Goal: Task Accomplishment & Management: Use online tool/utility

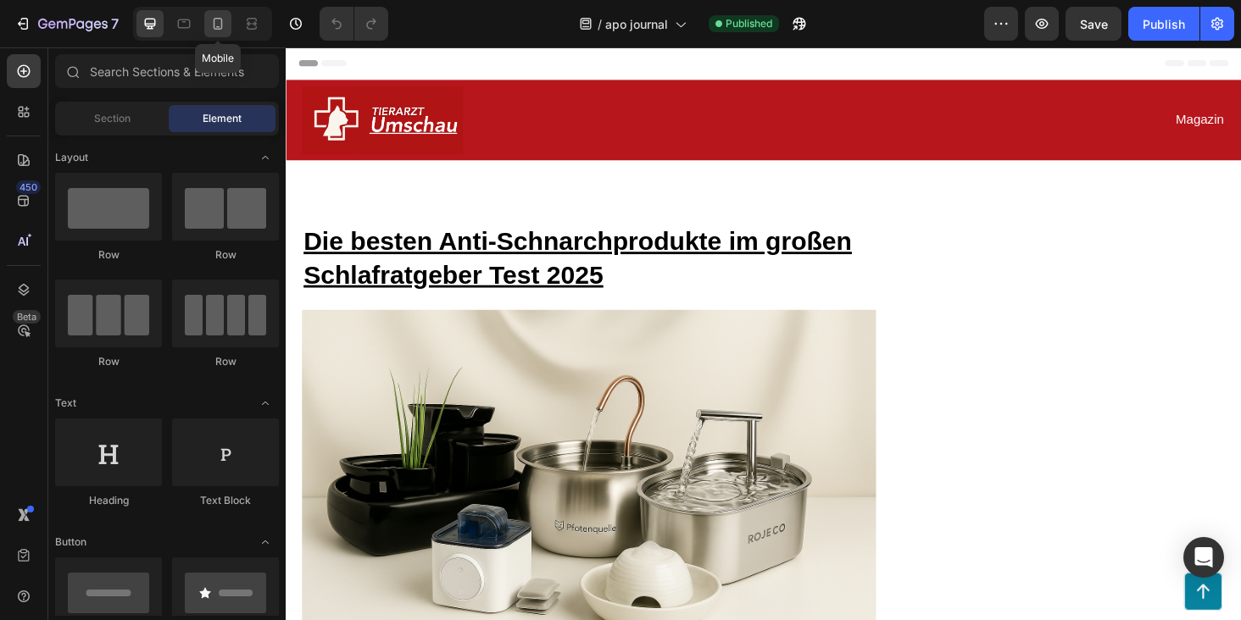
click at [214, 25] on icon at bounding box center [217, 23] width 17 height 17
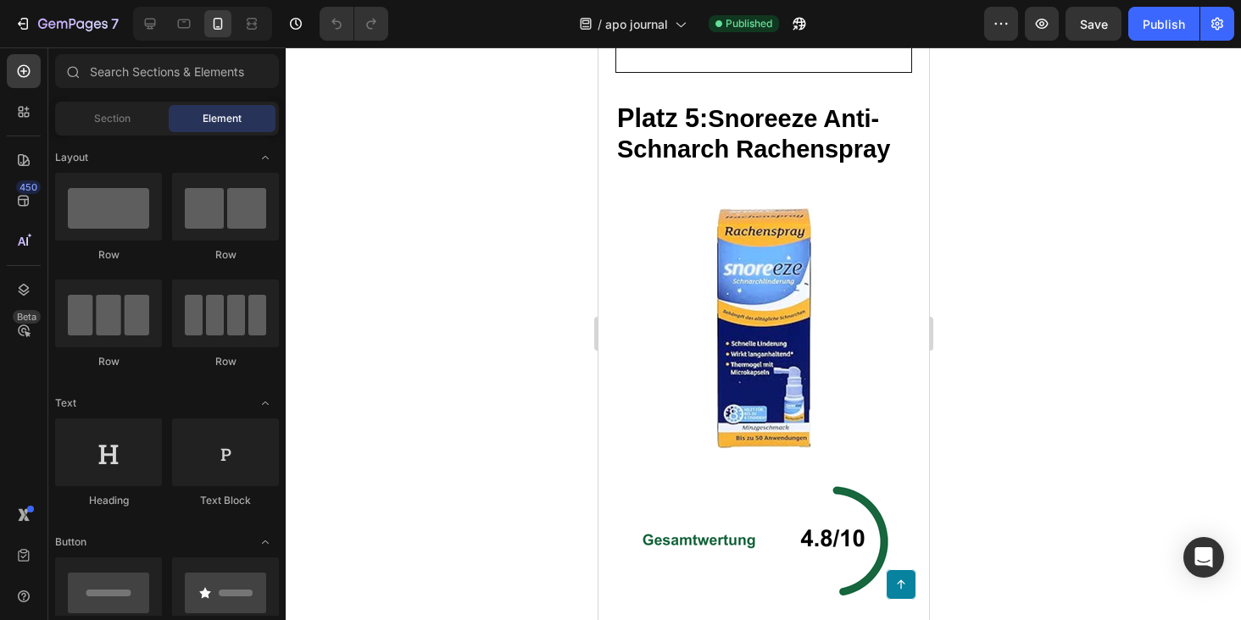
scroll to position [11145, 0]
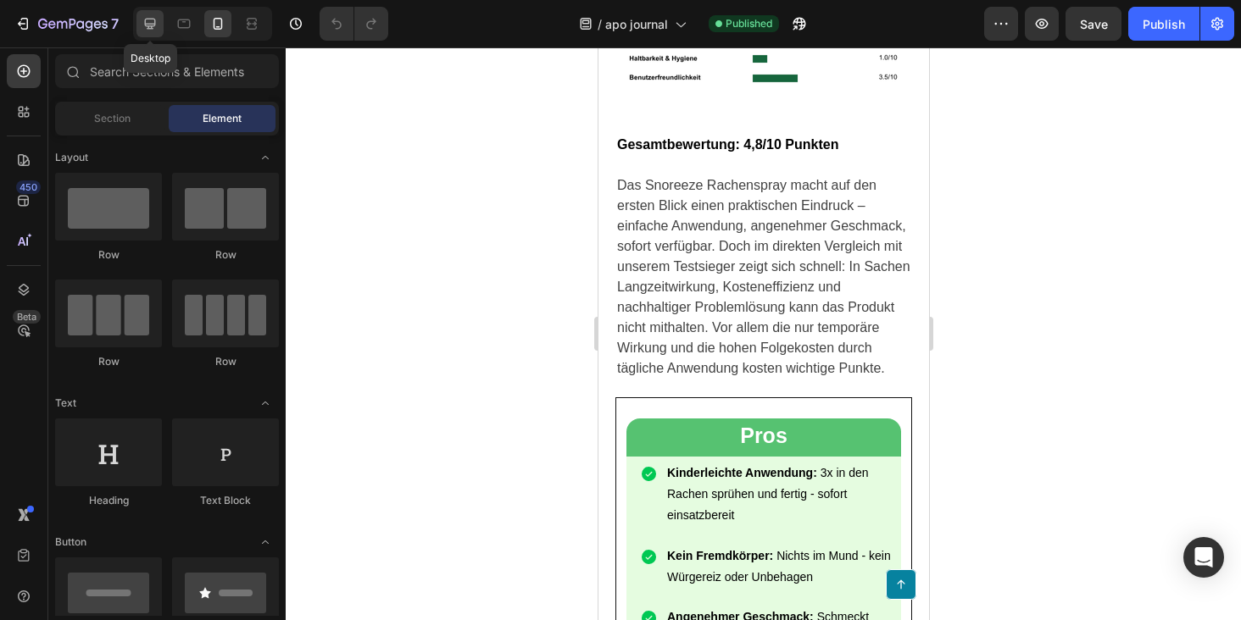
click at [154, 31] on icon at bounding box center [150, 23] width 17 height 17
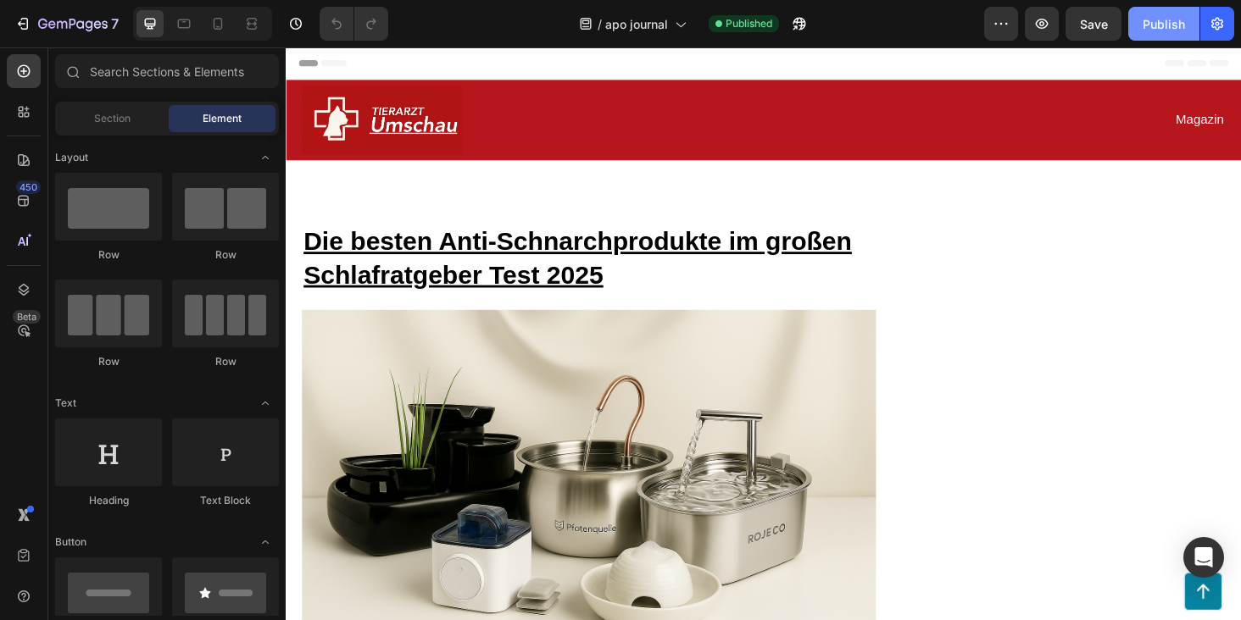
click at [1157, 22] on div "Publish" at bounding box center [1163, 24] width 42 height 18
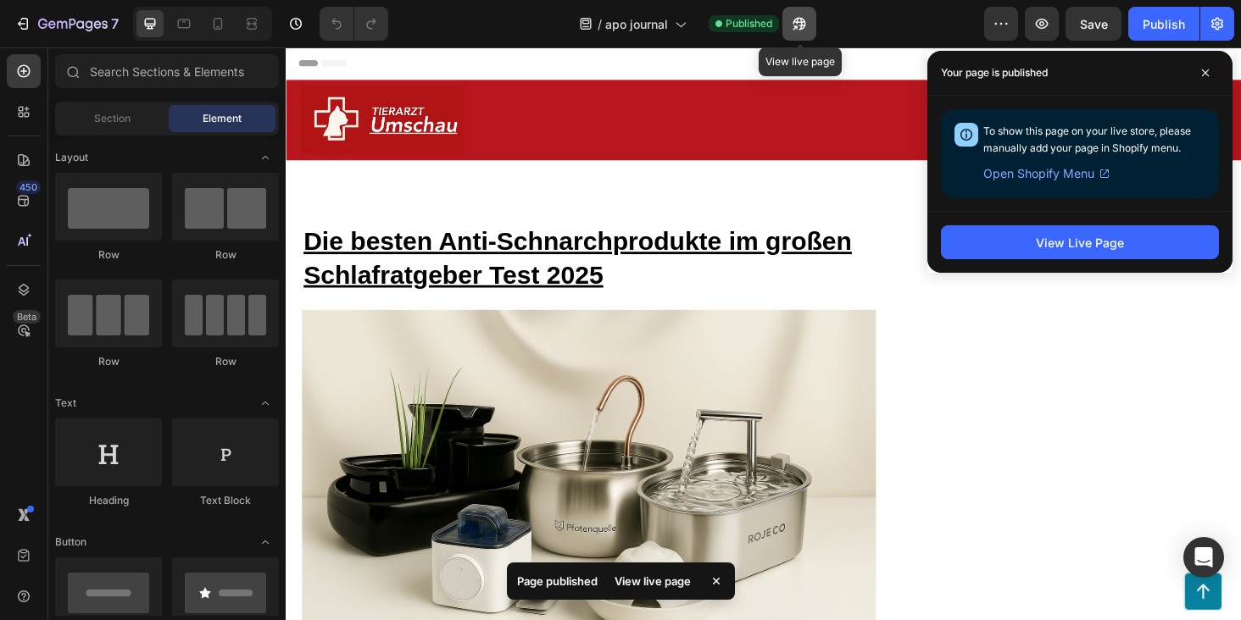
click at [797, 25] on icon "button" at bounding box center [794, 27] width 4 height 4
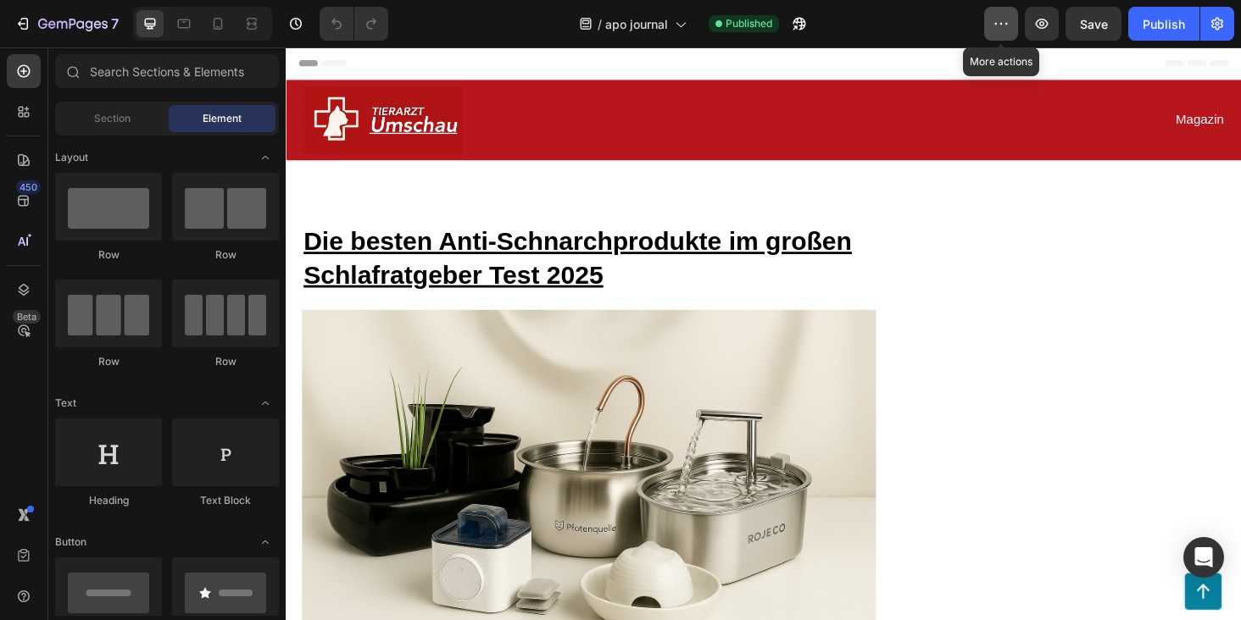
click at [991, 26] on button "button" at bounding box center [1001, 24] width 34 height 34
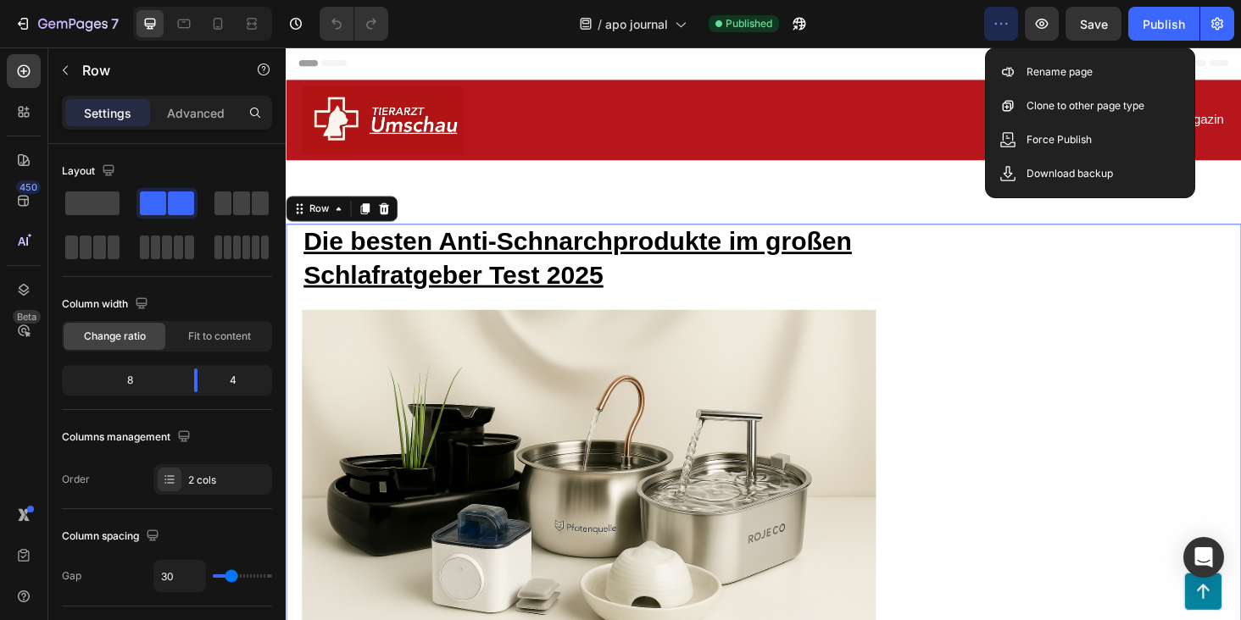
click at [87, 197] on span at bounding box center [92, 204] width 54 height 24
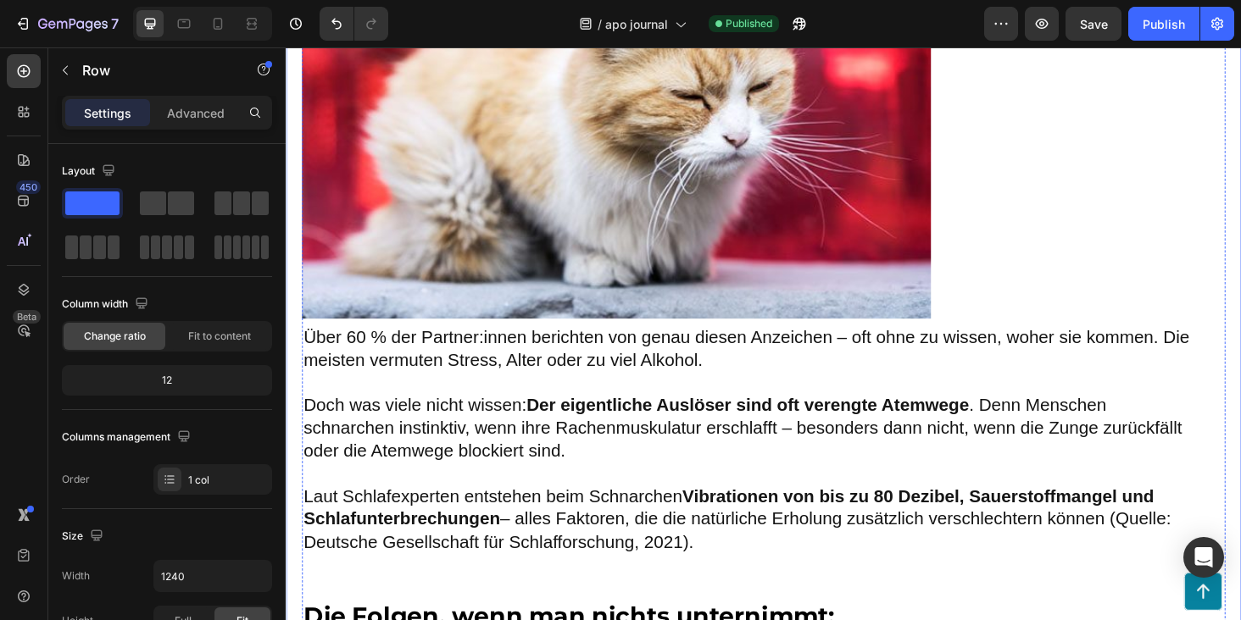
scroll to position [1454, 0]
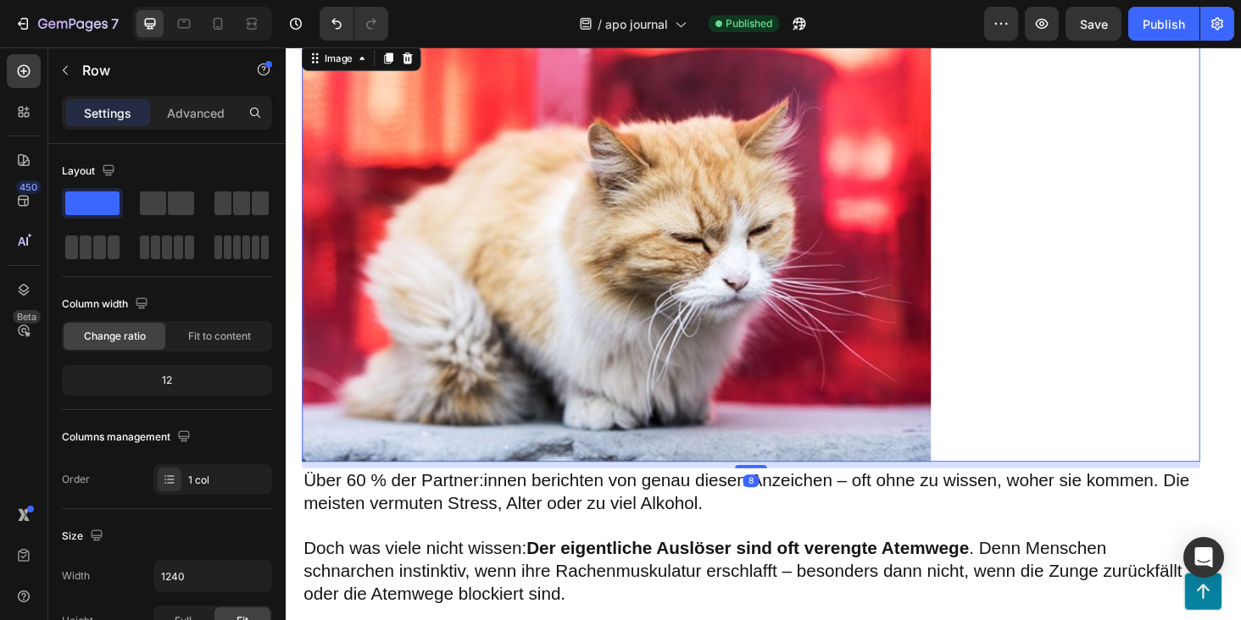
click at [852, 264] on img at bounding box center [637, 265] width 669 height 447
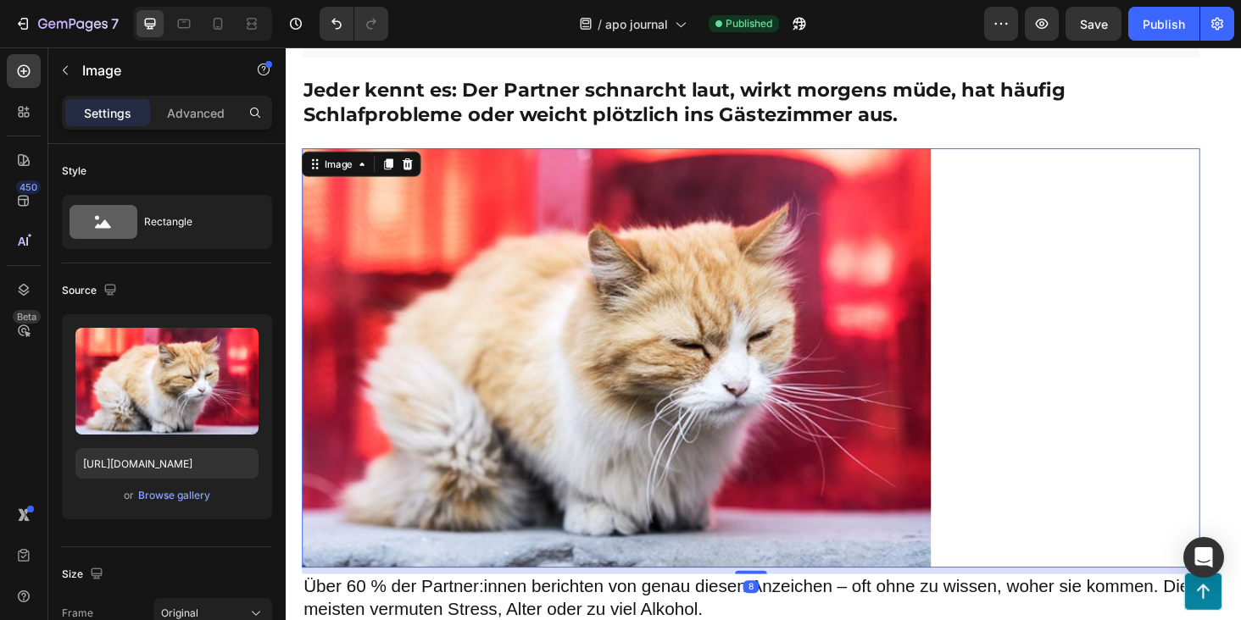
scroll to position [1207, 0]
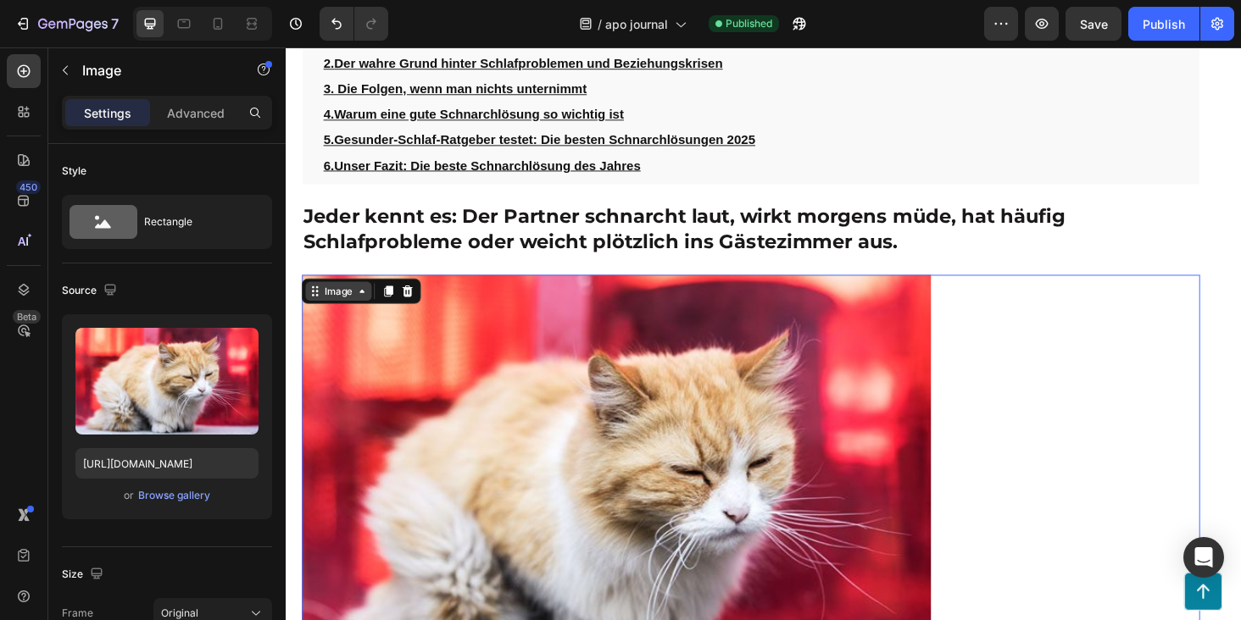
click at [336, 308] on div "Image" at bounding box center [342, 306] width 36 height 15
click at [346, 307] on div "Image" at bounding box center [342, 306] width 36 height 15
click at [166, 491] on div "Browse gallery" at bounding box center [174, 495] width 72 height 15
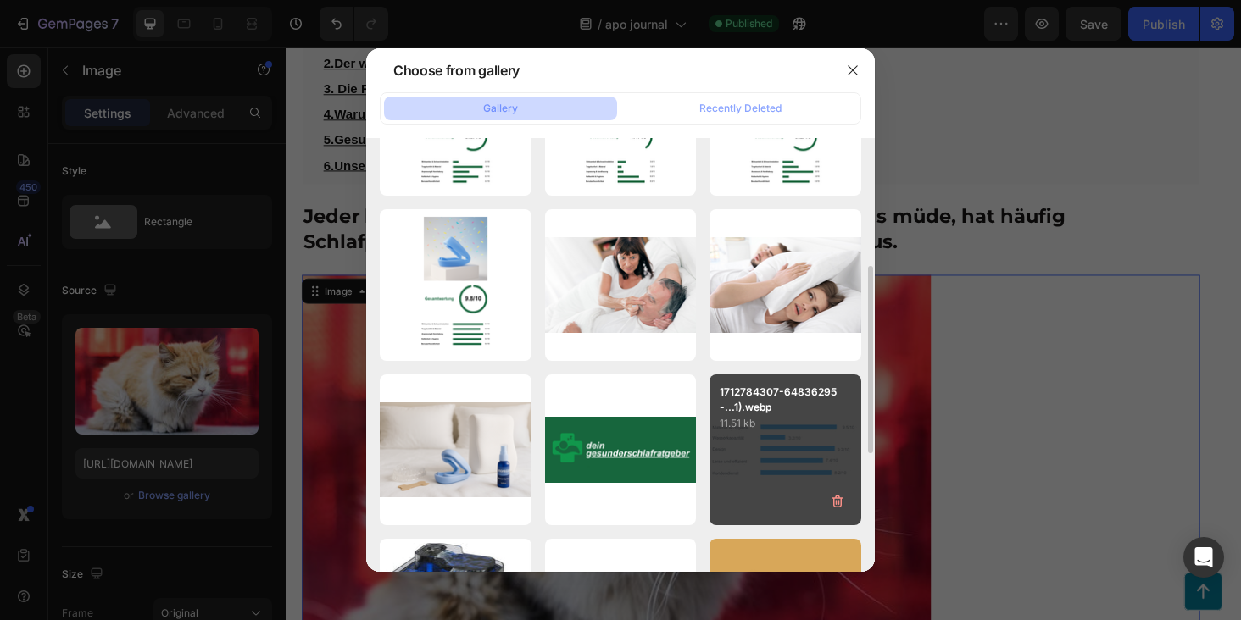
scroll to position [280, 0]
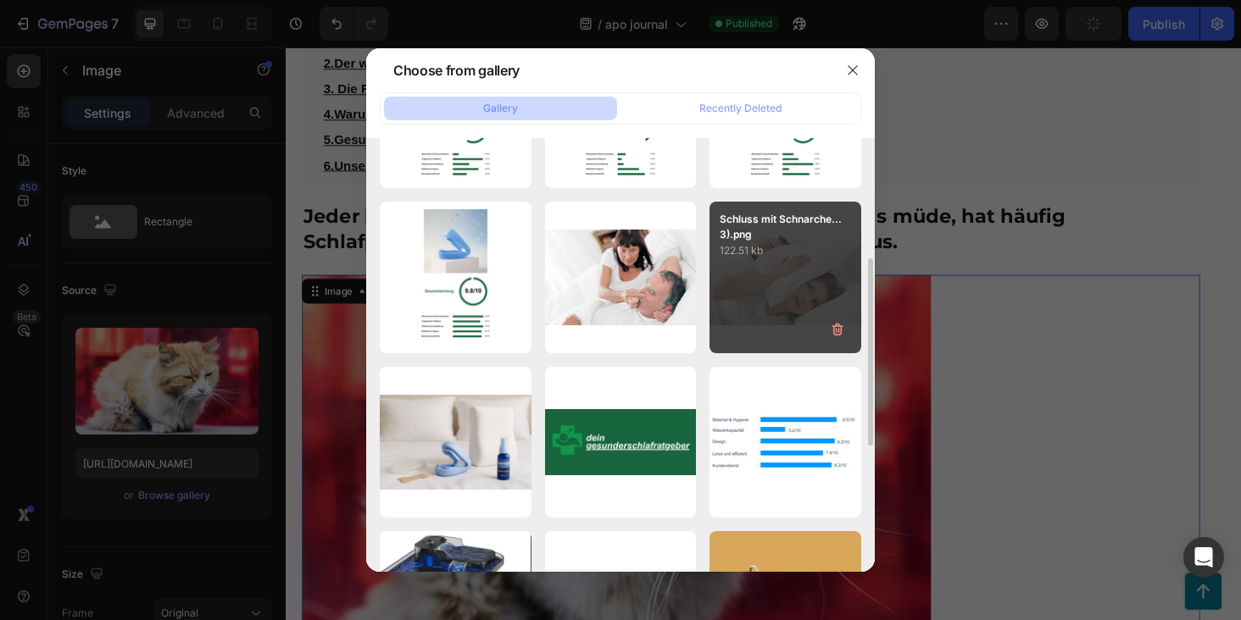
click at [769, 288] on div "Schluss mit Schnarche...3).png 122.51 kb" at bounding box center [785, 278] width 152 height 152
type input "https://cdn.shopify.com/s/files/1/0906/9523/7896/files/gempages_581492665959318…"
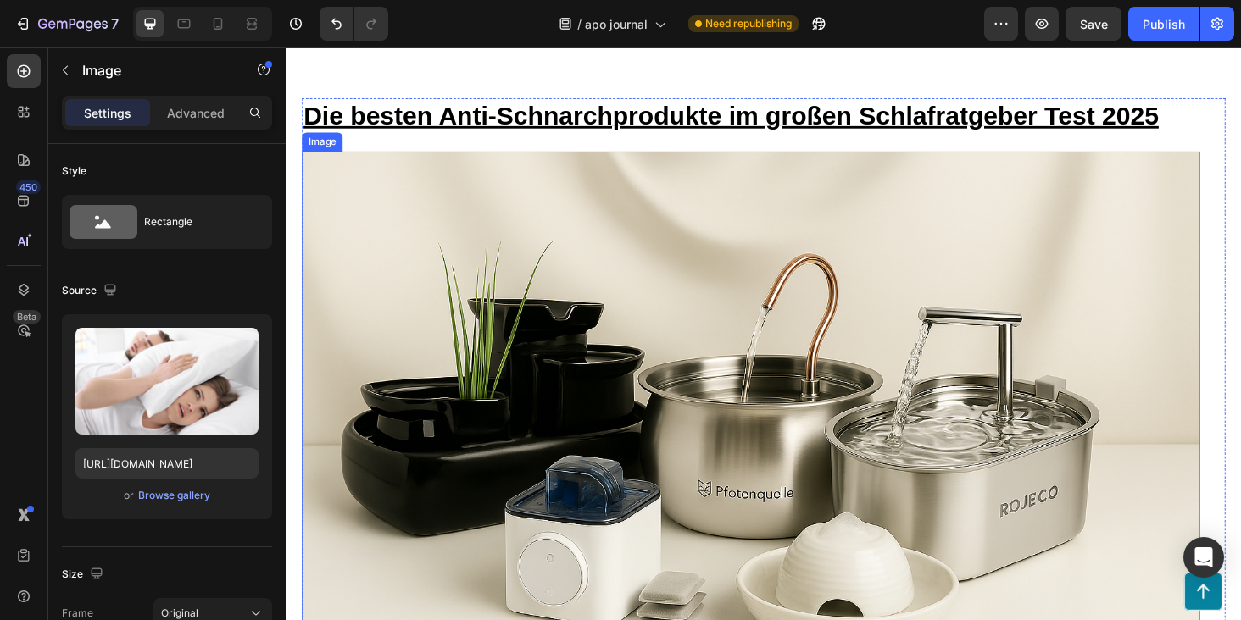
scroll to position [188, 0]
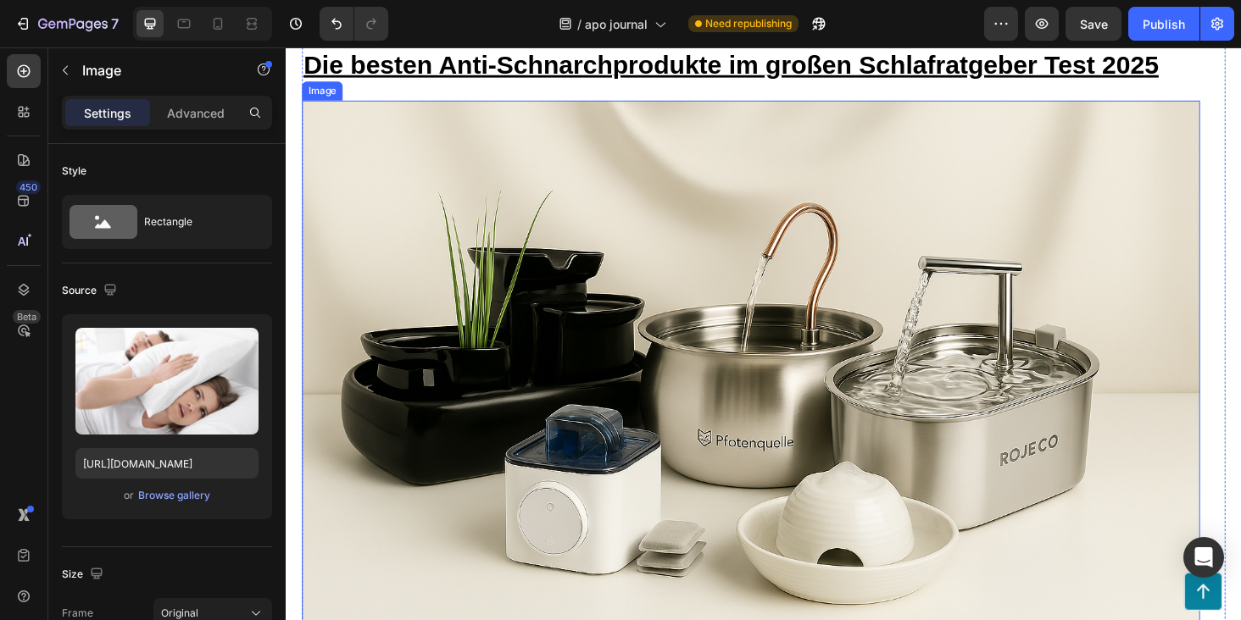
click at [745, 353] on img at bounding box center [781, 422] width 956 height 637
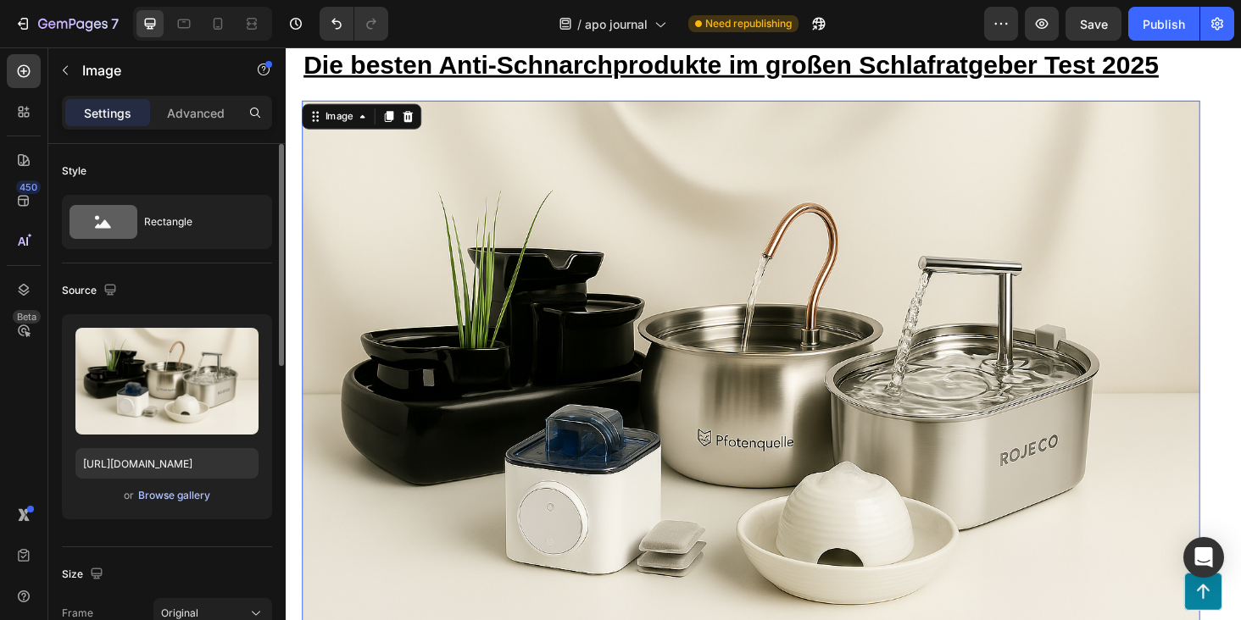
click at [181, 494] on div "Browse gallery" at bounding box center [174, 495] width 72 height 15
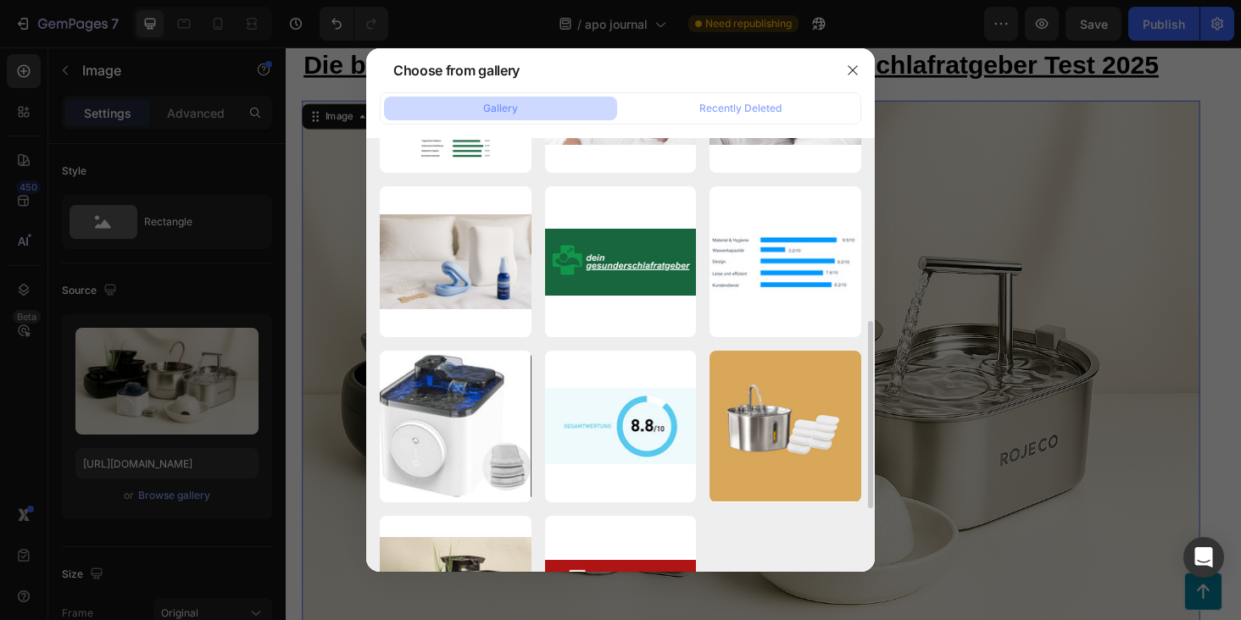
scroll to position [468, 0]
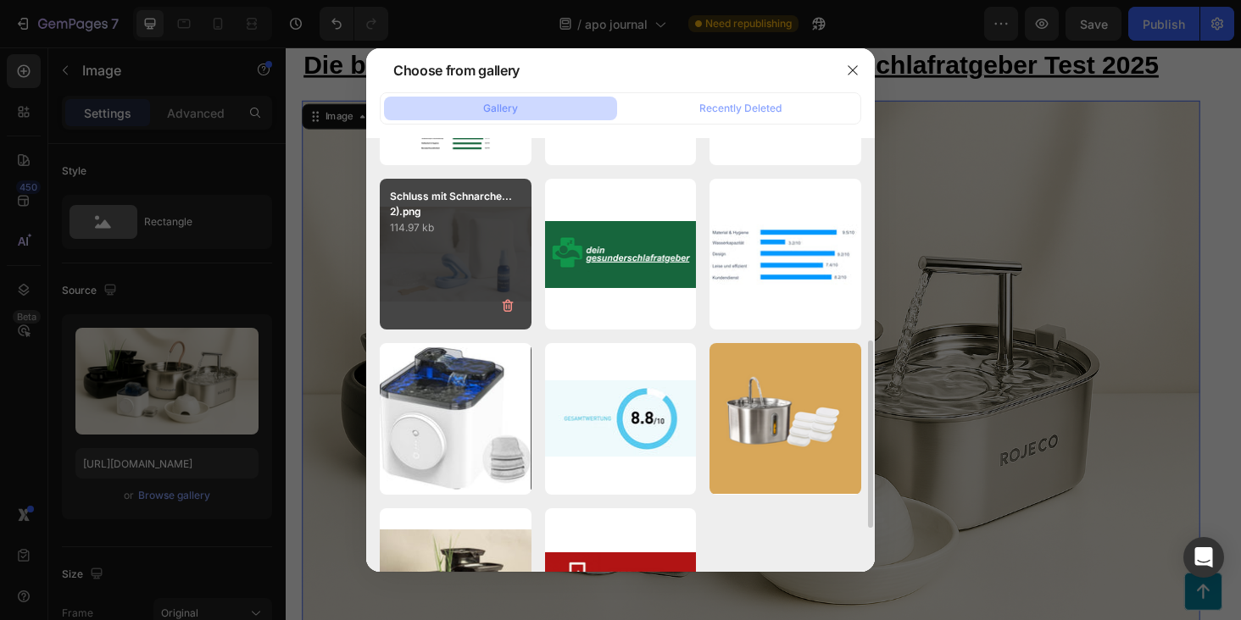
click at [442, 273] on div "Schluss mit Schnarche...2).png 114.97 kb" at bounding box center [456, 255] width 152 height 152
type input "https://cdn.shopify.com/s/files/1/0906/9523/7896/files/gempages_581492665959318…"
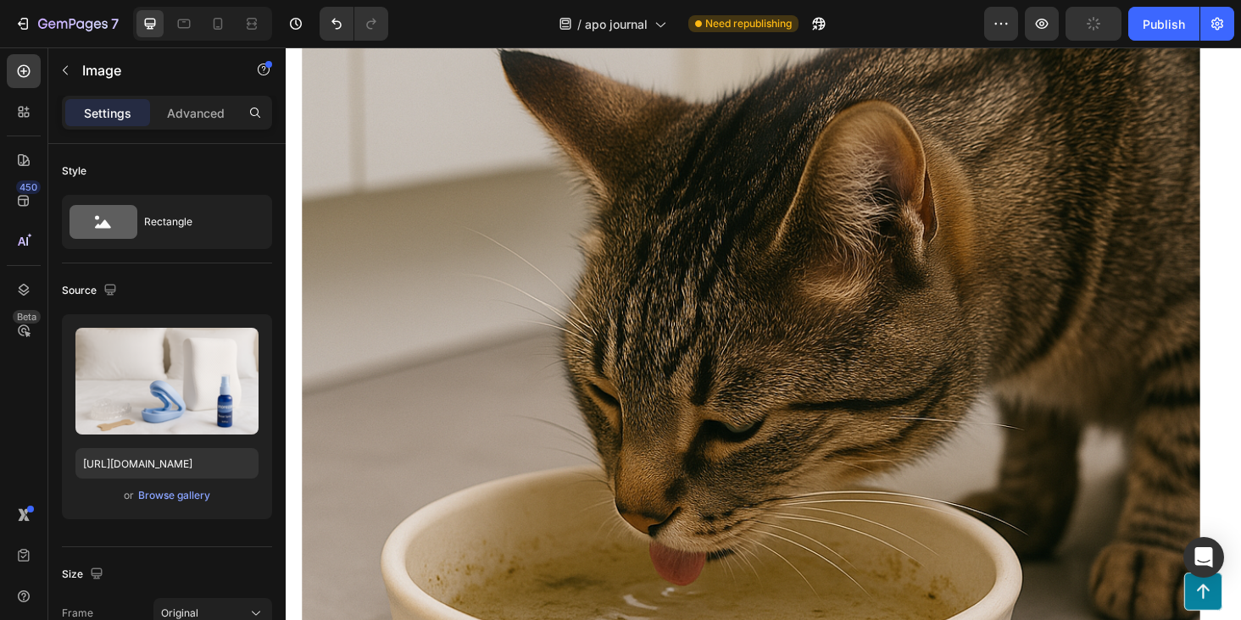
scroll to position [2222, 0]
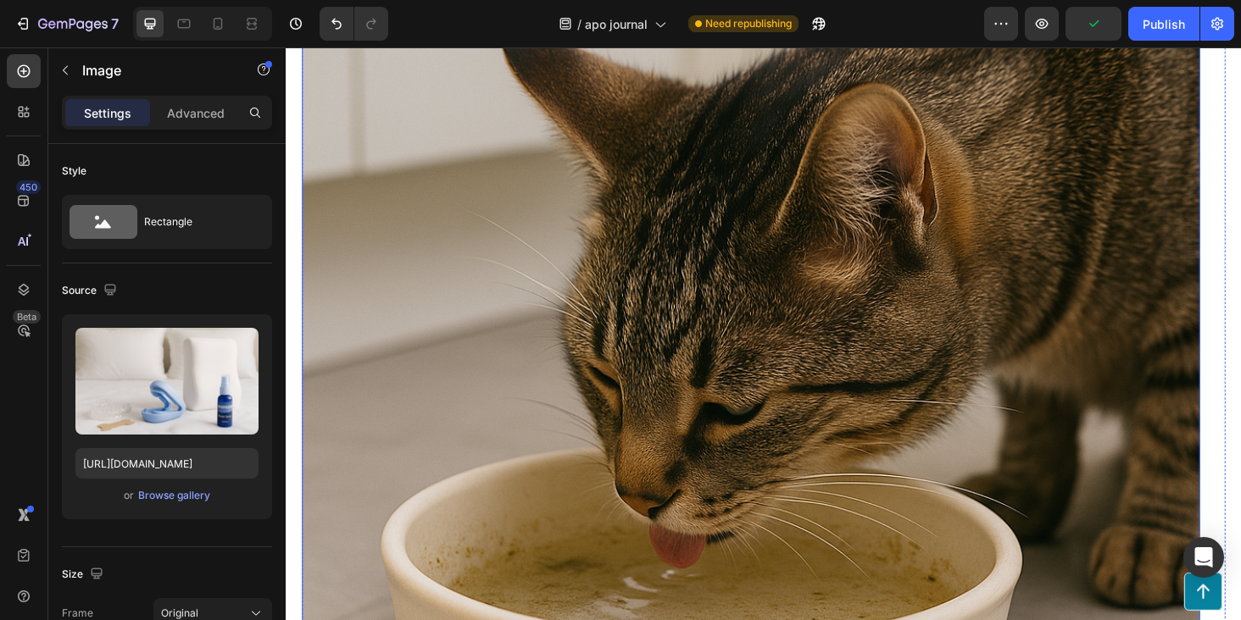
click at [741, 387] on img at bounding box center [781, 414] width 956 height 956
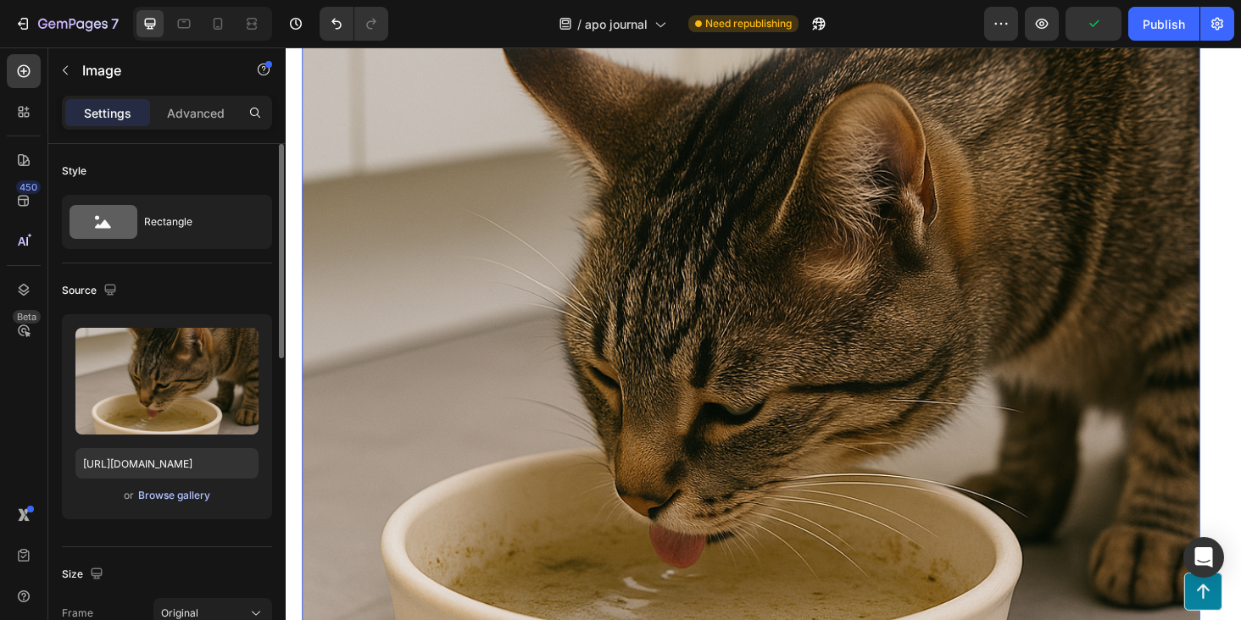
click at [172, 492] on div "Browse gallery" at bounding box center [174, 495] width 72 height 15
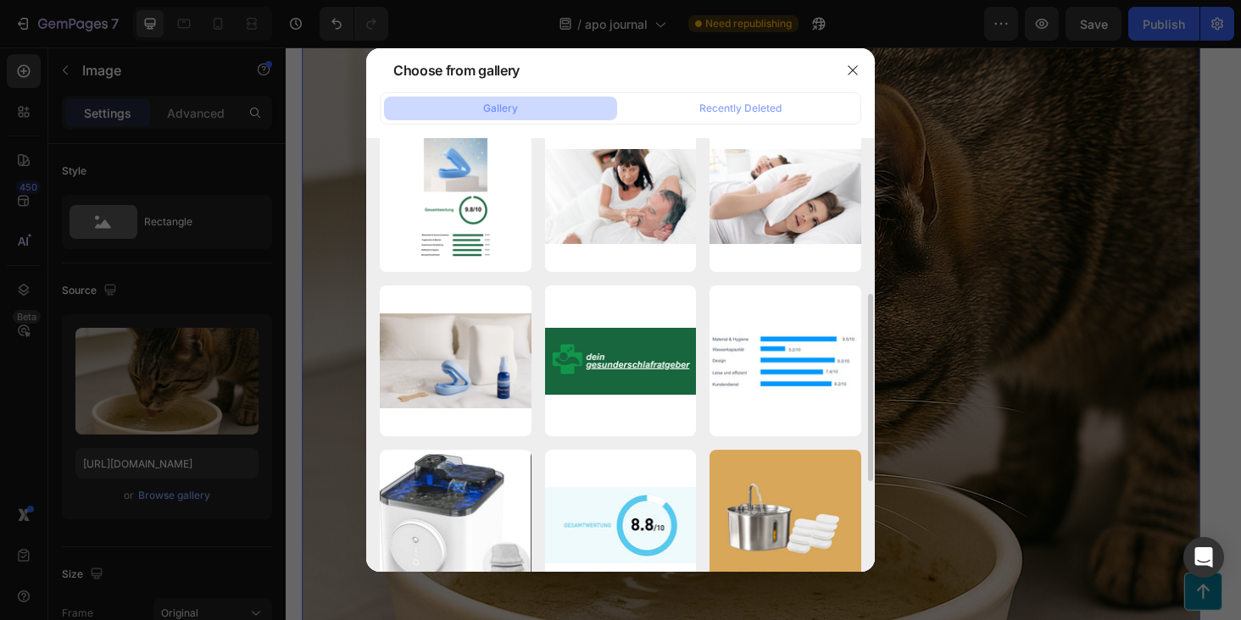
scroll to position [168, 0]
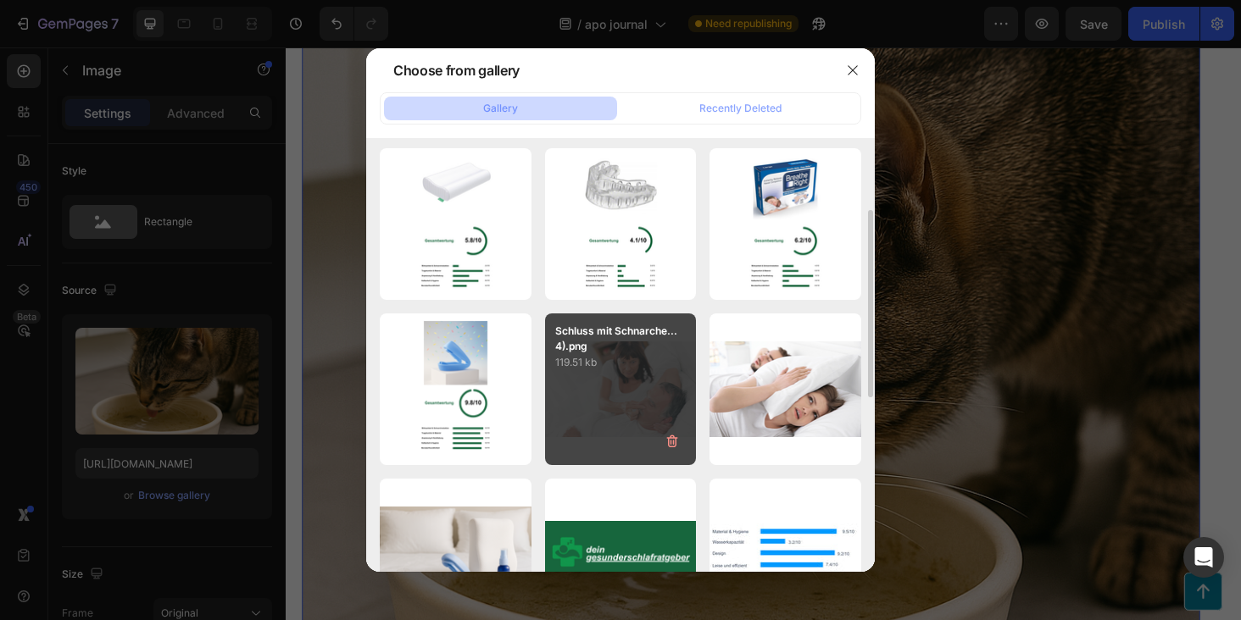
click at [640, 378] on div "Schluss mit Schnarche...4).png 119.51 kb" at bounding box center [621, 390] width 152 height 152
type input "https://cdn.shopify.com/s/files/1/0906/9523/7896/files/gempages_581492665959318…"
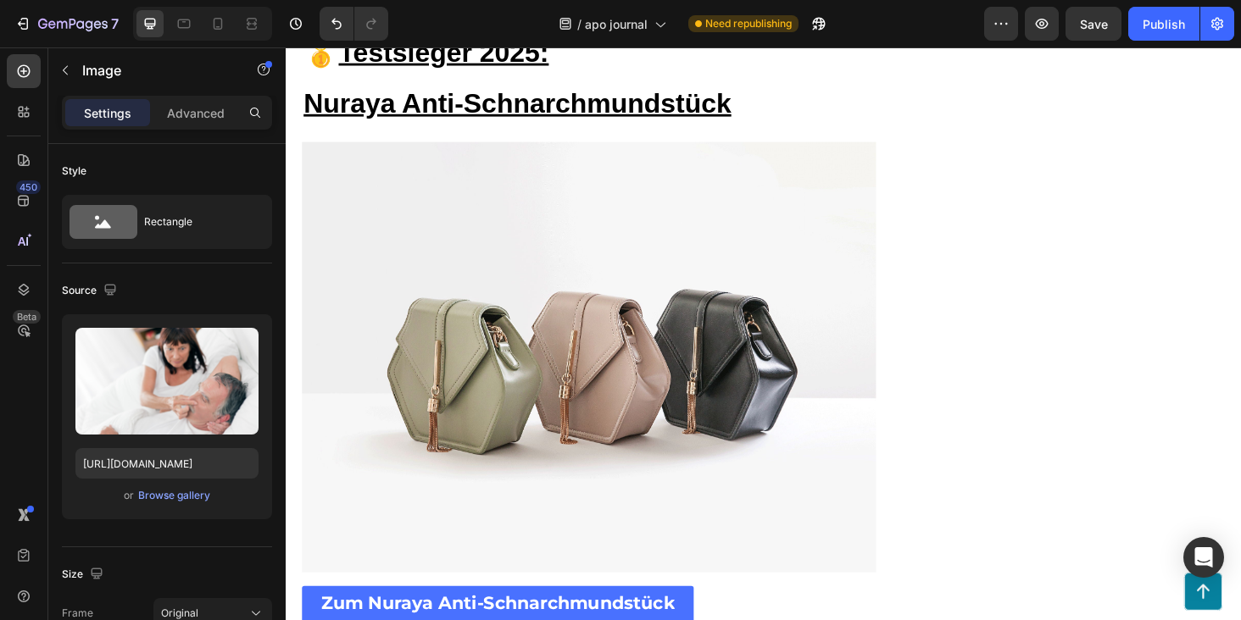
scroll to position [4233, 0]
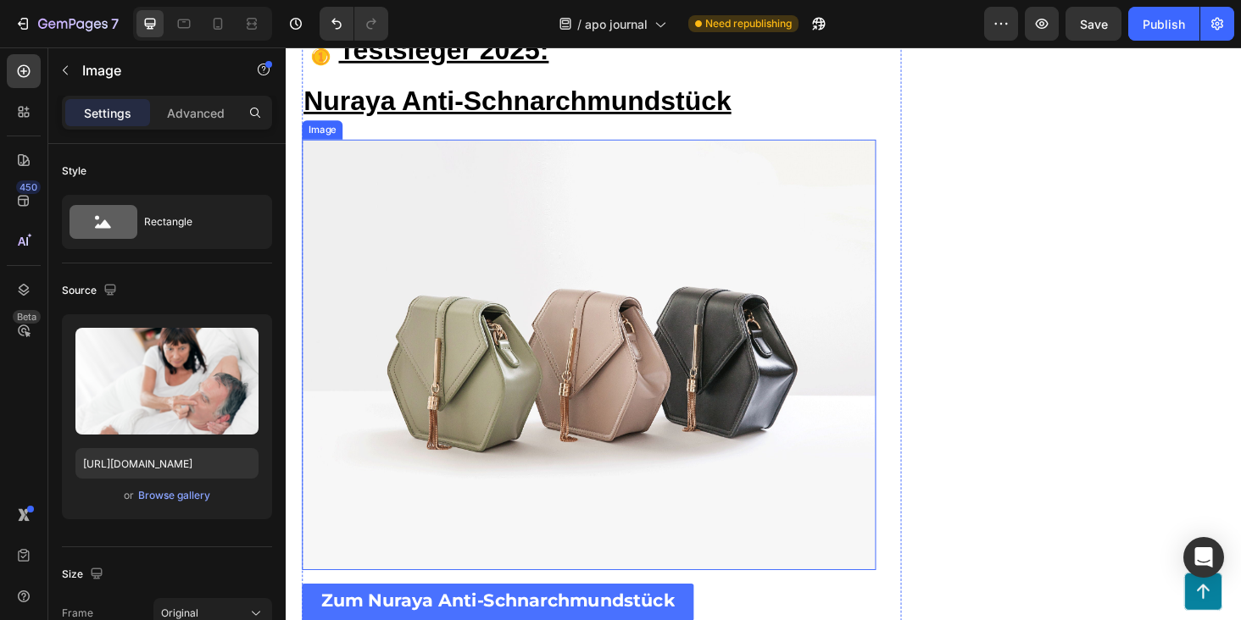
click at [671, 434] on img at bounding box center [608, 375] width 611 height 458
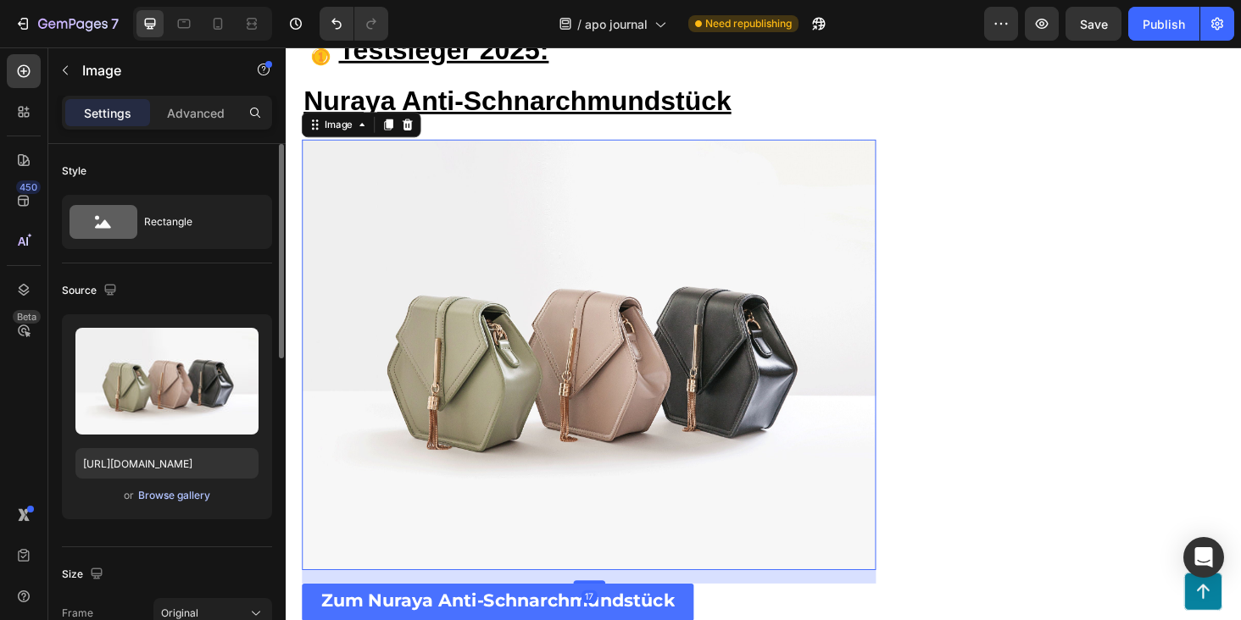
click at [179, 498] on div "Browse gallery" at bounding box center [174, 495] width 72 height 15
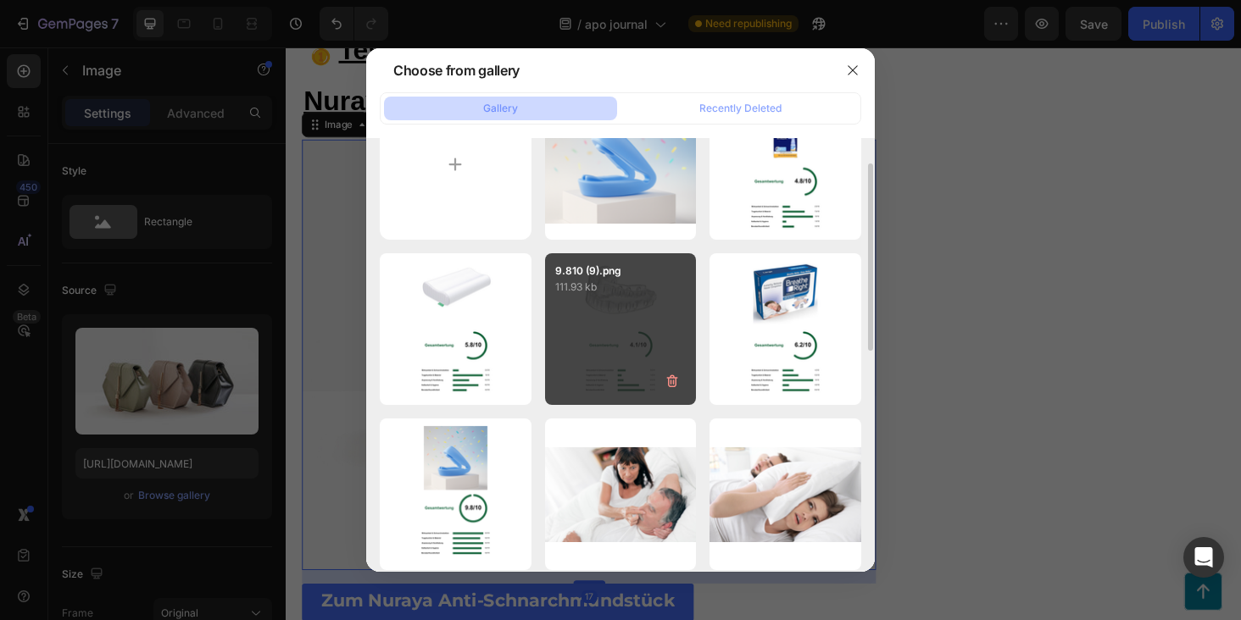
scroll to position [62, 0]
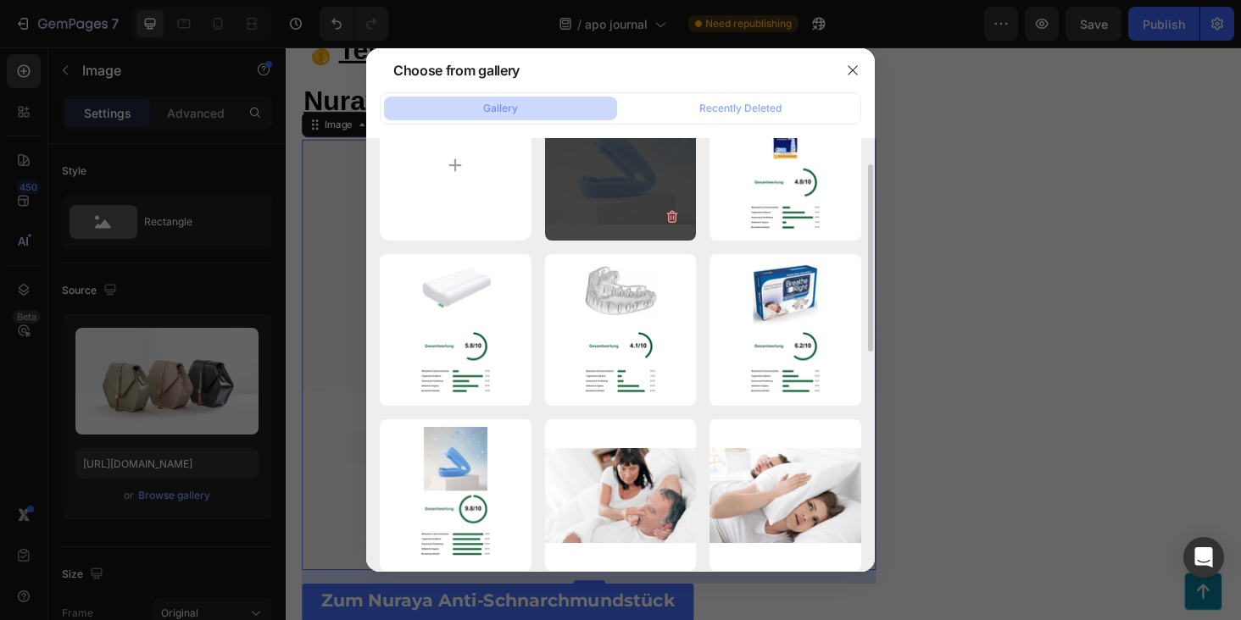
click at [628, 197] on div "Design ohne Titel (46).png 68.56 kb" at bounding box center [621, 166] width 152 height 152
type input "https://cdn.shopify.com/s/files/1/0906/9523/7896/files/gempages_581492665959318…"
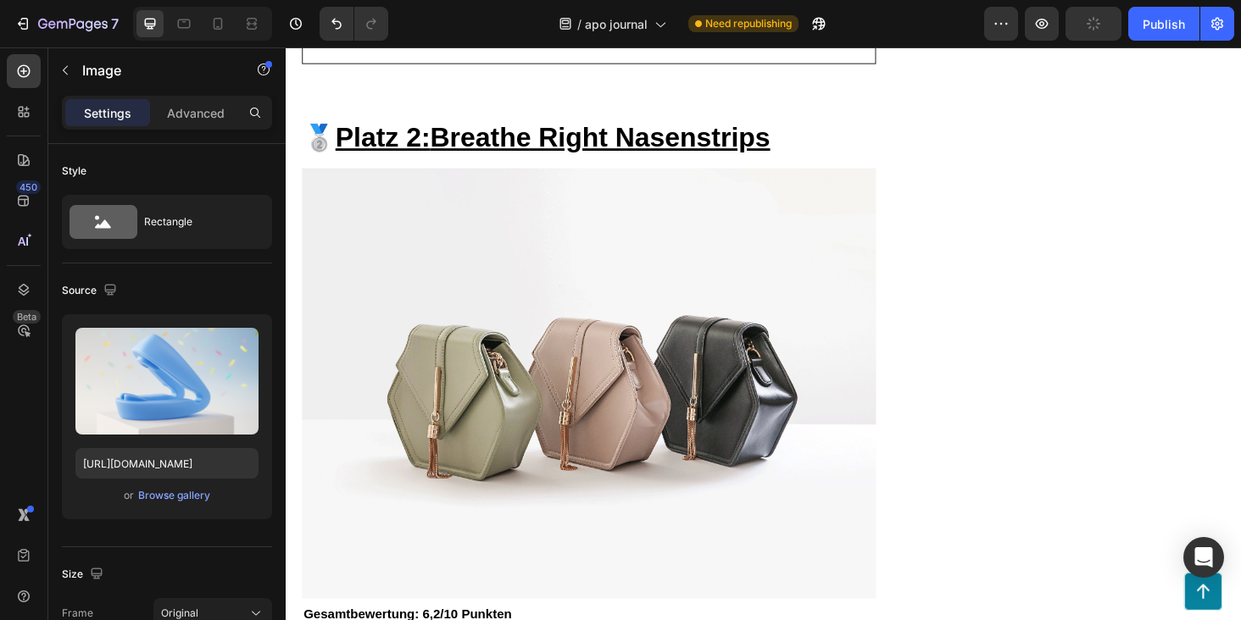
scroll to position [6386, 0]
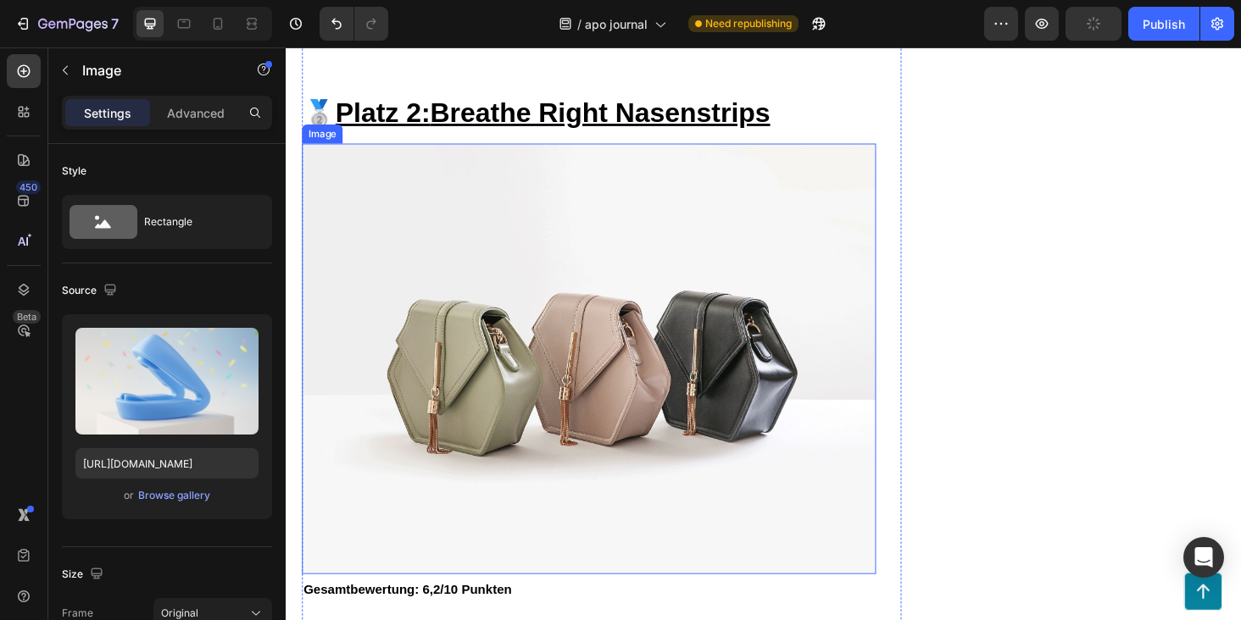
click at [615, 414] on img at bounding box center [608, 379] width 611 height 458
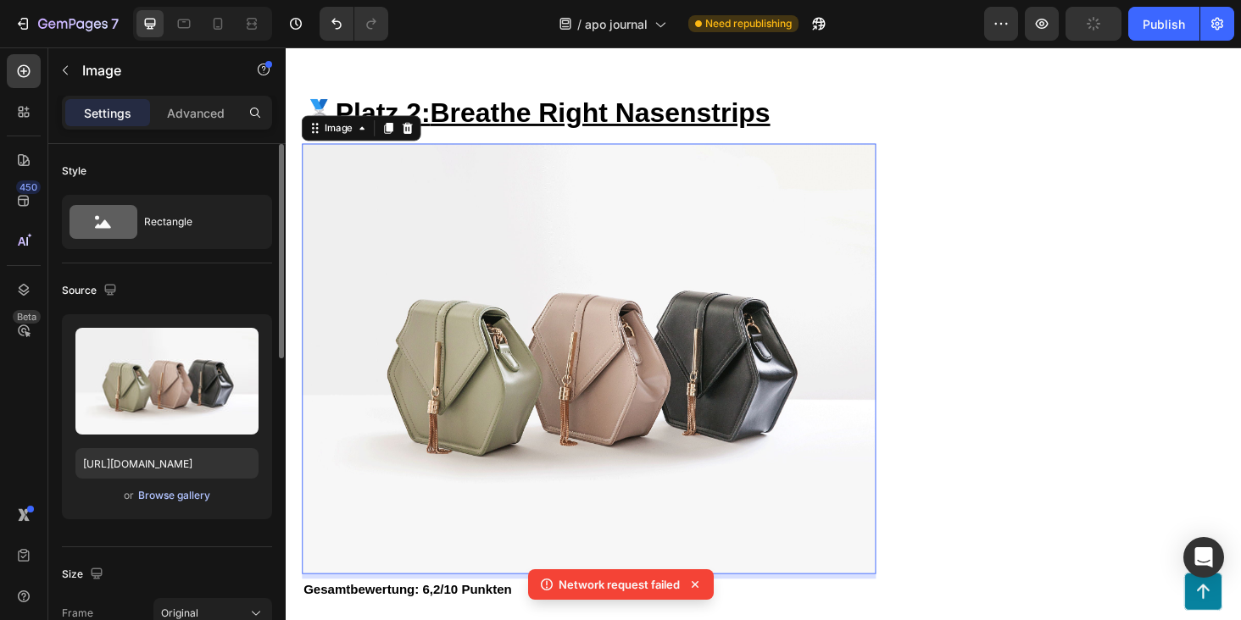
click at [182, 493] on div "Browse gallery" at bounding box center [174, 495] width 72 height 15
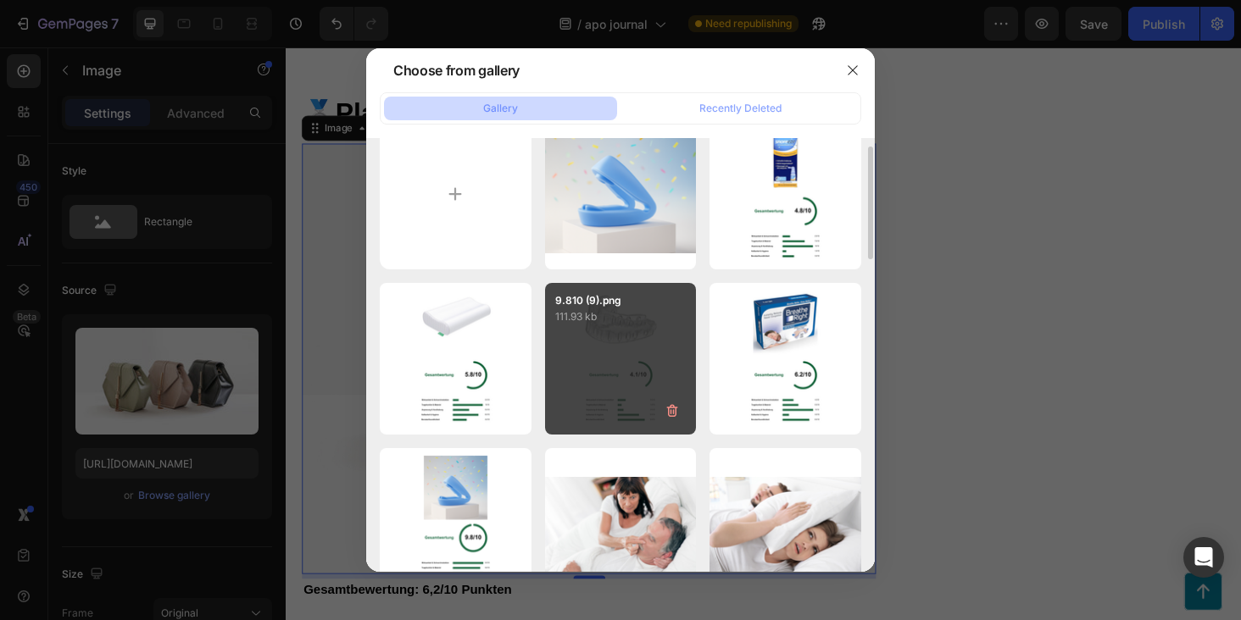
scroll to position [0, 0]
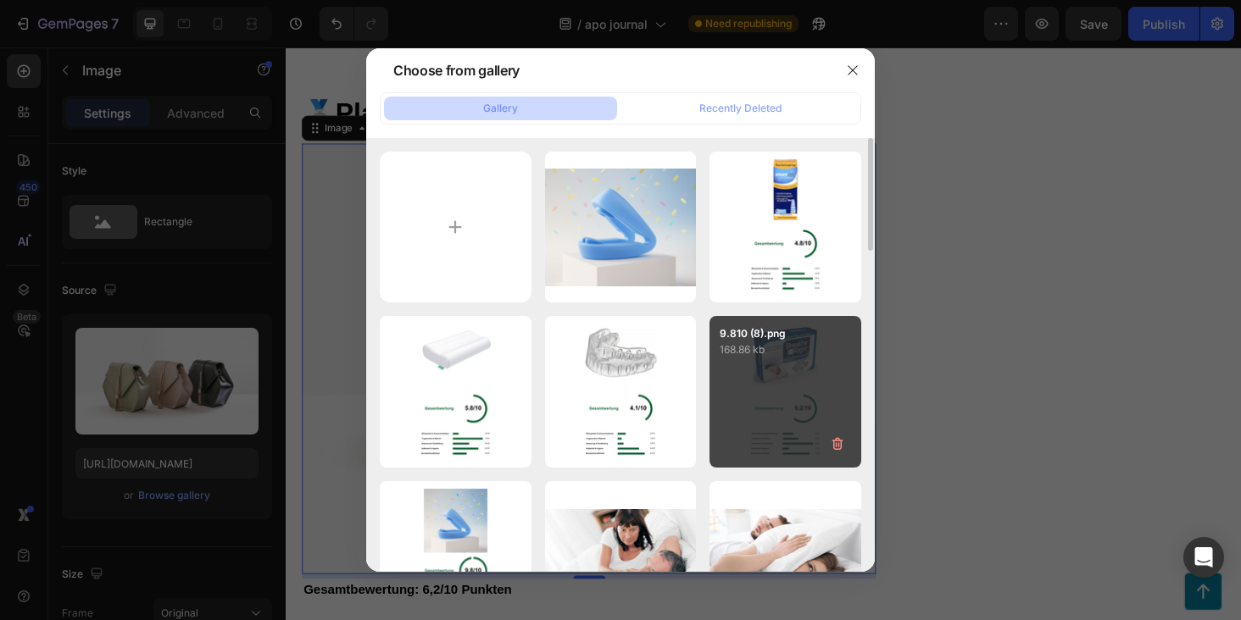
click at [774, 351] on p "168.86 kb" at bounding box center [784, 349] width 131 height 17
type input "https://cdn.shopify.com/s/files/1/0906/9523/7896/files/gempages_581492665959318…"
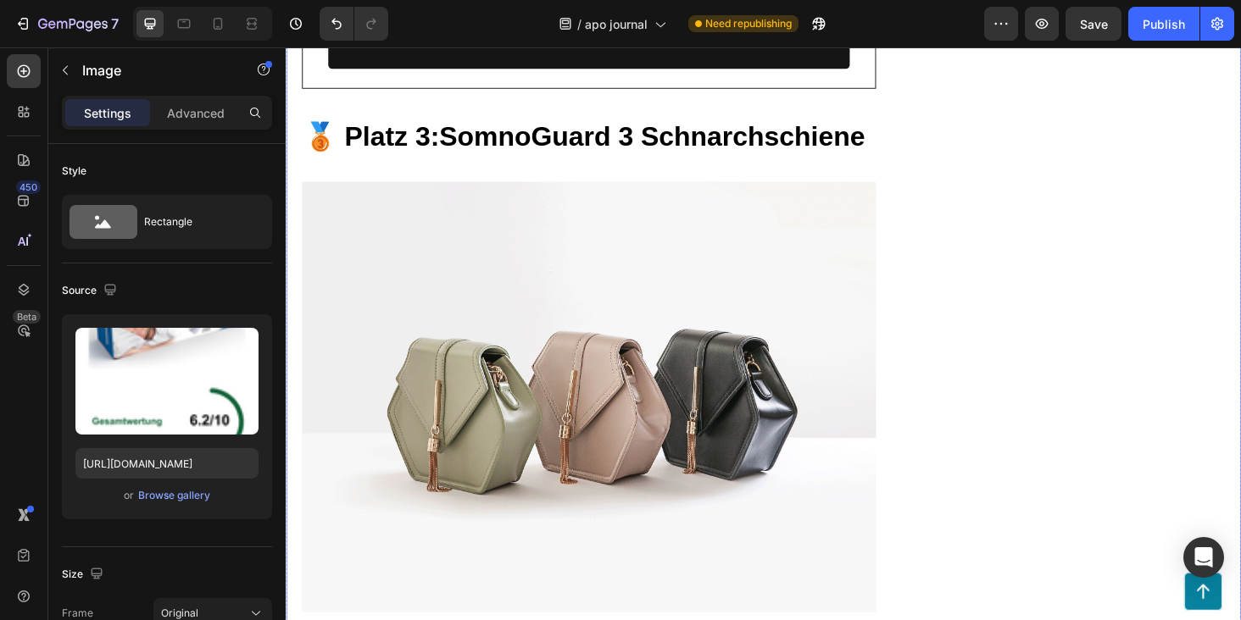
scroll to position [8562, 0]
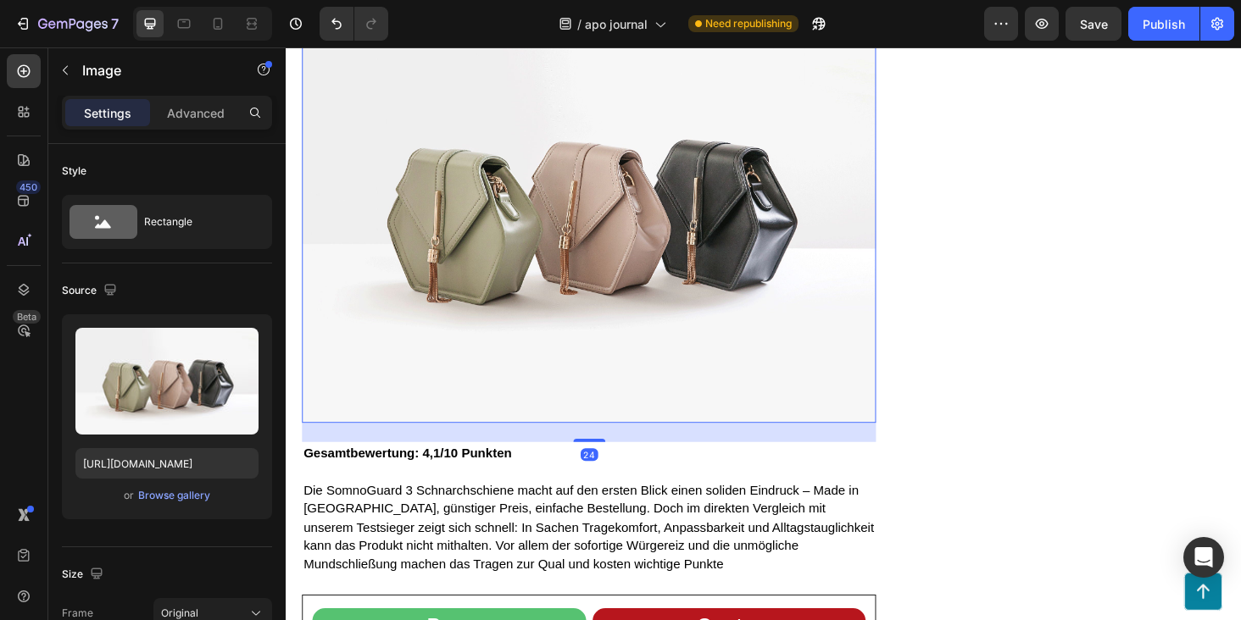
click at [750, 314] on img at bounding box center [608, 218] width 611 height 458
click at [187, 493] on div "Browse gallery" at bounding box center [174, 495] width 72 height 15
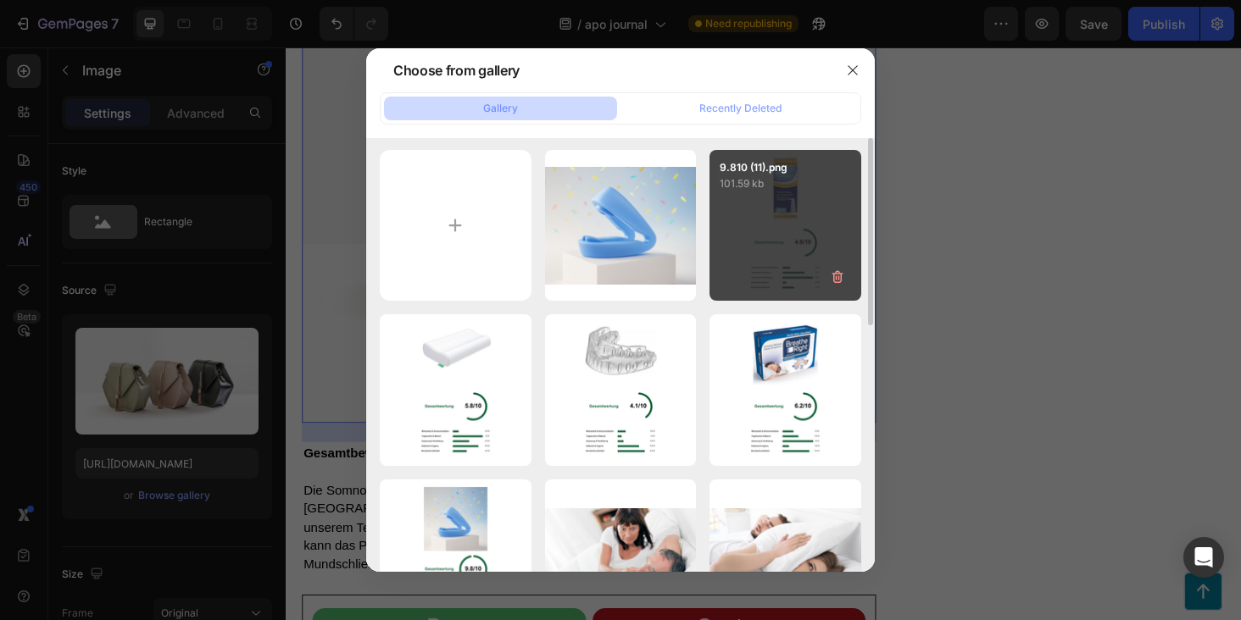
scroll to position [0, 0]
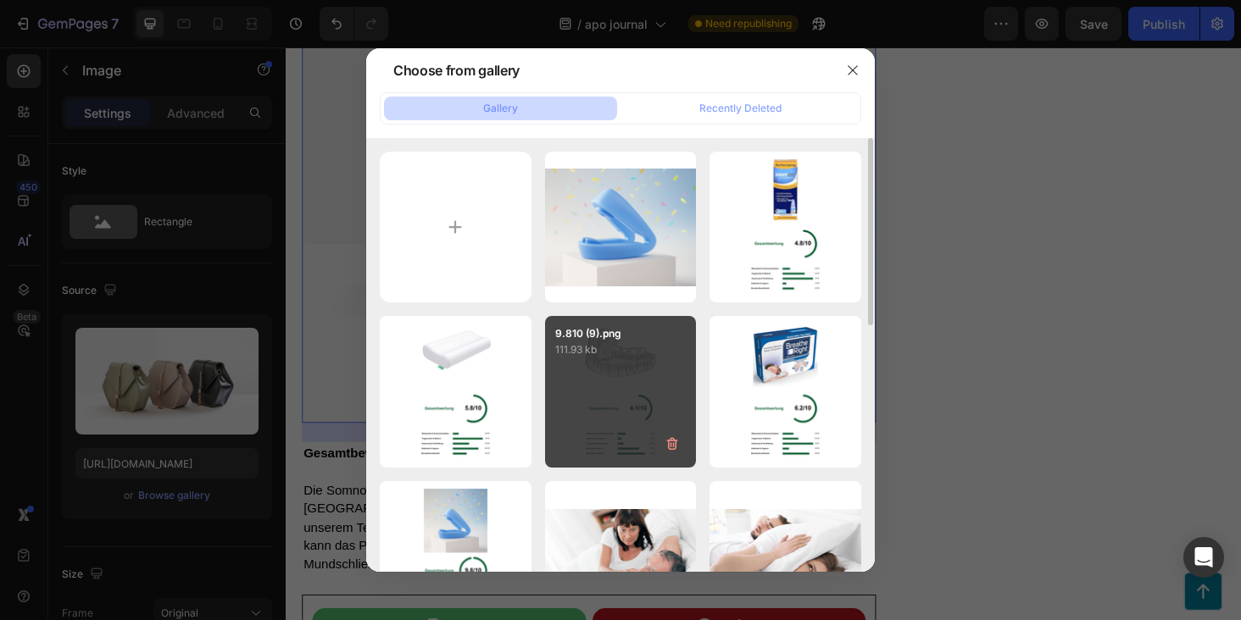
click at [635, 376] on div "9.810 (9).png 111.93 kb" at bounding box center [621, 392] width 152 height 152
type input "https://cdn.shopify.com/s/files/1/0906/9523/7896/files/gempages_581492665959318…"
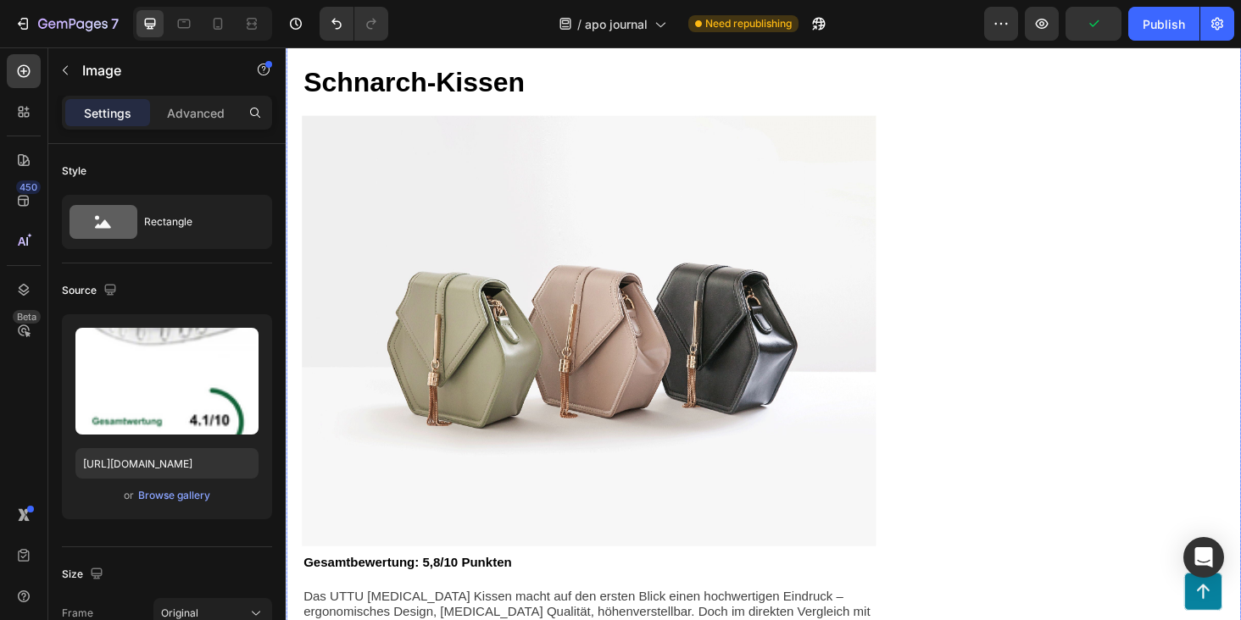
scroll to position [10551, 0]
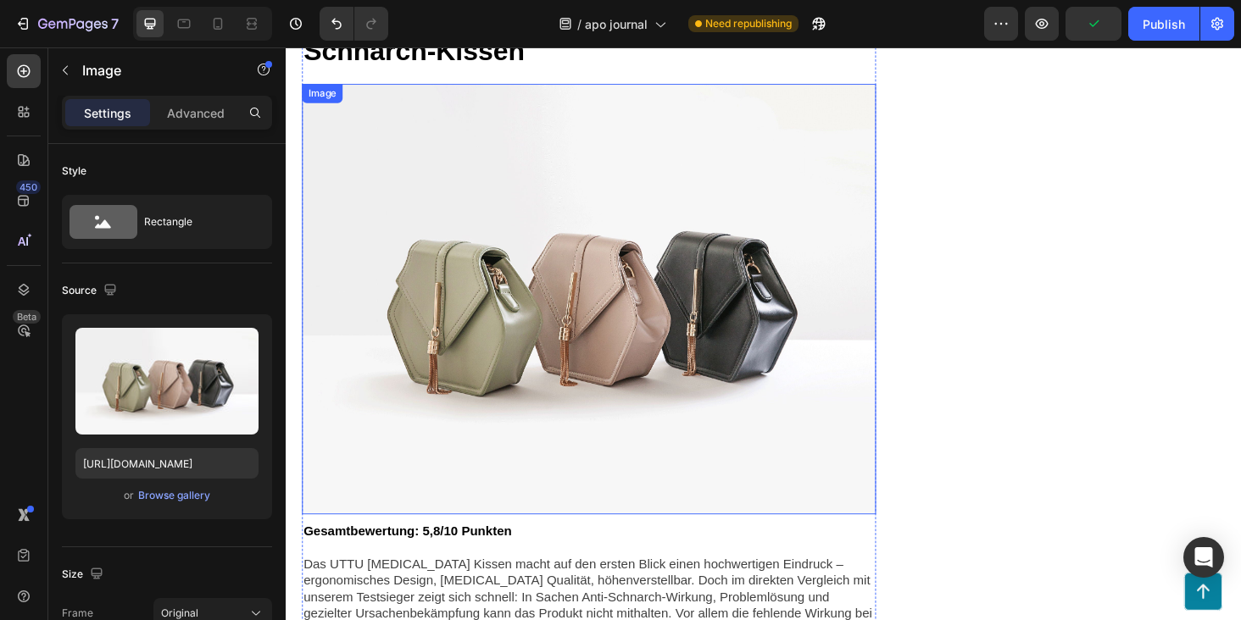
click at [708, 341] on img at bounding box center [608, 315] width 611 height 458
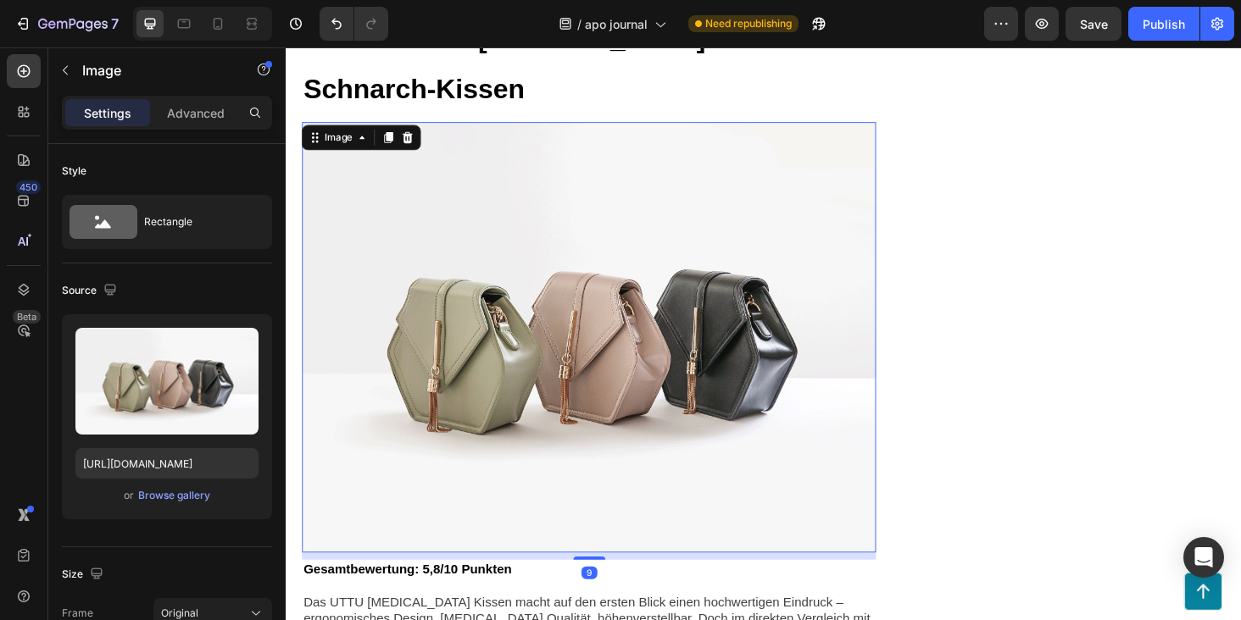
scroll to position [10479, 0]
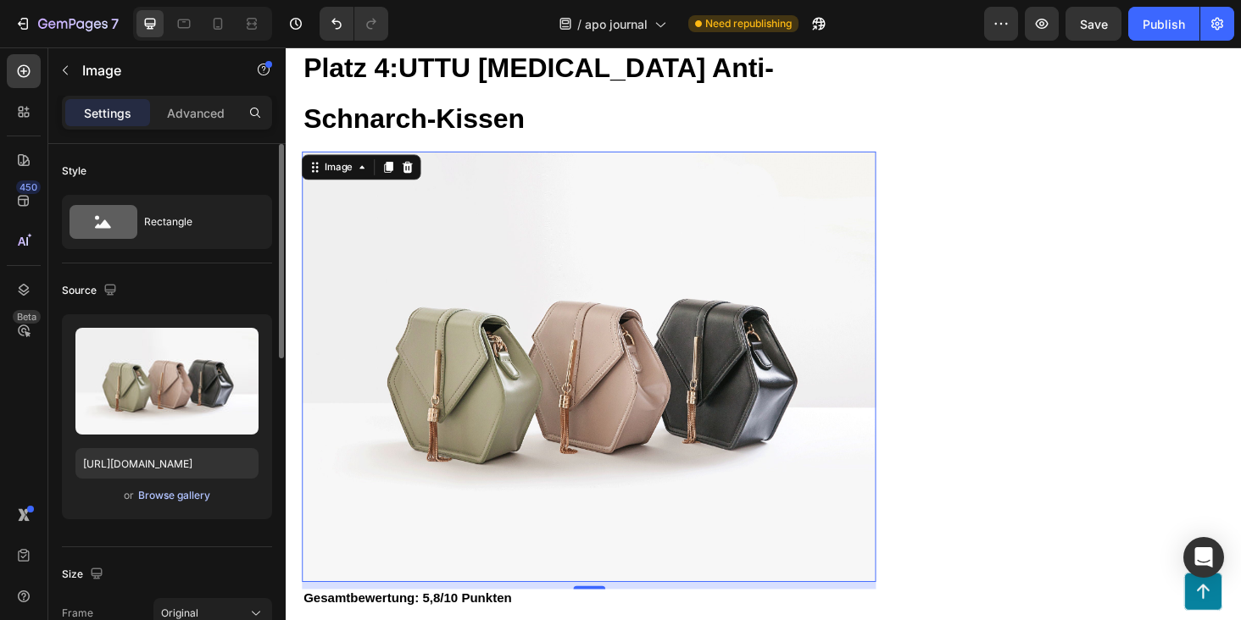
click at [195, 491] on div "Browse gallery" at bounding box center [174, 495] width 72 height 15
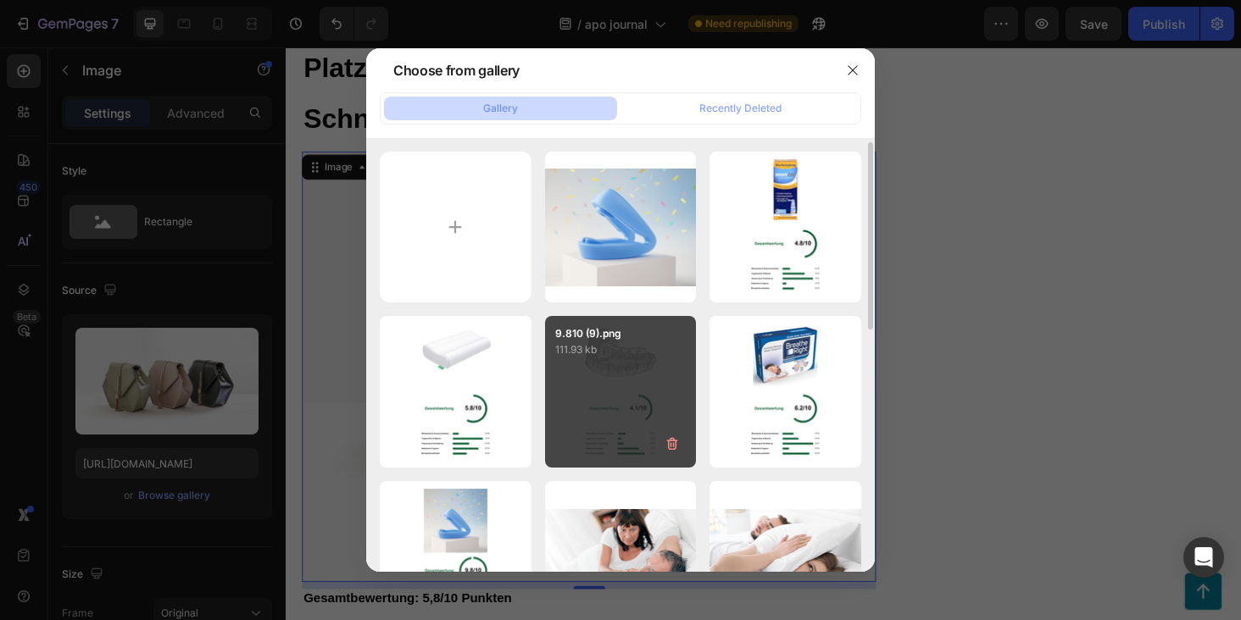
scroll to position [7, 0]
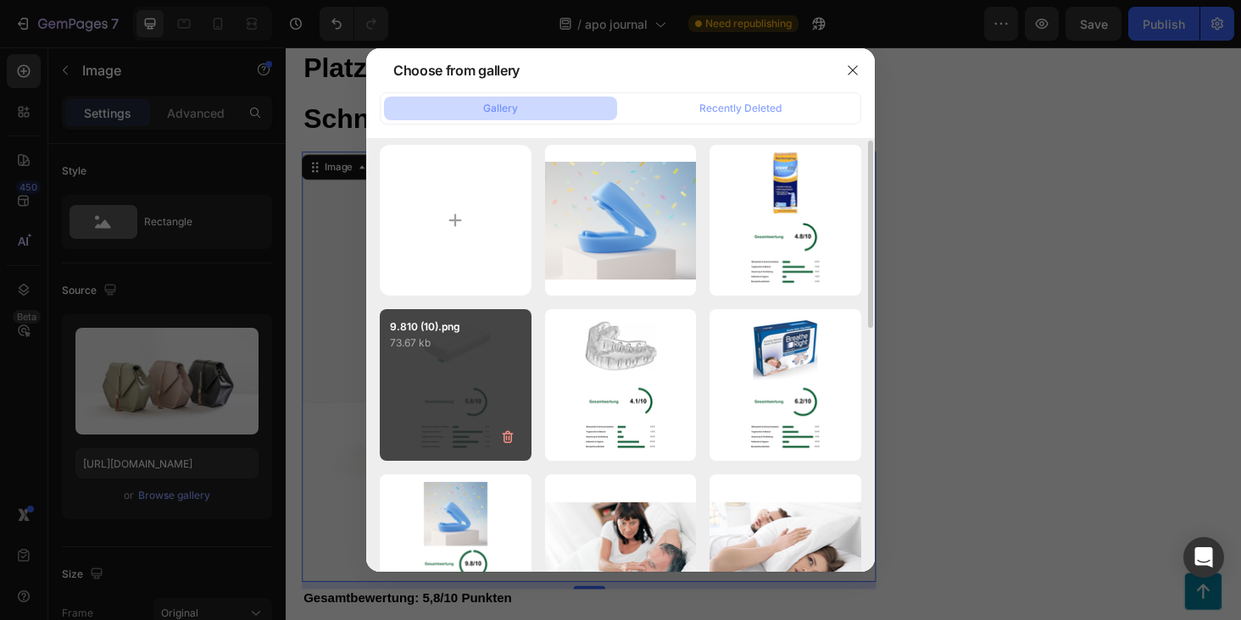
click at [480, 378] on div "9.810 (10).png 73.67 kb" at bounding box center [456, 385] width 152 height 152
type input "https://cdn.shopify.com/s/files/1/0906/9523/7896/files/gempages_581492665959318…"
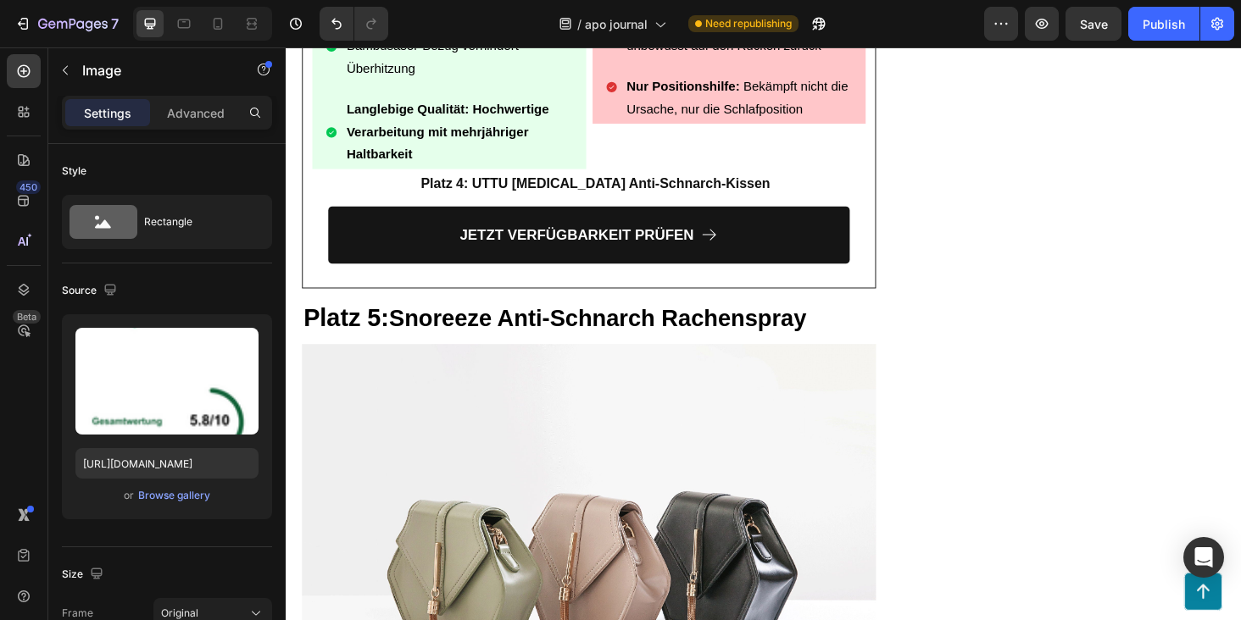
scroll to position [12351, 0]
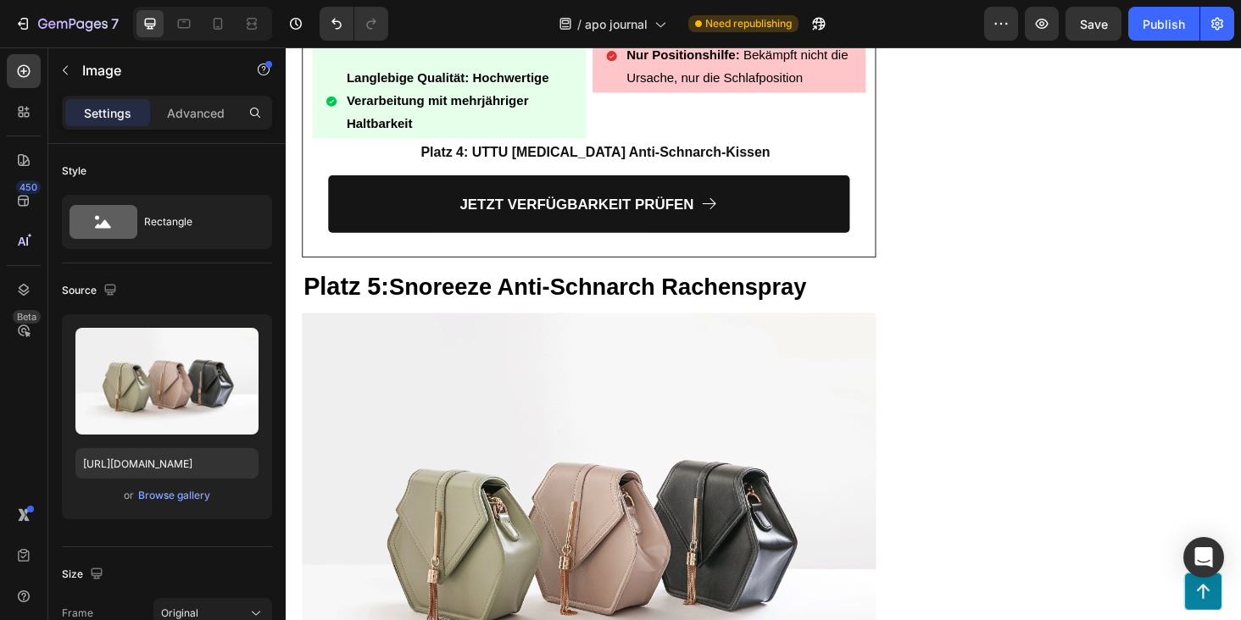
click at [464, 441] on img at bounding box center [608, 559] width 611 height 458
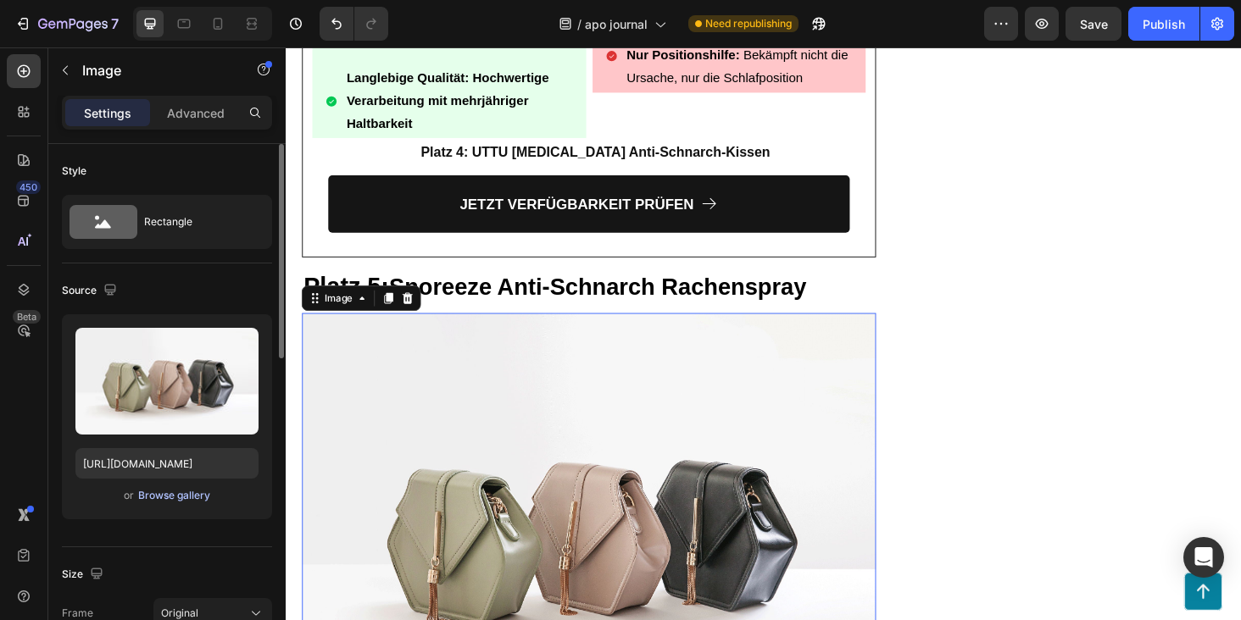
click at [164, 494] on div "Browse gallery" at bounding box center [174, 495] width 72 height 15
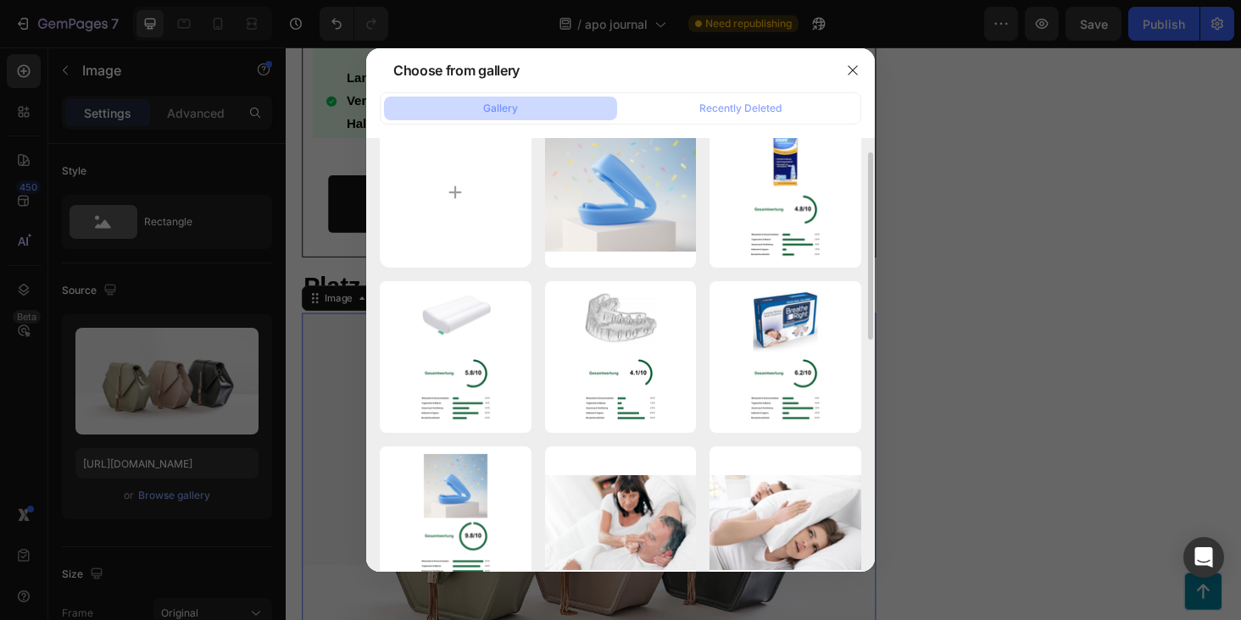
scroll to position [40, 0]
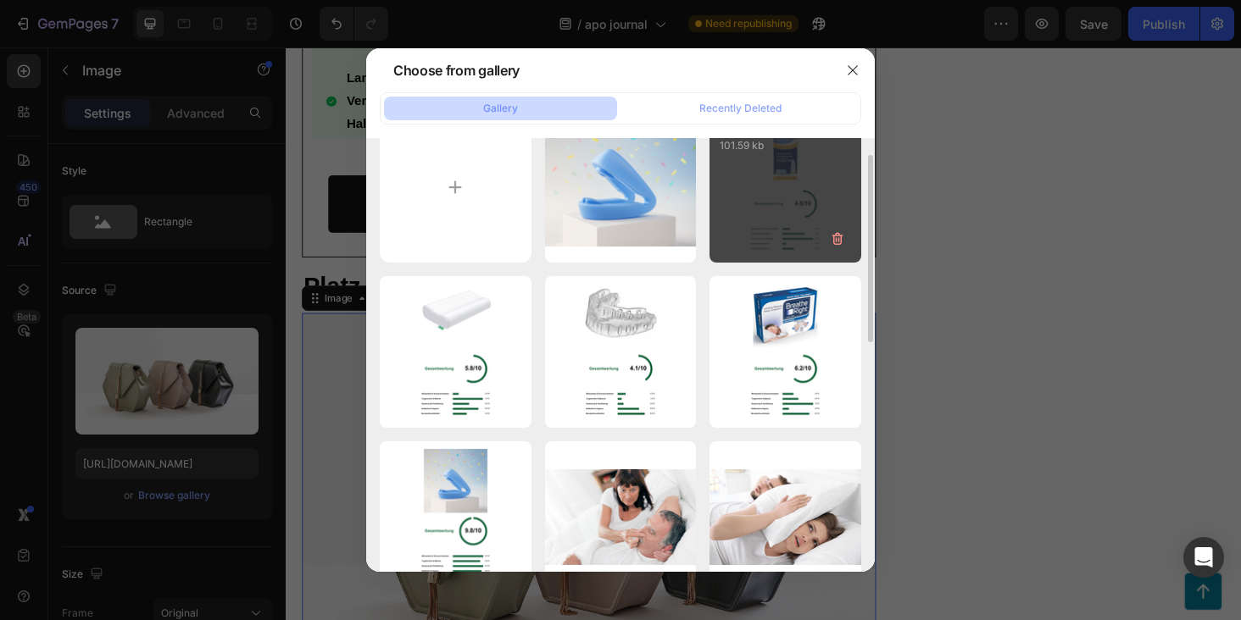
click at [773, 200] on div "9.810 (11).png 101.59 kb" at bounding box center [785, 188] width 152 height 152
type input "https://cdn.shopify.com/s/files/1/0906/9523/7896/files/gempages_581492665959318…"
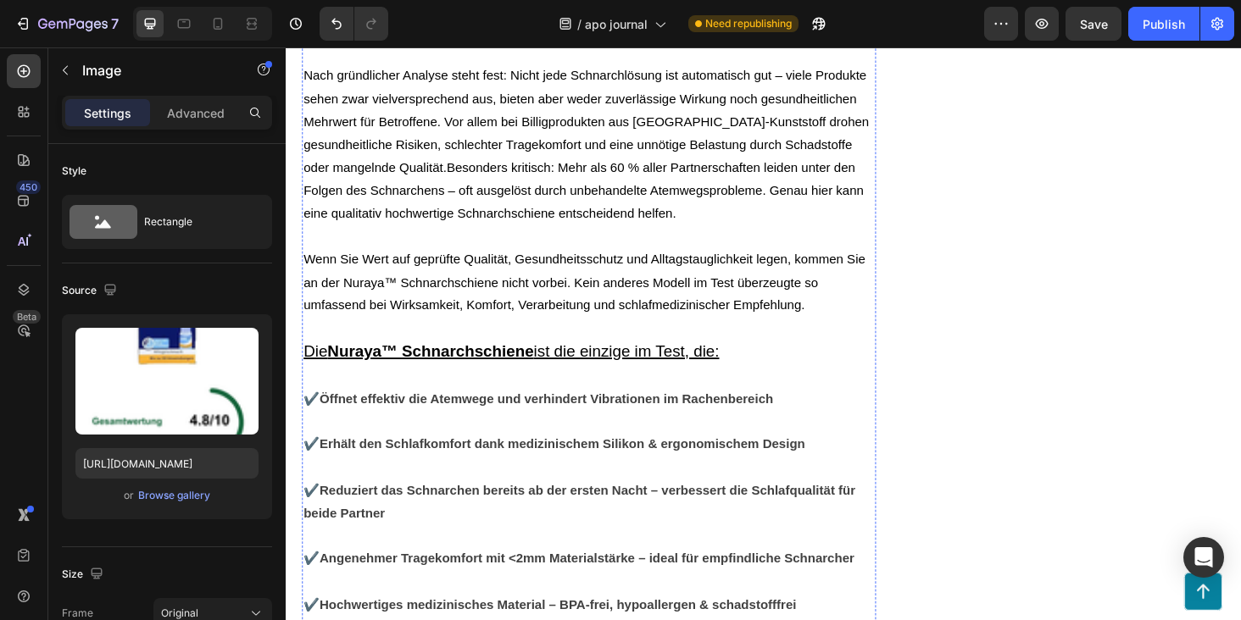
scroll to position [14814, 0]
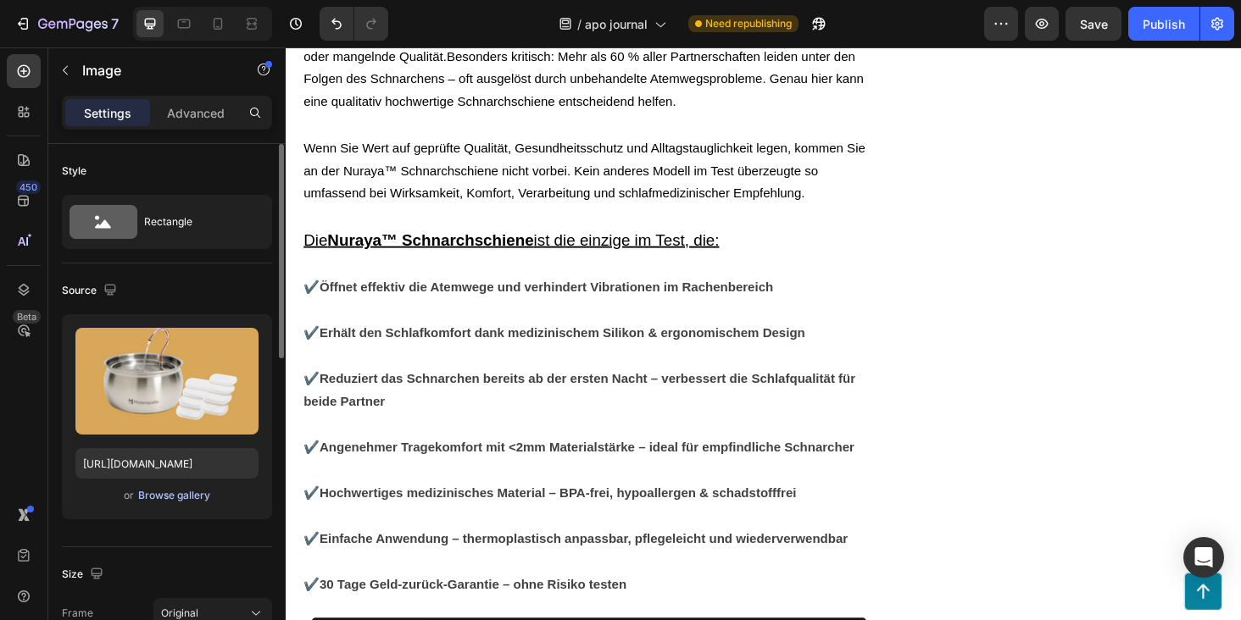
click at [189, 491] on div "Browse gallery" at bounding box center [174, 495] width 72 height 15
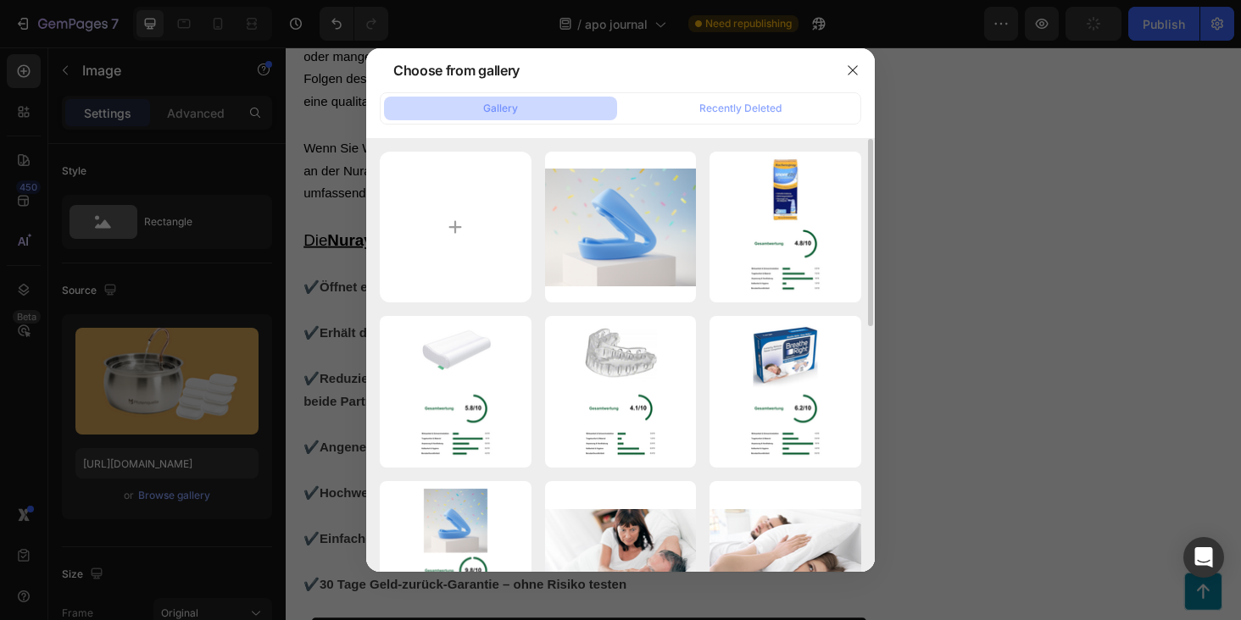
scroll to position [47, 0]
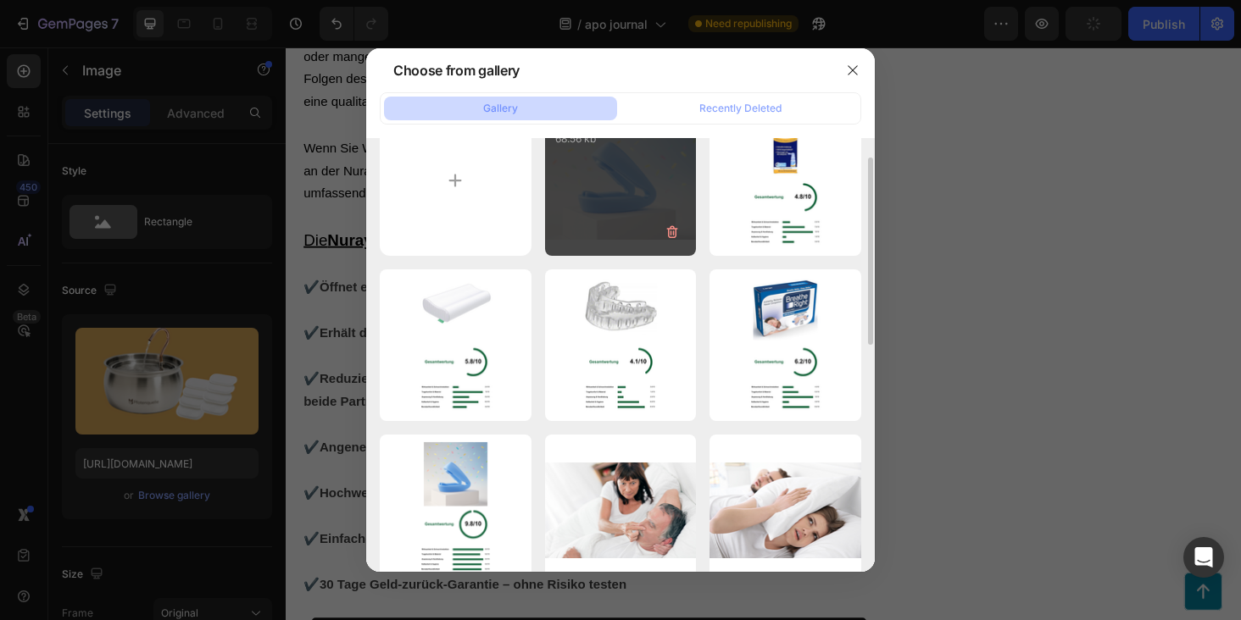
click at [641, 193] on div "Design ohne Titel (46).png 68.56 kb" at bounding box center [621, 181] width 152 height 152
type input "https://cdn.shopify.com/s/files/1/0906/9523/7896/files/gempages_581492665959318…"
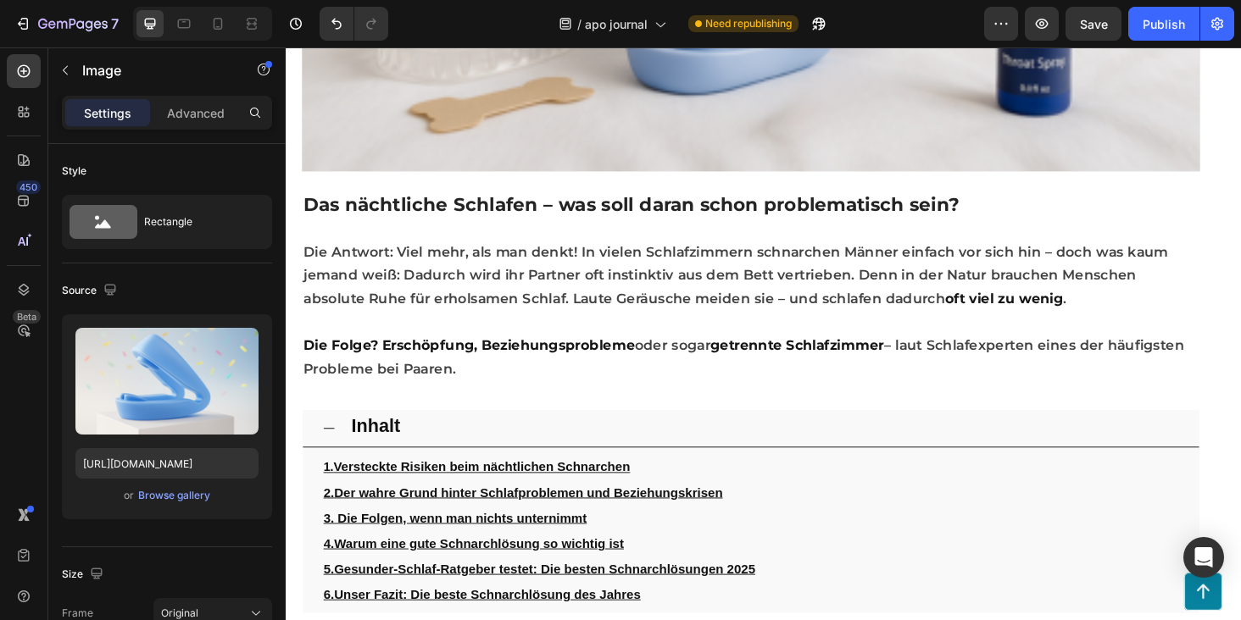
scroll to position [0, 0]
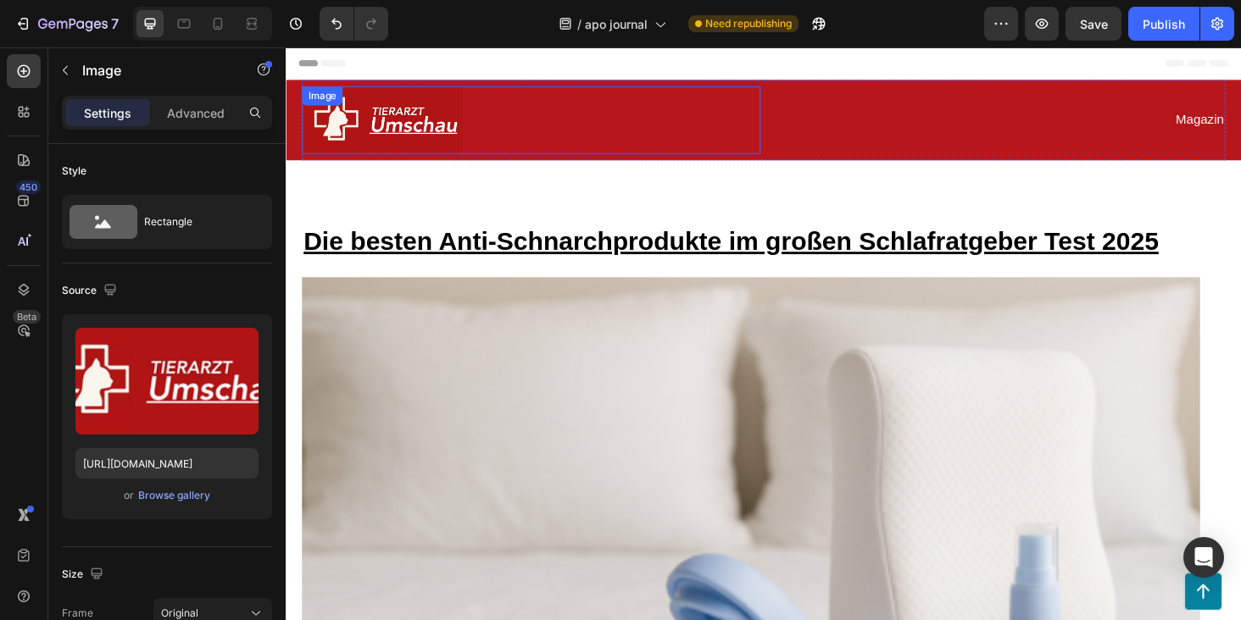
click at [643, 139] on div at bounding box center [547, 125] width 488 height 72
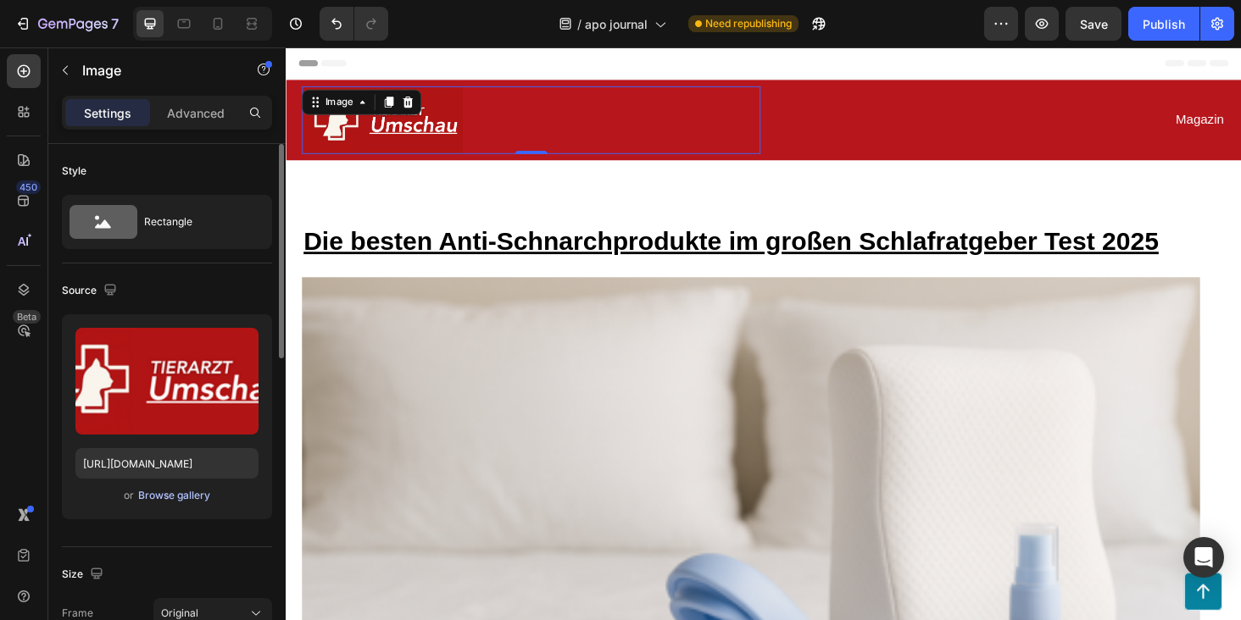
click at [164, 499] on div "Browse gallery" at bounding box center [174, 495] width 72 height 15
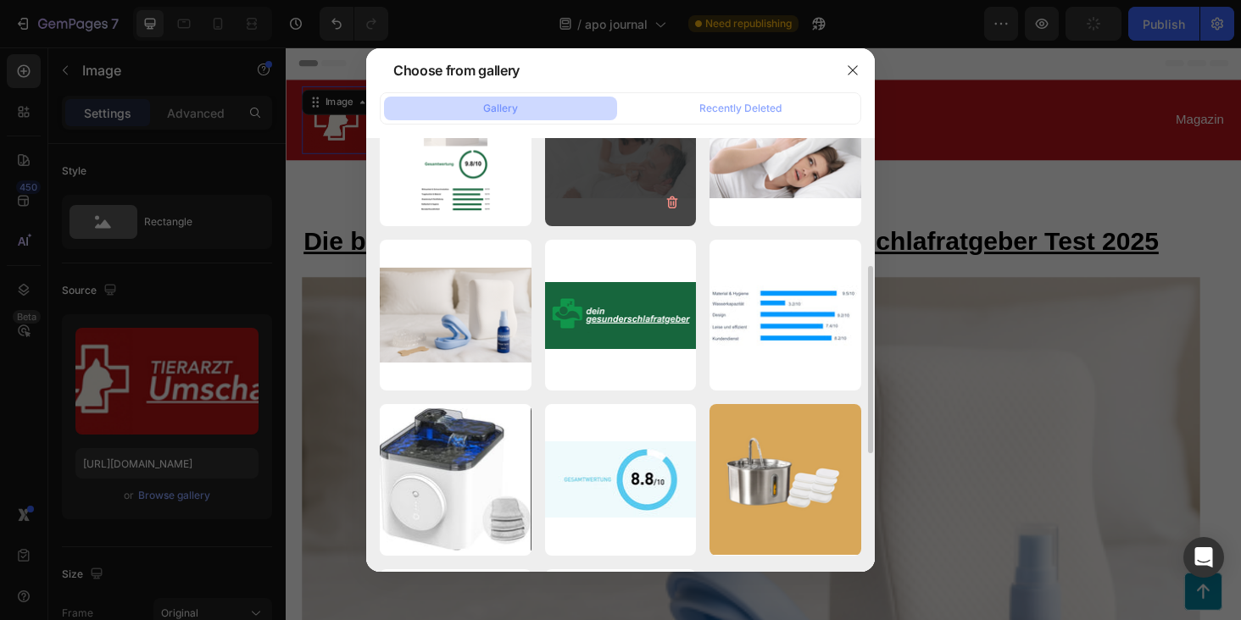
scroll to position [442, 0]
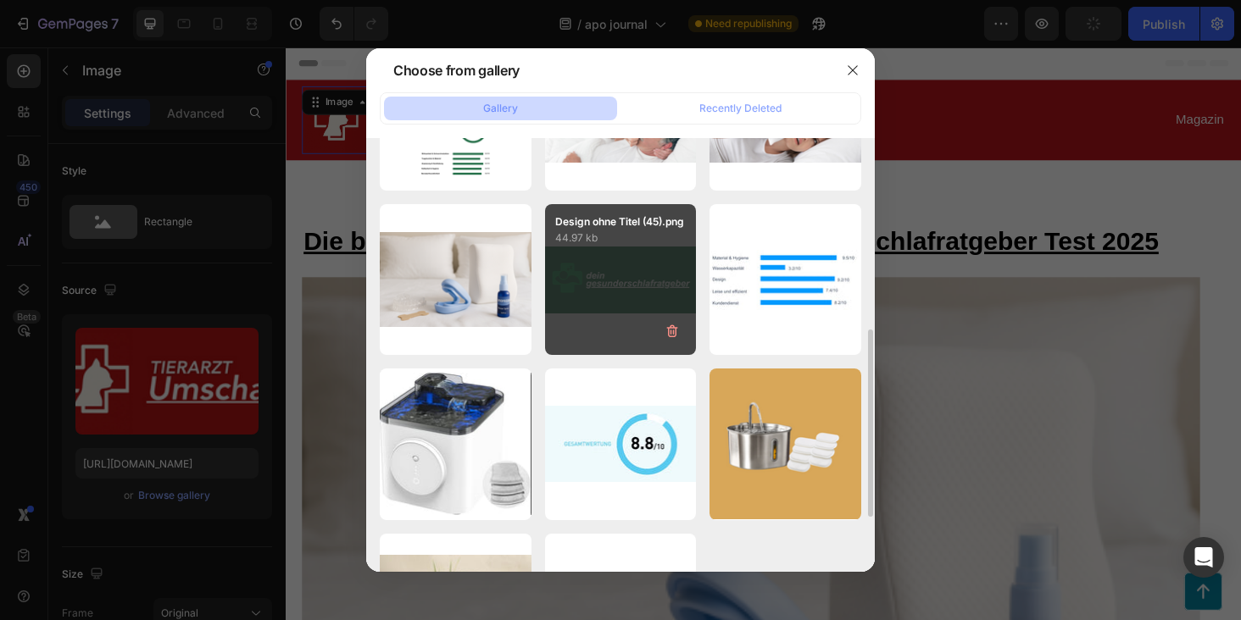
click at [609, 258] on div "Design ohne Titel (45).png 44.97 kb" at bounding box center [621, 280] width 152 height 152
type input "https://cdn.shopify.com/s/files/1/0906/9523/7896/files/gempages_581492665959318…"
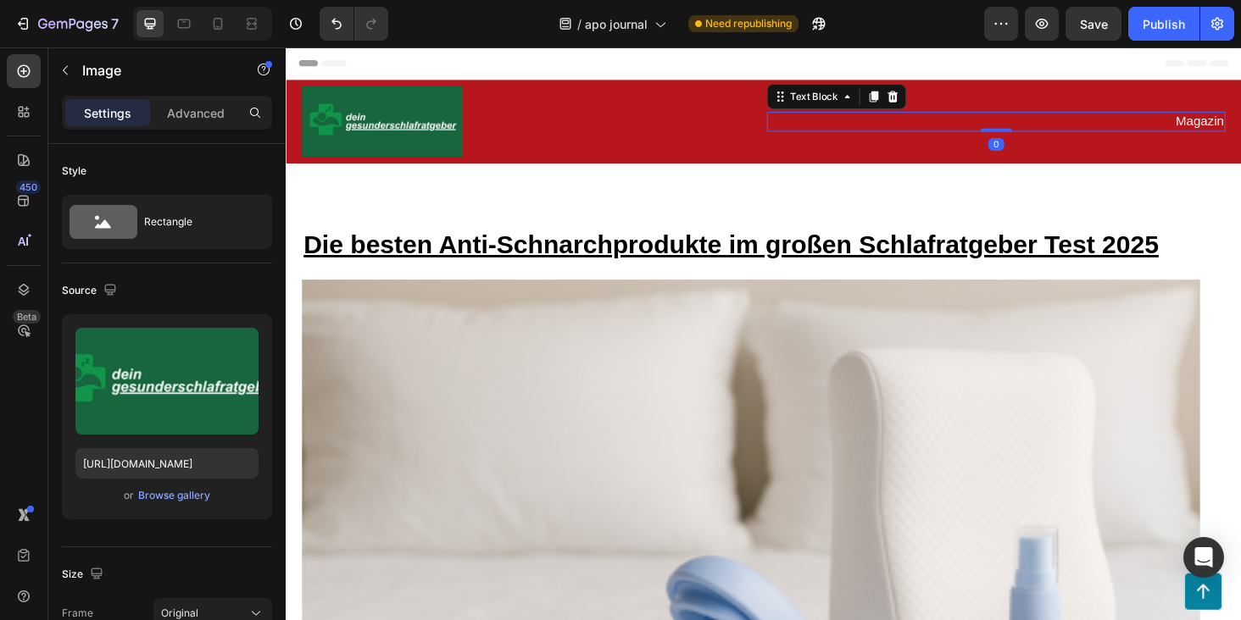
click at [911, 130] on p "Magazin" at bounding box center [1041, 127] width 485 height 18
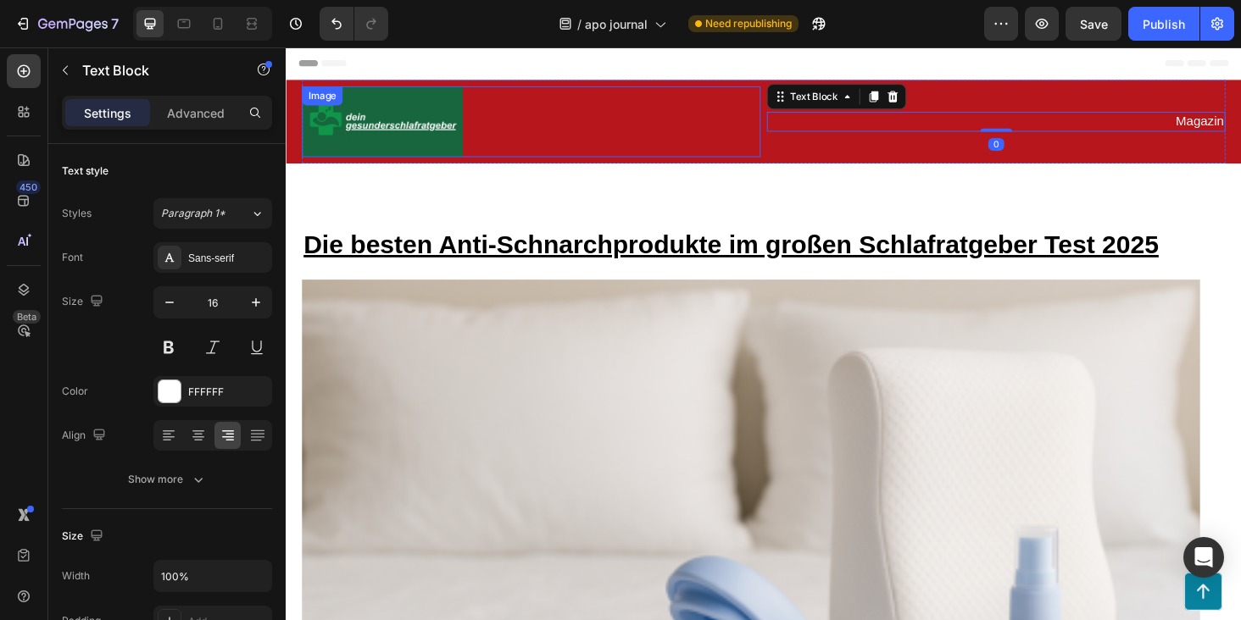
click at [770, 107] on div at bounding box center [547, 126] width 488 height 75
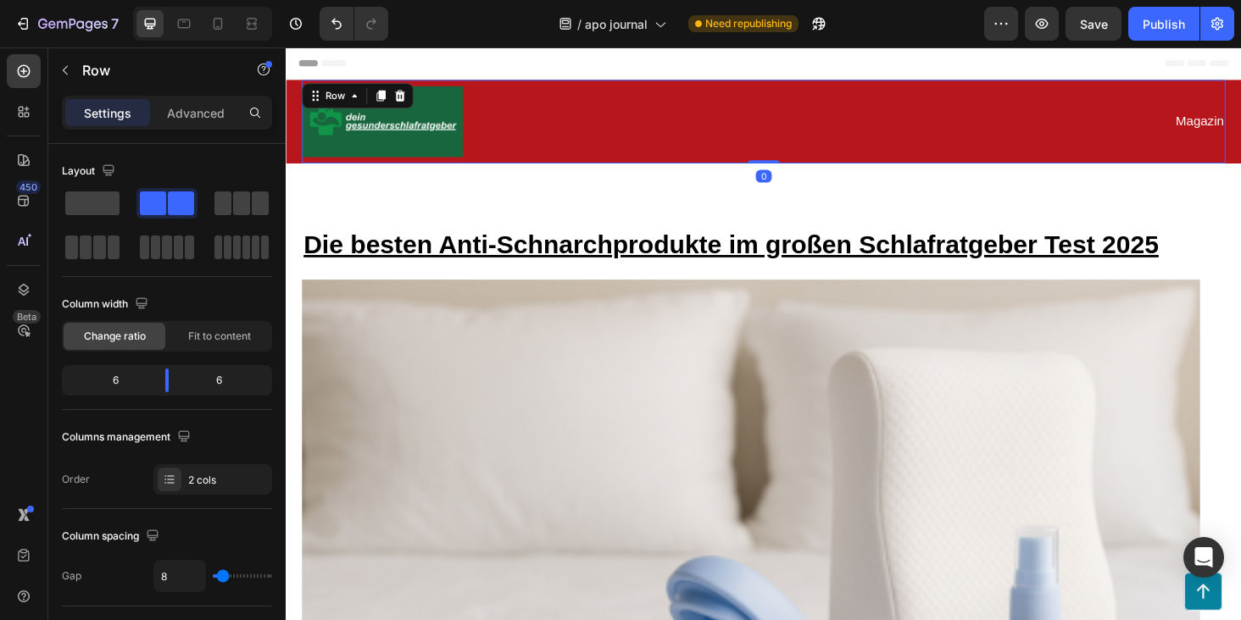
click at [834, 88] on div "Image Magazin Text Block Row 0" at bounding box center [794, 126] width 983 height 89
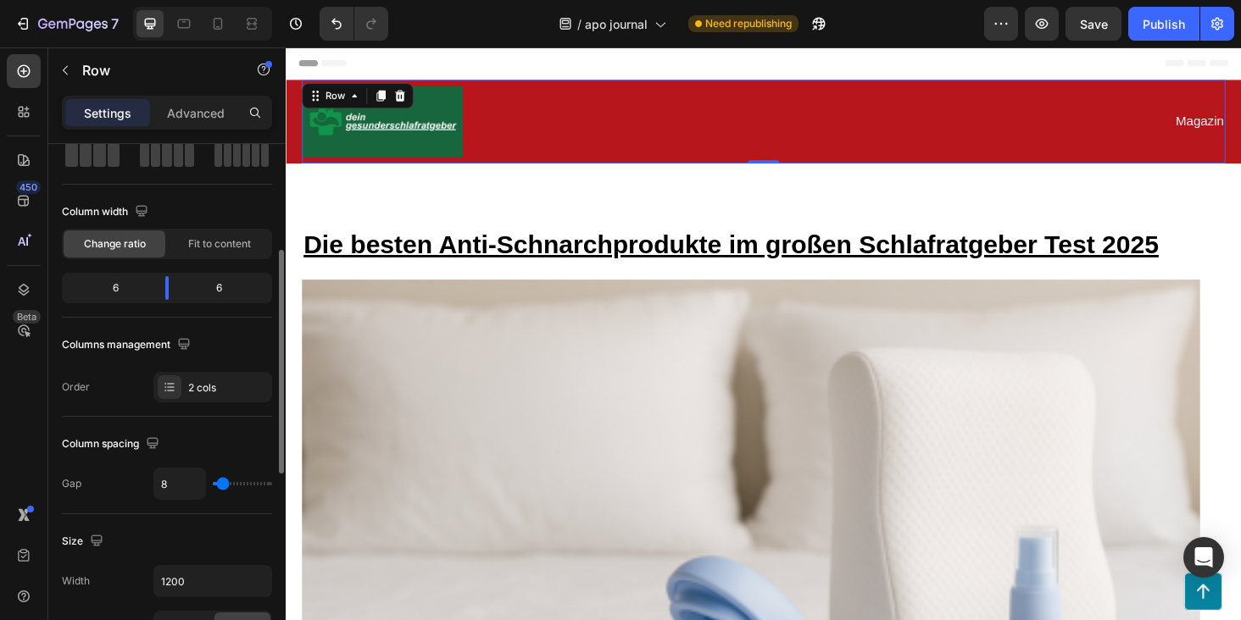
scroll to position [139, 0]
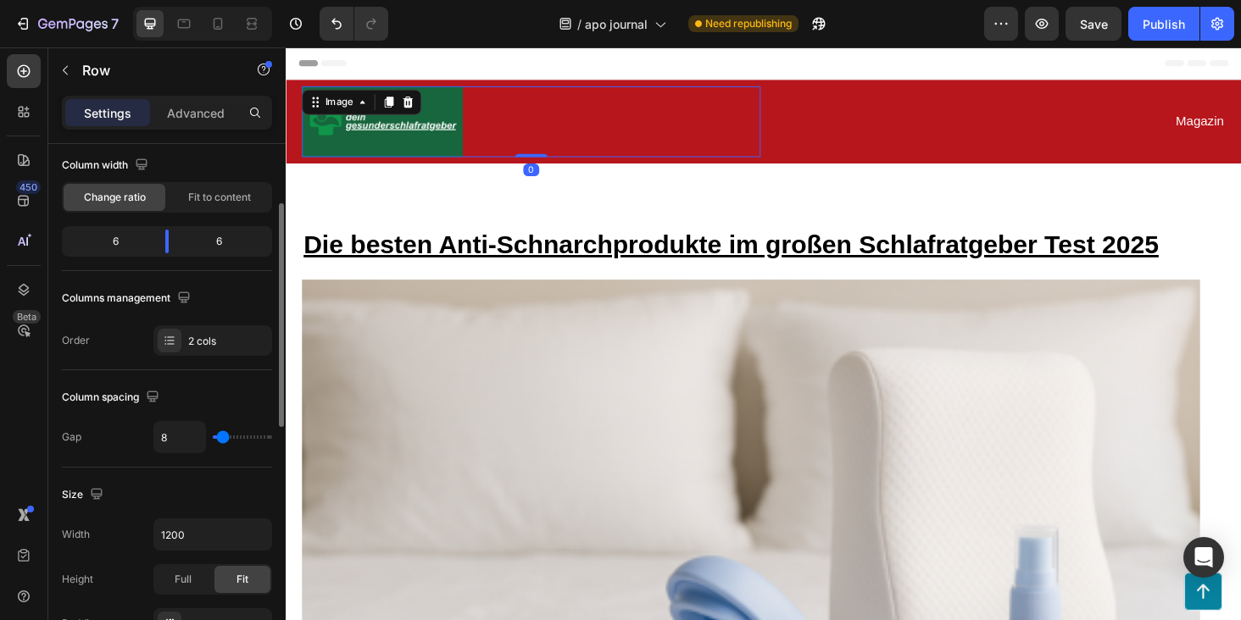
click at [640, 94] on div at bounding box center [547, 126] width 488 height 75
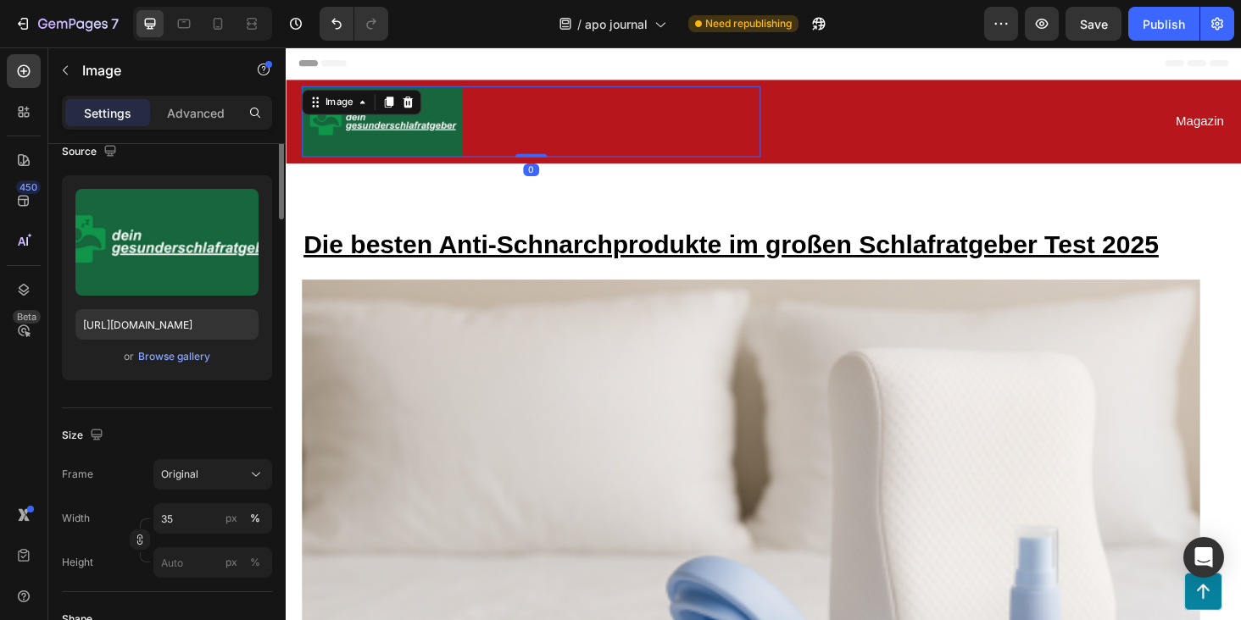
scroll to position [0, 0]
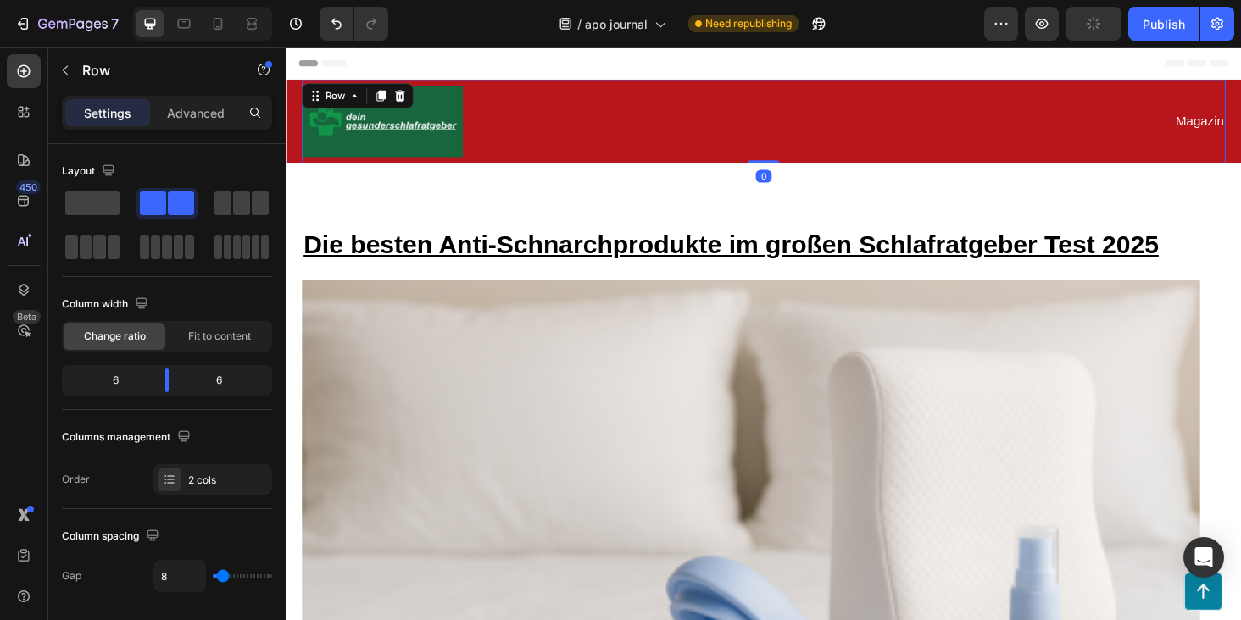
click at [769, 86] on div "Image Magazin Text Block Row 0" at bounding box center [794, 126] width 983 height 89
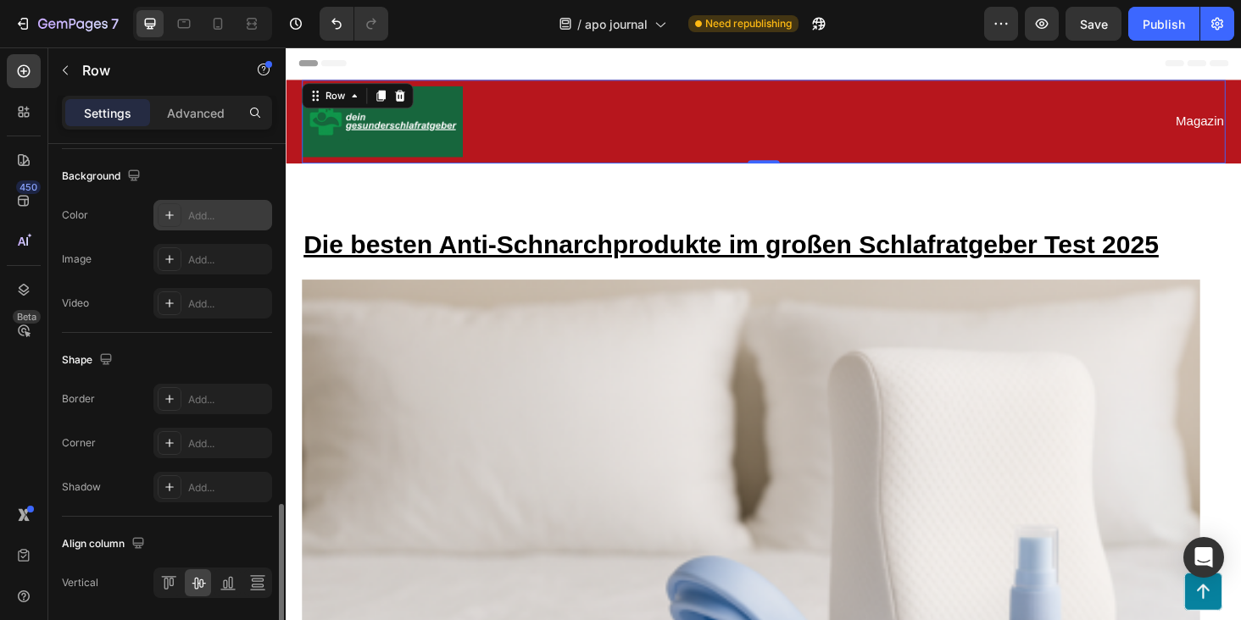
scroll to position [702, 0]
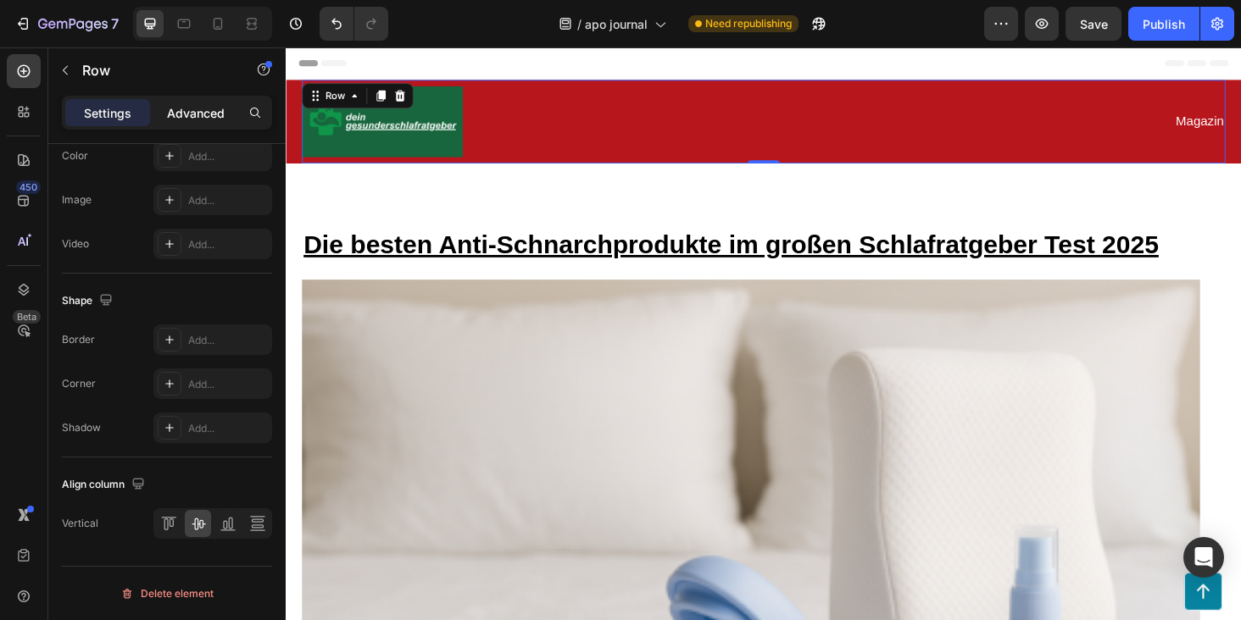
click at [207, 106] on p "Advanced" at bounding box center [196, 113] width 58 height 18
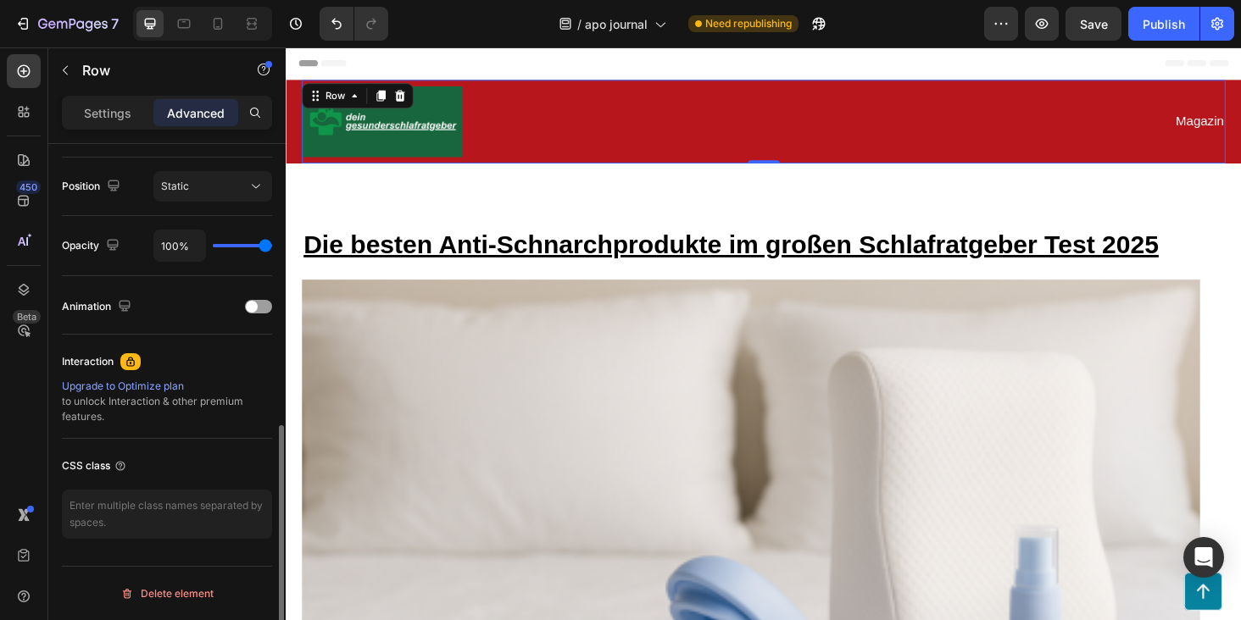
scroll to position [606, 0]
click at [95, 129] on div "Settings Advanced" at bounding box center [167, 113] width 210 height 34
click at [126, 127] on div "Settings Advanced" at bounding box center [167, 113] width 210 height 34
click at [116, 122] on div "Settings" at bounding box center [107, 112] width 85 height 27
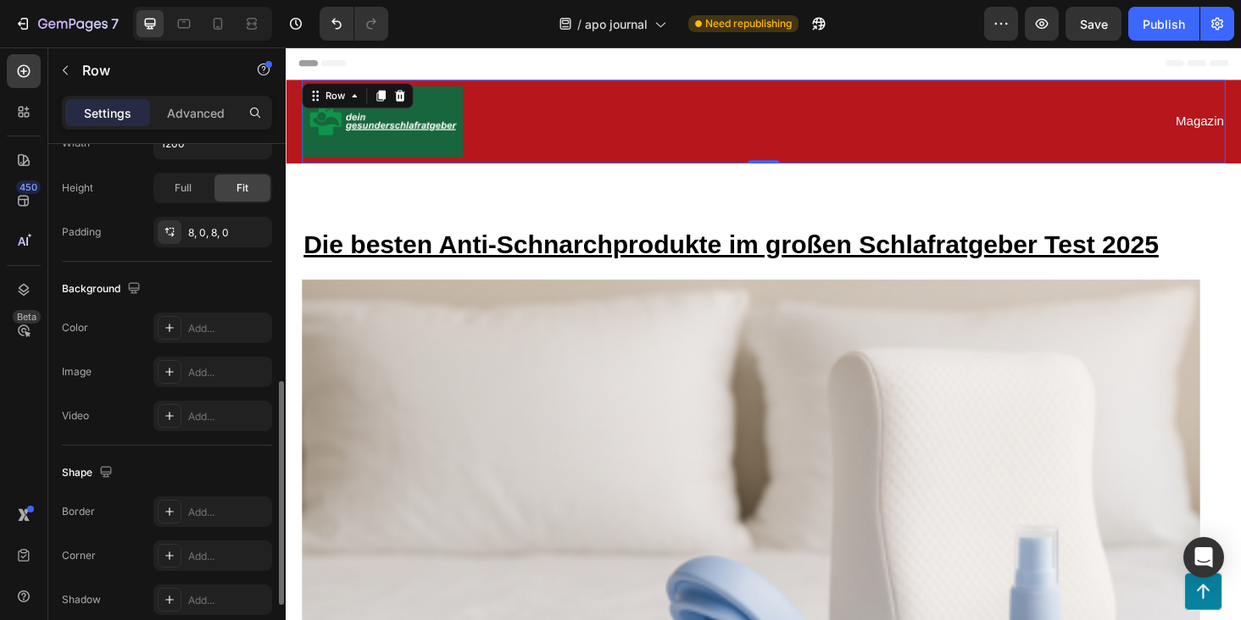
scroll to position [546, 0]
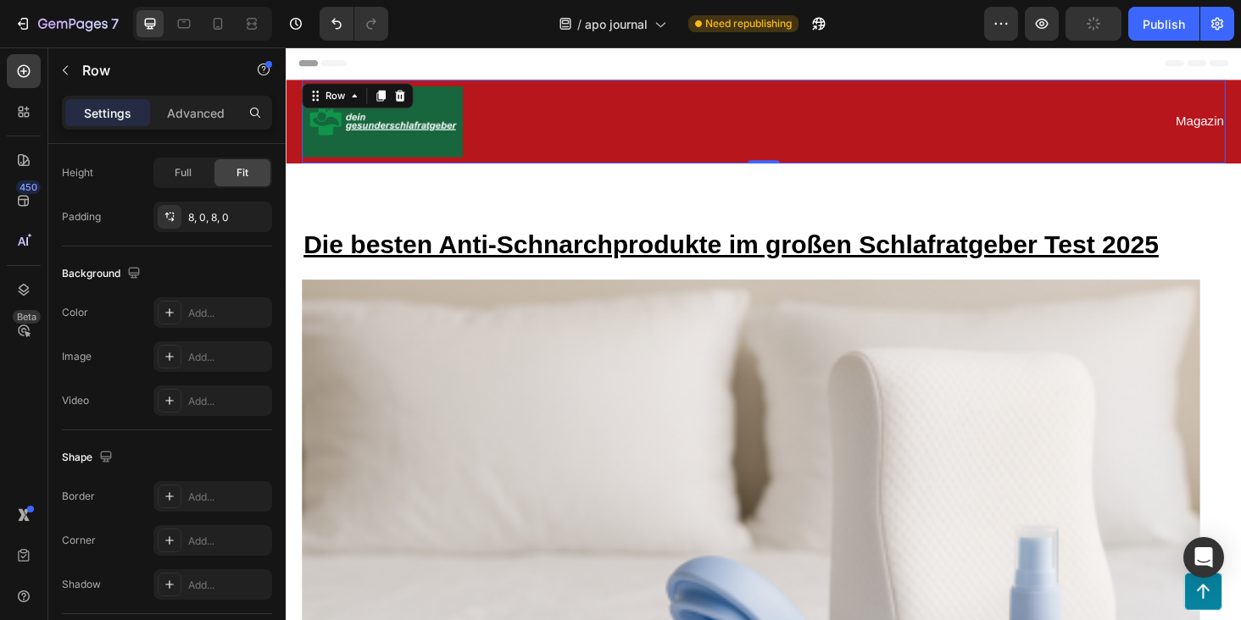
click at [766, 86] on div "Image Magazin Text Block Row 0" at bounding box center [794, 126] width 983 height 89
click at [793, 101] on div "Image Magazin Text Block Row 0" at bounding box center [794, 126] width 983 height 89
click at [774, 153] on div at bounding box center [547, 126] width 488 height 75
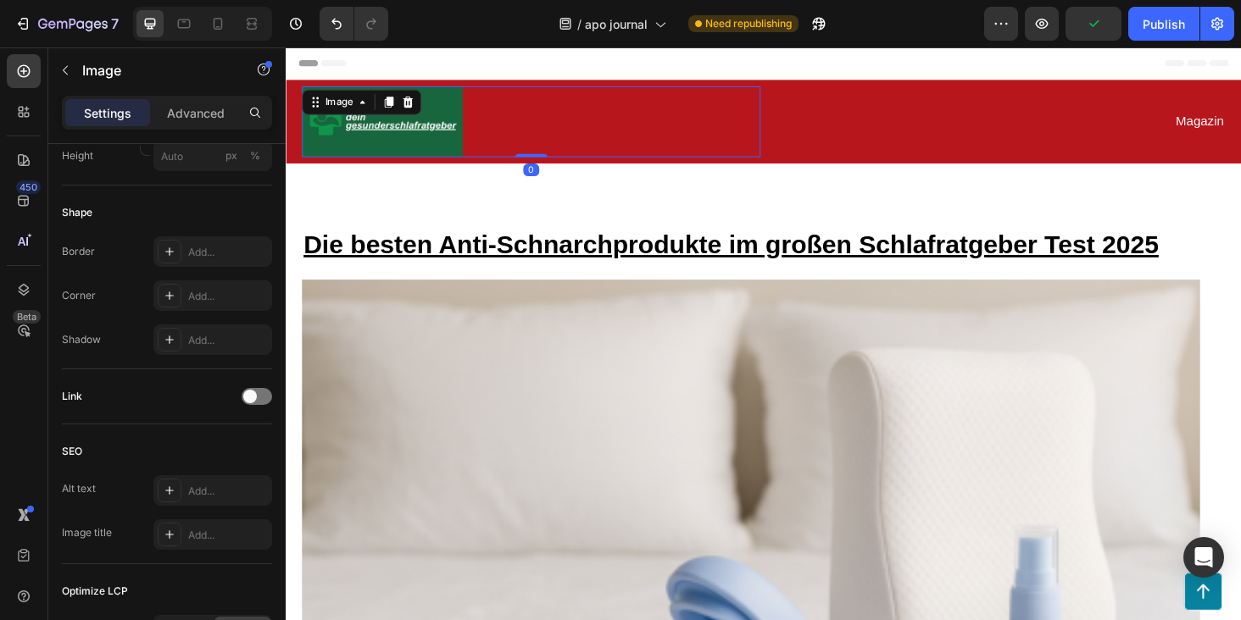
scroll to position [0, 0]
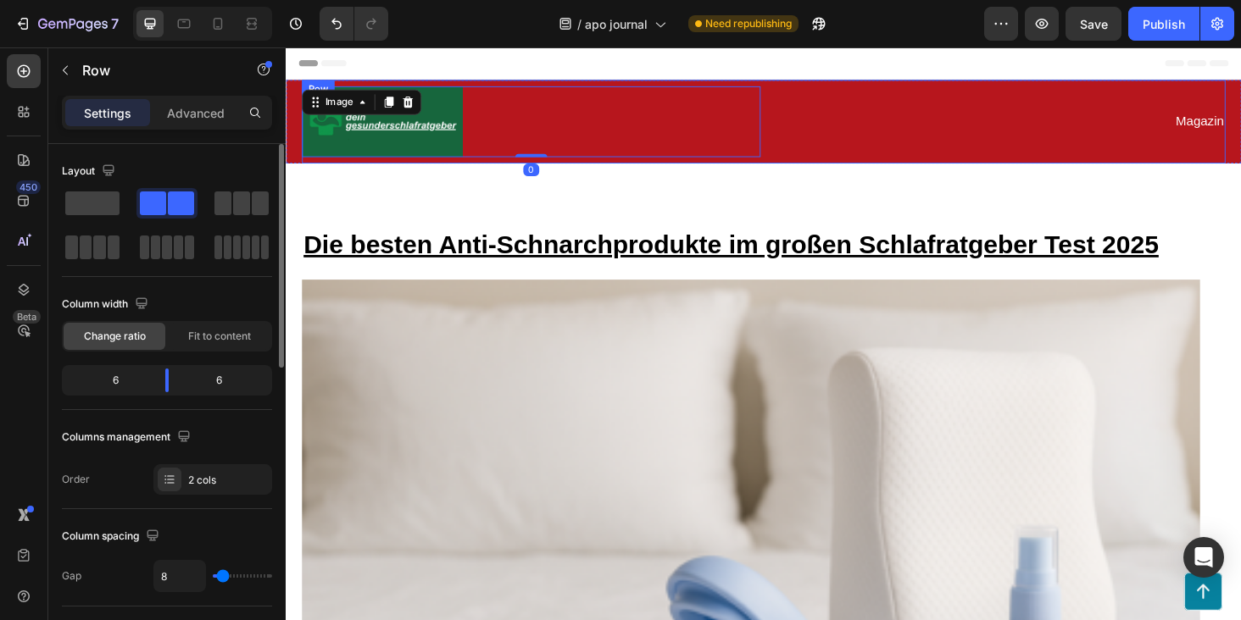
click at [800, 153] on div "Magazin Text Block" at bounding box center [1041, 126] width 488 height 75
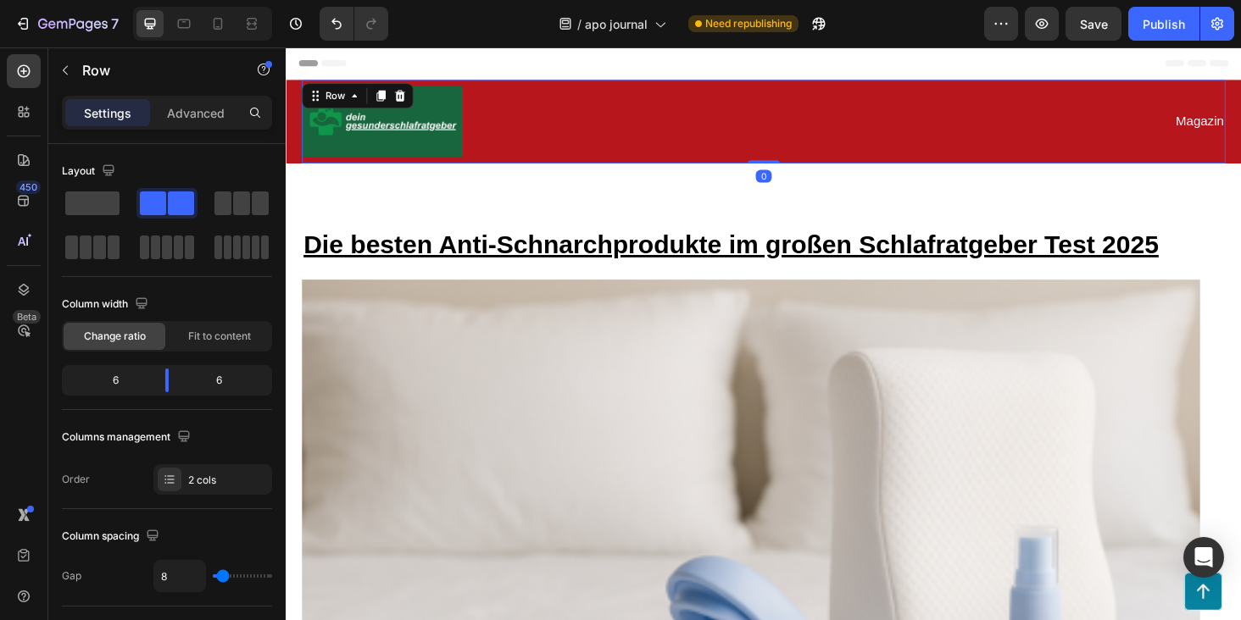
click at [797, 153] on div "Magazin Text Block" at bounding box center [1041, 126] width 488 height 75
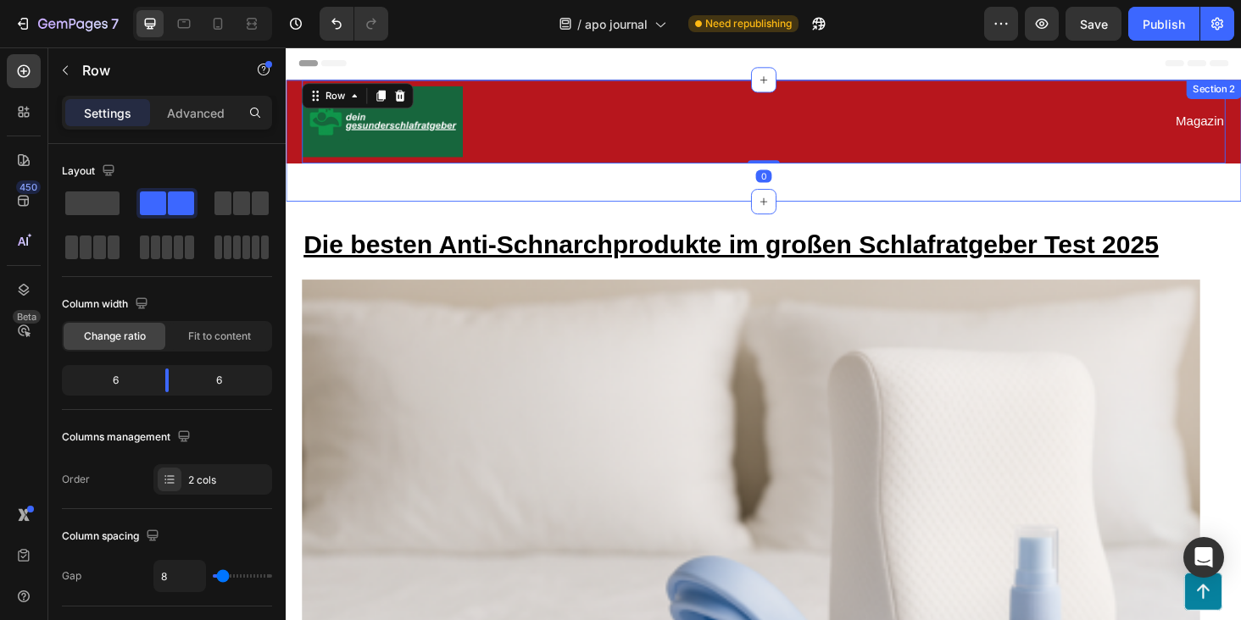
click at [733, 177] on div "Image Magazin Text Block Row 0 Row Section 2" at bounding box center [794, 147] width 1017 height 130
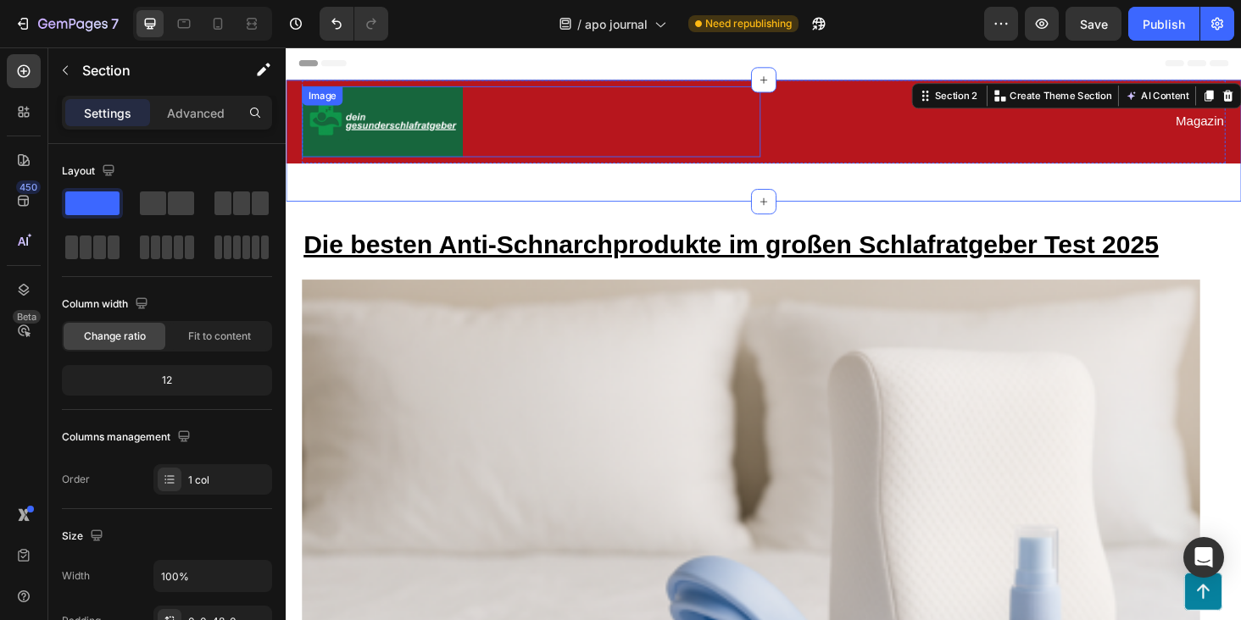
click at [737, 155] on div at bounding box center [547, 126] width 488 height 75
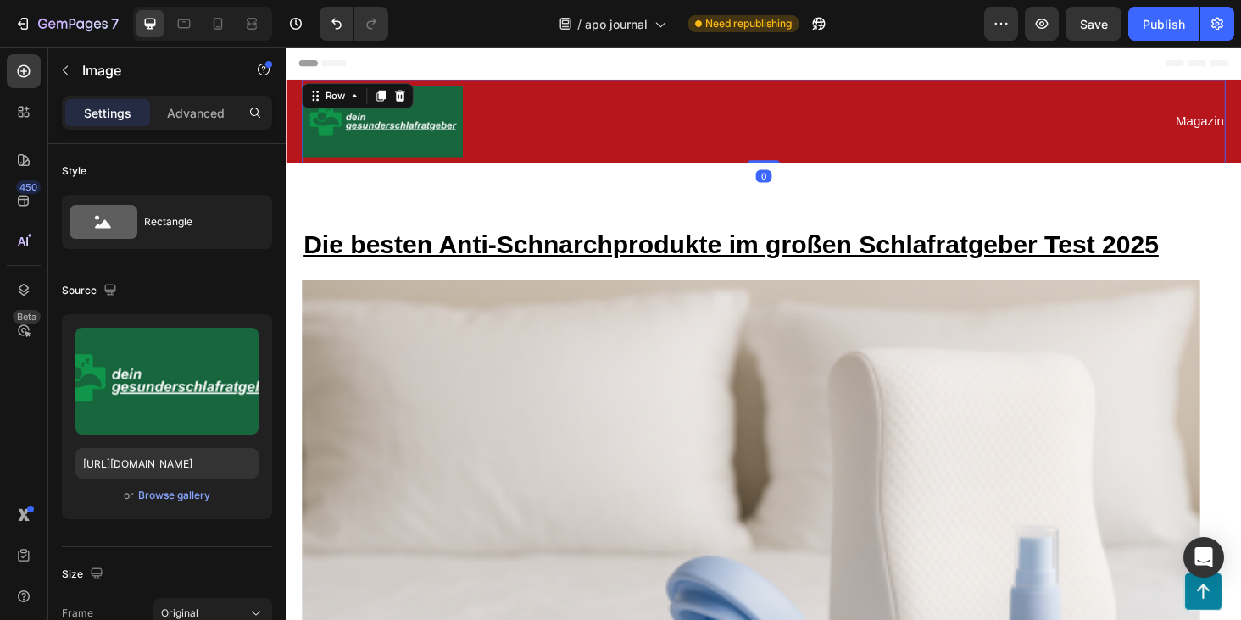
click at [739, 166] on div "Image Magazin Text Block Row 0" at bounding box center [794, 126] width 983 height 89
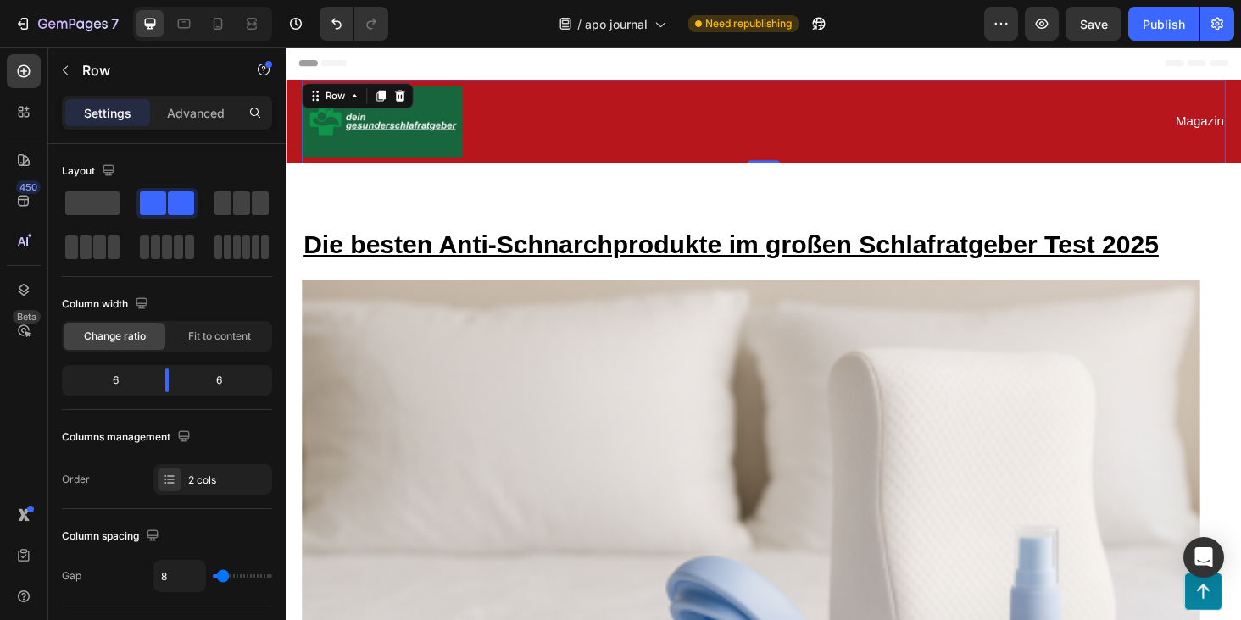
click at [823, 96] on div "Magazin Text Block" at bounding box center [1041, 126] width 488 height 75
click at [1240, 96] on div "Image Magazin Text Block Row Row 0" at bounding box center [794, 126] width 1017 height 89
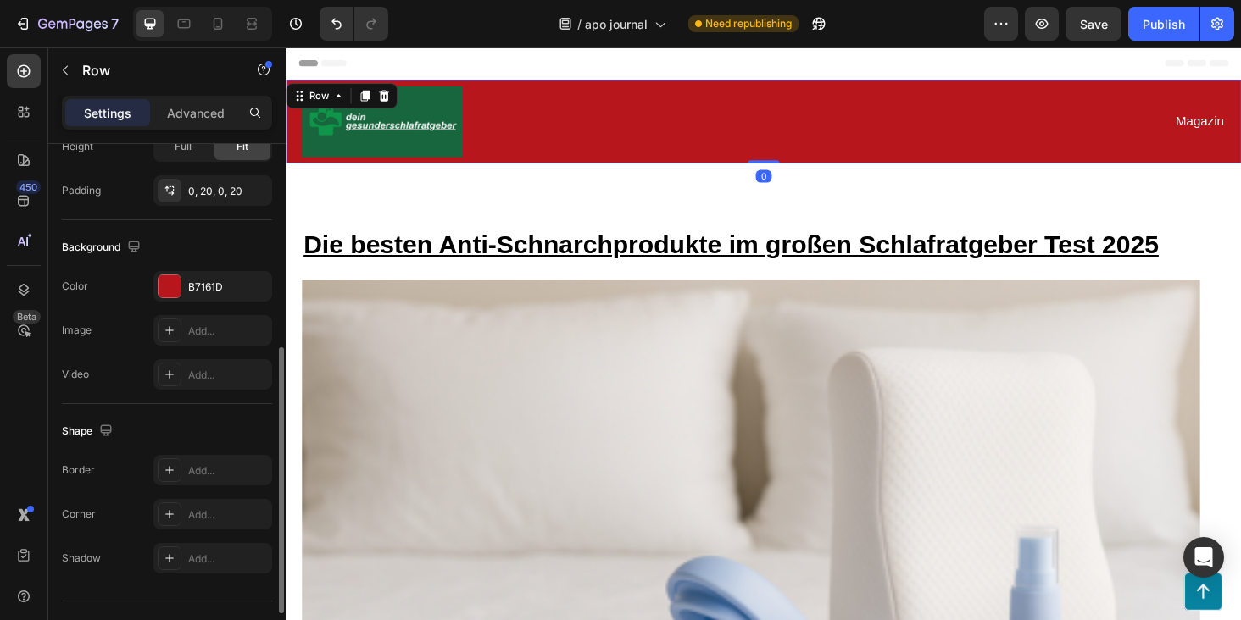
scroll to position [503, 0]
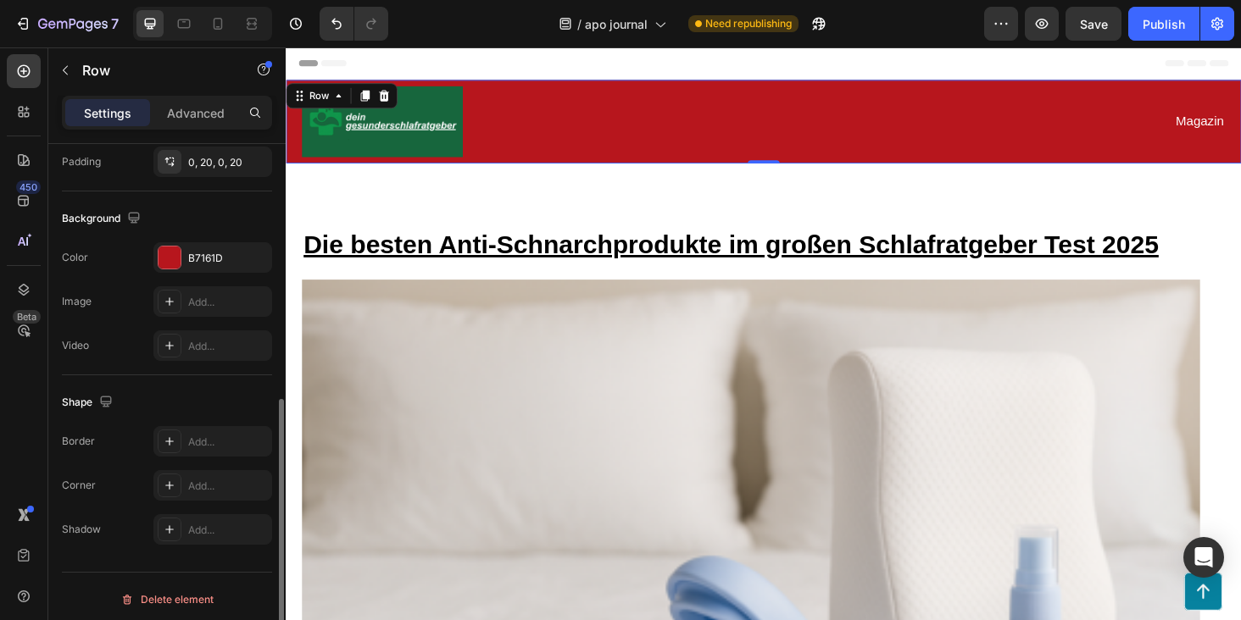
click at [173, 275] on div "The changes might be hidden by the video. Color B7161D Image Add... Video Add..." at bounding box center [167, 301] width 210 height 119
click at [179, 258] on div at bounding box center [169, 258] width 22 height 22
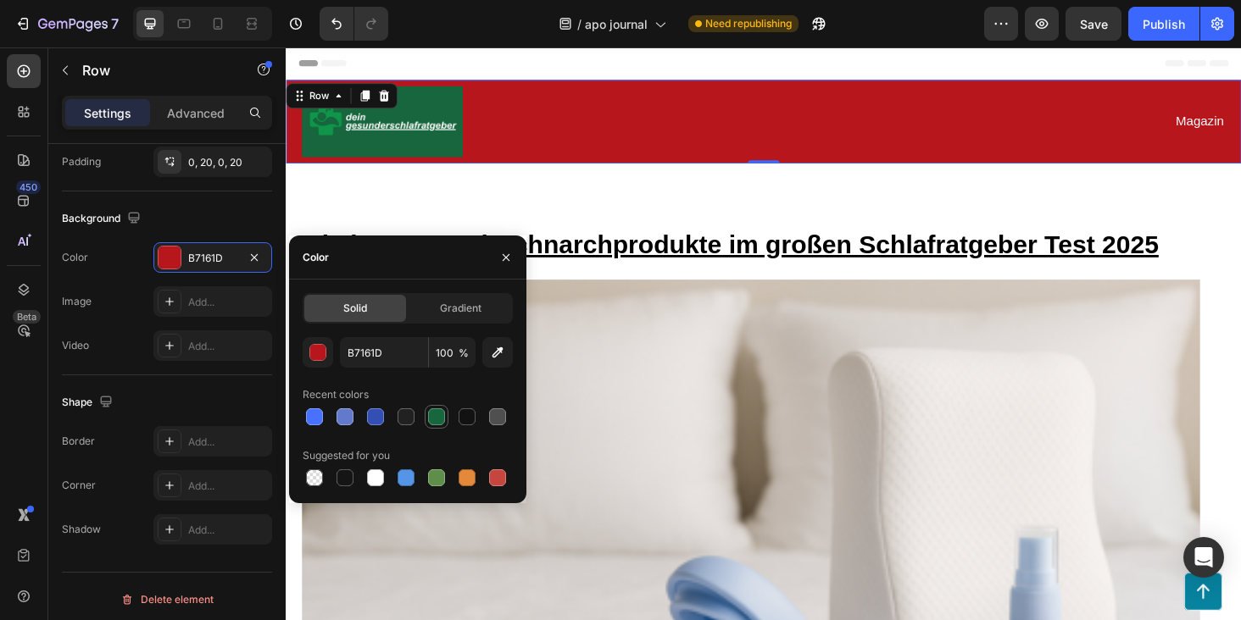
click at [438, 419] on div at bounding box center [436, 416] width 17 height 17
type input "17663D"
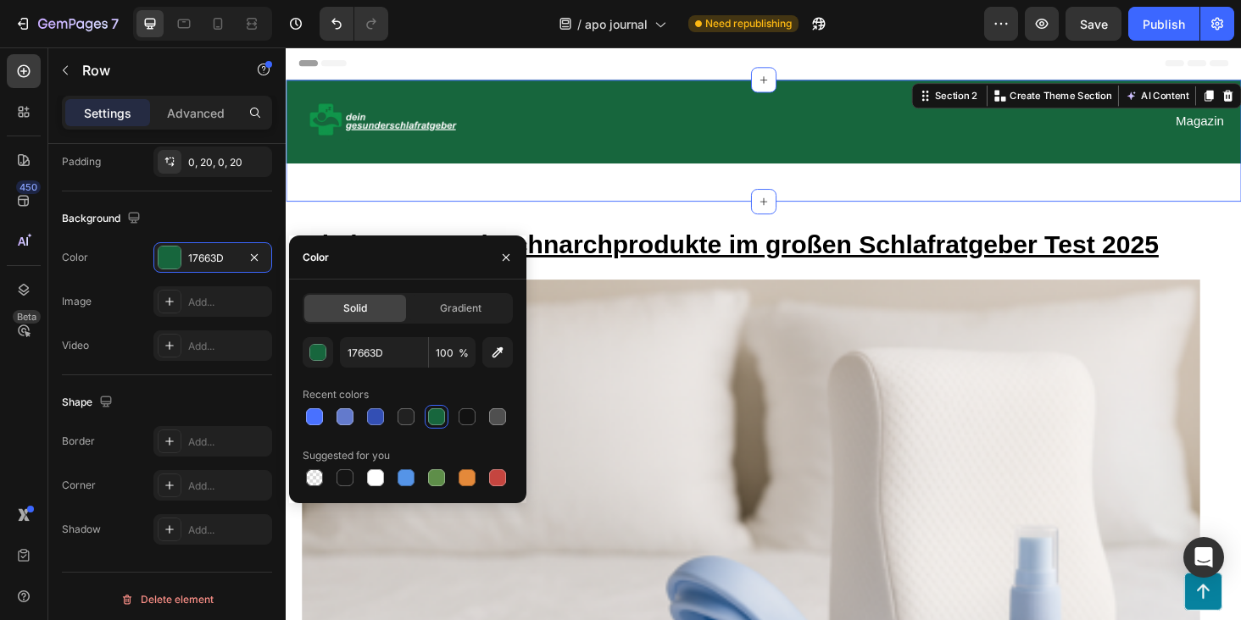
click at [769, 197] on div "Image Magazin Text Block Row Row Section 2 You can create reusable sections Cre…" at bounding box center [794, 147] width 1017 height 130
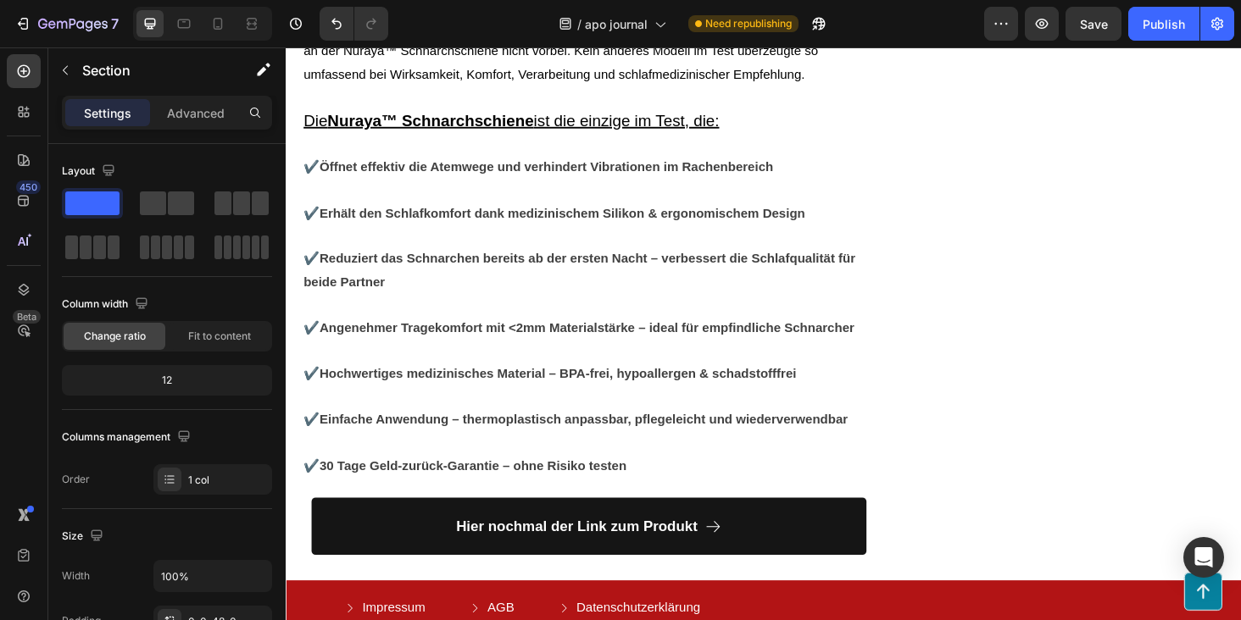
scroll to position [15752, 0]
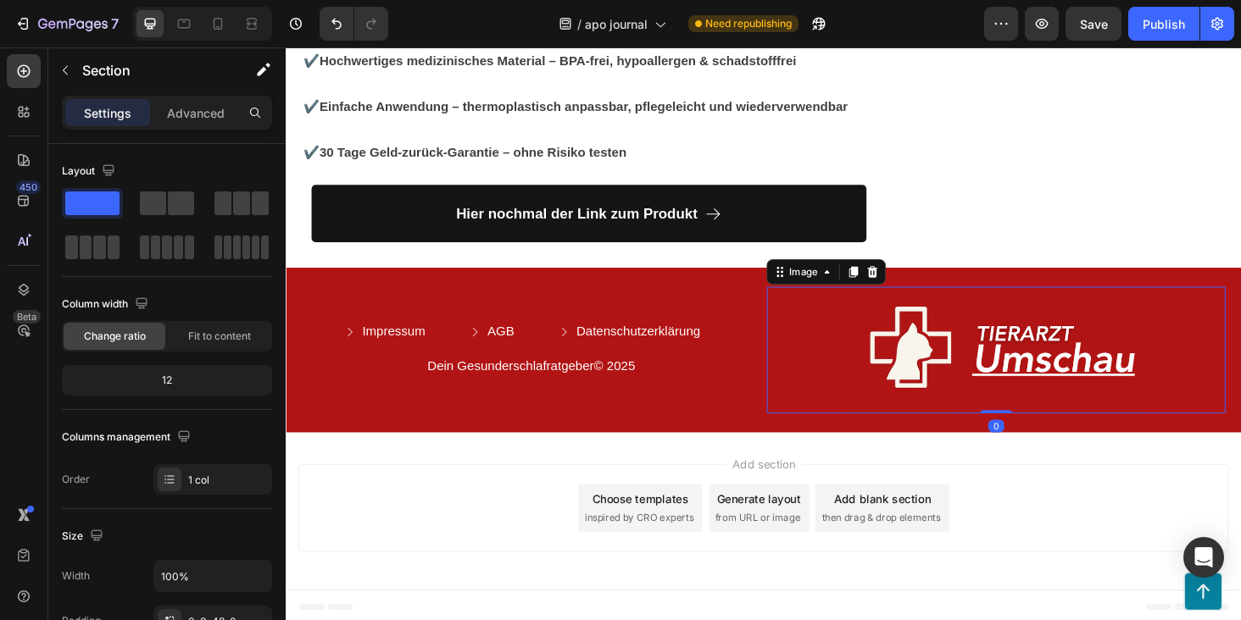
click at [1049, 377] on img at bounding box center [1041, 370] width 317 height 135
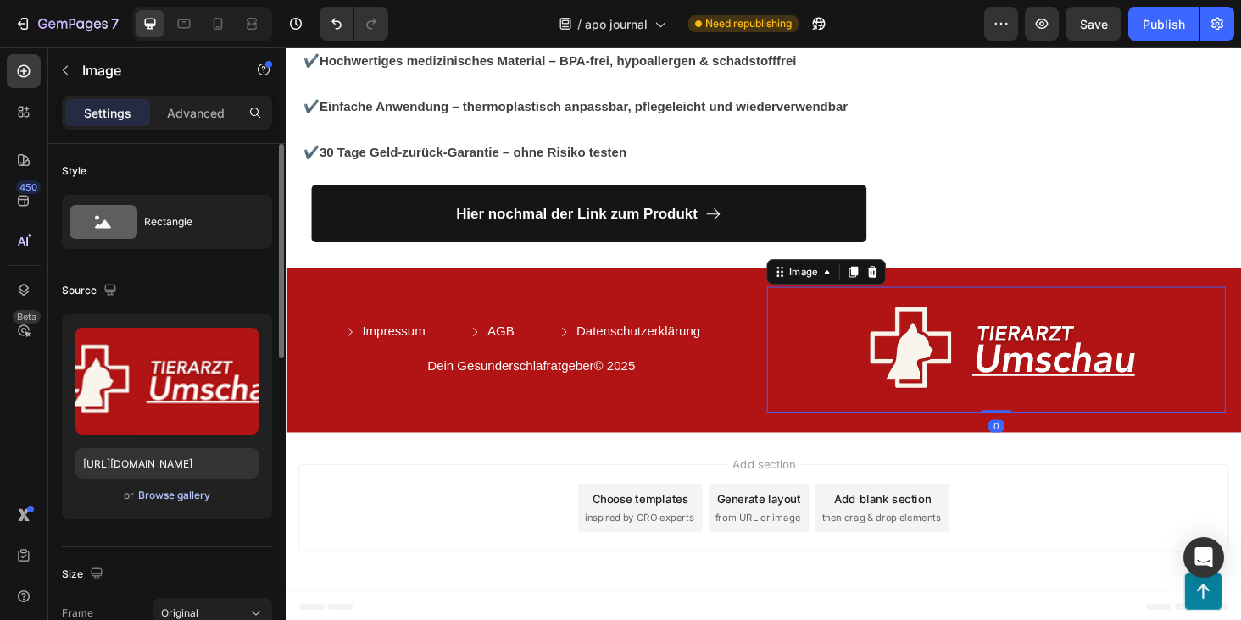
click at [179, 497] on div "Browse gallery" at bounding box center [174, 495] width 72 height 15
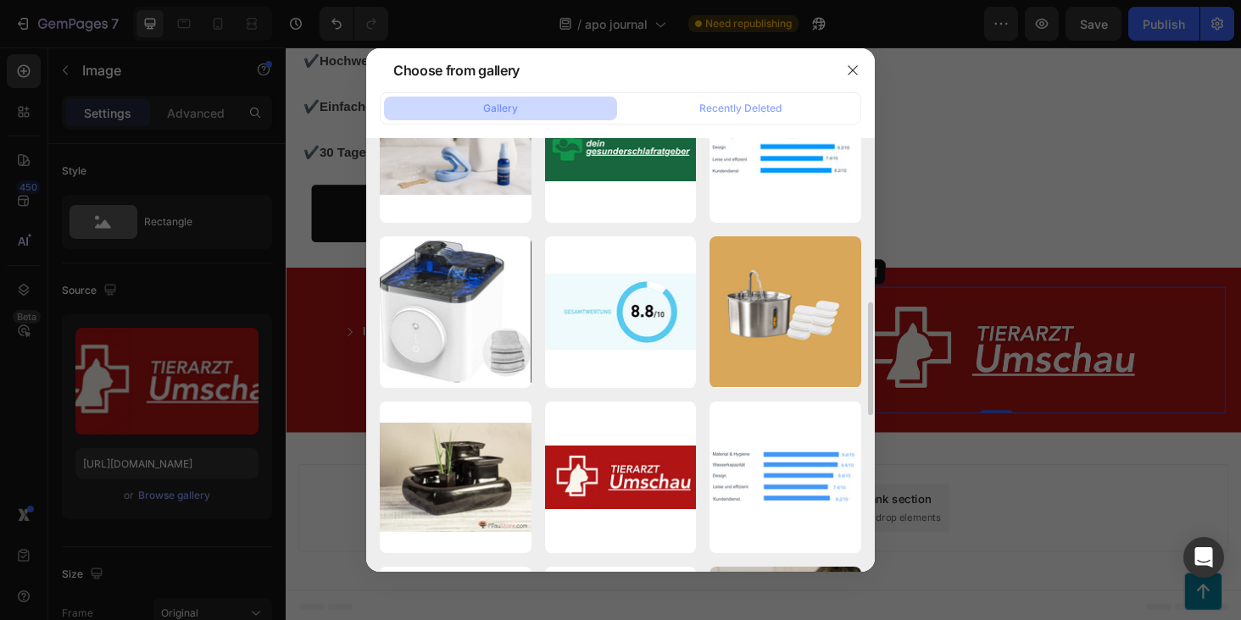
scroll to position [586, 0]
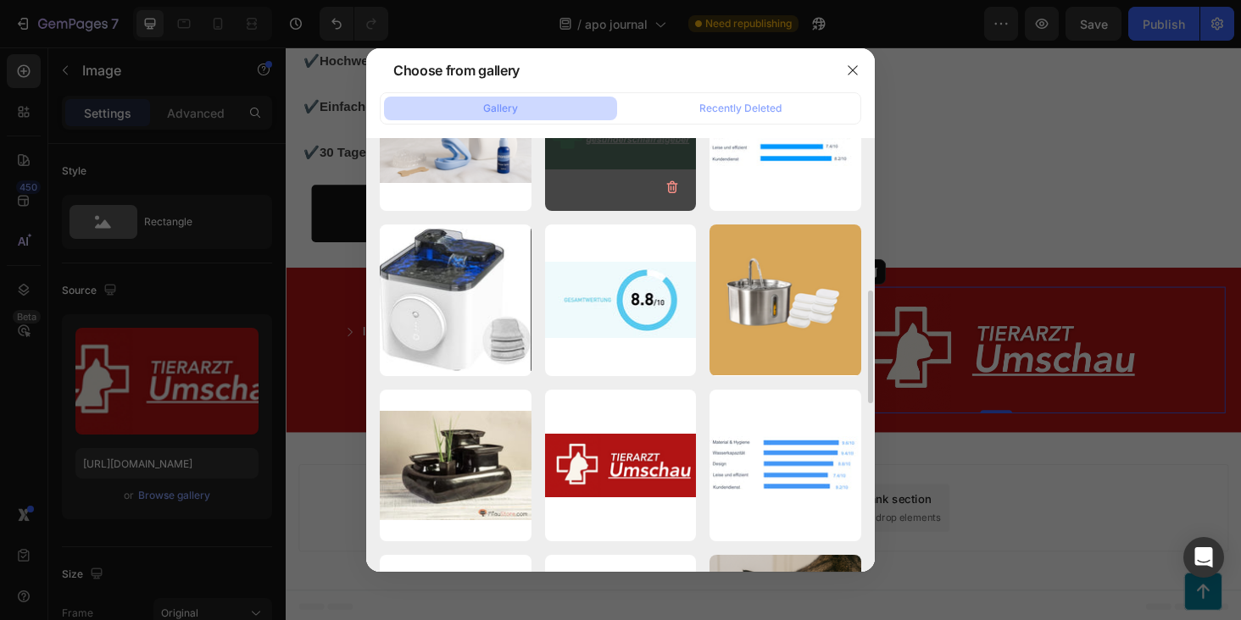
click at [600, 151] on div "Design ohne Titel (45).png 44.97 kb" at bounding box center [621, 136] width 152 height 152
type input "https://cdn.shopify.com/s/files/1/0906/9523/7896/files/gempages_581492665959318…"
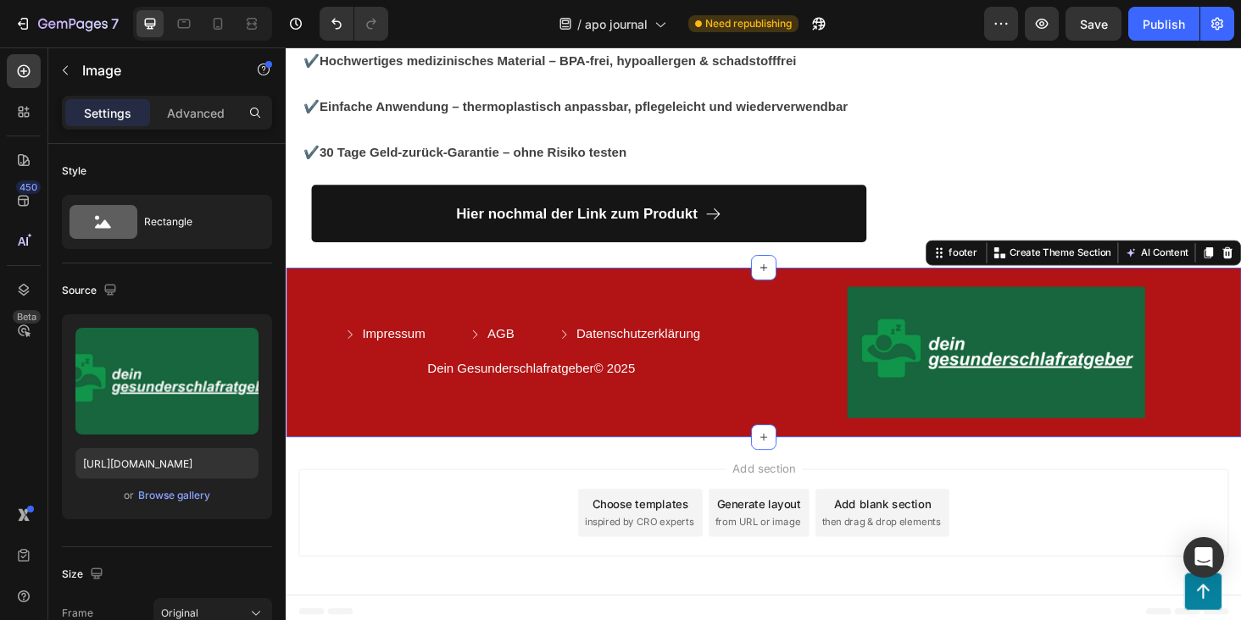
click at [768, 282] on div "Impressum Button AGB Button Datenschutzerklärung Button Row Dein Gesunderschlaf…" at bounding box center [794, 372] width 1017 height 180
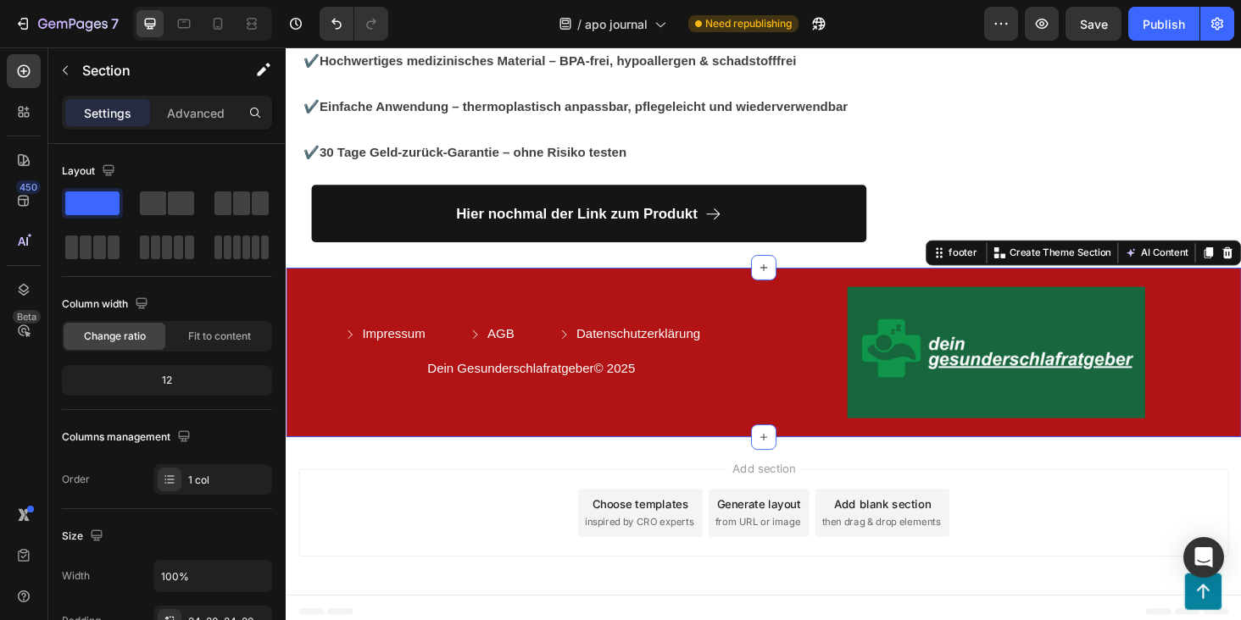
click at [291, 408] on div "Impressum Button AGB Button Datenschutzerklärung Button Row Dein Gesunderschlaf…" at bounding box center [794, 372] width 1017 height 180
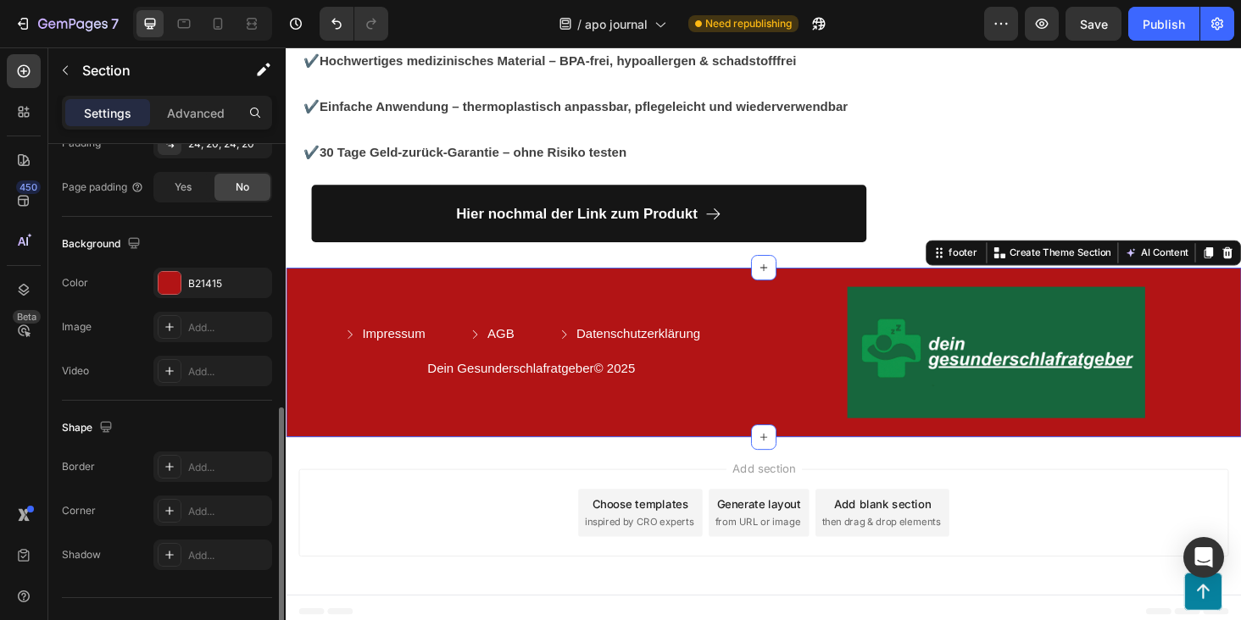
scroll to position [492, 0]
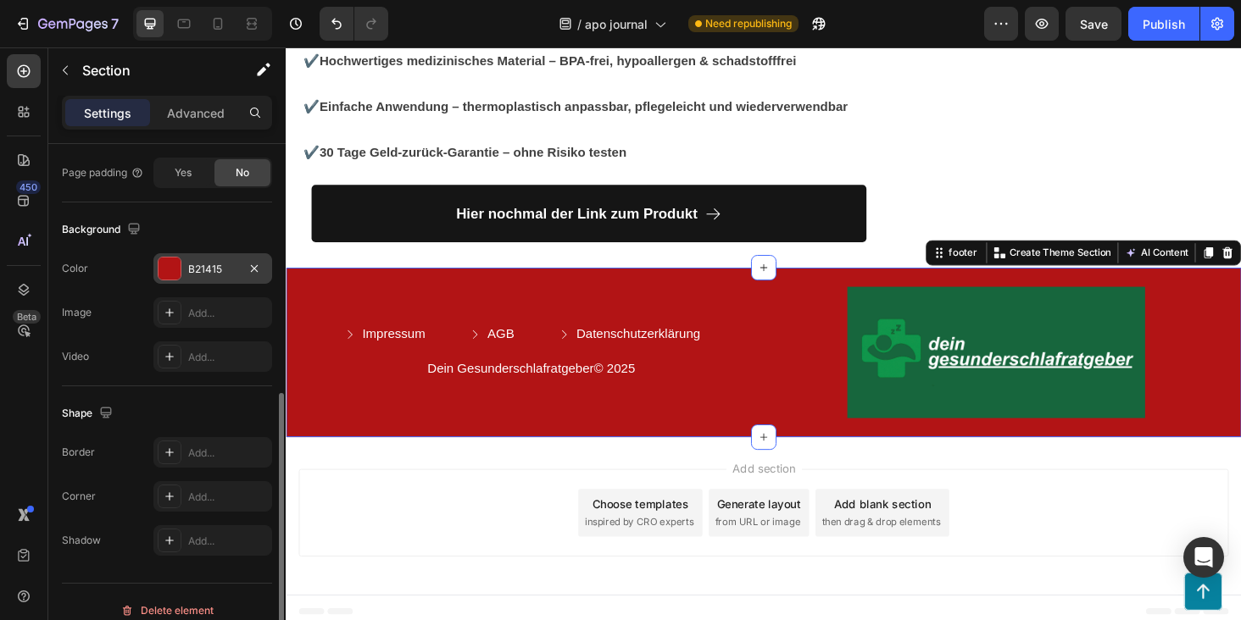
click at [173, 273] on div at bounding box center [169, 269] width 22 height 22
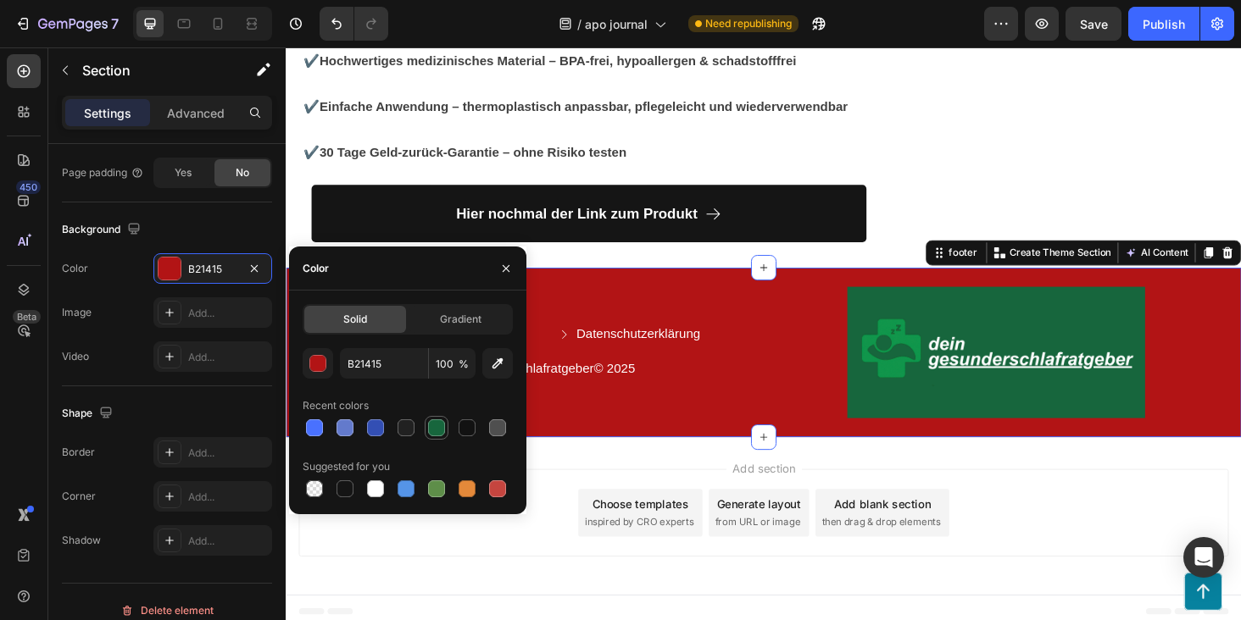
click at [437, 422] on div at bounding box center [436, 427] width 17 height 17
type input "17663D"
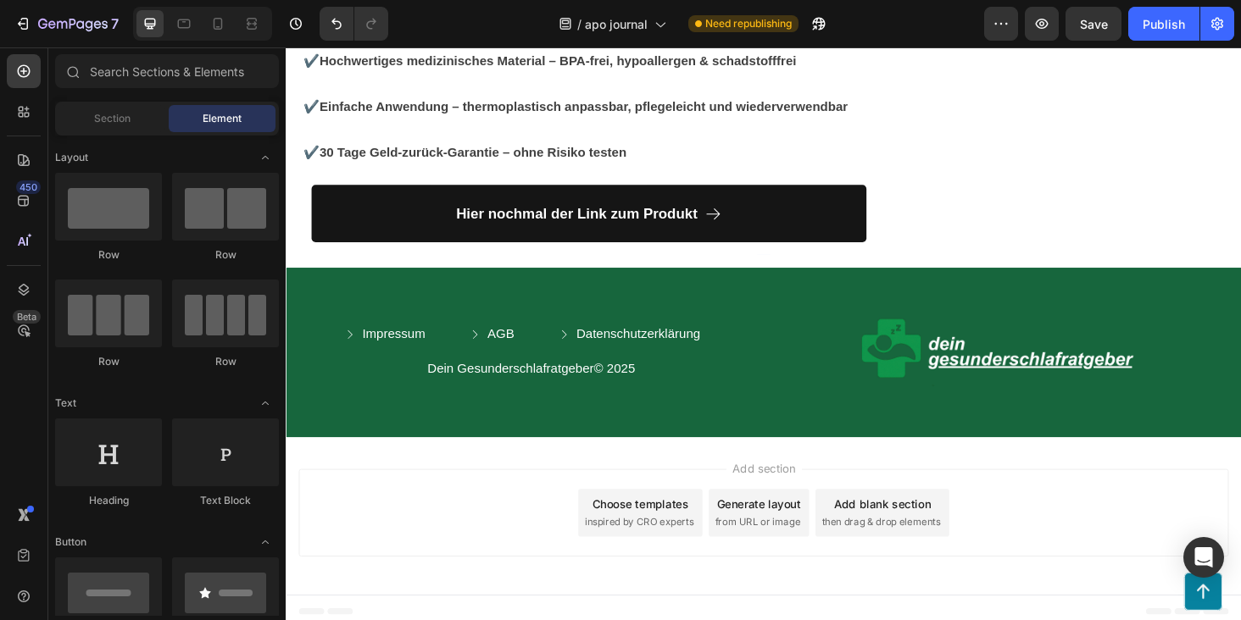
click at [1140, 539] on div "Add section Choose templates inspired by CRO experts Generate layout from URL o…" at bounding box center [794, 543] width 990 height 93
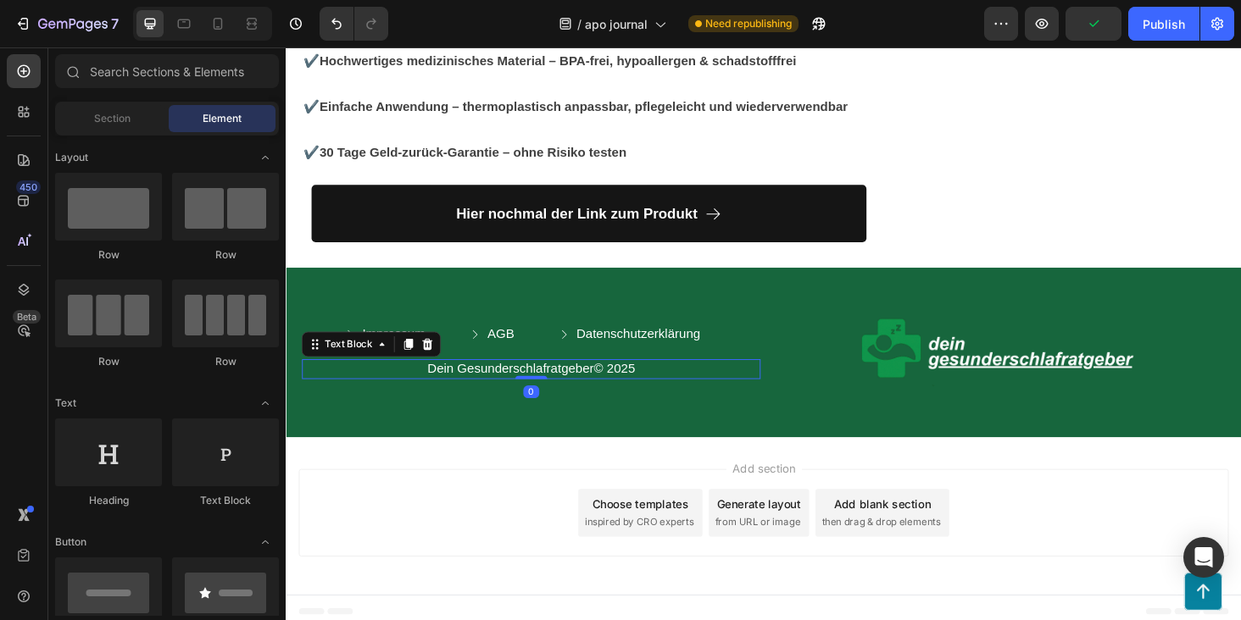
click at [538, 385] on p "Dein Gesunderschlafratgeber© 2025" at bounding box center [546, 390] width 485 height 18
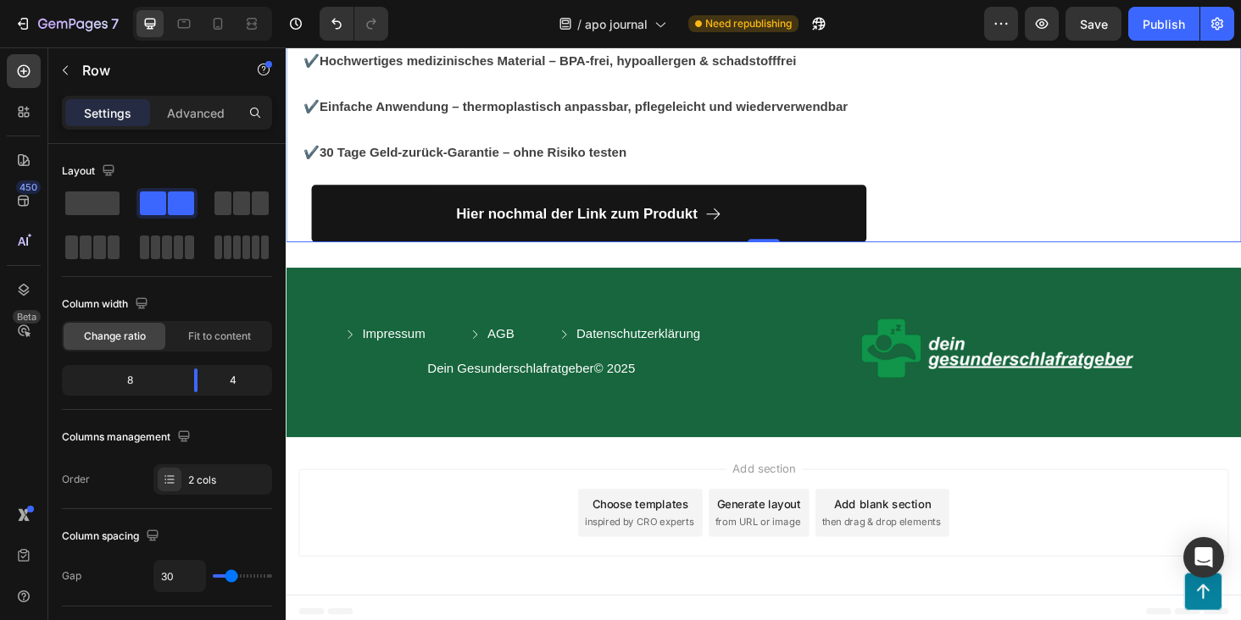
click at [519, 558] on div "Add section Choose templates inspired by CRO experts Generate layout from URL o…" at bounding box center [794, 543] width 990 height 93
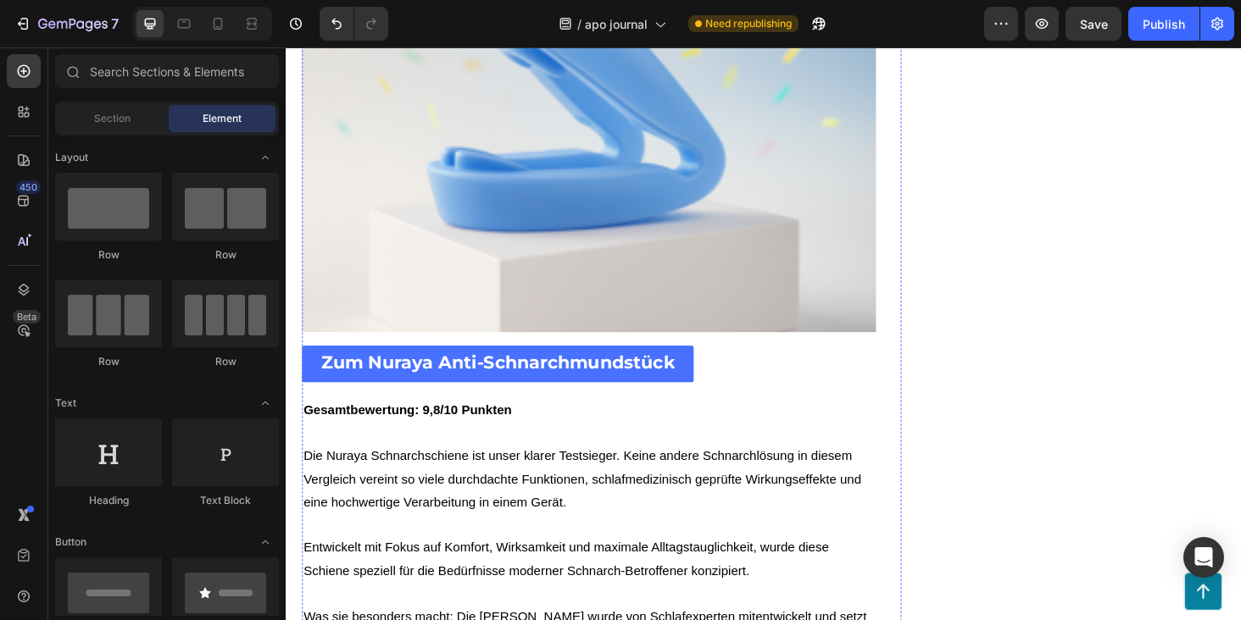
scroll to position [3874, 0]
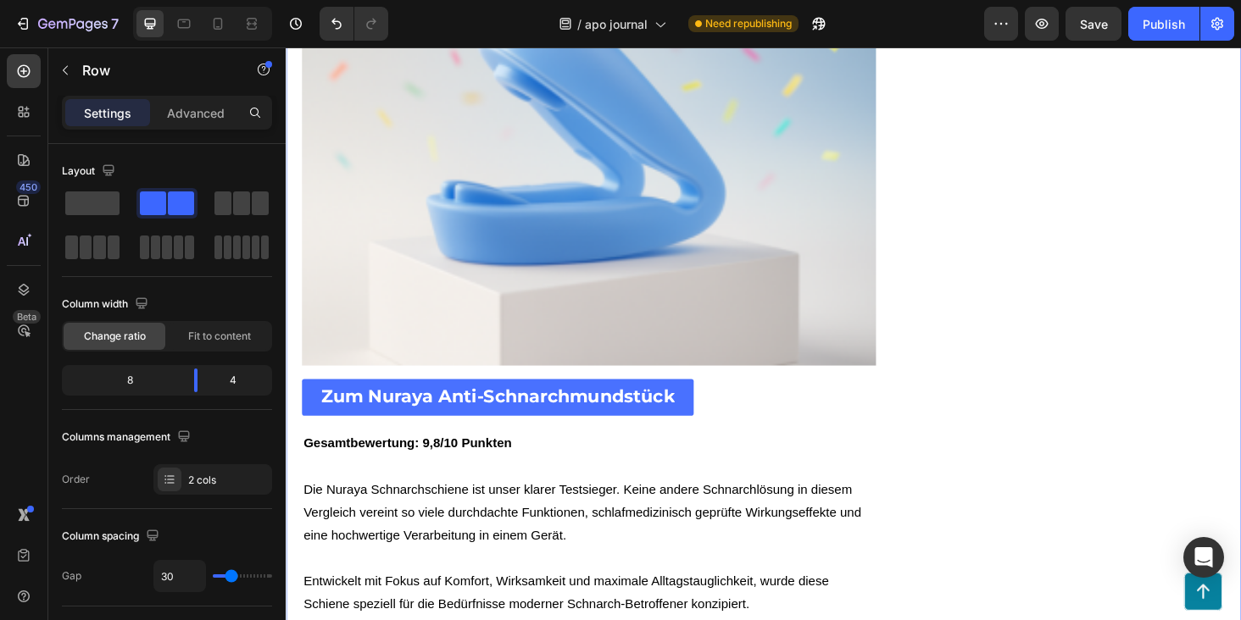
click at [106, 193] on span at bounding box center [92, 204] width 54 height 24
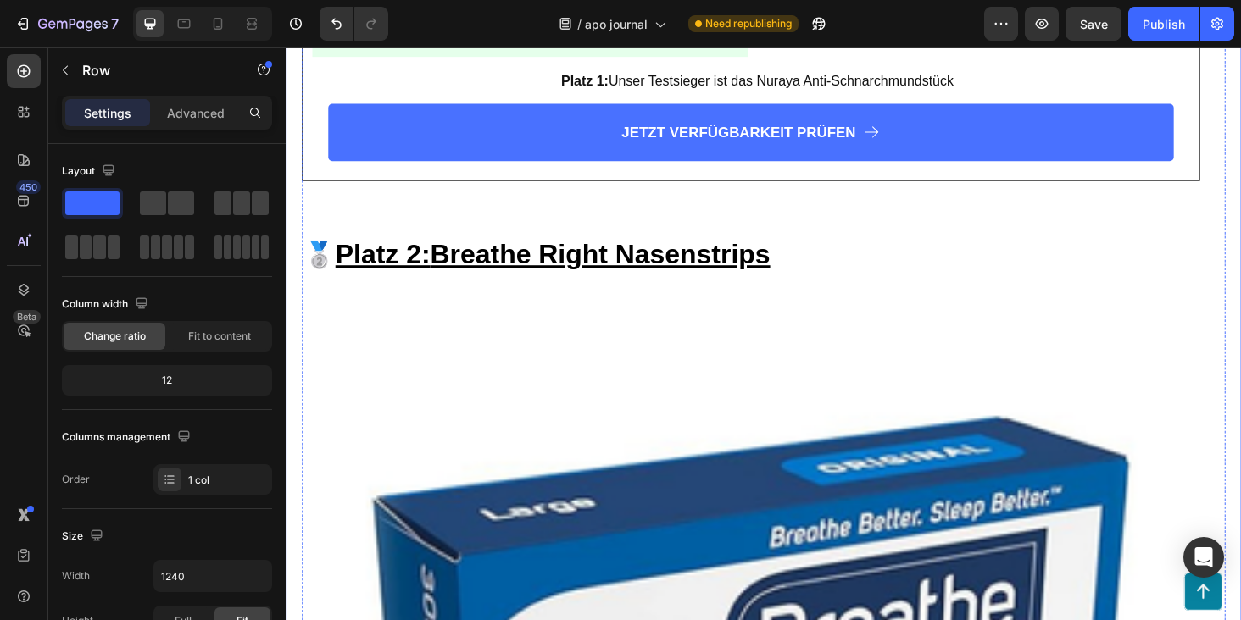
scroll to position [6169, 0]
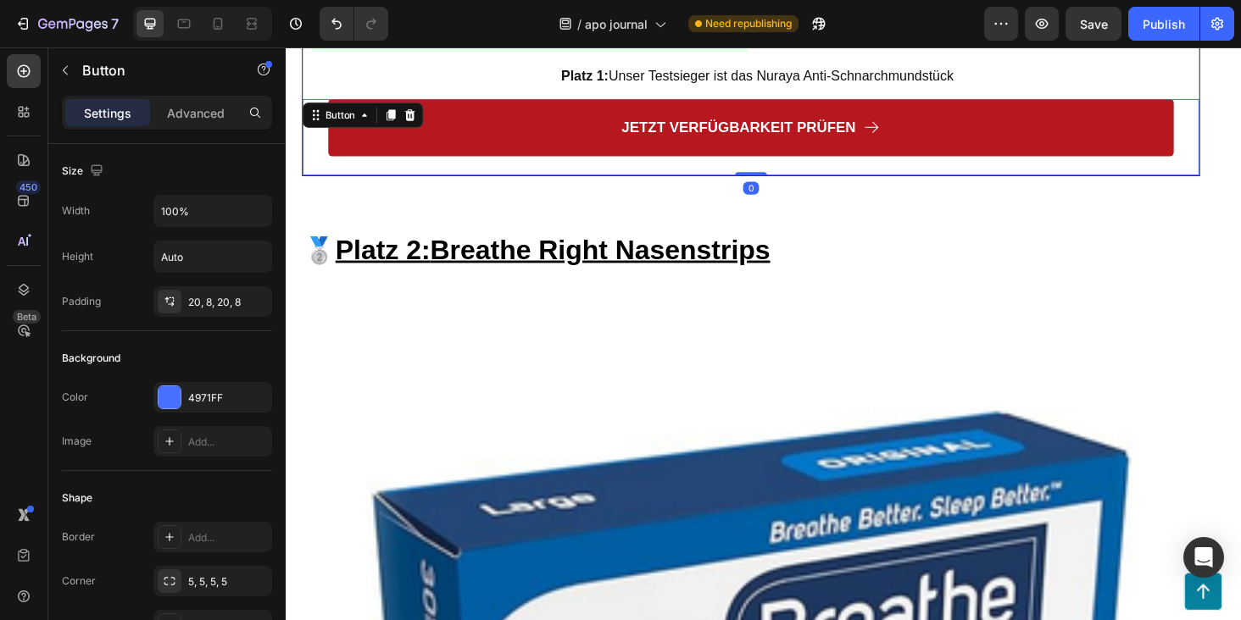
click at [597, 103] on link "JETZT VERFÜGBARKEIT PRÜFEN" at bounding box center [780, 133] width 900 height 61
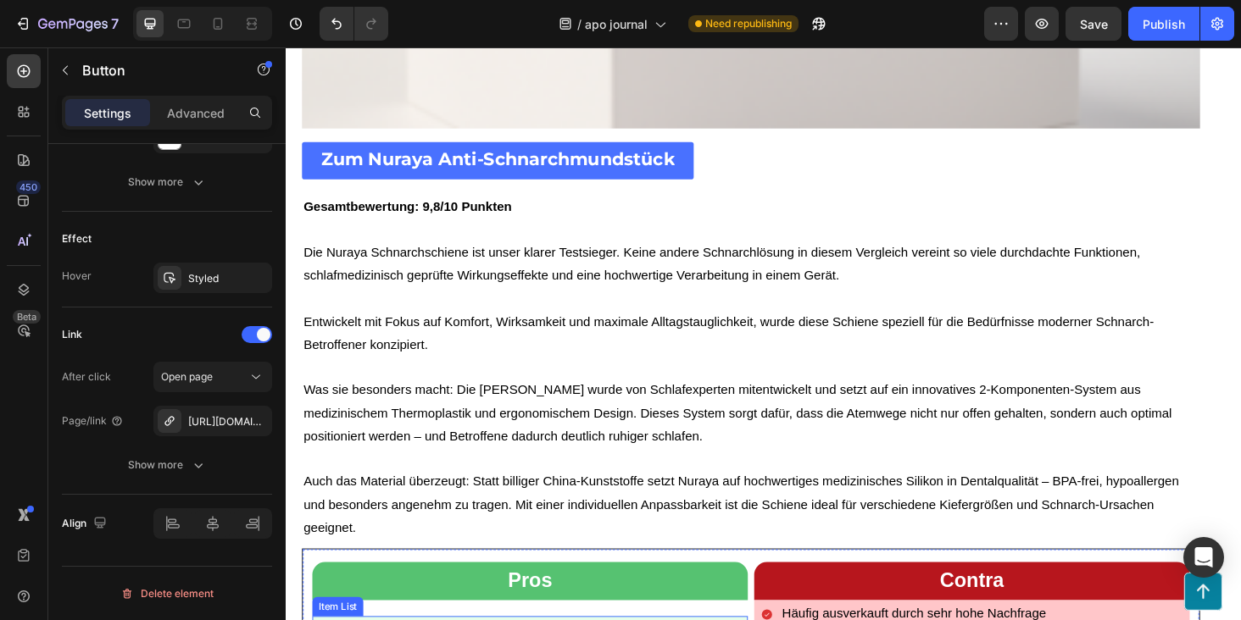
scroll to position [4913, 0]
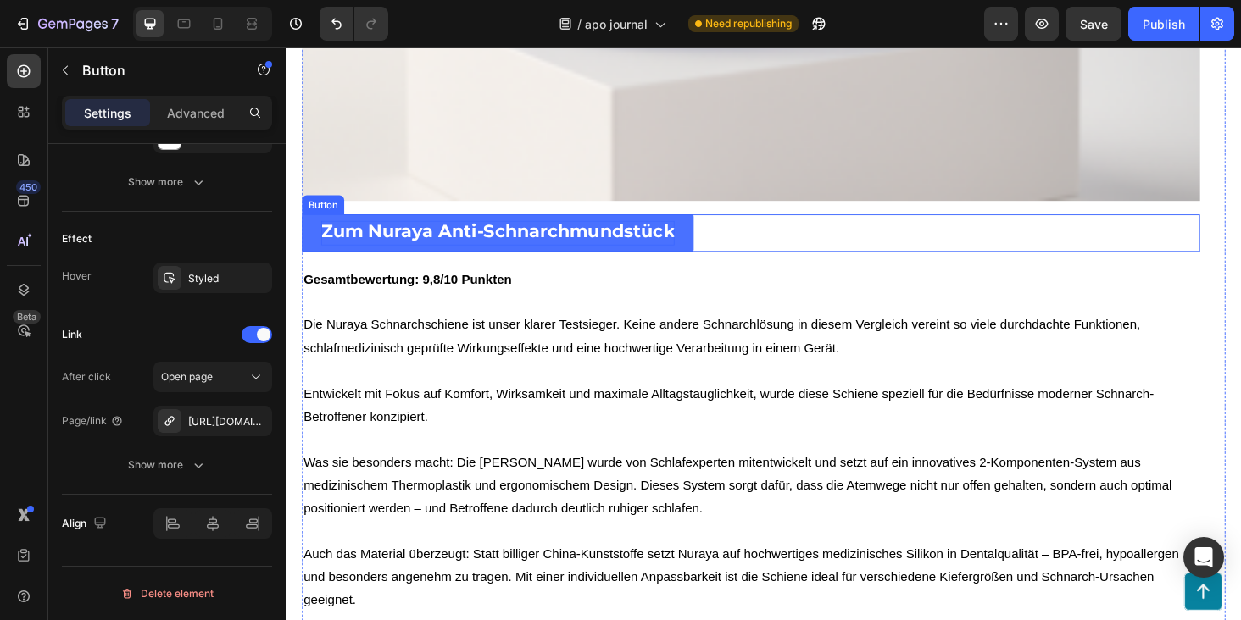
click at [668, 241] on strong "Zum Nuraya Anti-Schnarchmundstück" at bounding box center [511, 243] width 376 height 23
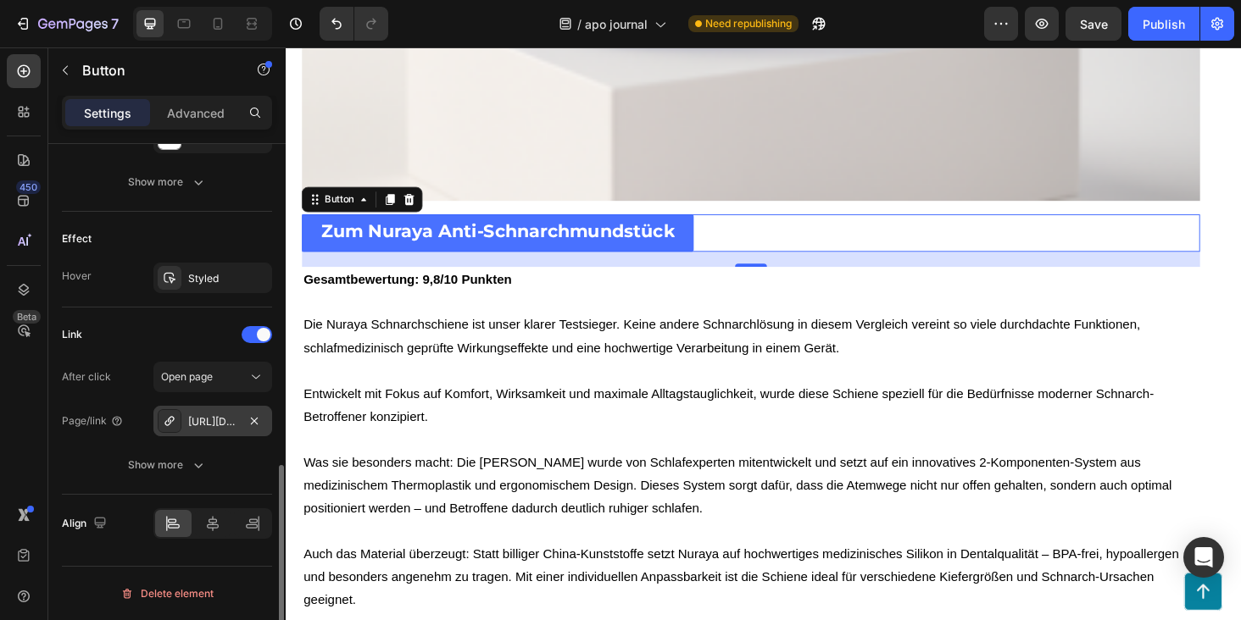
click at [206, 427] on div "https://pfotenquelle.com/pfotenquelle%E2%84%A2-vitalbrunnen-2-2l" at bounding box center [212, 421] width 49 height 15
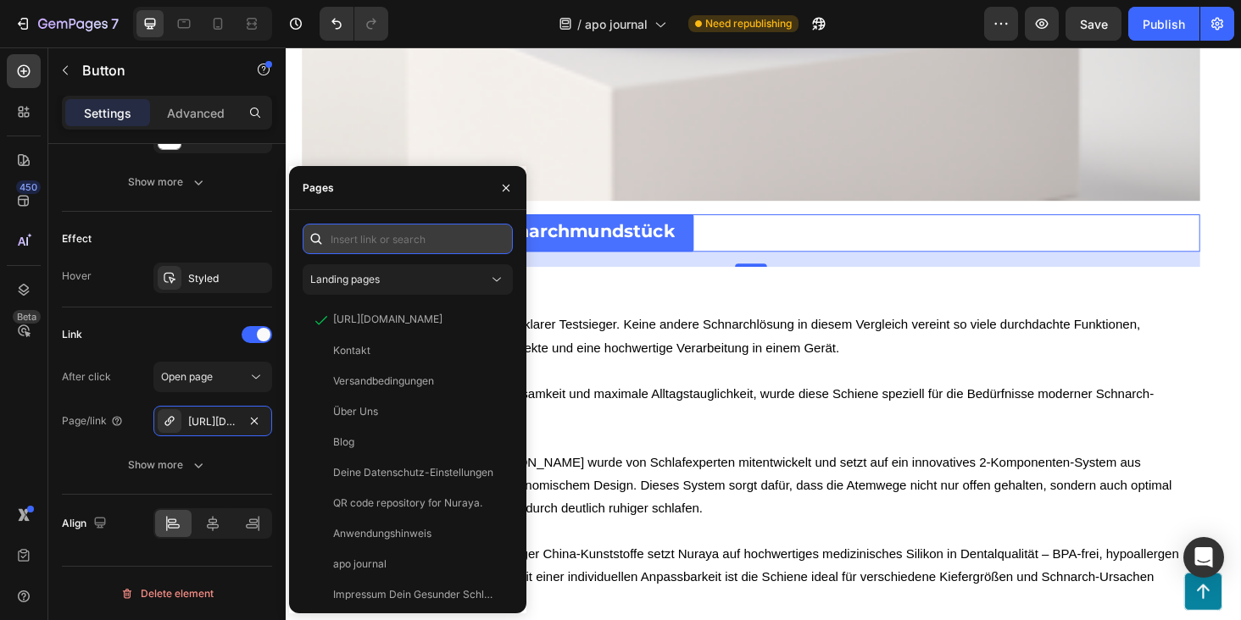
click at [435, 242] on input "text" at bounding box center [408, 239] width 210 height 31
paste input "https://nuraya.de/products/nuraya-anti-schnarch-mundstuck"
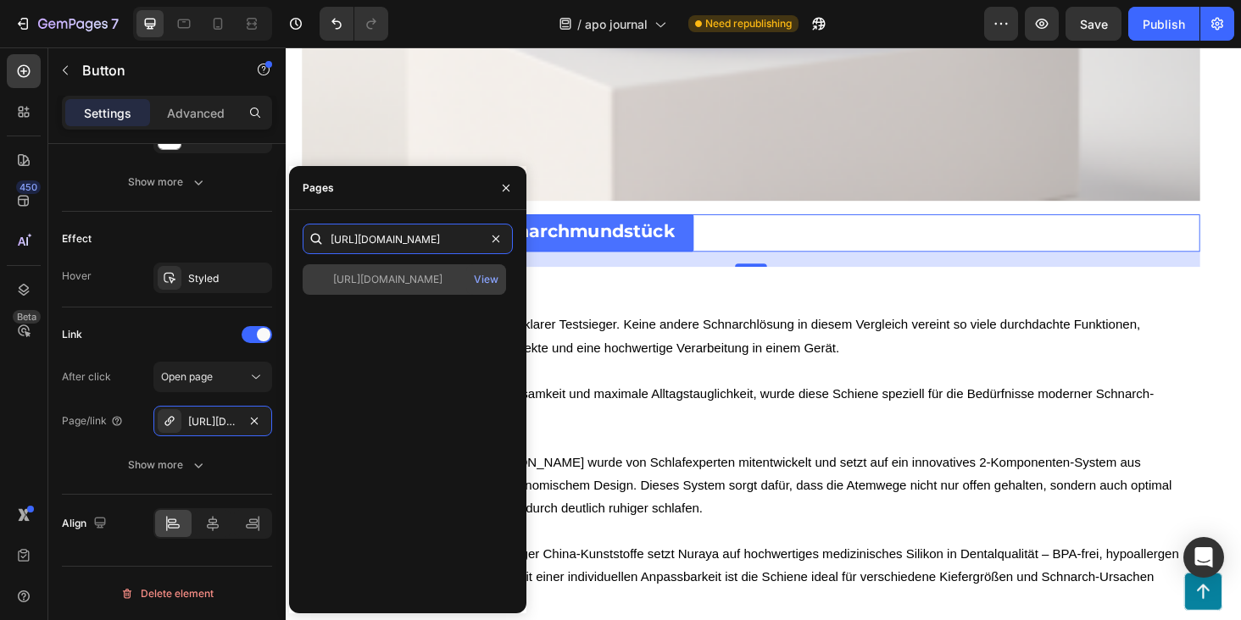
type input "https://nuraya.de/products/nuraya-anti-schnarch-mundstuck"
click at [442, 276] on div "https://nuraya.de/products/nuraya-anti-schnarch-mundstuck" at bounding box center [387, 279] width 109 height 15
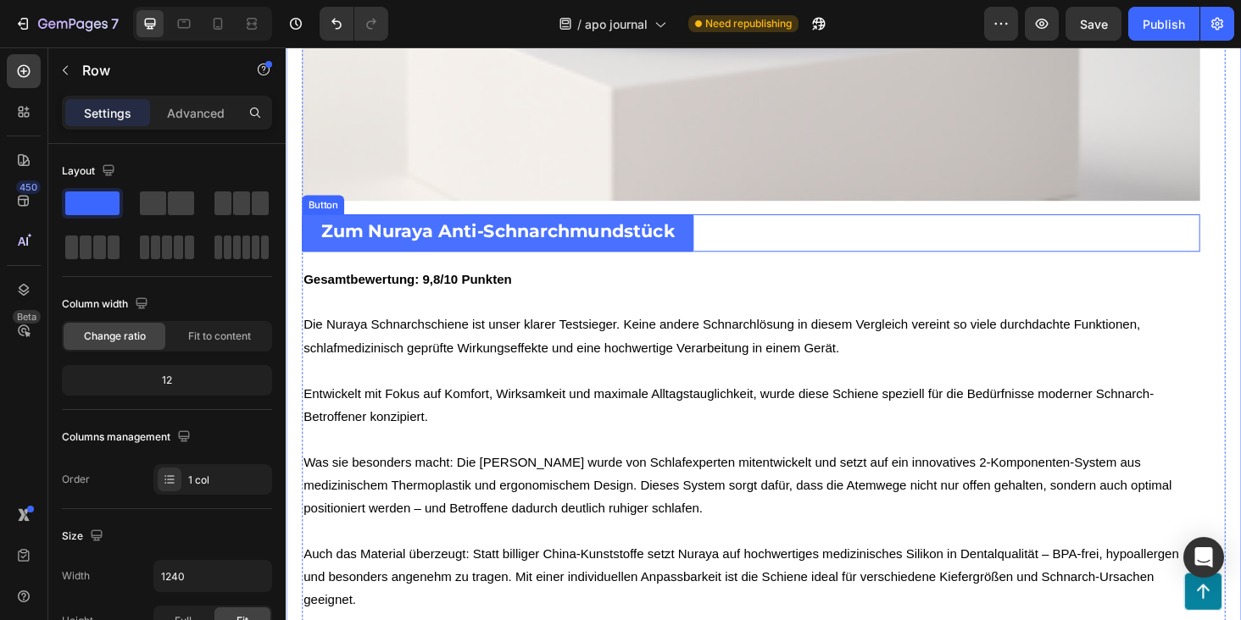
click at [736, 243] on div "Zum Nuraya Anti-Schnarchmundstück Button" at bounding box center [781, 245] width 956 height 40
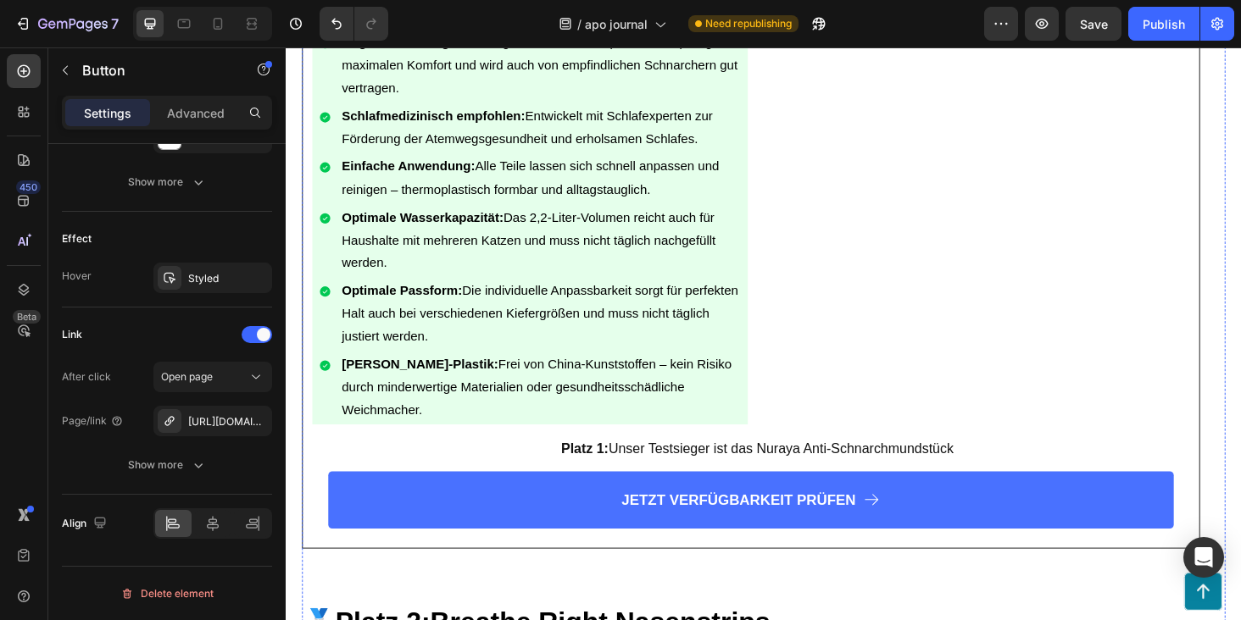
scroll to position [5937, 0]
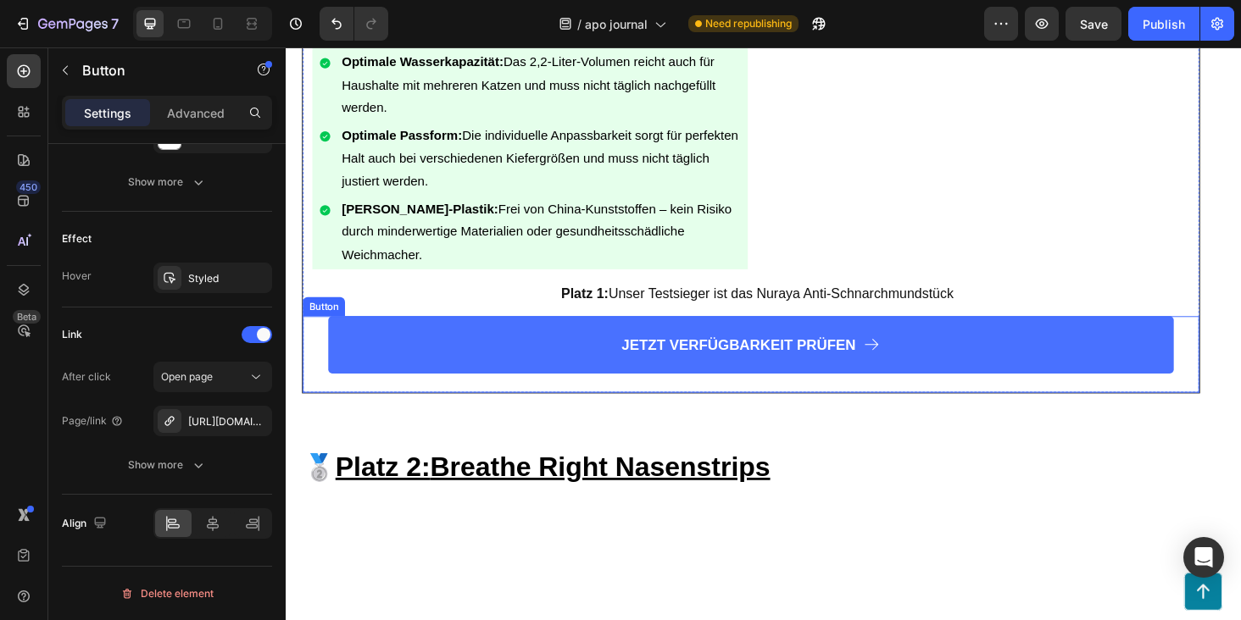
click at [1240, 344] on div "JETZT VERFÜGBARKEIT PRÜFEN Button" at bounding box center [780, 374] width 954 height 81
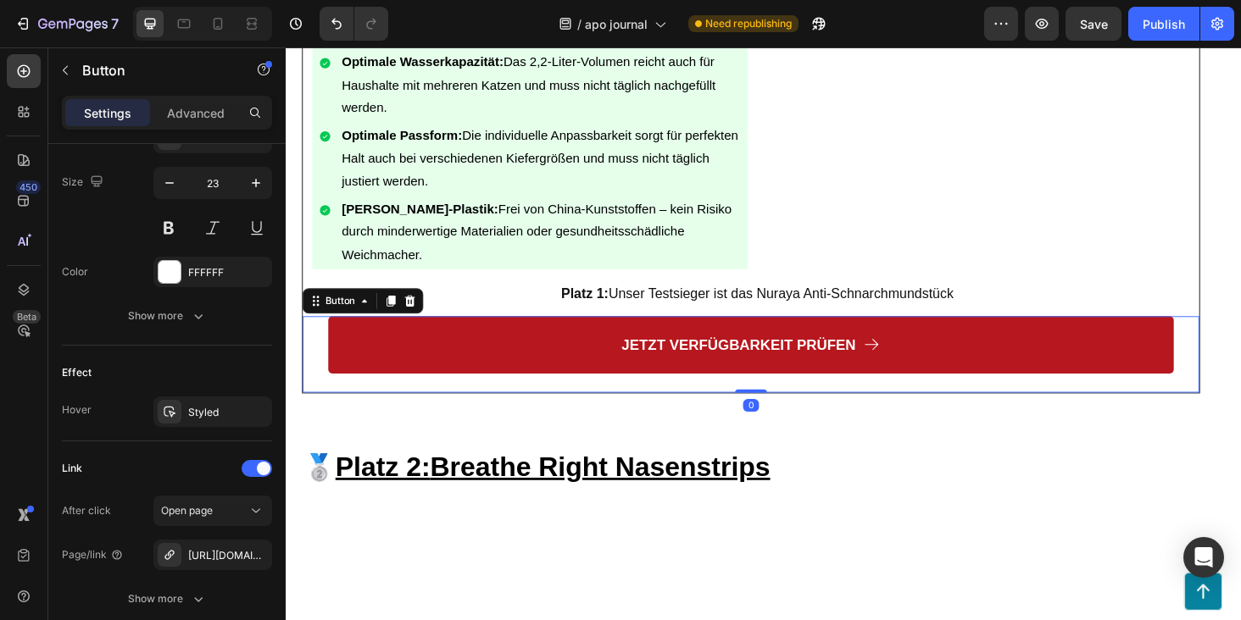
click at [1139, 349] on link "JETZT VERFÜGBARKEIT PRÜFEN" at bounding box center [780, 364] width 900 height 61
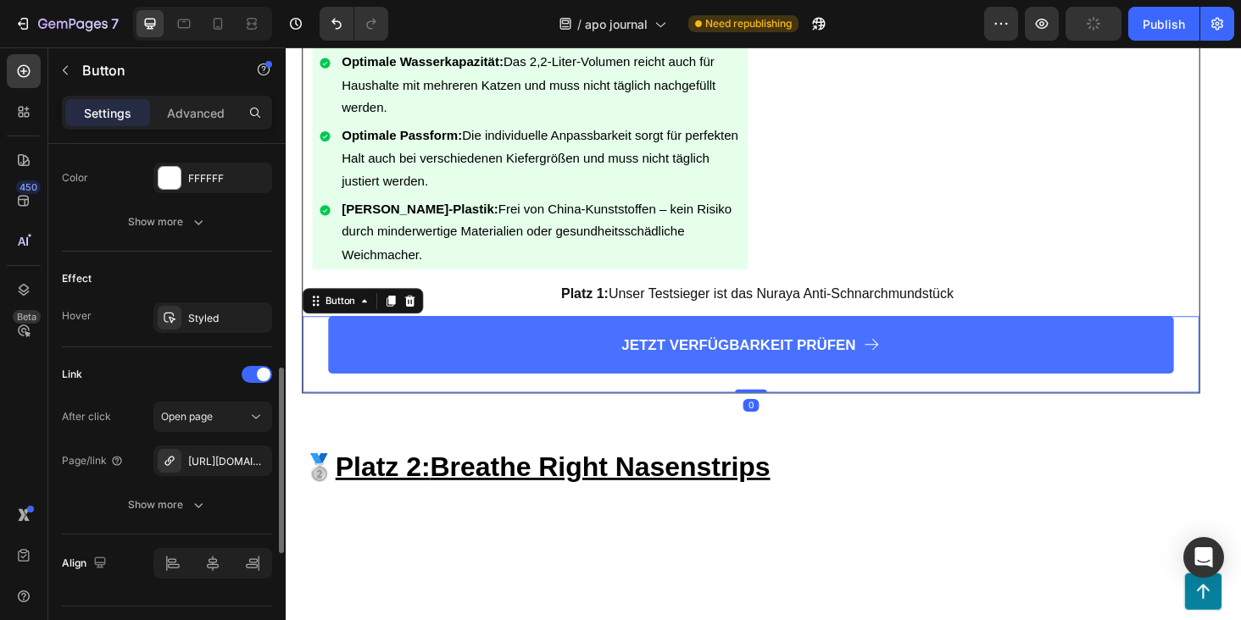
scroll to position [957, 0]
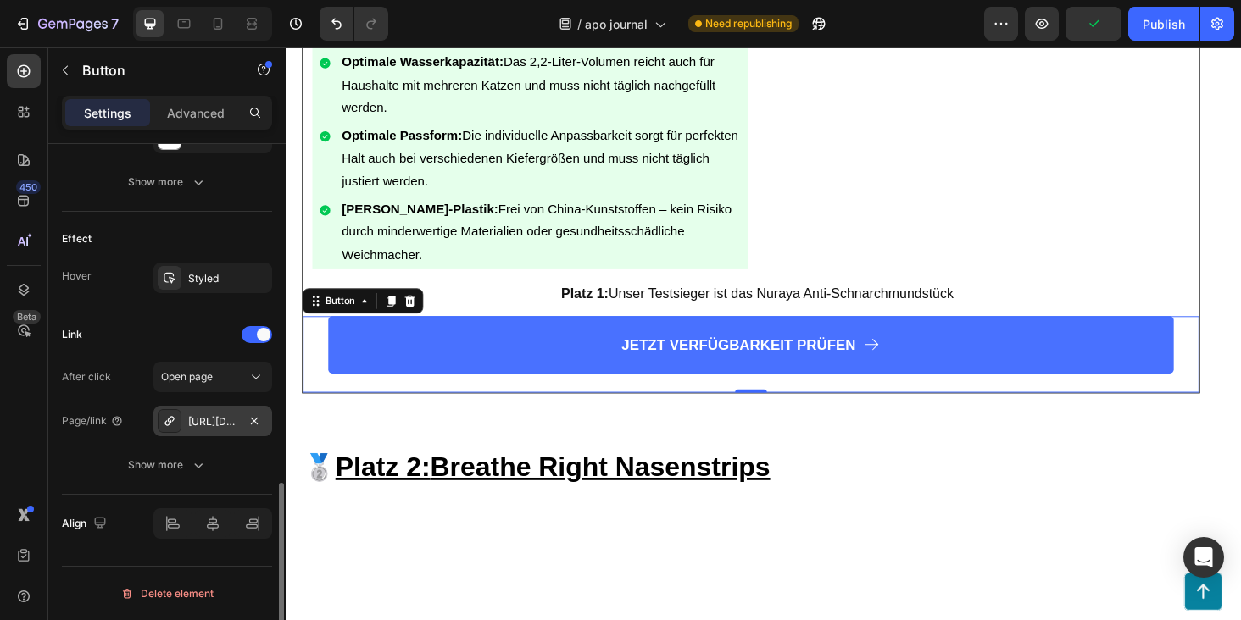
click at [223, 417] on div "https://pfotenquelle.com/pfotenquelle%E2%84%A2-vitalbrunnen-2-2l" at bounding box center [212, 421] width 49 height 15
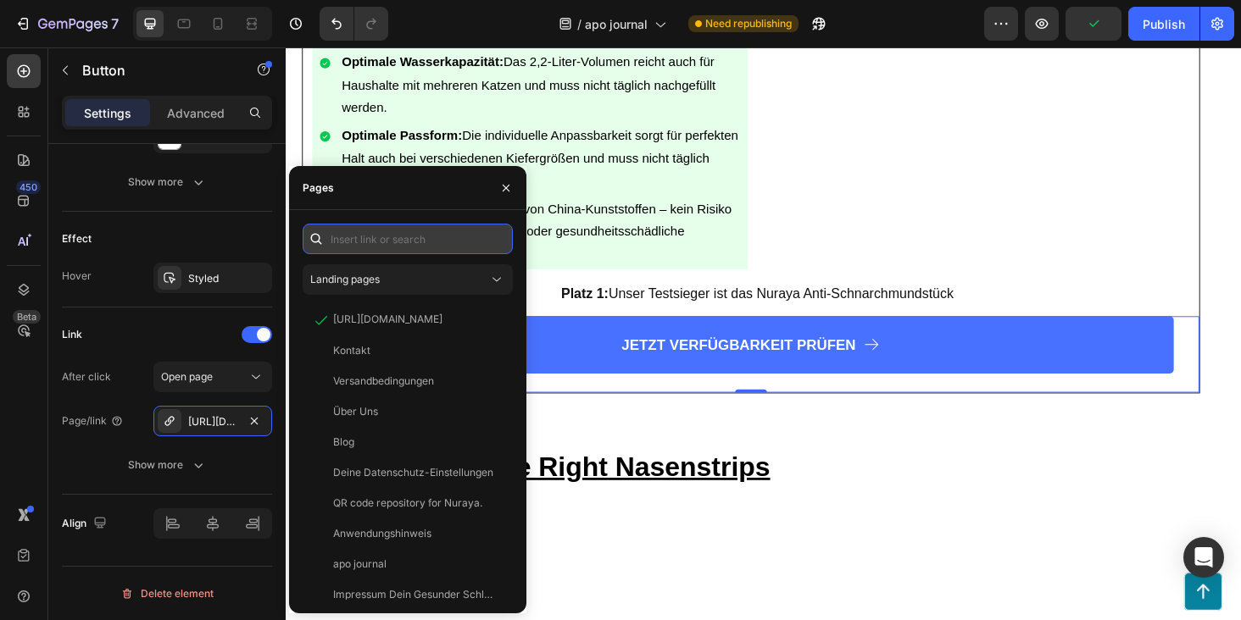
click at [427, 252] on input "text" at bounding box center [408, 239] width 210 height 31
paste input "https://nuraya.de/products/nuraya-anti-schnarch-mundstuck"
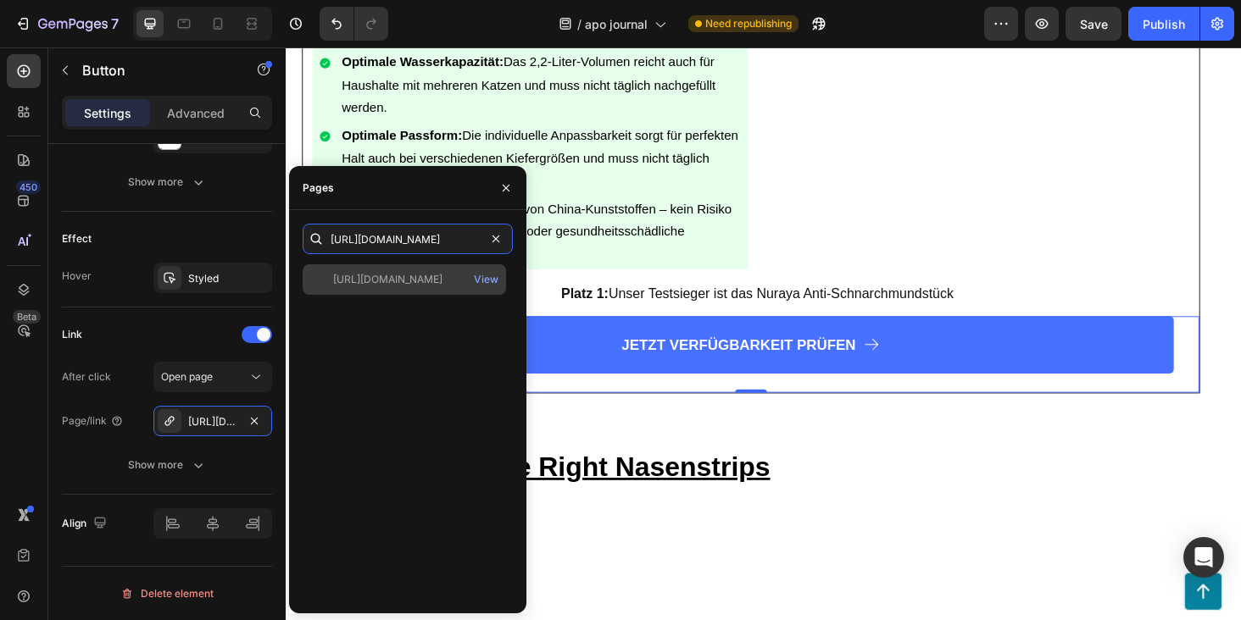
type input "https://nuraya.de/products/nuraya-anti-schnarch-mundstuck"
click at [419, 291] on div "https://nuraya.de/products/nuraya-anti-schnarch-mundstuck View" at bounding box center [404, 279] width 203 height 31
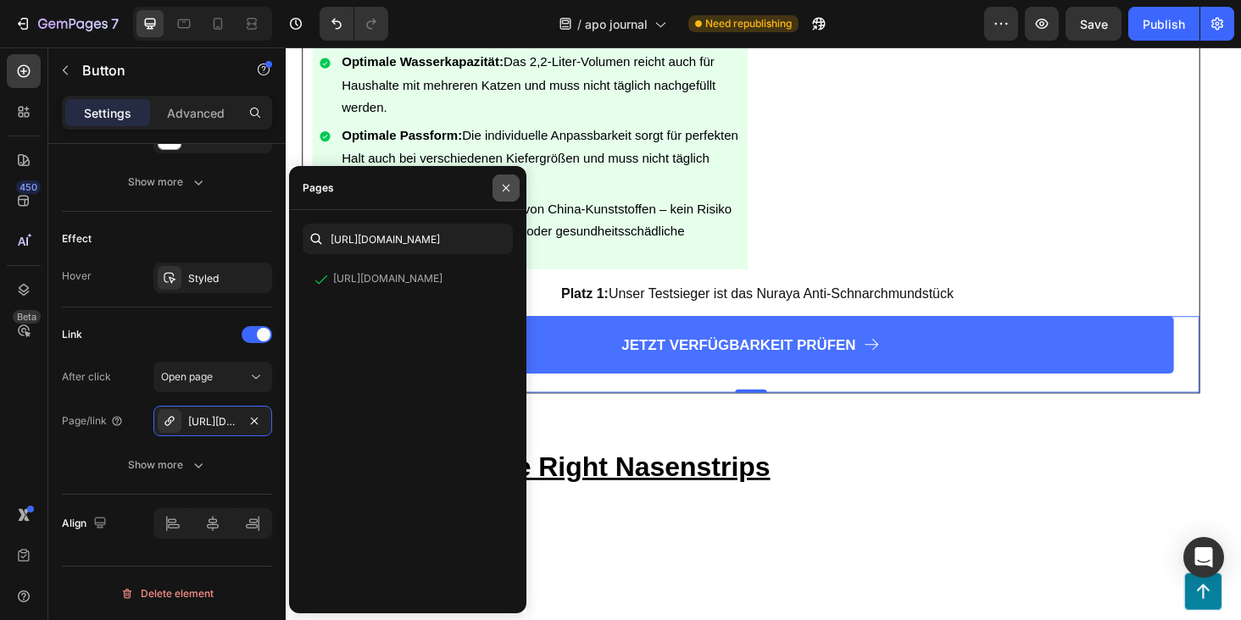
click at [501, 191] on icon "button" at bounding box center [506, 188] width 14 height 14
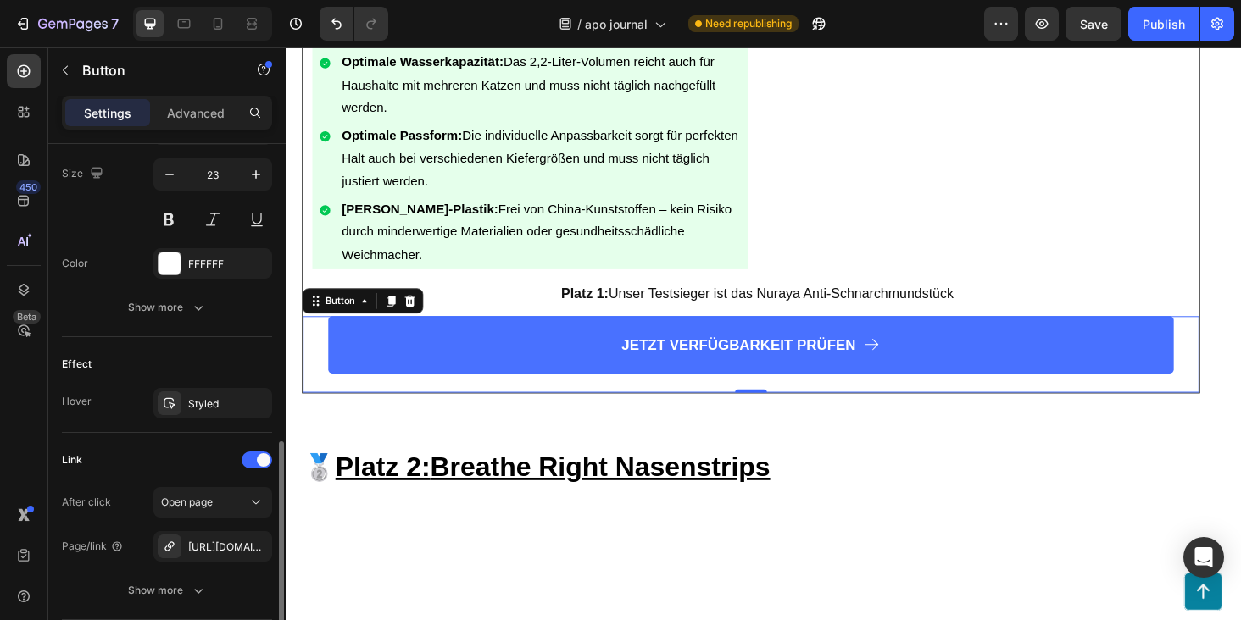
scroll to position [836, 0]
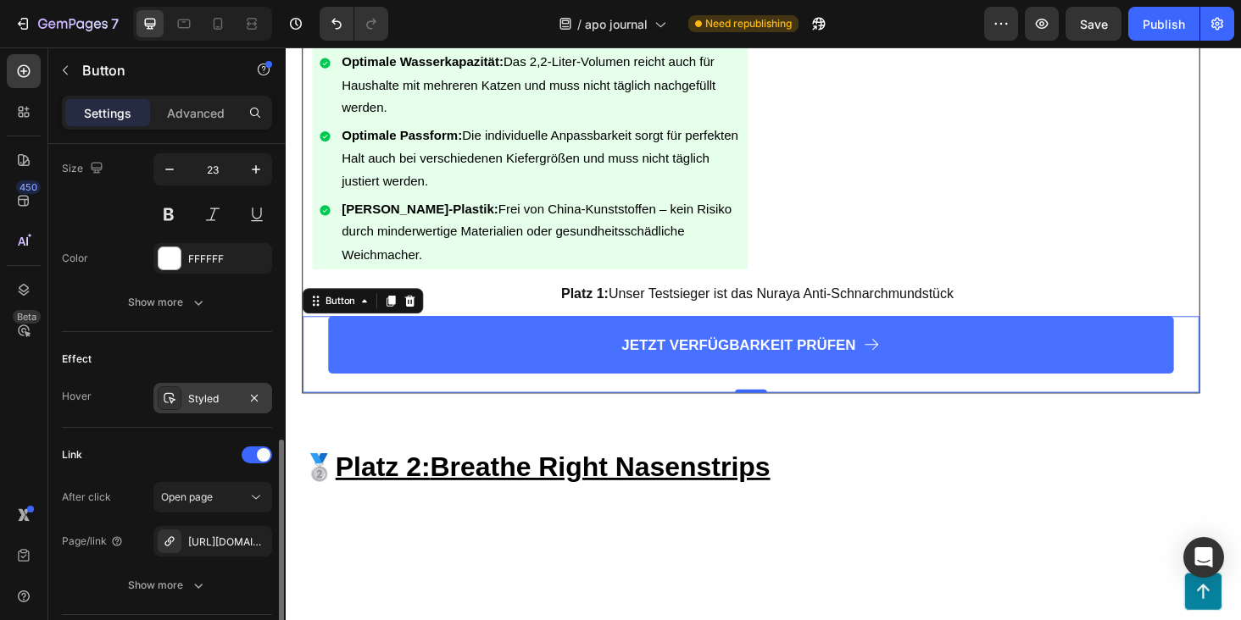
click at [185, 397] on div "Styled" at bounding box center [212, 398] width 119 height 31
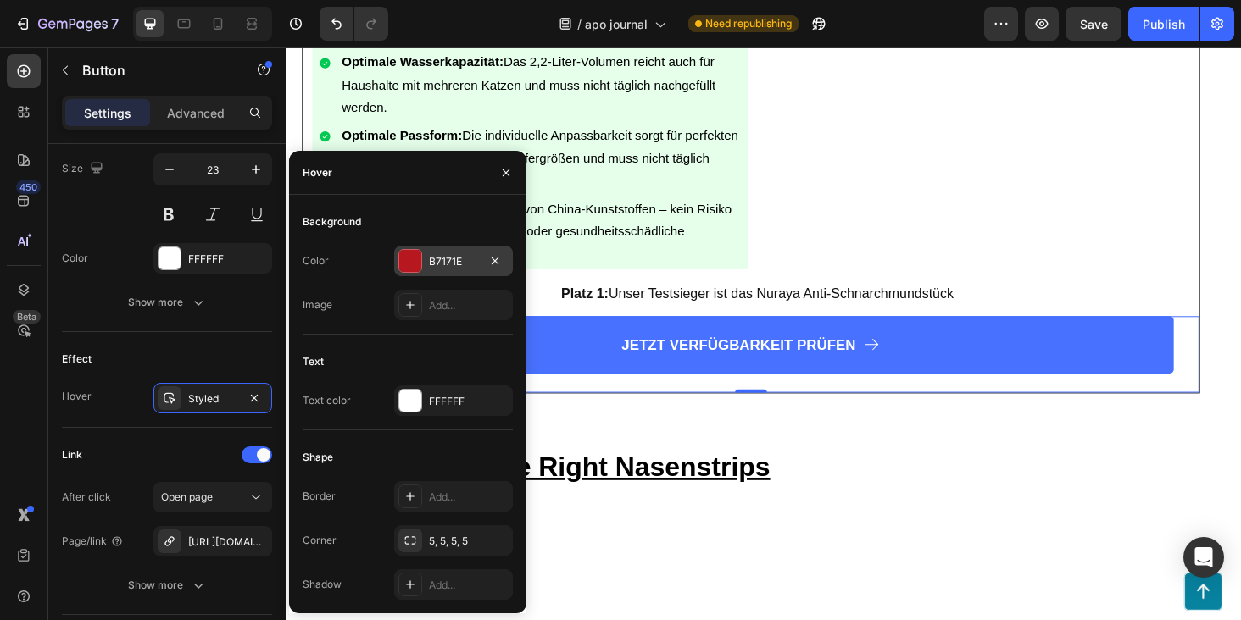
click at [422, 258] on div "B7171E" at bounding box center [453, 261] width 119 height 31
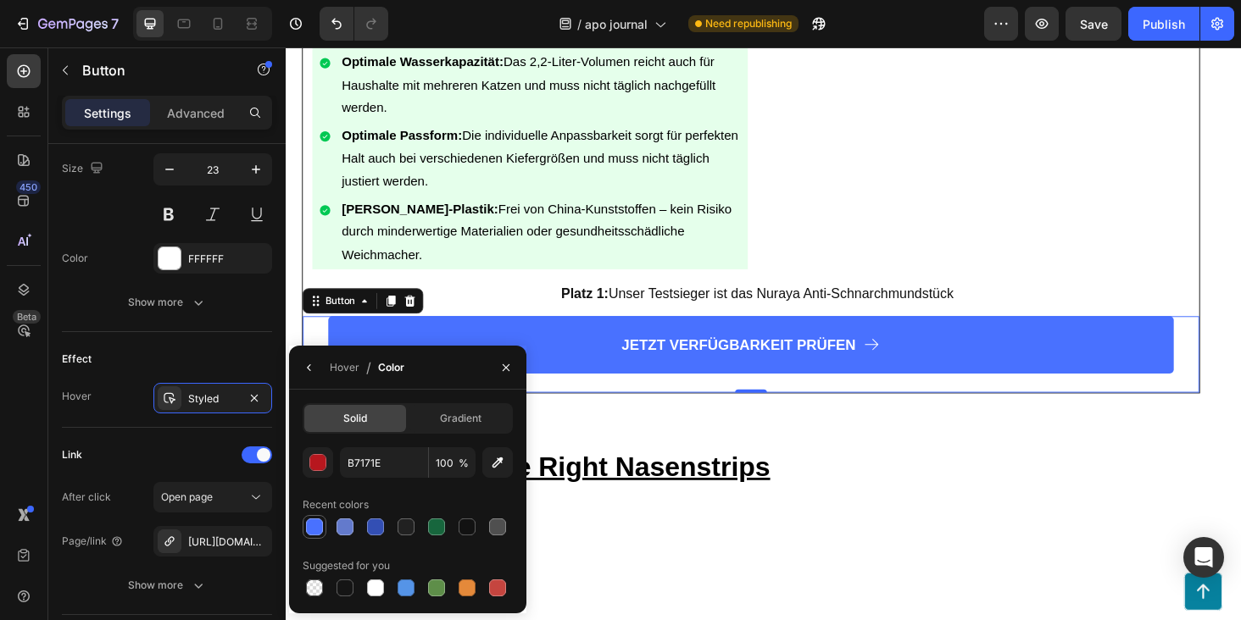
click at [319, 526] on div at bounding box center [314, 527] width 17 height 17
type input "4971FF"
click at [253, 390] on button "button" at bounding box center [254, 398] width 20 height 20
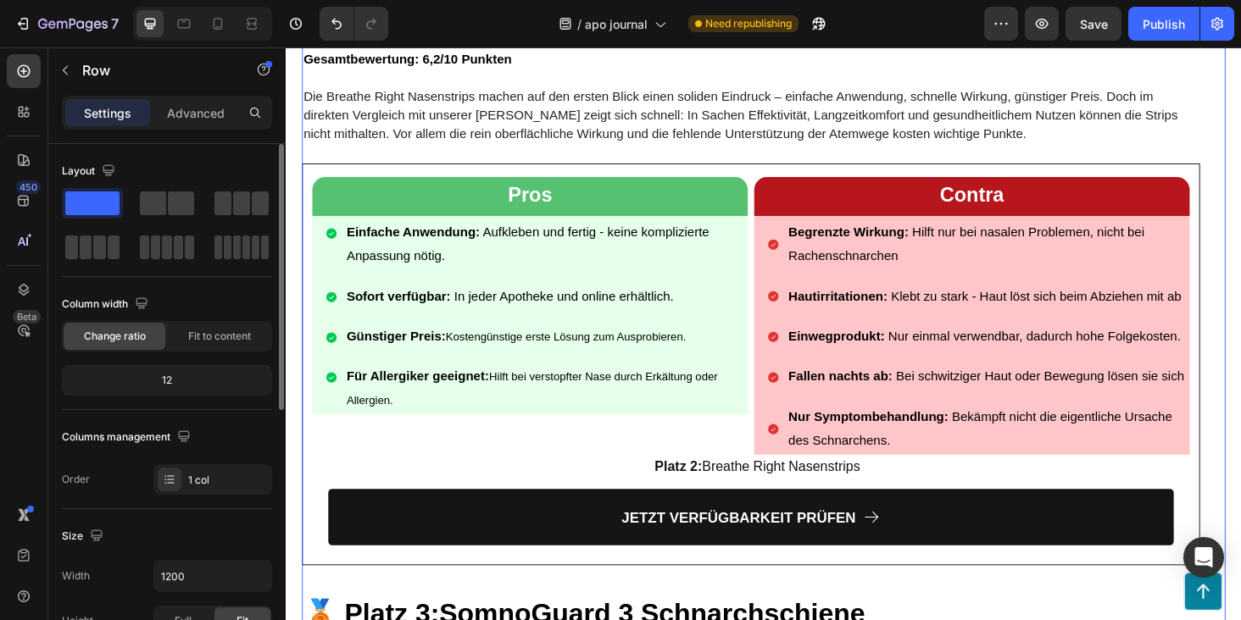
scroll to position [8337, 0]
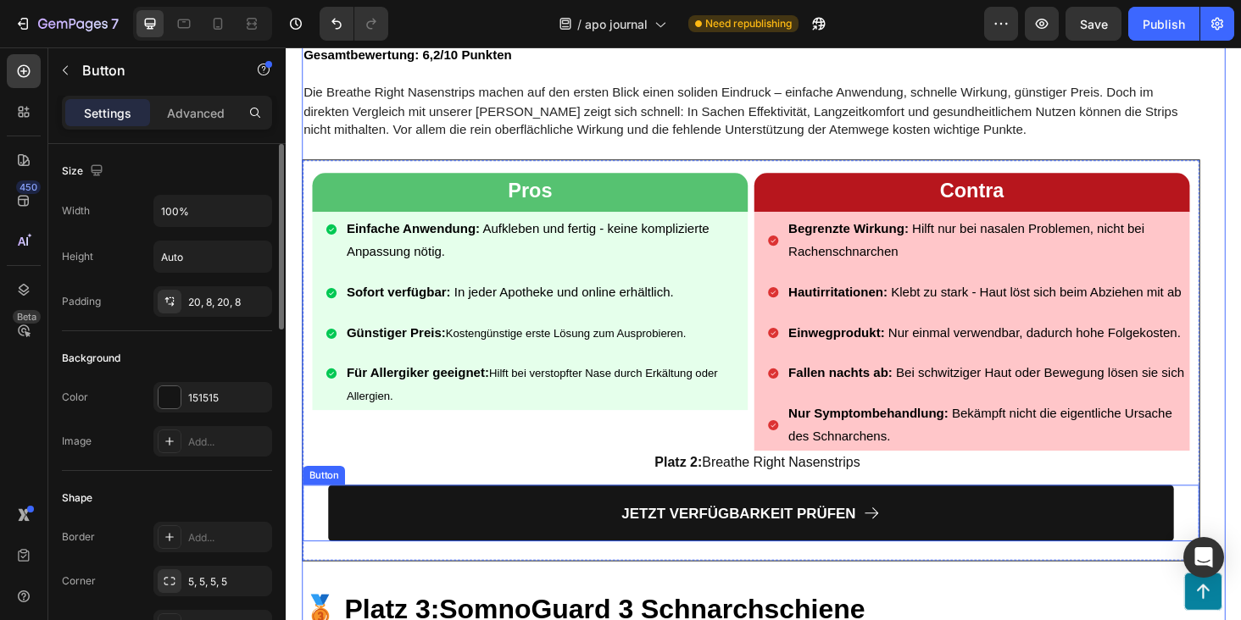
click at [1236, 514] on div "JETZT VERFÜGBARKEIT PRÜFEN Button" at bounding box center [780, 544] width 954 height 61
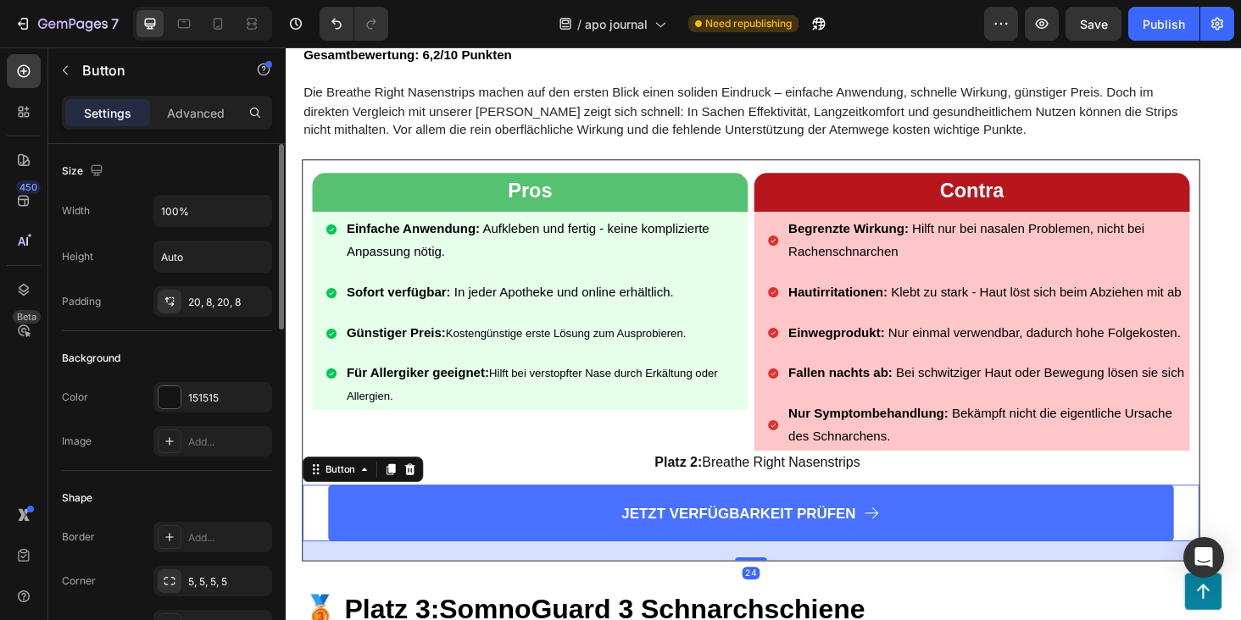
click at [484, 524] on link "JETZT VERFÜGBARKEIT PRÜFEN" at bounding box center [780, 544] width 900 height 61
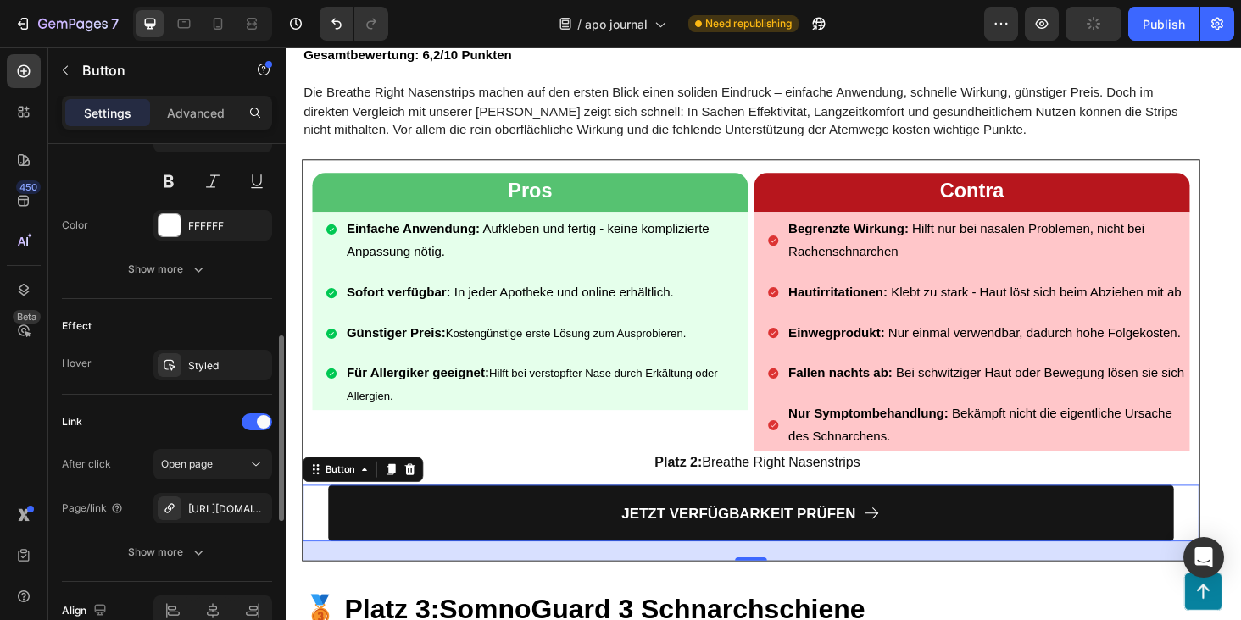
scroll to position [957, 0]
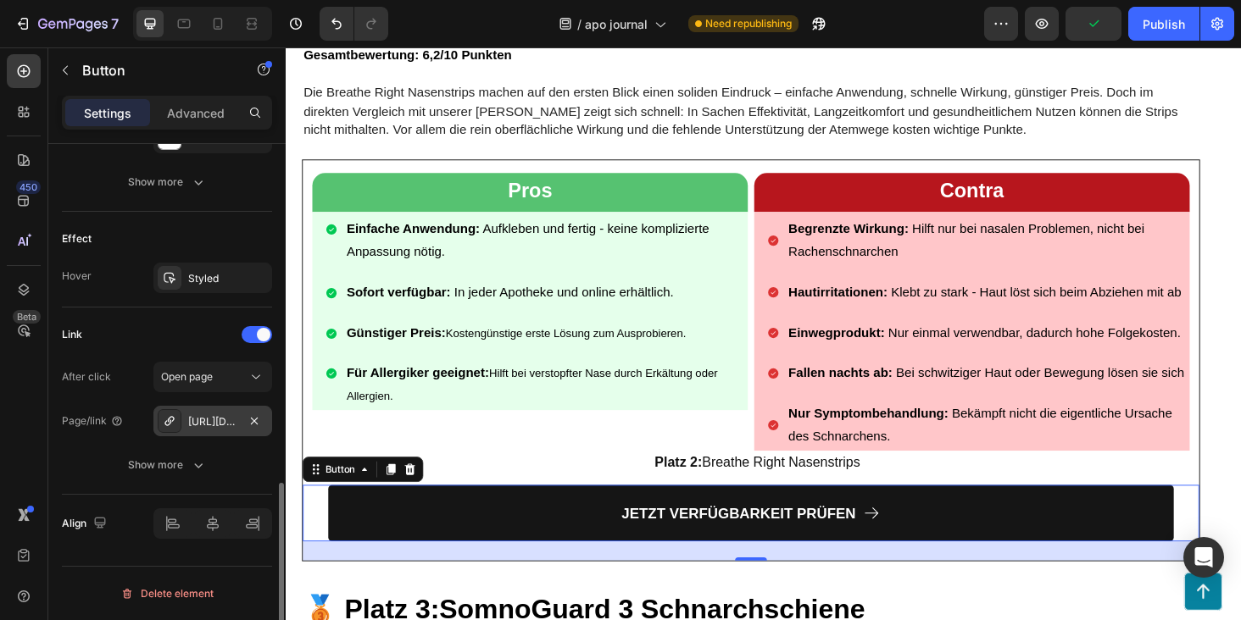
click at [224, 418] on div "https://www.amazon.de/-/en/Breathe-Right-Nasal-Strips-Strength/dp/B07J136Y7S" at bounding box center [212, 421] width 49 height 15
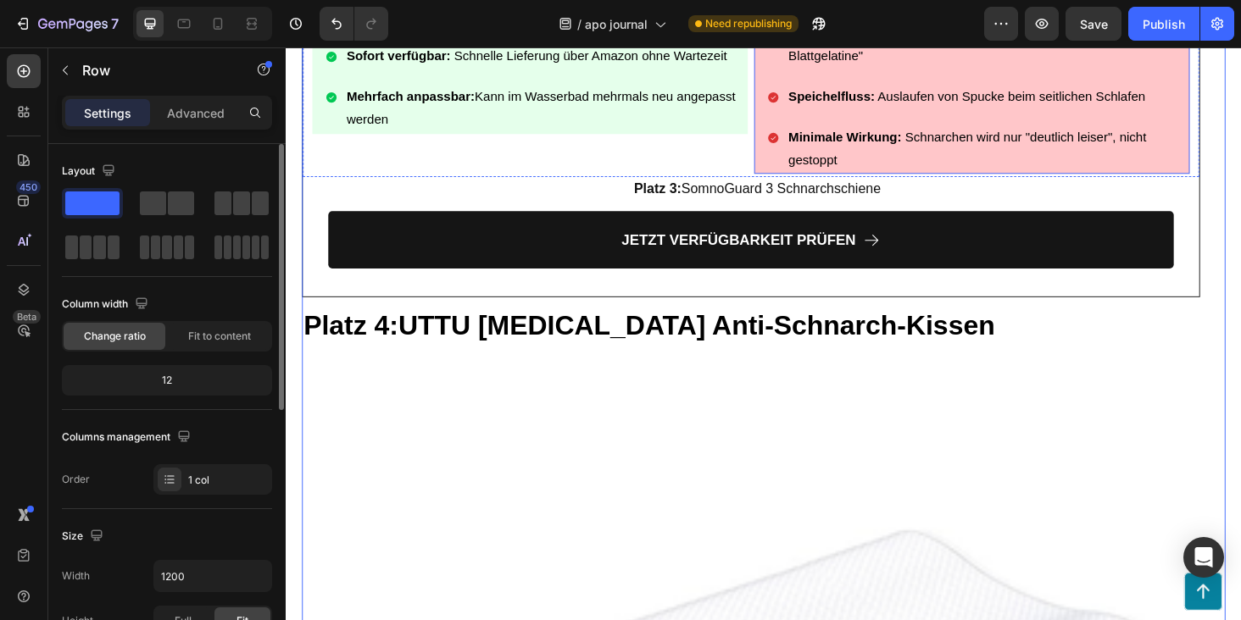
scroll to position [11250, 0]
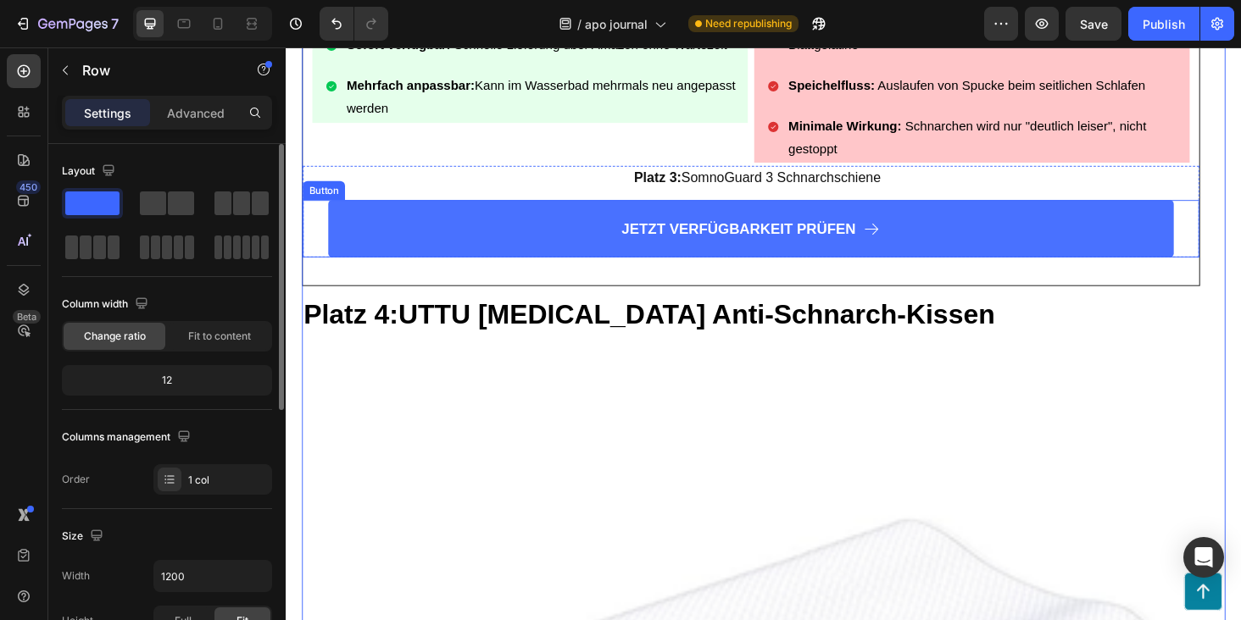
click at [620, 211] on link "JETZT VERFÜGBARKEIT PRÜFEN" at bounding box center [780, 240] width 900 height 61
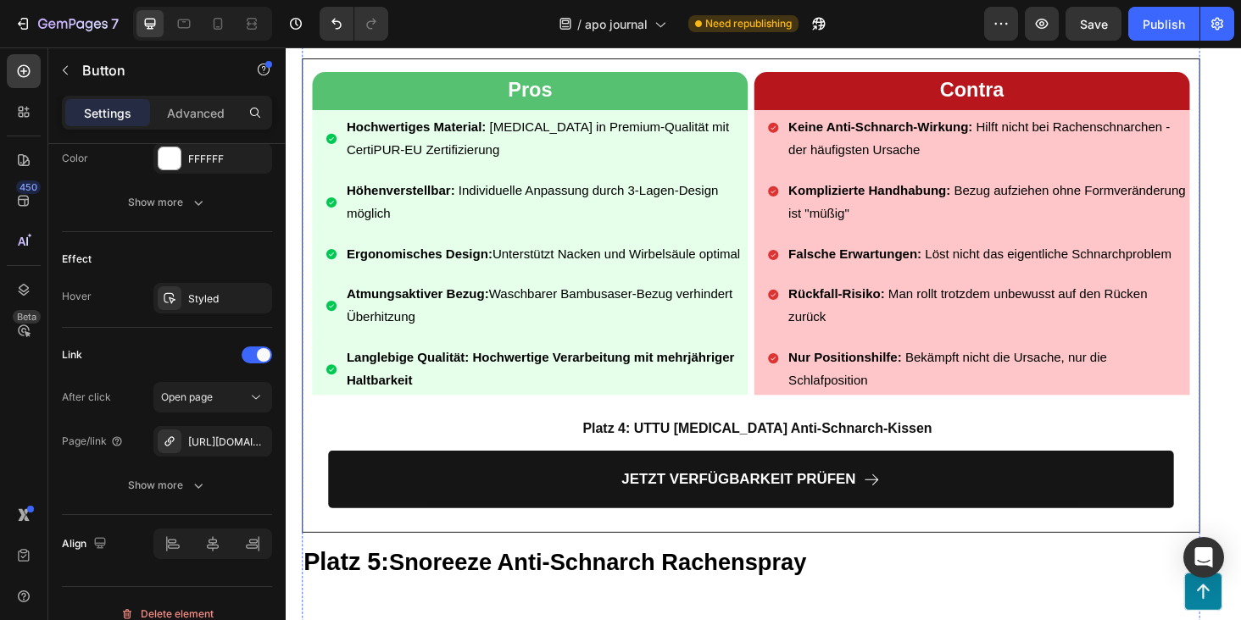
scroll to position [13938, 0]
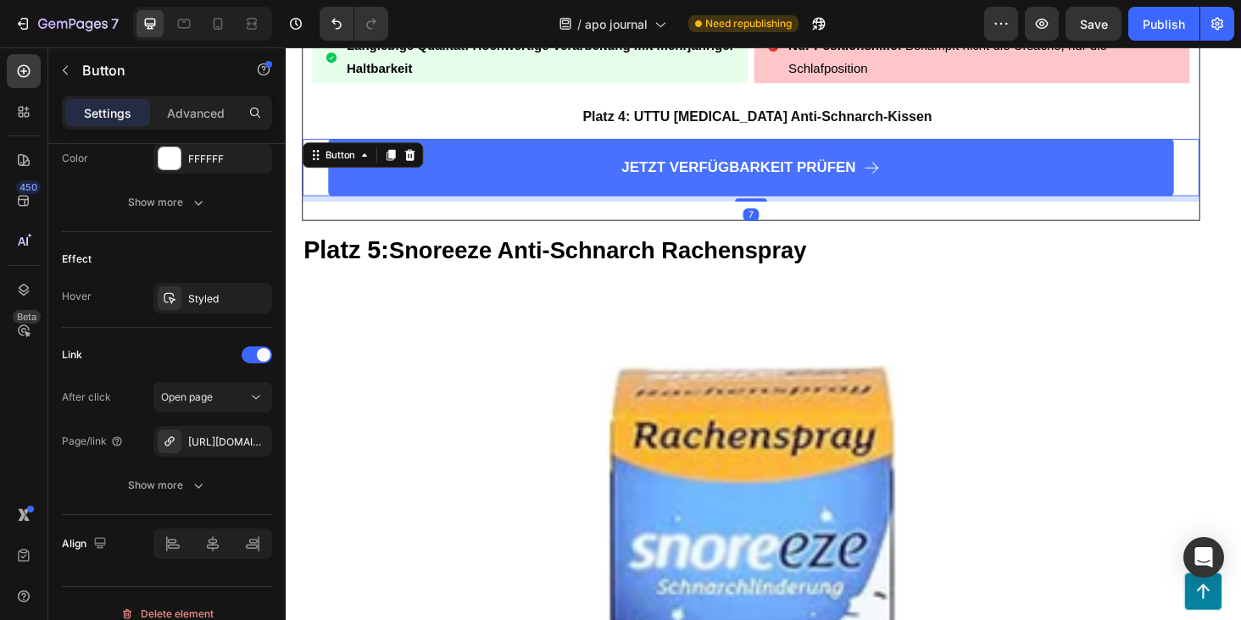
click at [497, 145] on link "JETZT VERFÜGBARKEIT PRÜFEN" at bounding box center [780, 175] width 900 height 61
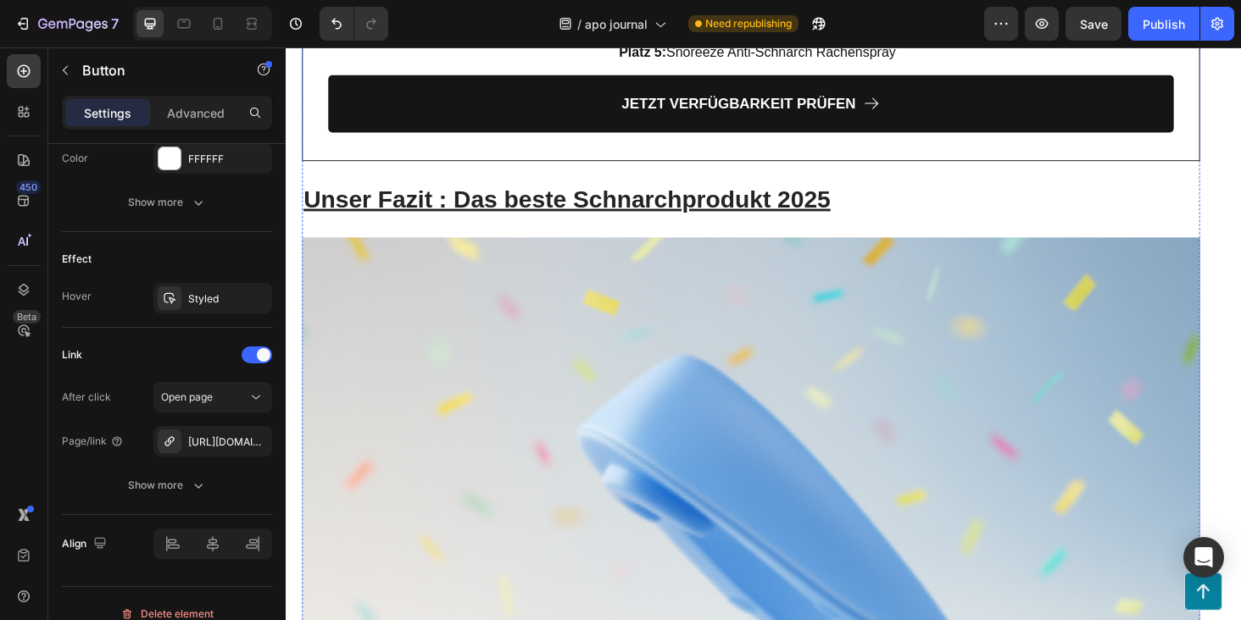
scroll to position [16523, 0]
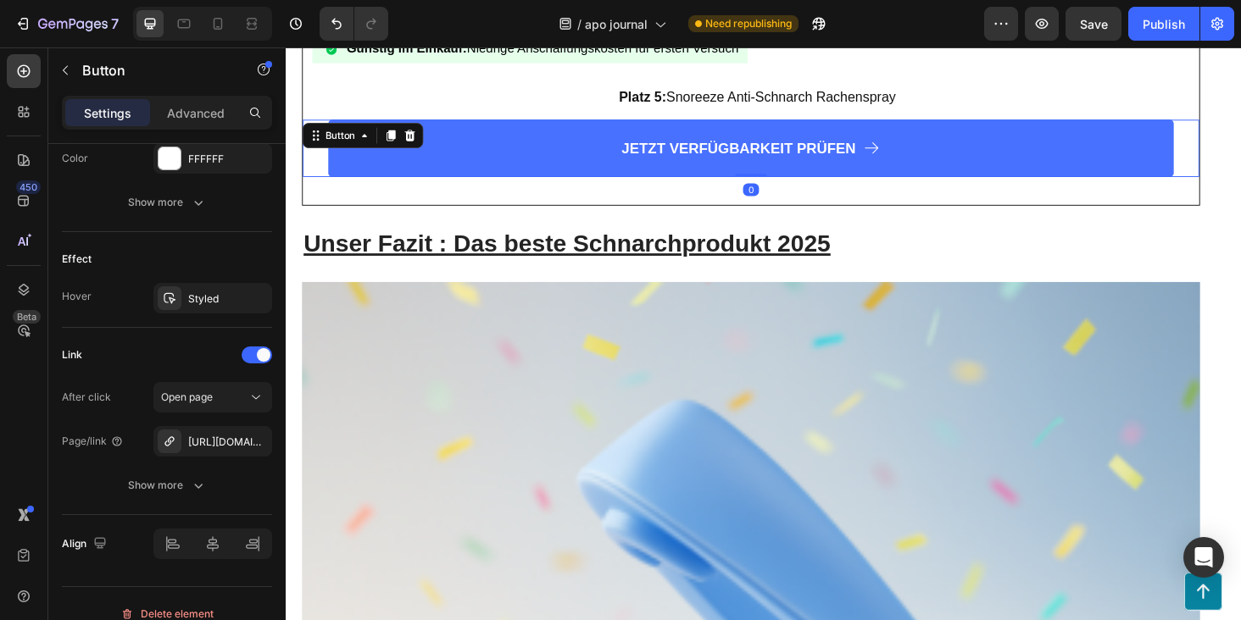
click at [553, 125] on link "JETZT VERFÜGBARKEIT PRÜFEN" at bounding box center [780, 155] width 900 height 61
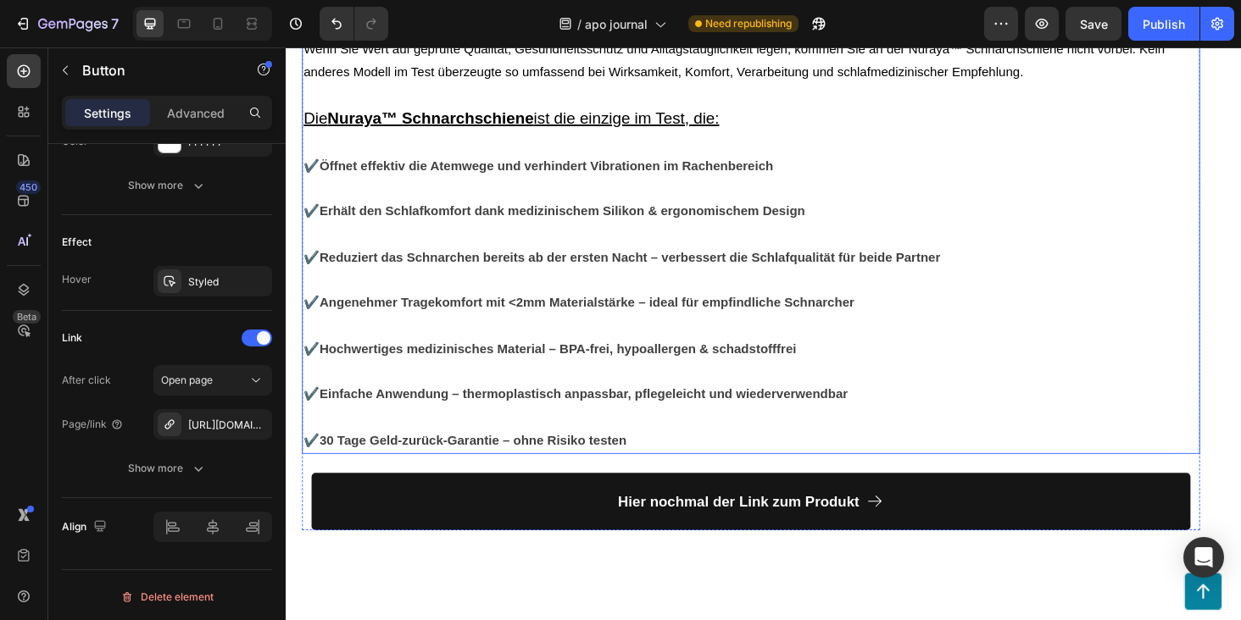
scroll to position [17734, 0]
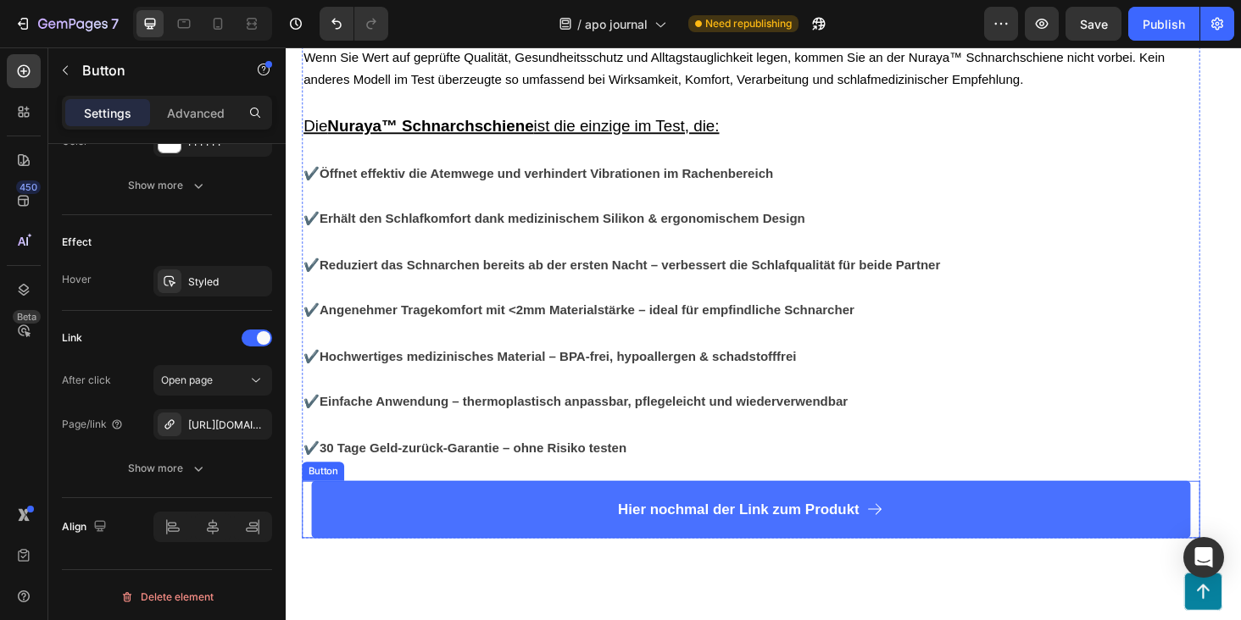
click at [547, 509] on link "Hier nochmal der Link zum Produkt" at bounding box center [780, 539] width 935 height 61
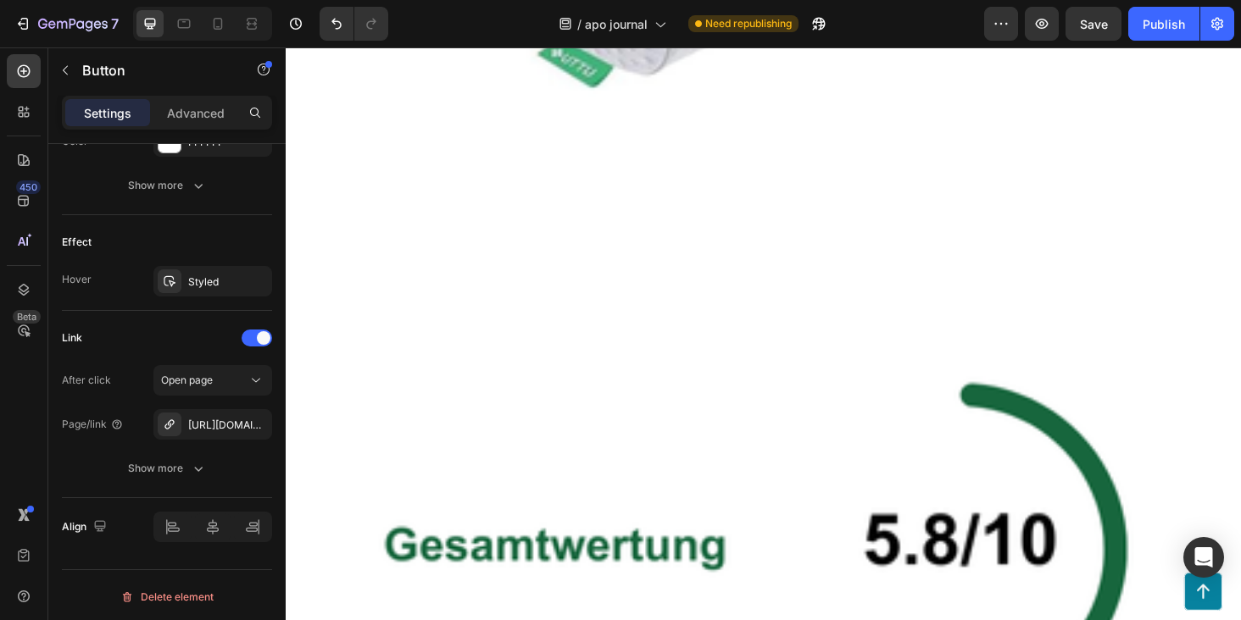
scroll to position [11231, 0]
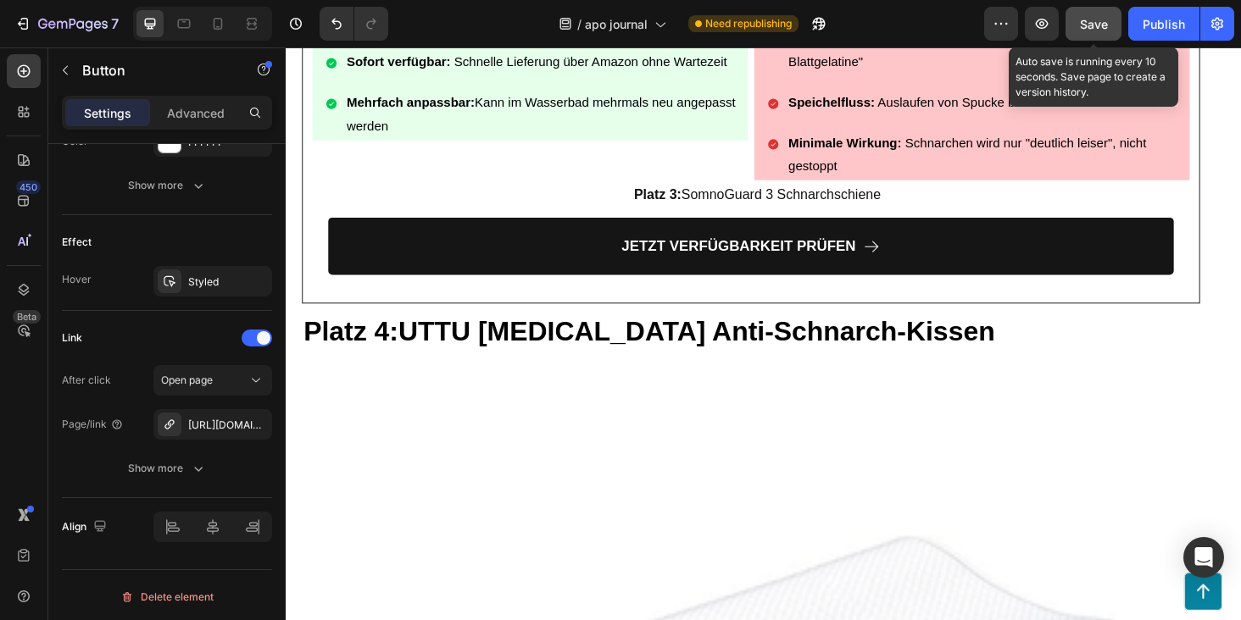
click at [1073, 20] on button "Save" at bounding box center [1093, 24] width 56 height 34
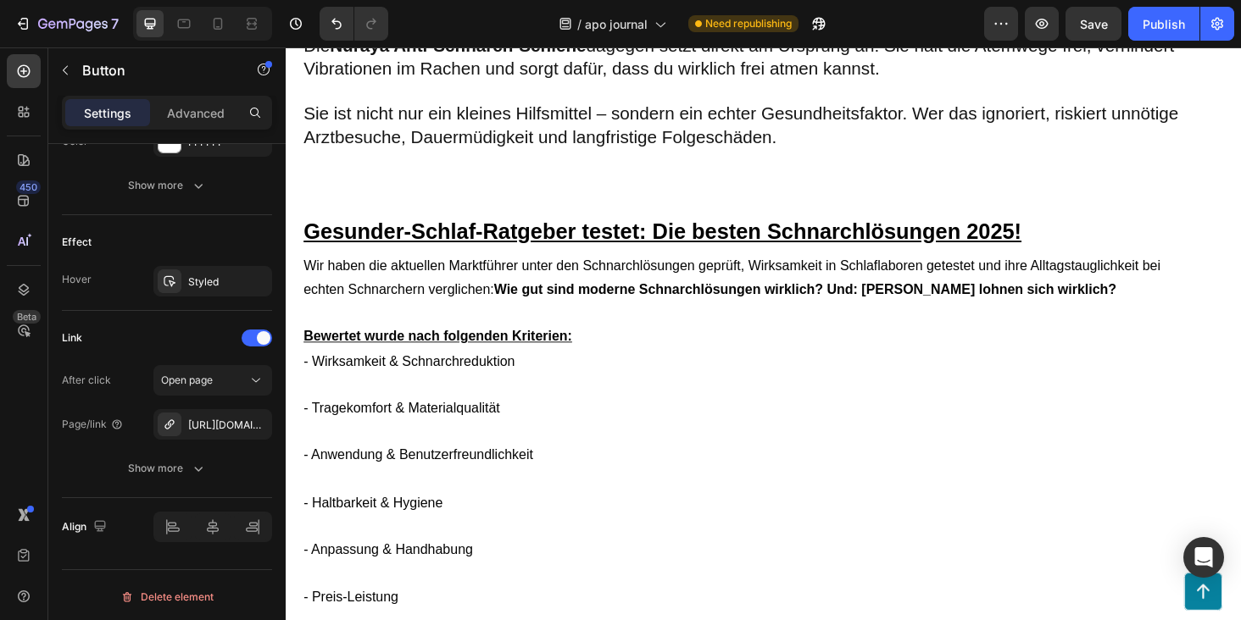
scroll to position [2873, 0]
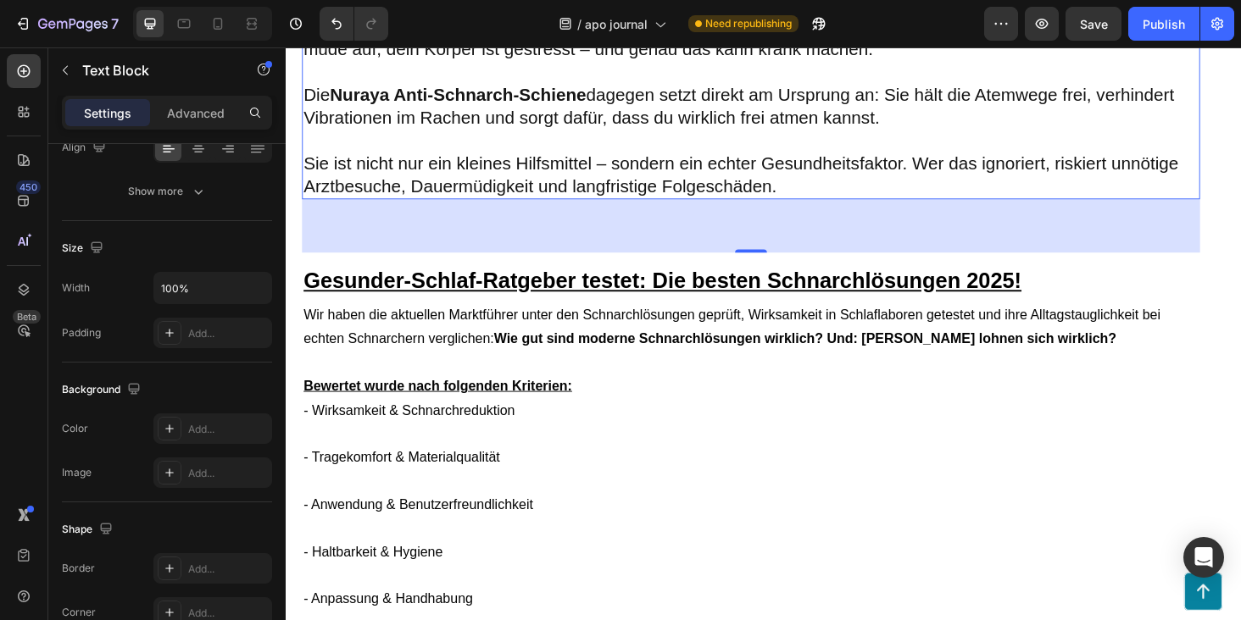
scroll to position [2736, 0]
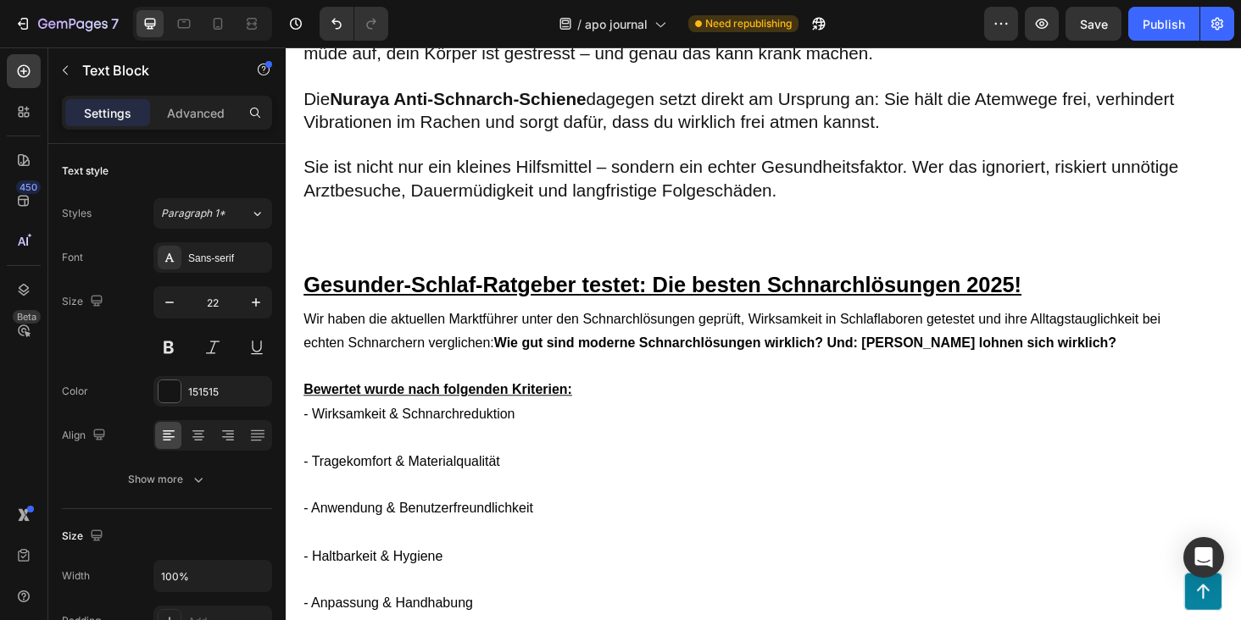
scroll to position [2883, 0]
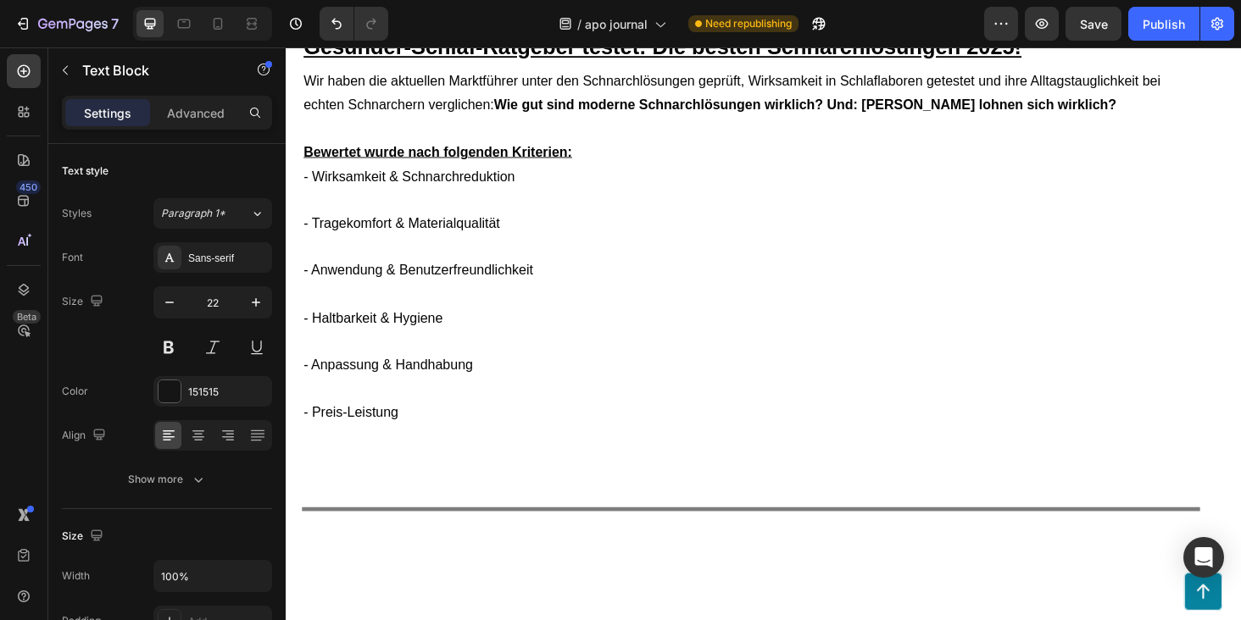
scroll to position [2967, 0]
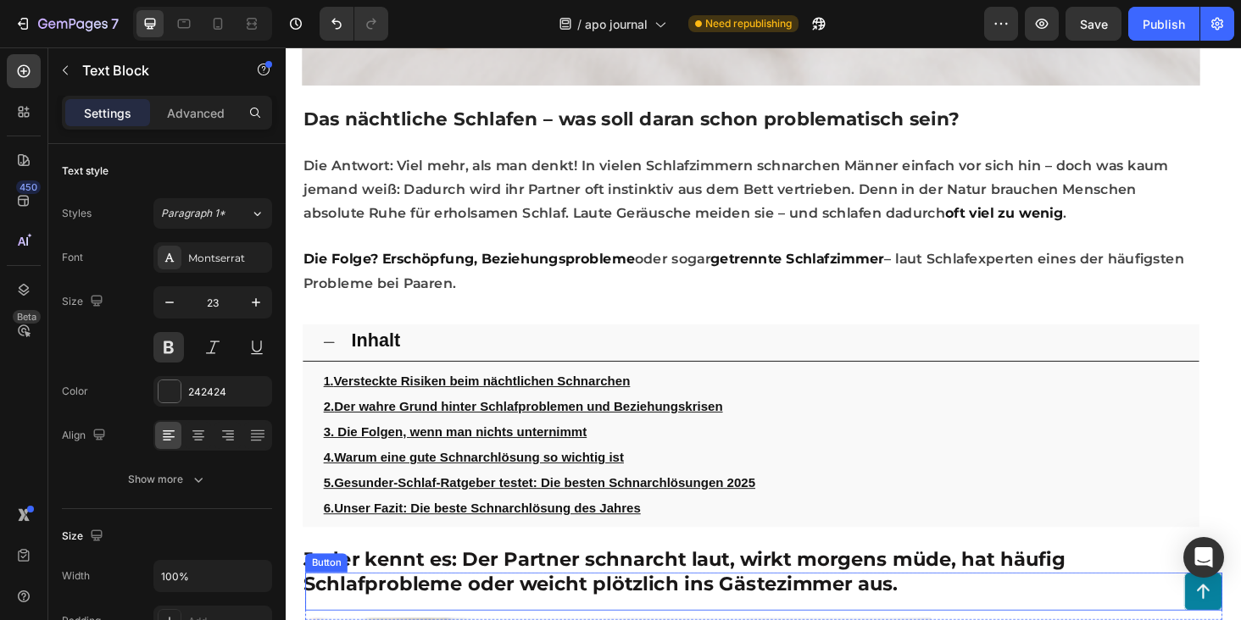
scroll to position [819, 0]
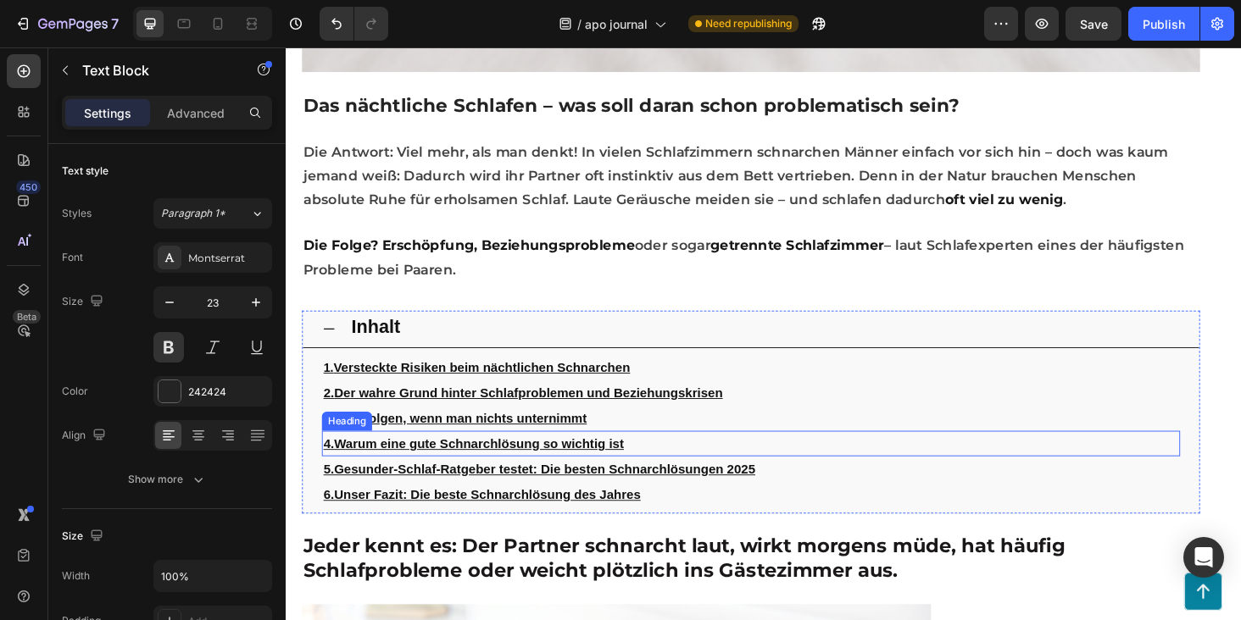
click at [541, 472] on u "arum eine gute Schnarchlösung so wichtig ist" at bounding box center [497, 470] width 296 height 14
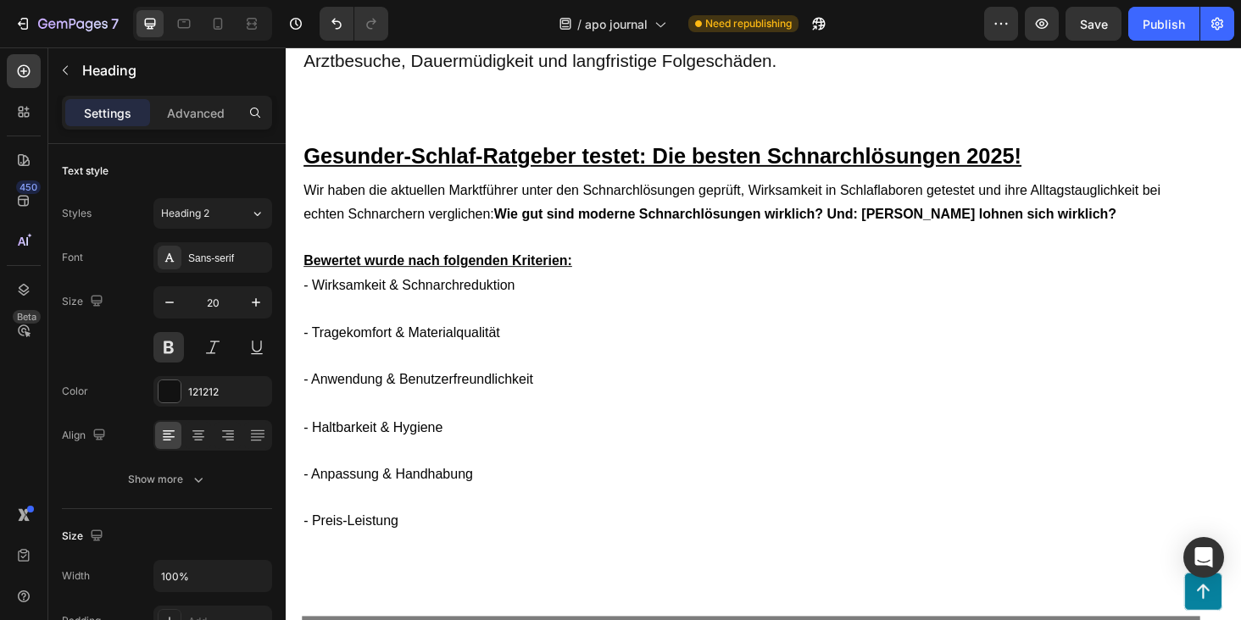
scroll to position [2800, 0]
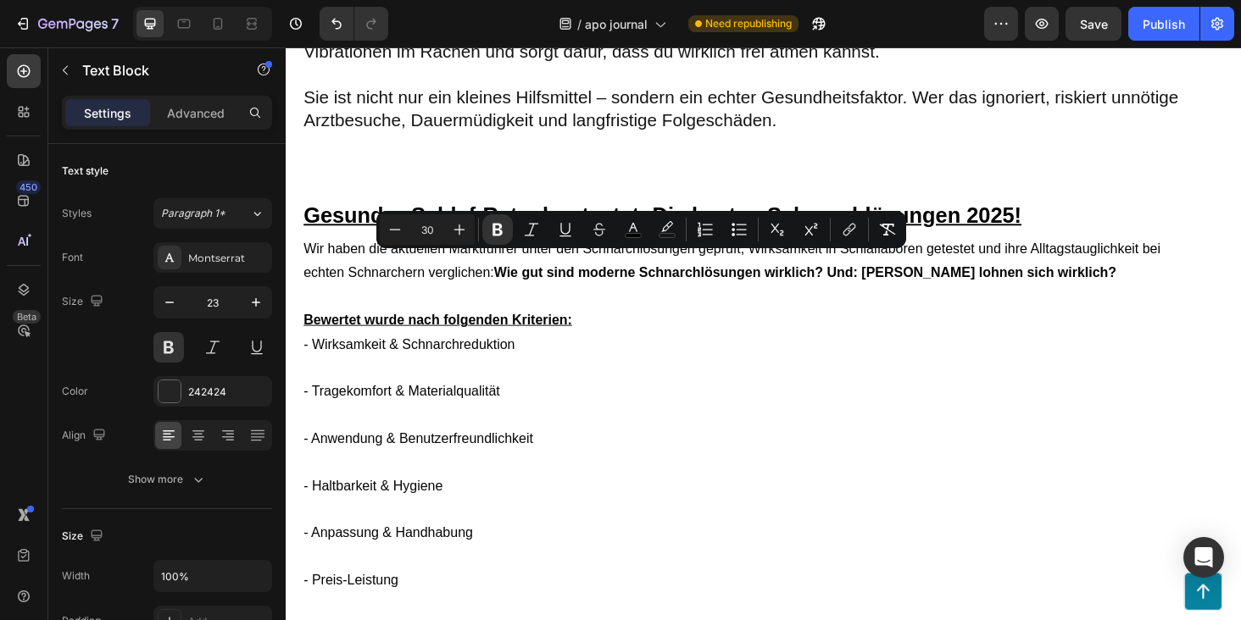
drag, startPoint x: 550, startPoint y: 284, endPoint x: 751, endPoint y: 283, distance: 200.8
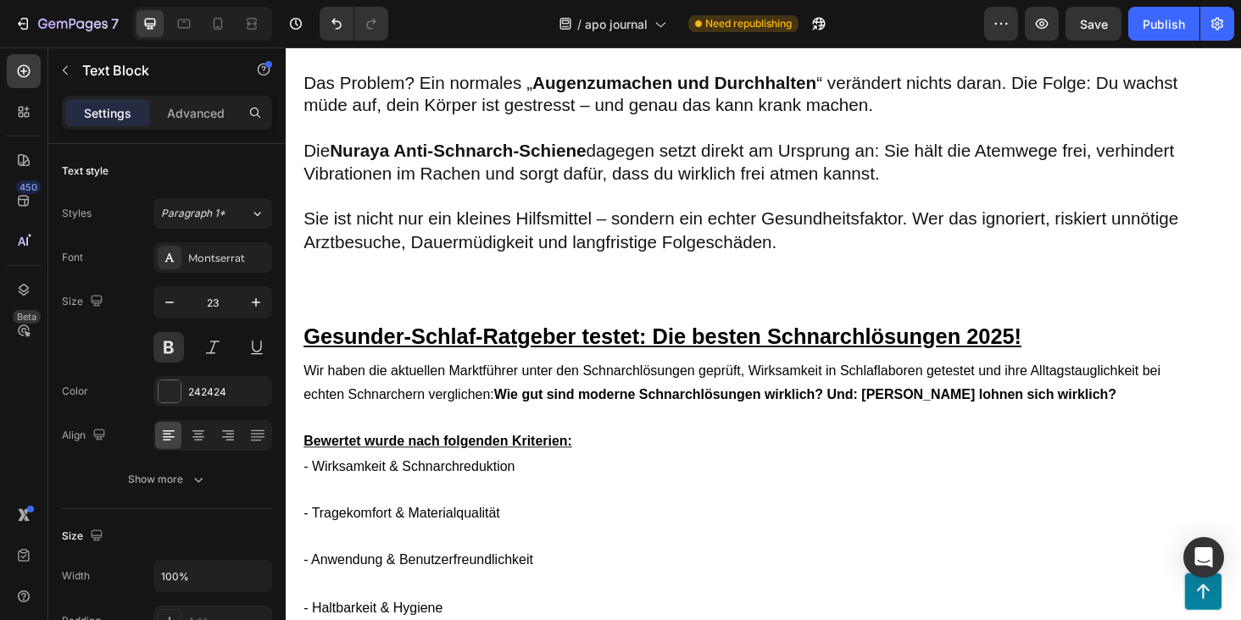
scroll to position [2504, 0]
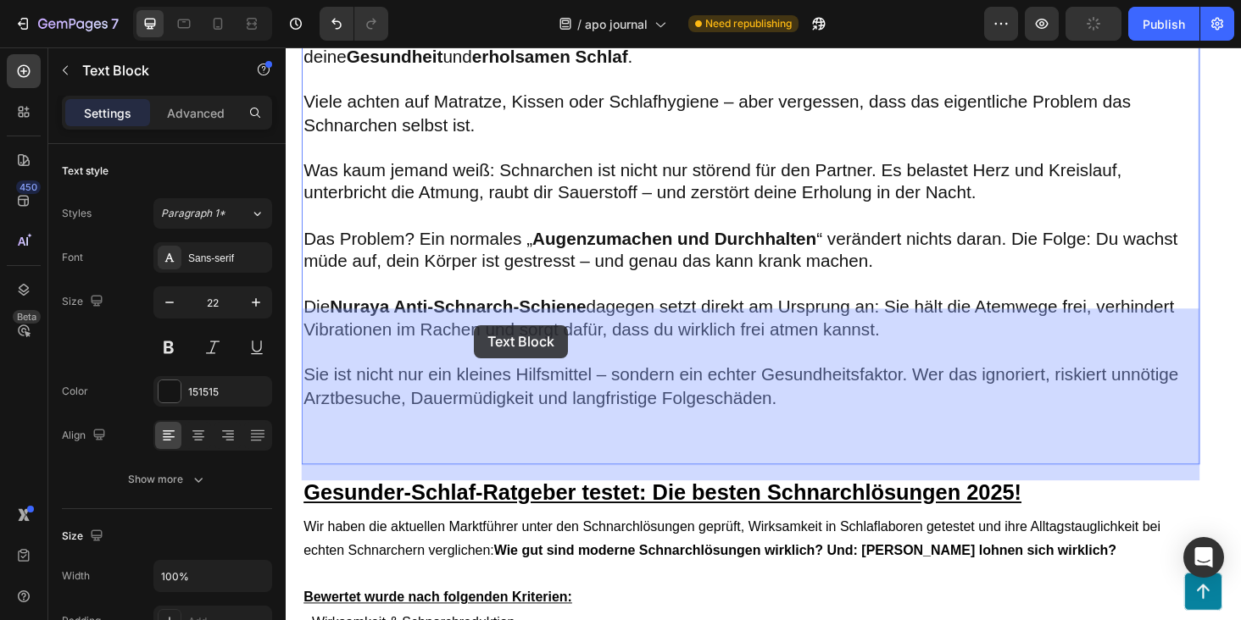
drag, startPoint x: 309, startPoint y: 336, endPoint x: 507, endPoint y: 346, distance: 197.7
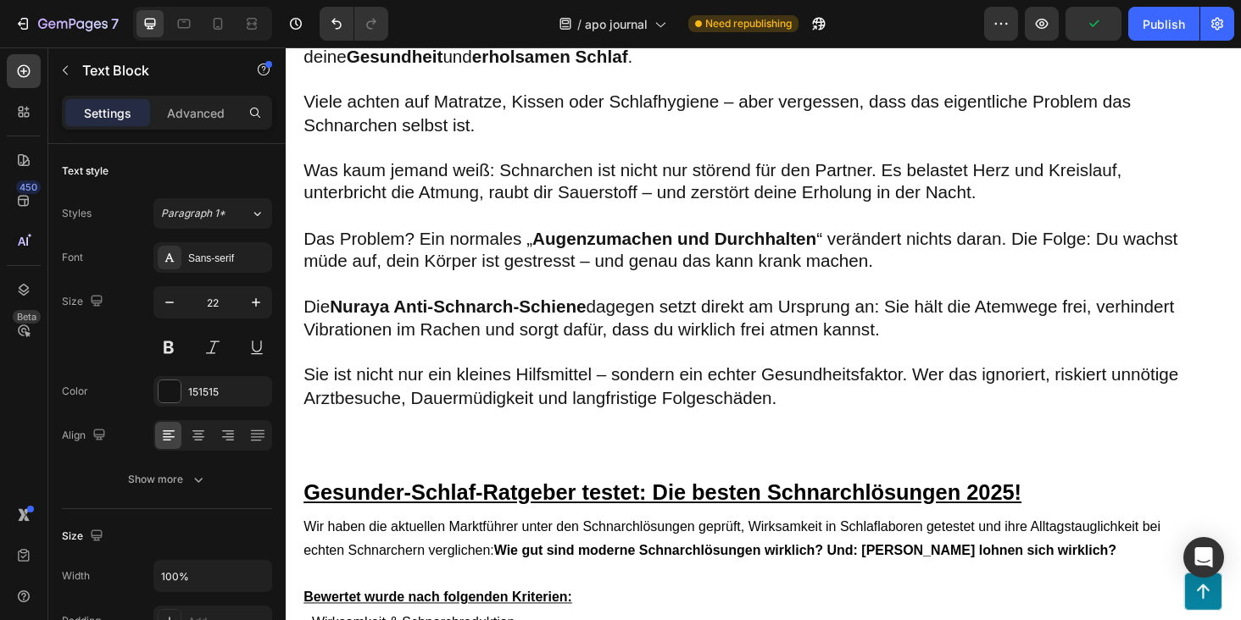
drag, startPoint x: 373, startPoint y: 341, endPoint x: 555, endPoint y: 341, distance: 182.2
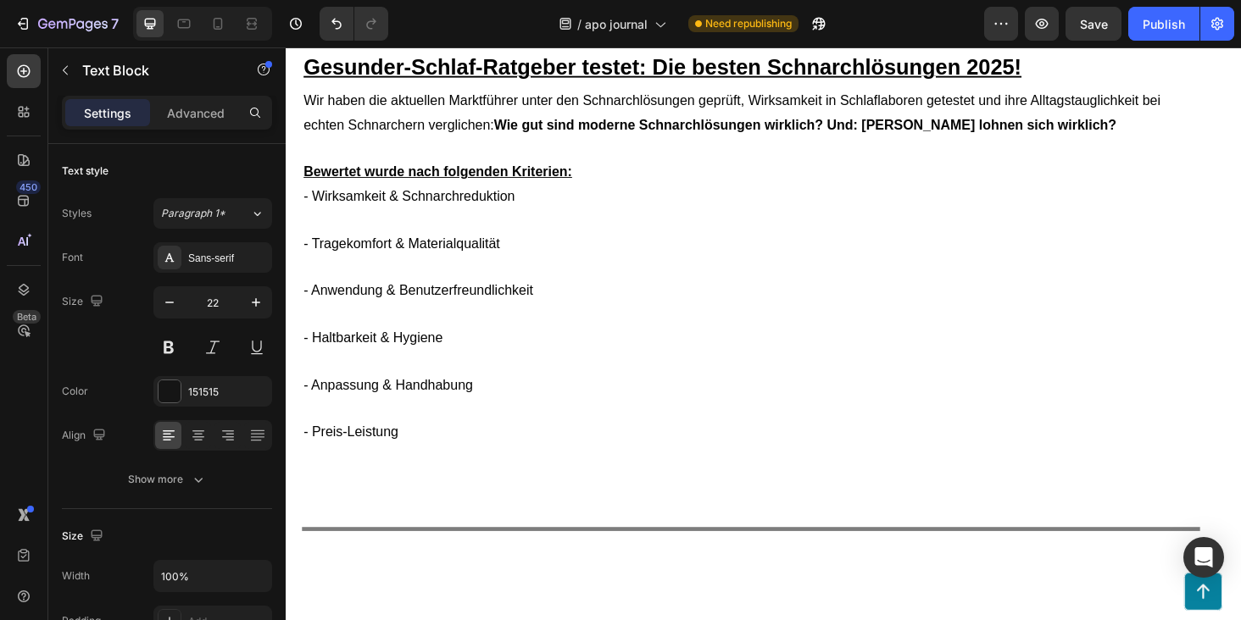
scroll to position [2985, 0]
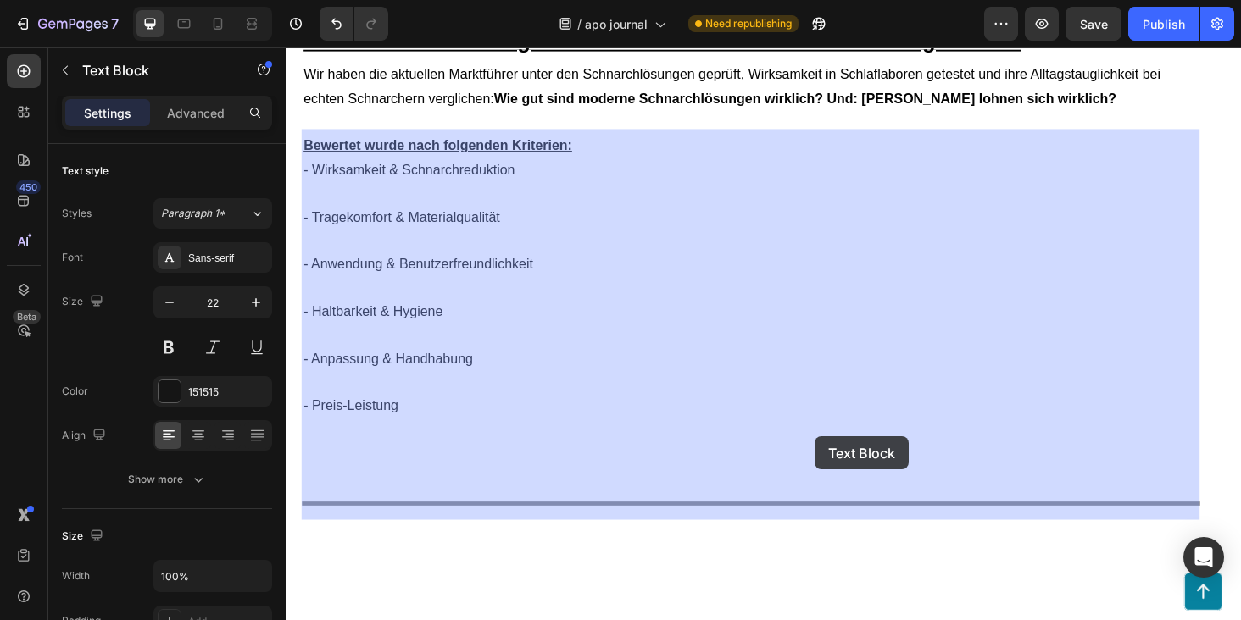
drag, startPoint x: 306, startPoint y: 142, endPoint x: 841, endPoint y: 461, distance: 623.1
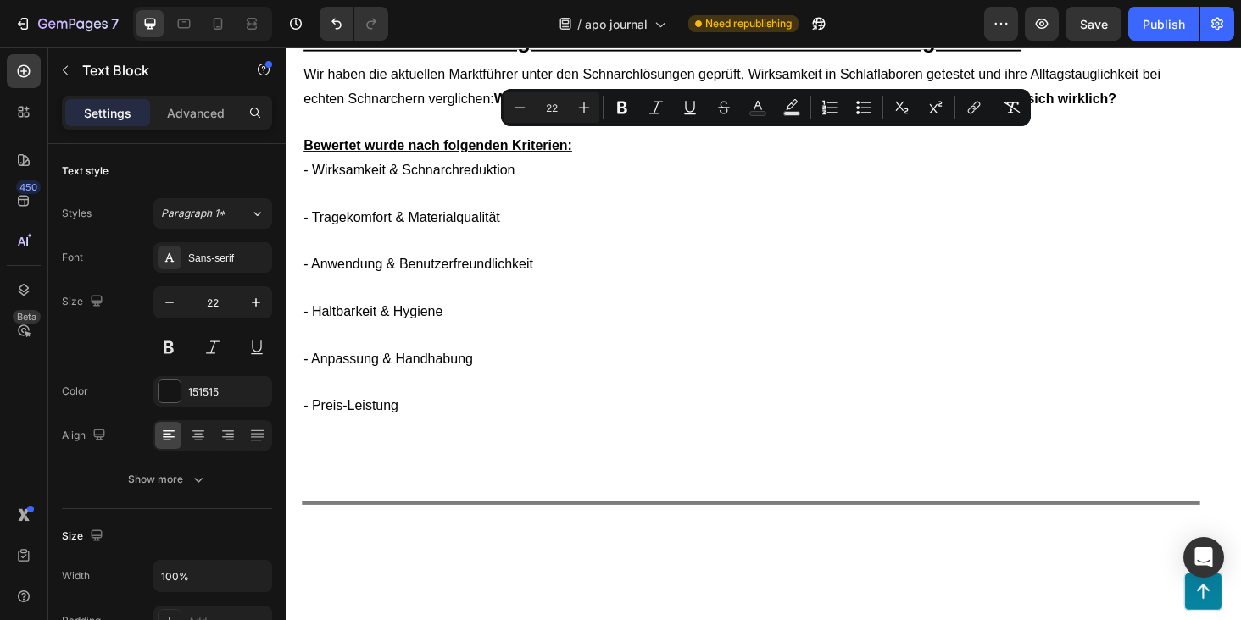
drag, startPoint x: 823, startPoint y: 540, endPoint x: 305, endPoint y: 140, distance: 654.2
click at [527, 108] on icon "Editor contextual toolbar" at bounding box center [519, 107] width 17 height 17
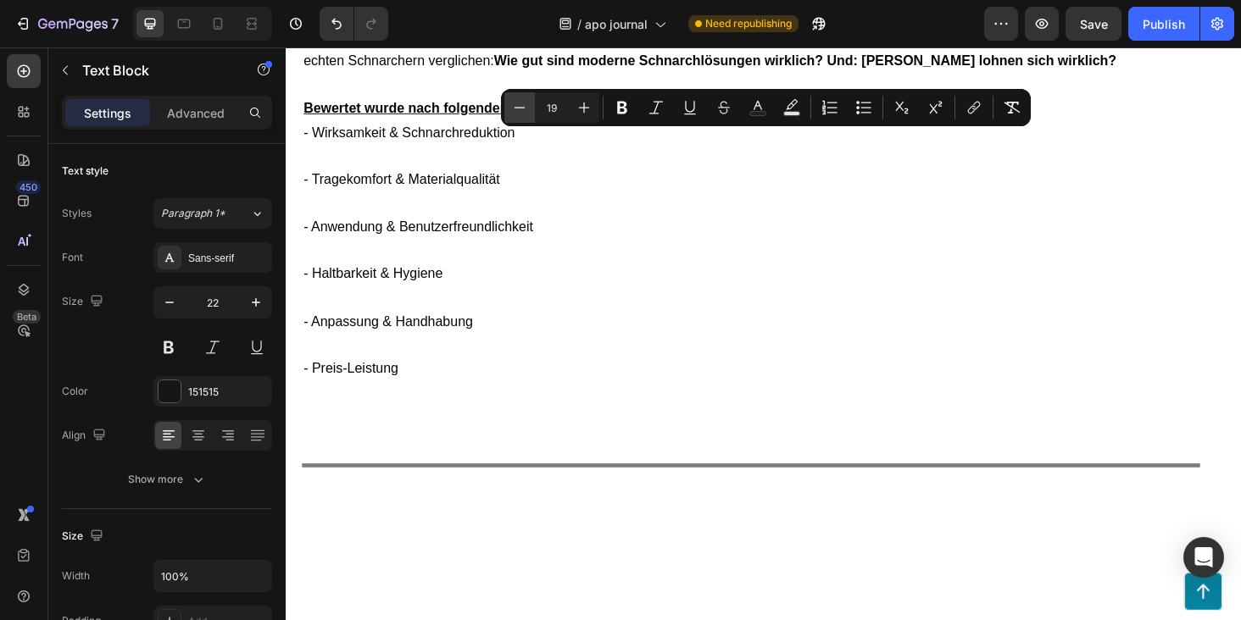
click at [527, 108] on icon "Editor contextual toolbar" at bounding box center [519, 107] width 17 height 17
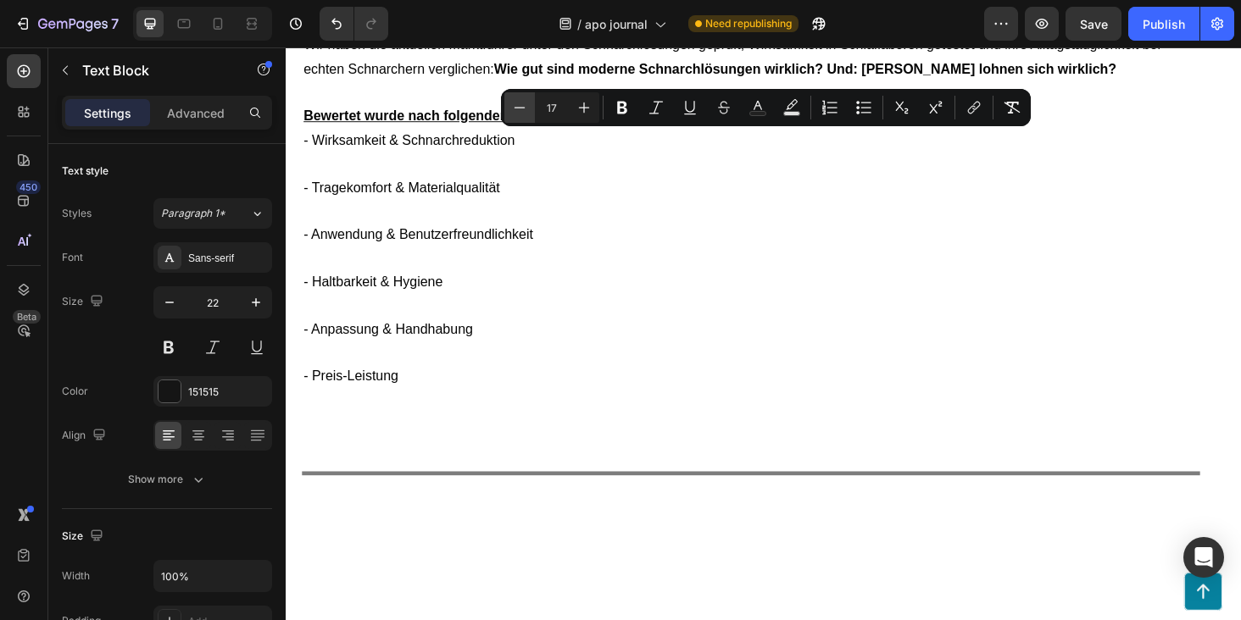
click at [527, 108] on icon "Editor contextual toolbar" at bounding box center [519, 107] width 17 height 17
type input "16"
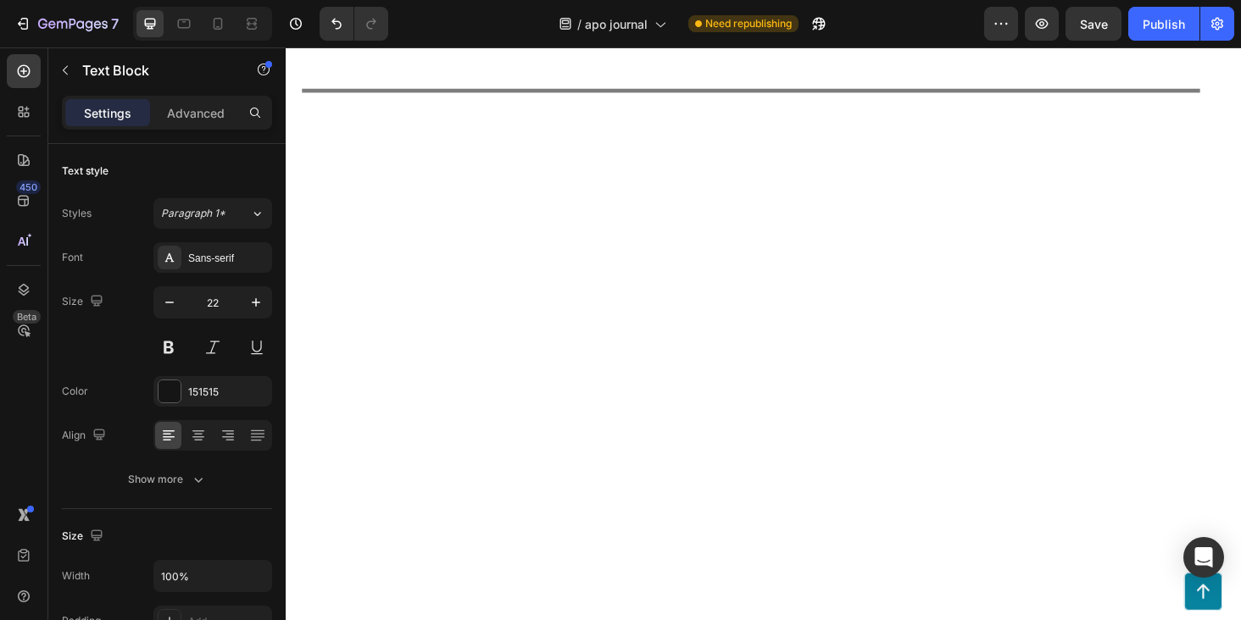
scroll to position [3495, 0]
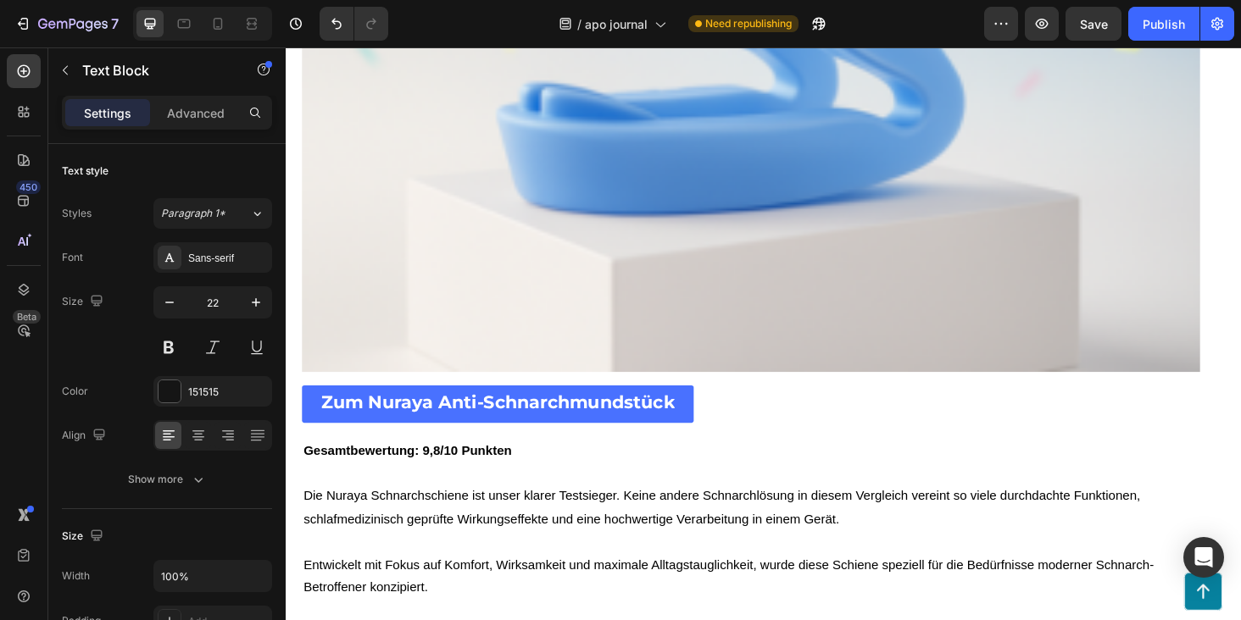
scroll to position [4715, 0]
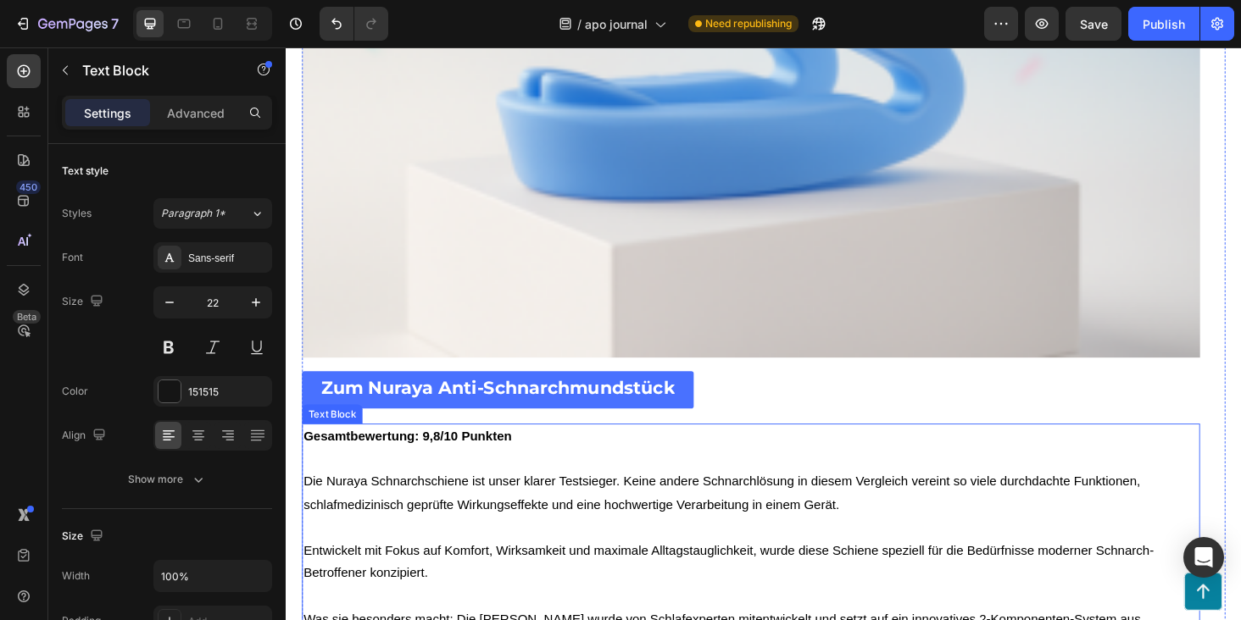
click at [483, 539] on span "Die Nuraya Schnarchschiene ist unser klarer Testsieger. Keine andere Schnarchlö…" at bounding box center [749, 521] width 891 height 39
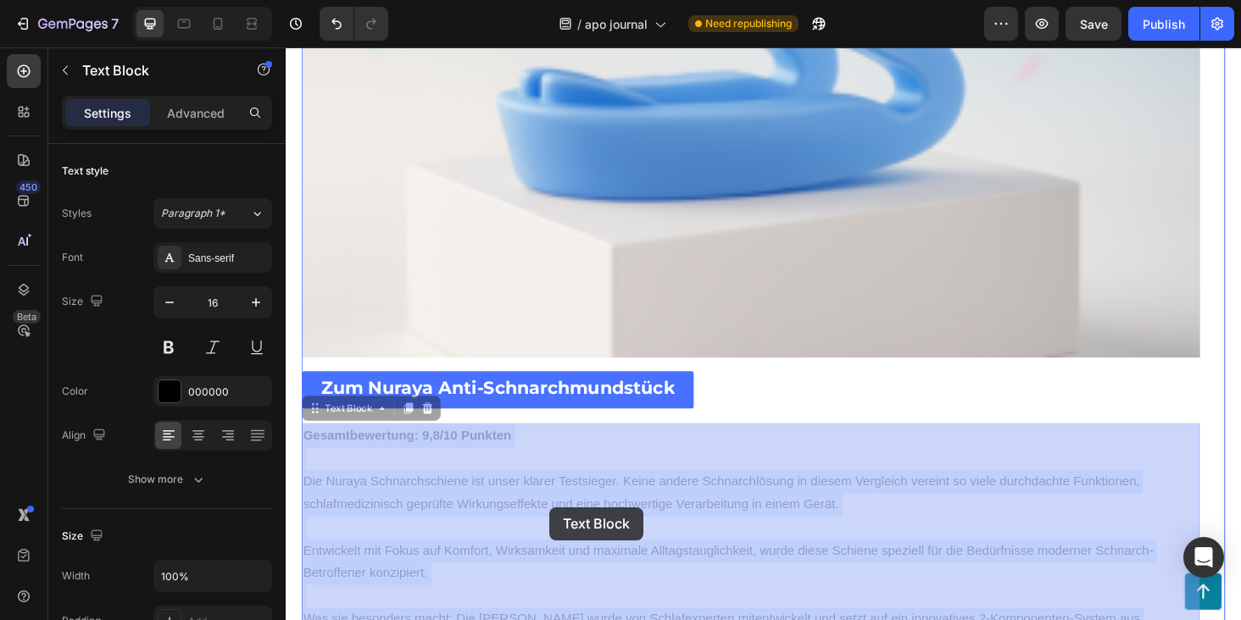
drag, startPoint x: 480, startPoint y: 531, endPoint x: 580, endPoint y: 542, distance: 100.6
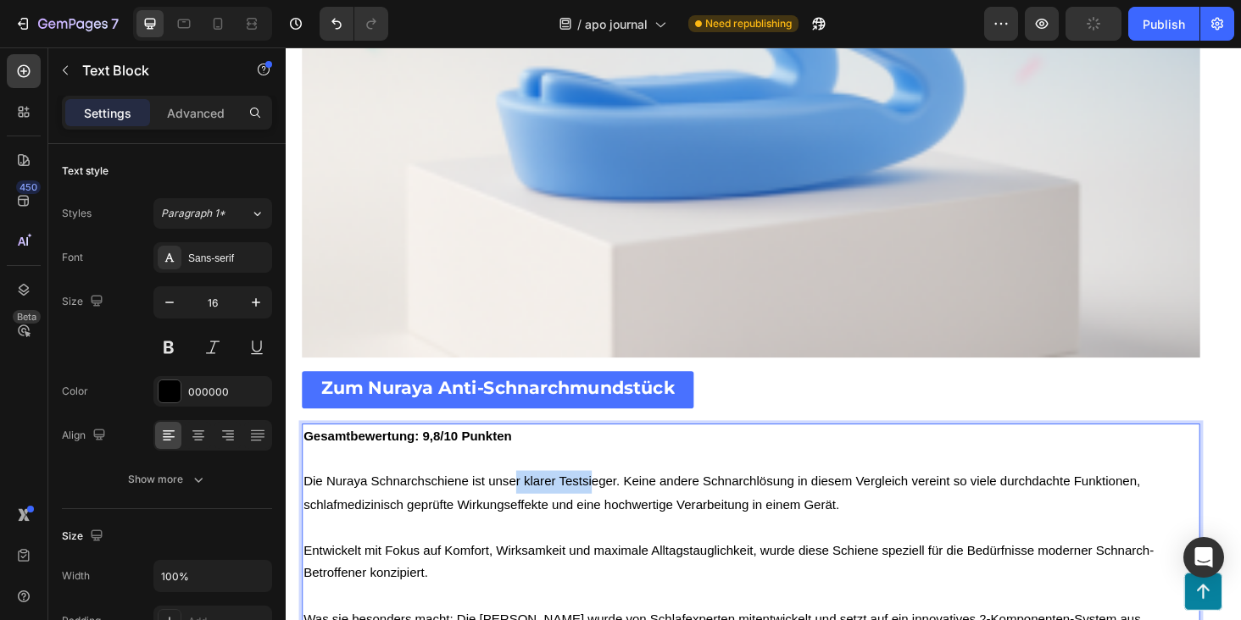
drag, startPoint x: 530, startPoint y: 521, endPoint x: 614, endPoint y: 521, distance: 83.9
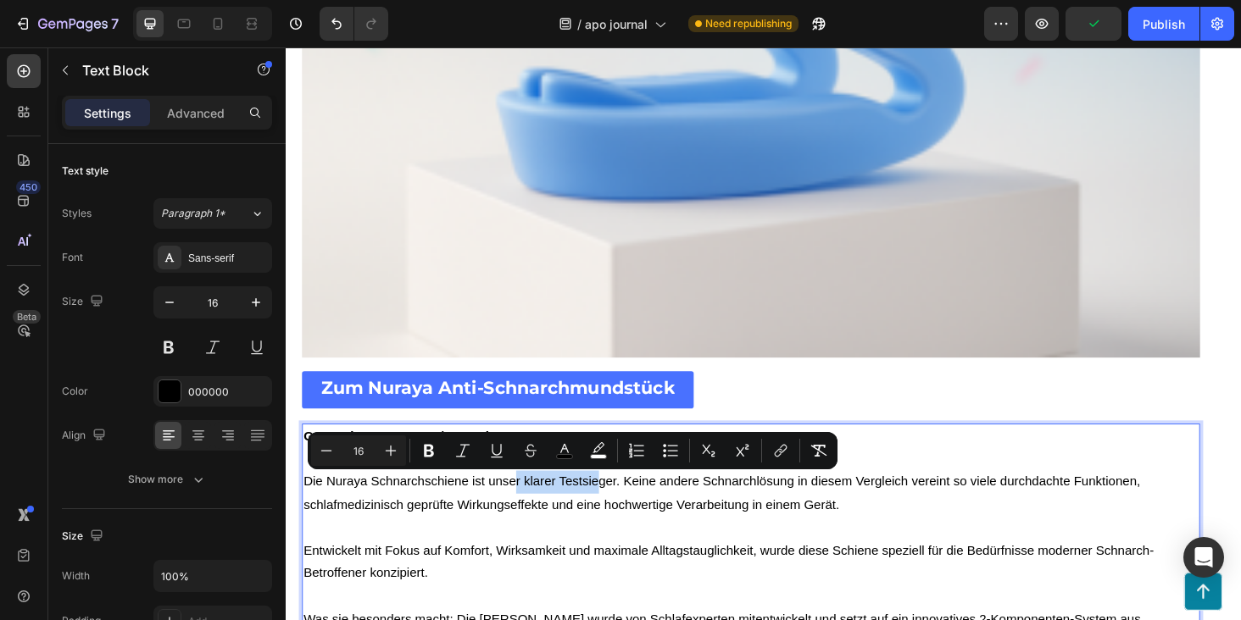
click at [605, 540] on span "Die Nuraya Schnarchschiene ist unser klarer Testsieger. Keine andere Schnarchlö…" at bounding box center [749, 521] width 891 height 39
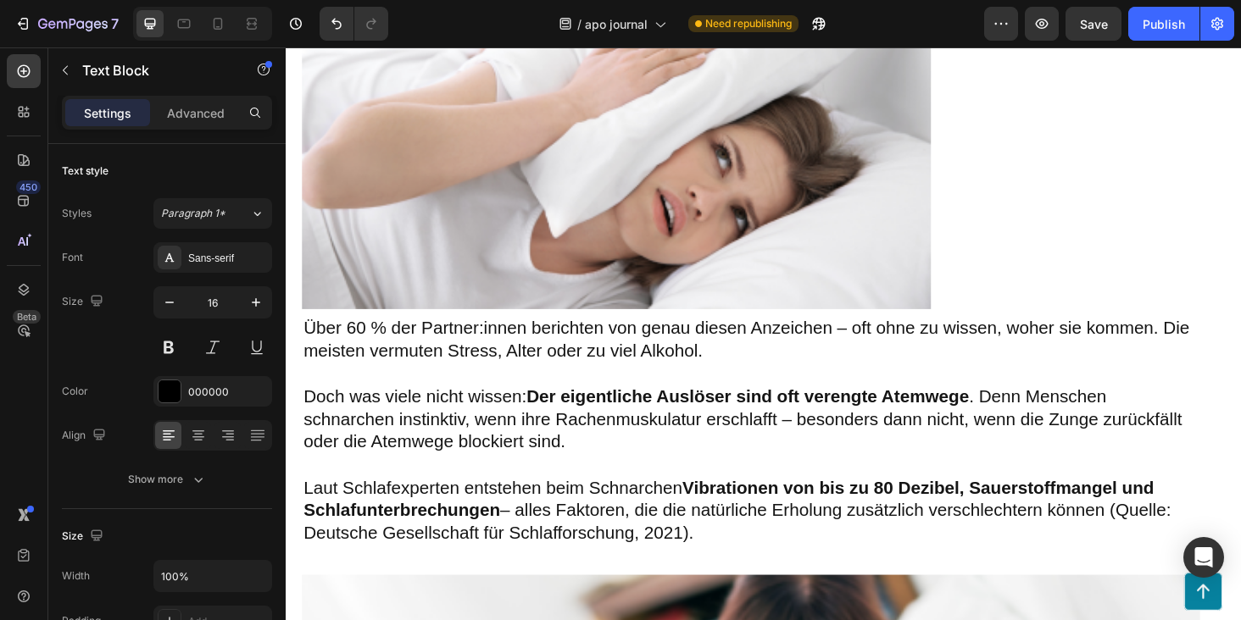
scroll to position [1557, 0]
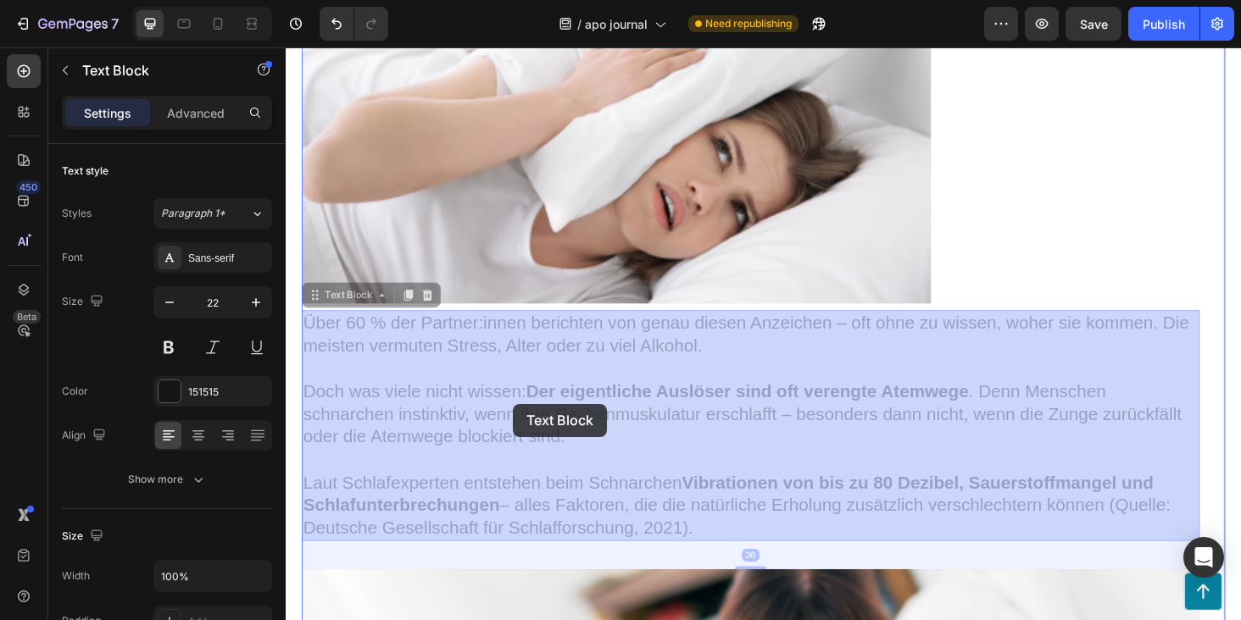
drag, startPoint x: 309, startPoint y: 341, endPoint x: 522, endPoint y: 425, distance: 228.3
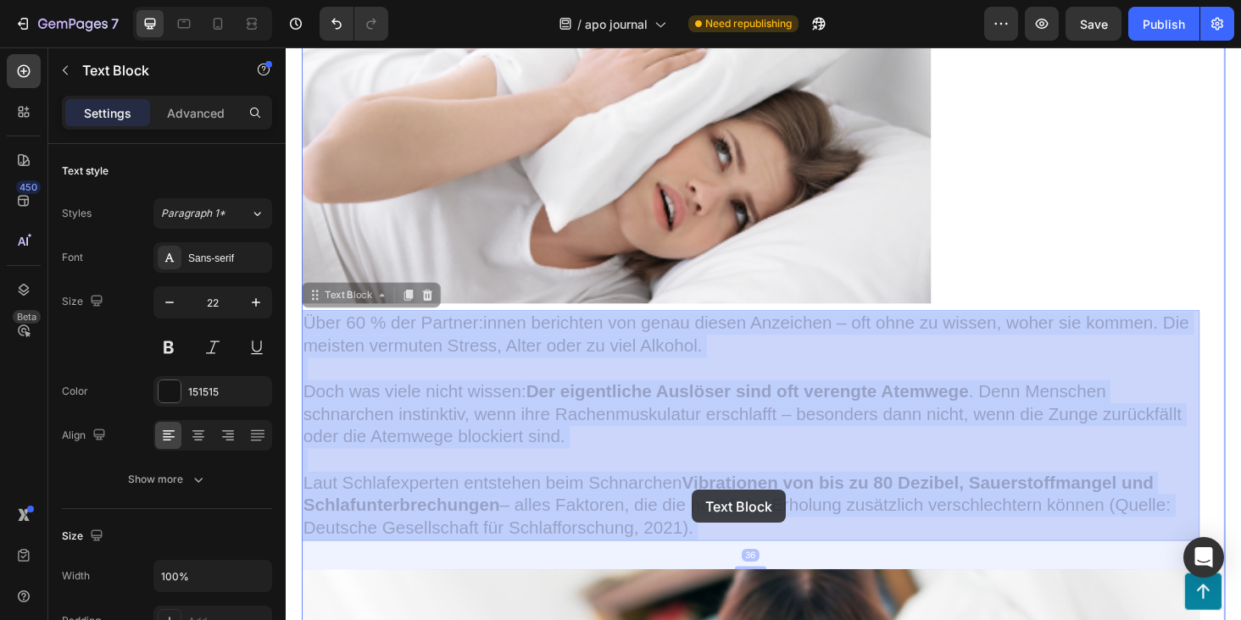
drag, startPoint x: 308, startPoint y: 340, endPoint x: 723, endPoint y: 519, distance: 451.3
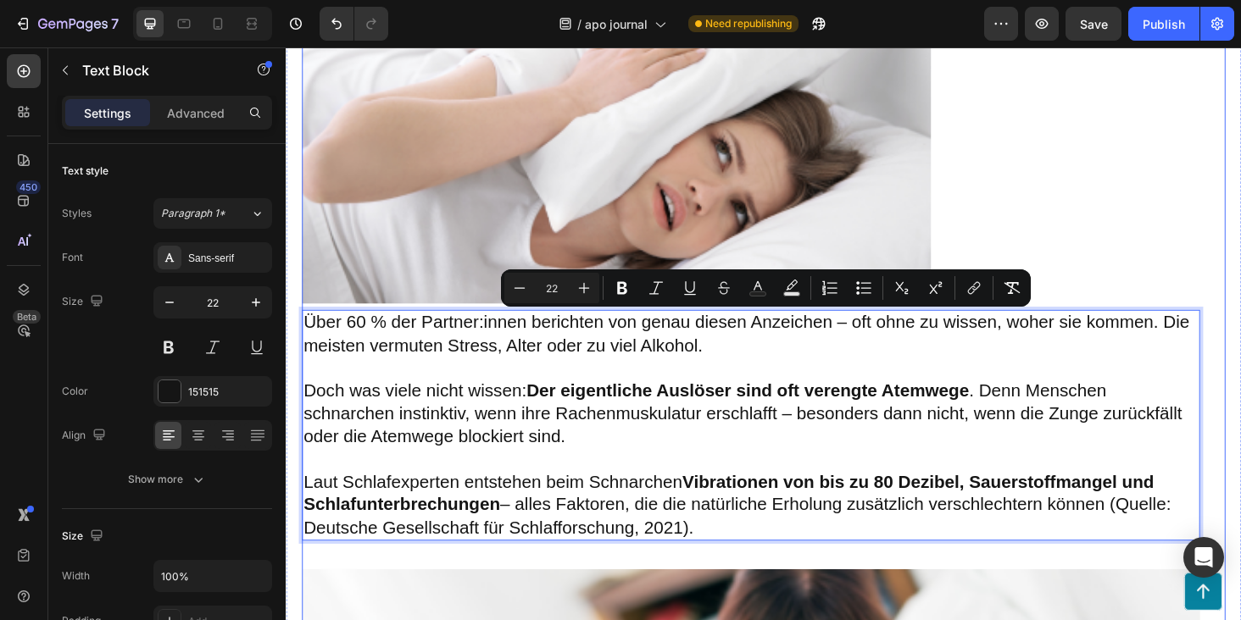
drag, startPoint x: 735, startPoint y: 568, endPoint x: 303, endPoint y: 325, distance: 494.7
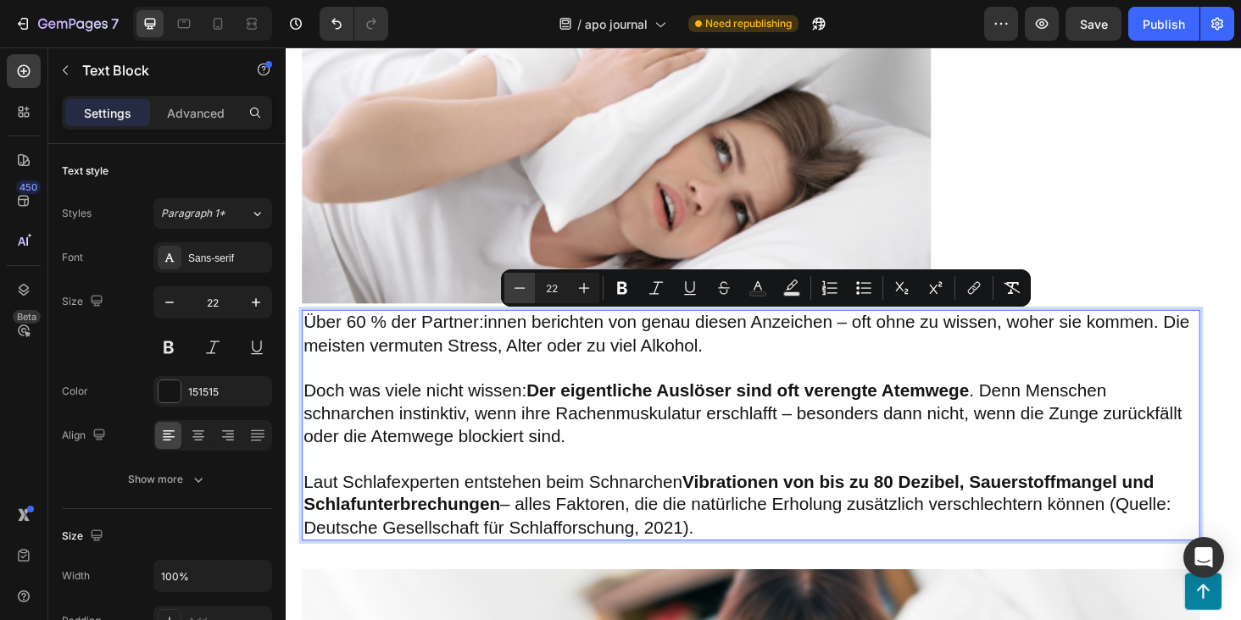
click at [522, 284] on icon "Editor contextual toolbar" at bounding box center [519, 288] width 17 height 17
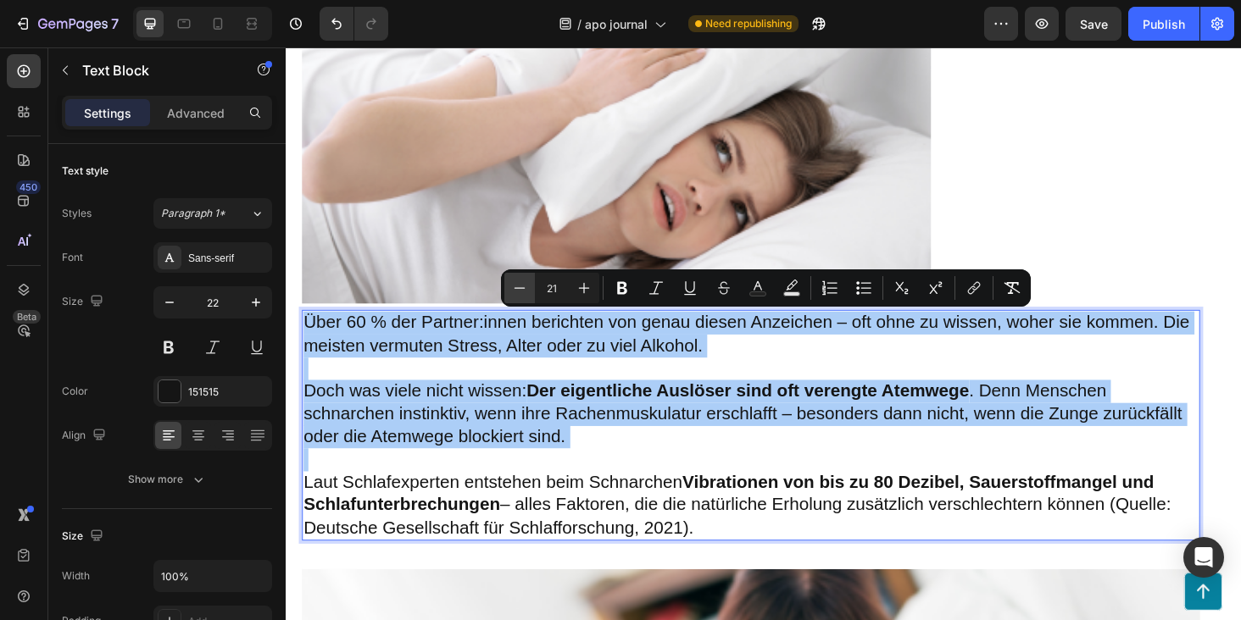
click at [522, 284] on icon "Editor contextual toolbar" at bounding box center [519, 288] width 17 height 17
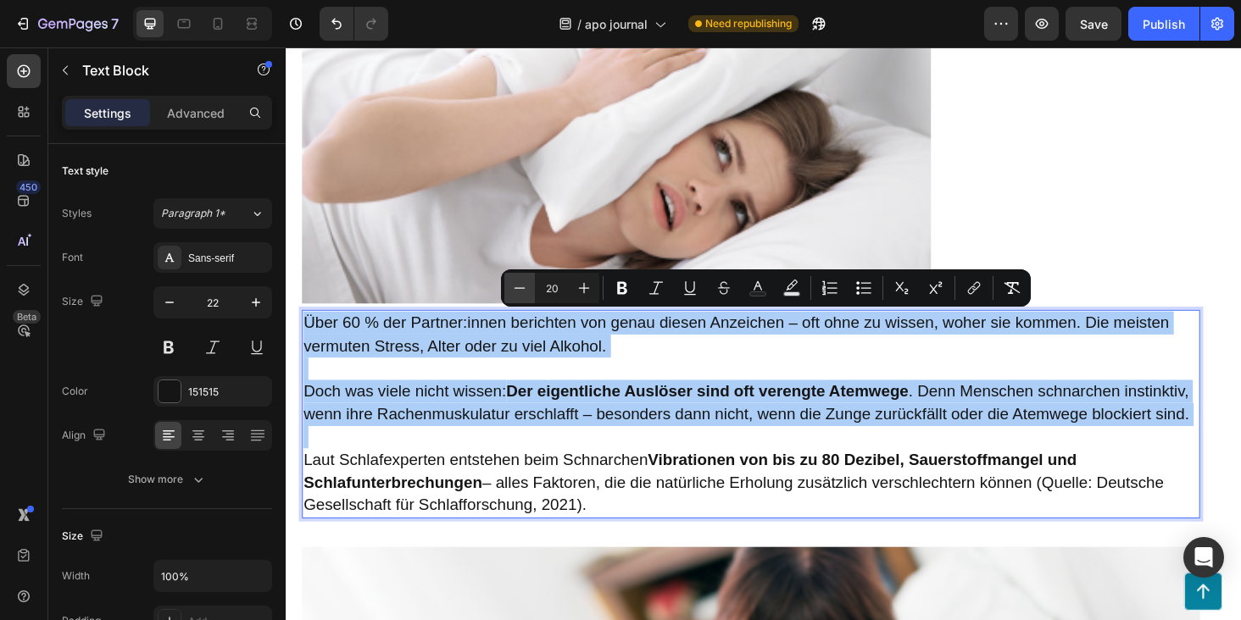
click at [522, 284] on icon "Editor contextual toolbar" at bounding box center [519, 288] width 17 height 17
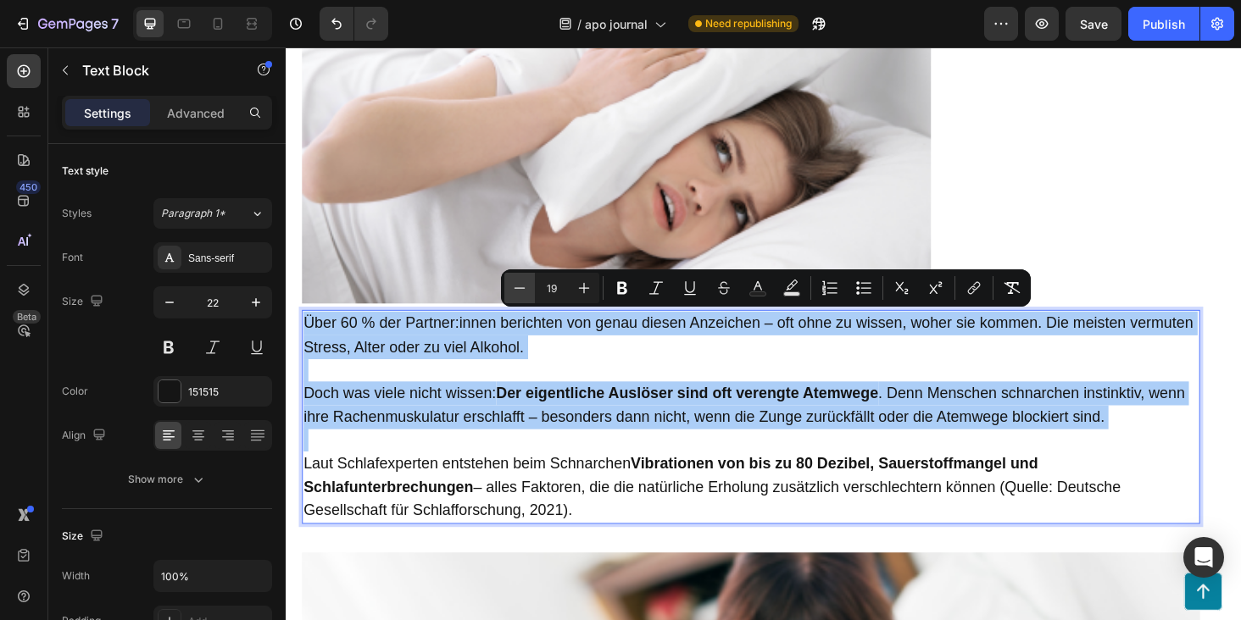
click at [522, 284] on icon "Editor contextual toolbar" at bounding box center [519, 288] width 17 height 17
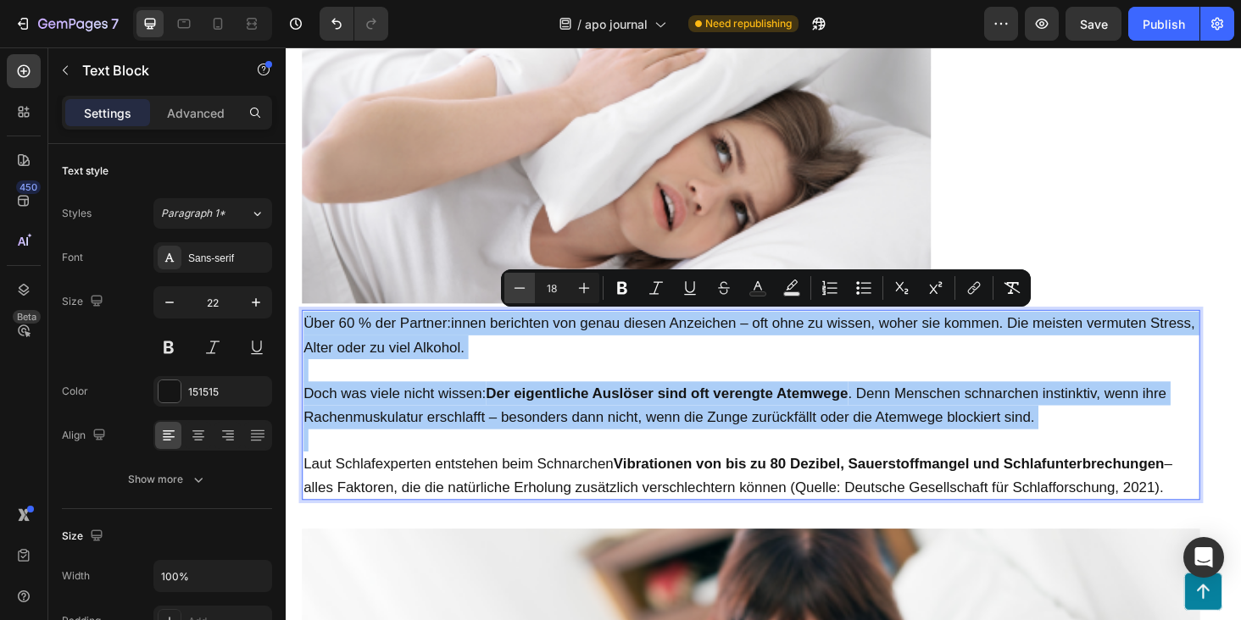
click at [522, 284] on icon "Editor contextual toolbar" at bounding box center [519, 288] width 17 height 17
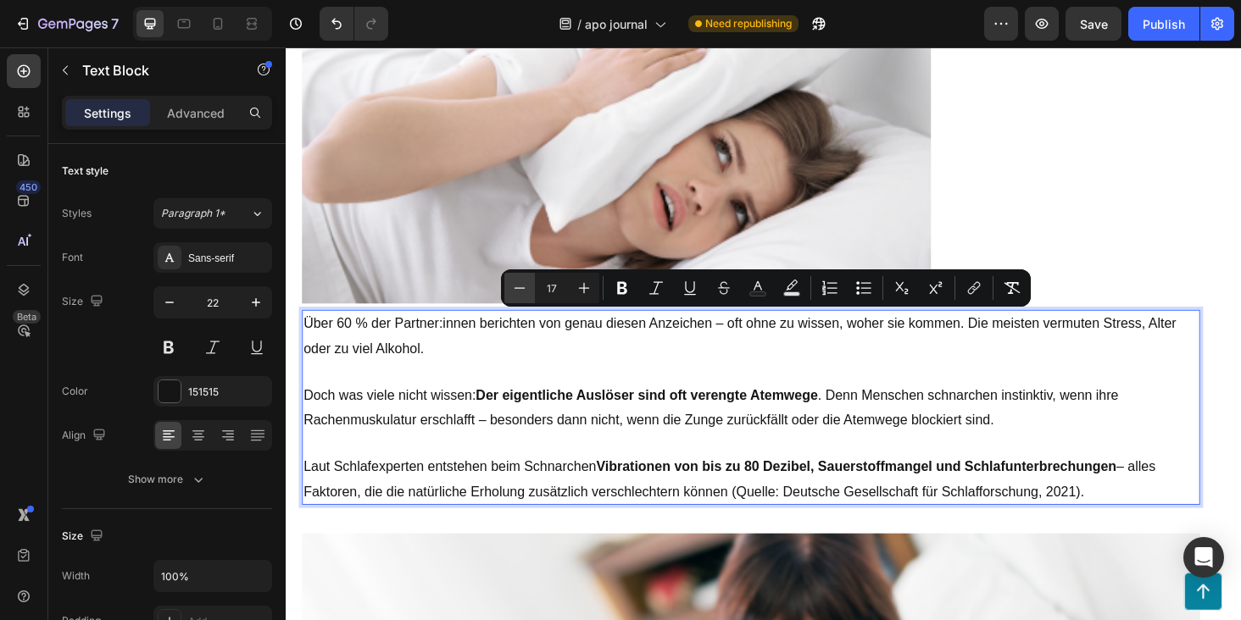
click at [523, 291] on icon "Editor contextual toolbar" at bounding box center [519, 288] width 17 height 17
type input "16"
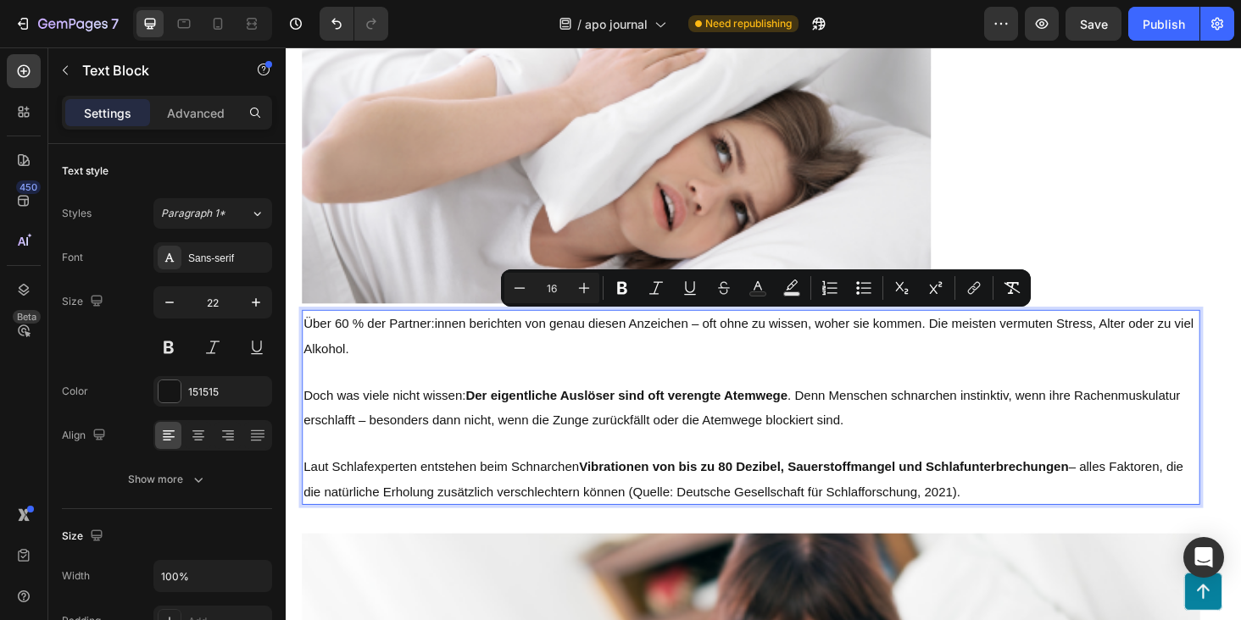
click at [538, 419] on strong "Der eigentliche Auslöser sind oft verengte Atemwege" at bounding box center [648, 418] width 342 height 14
click at [565, 452] on p "Doch was viele nicht wissen: Der eigentliche Auslöser sind oft verengte Atemweg…" at bounding box center [780, 431] width 952 height 52
click at [1089, 29] on span "Save" at bounding box center [1094, 24] width 28 height 14
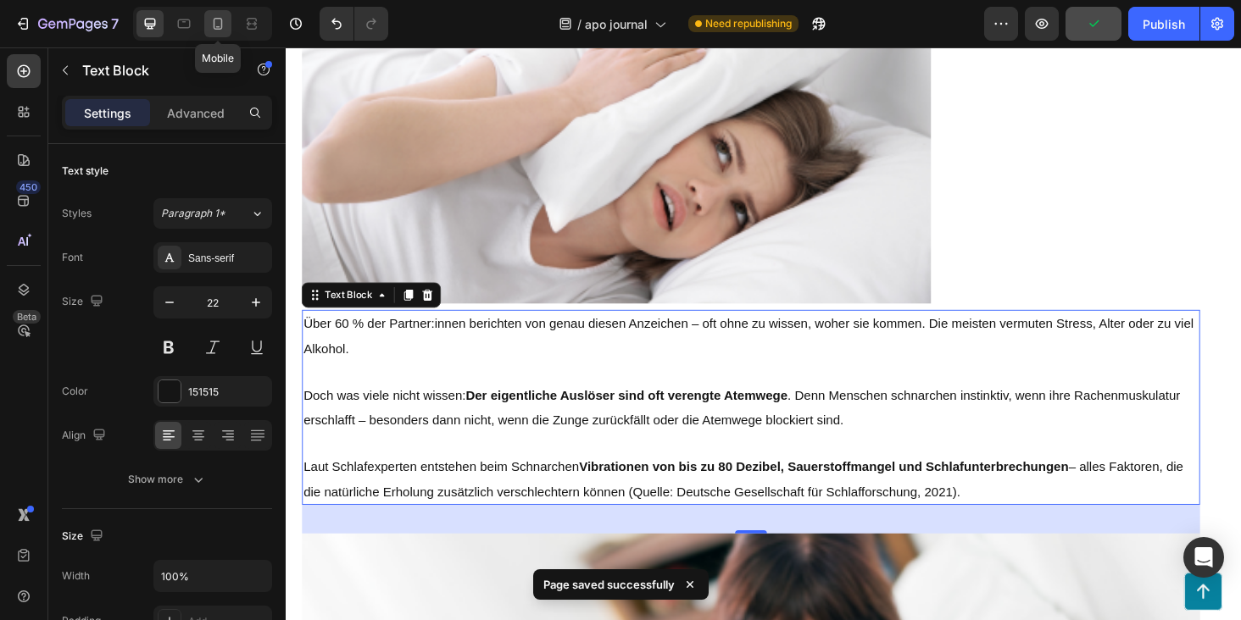
click at [222, 26] on icon at bounding box center [217, 23] width 17 height 17
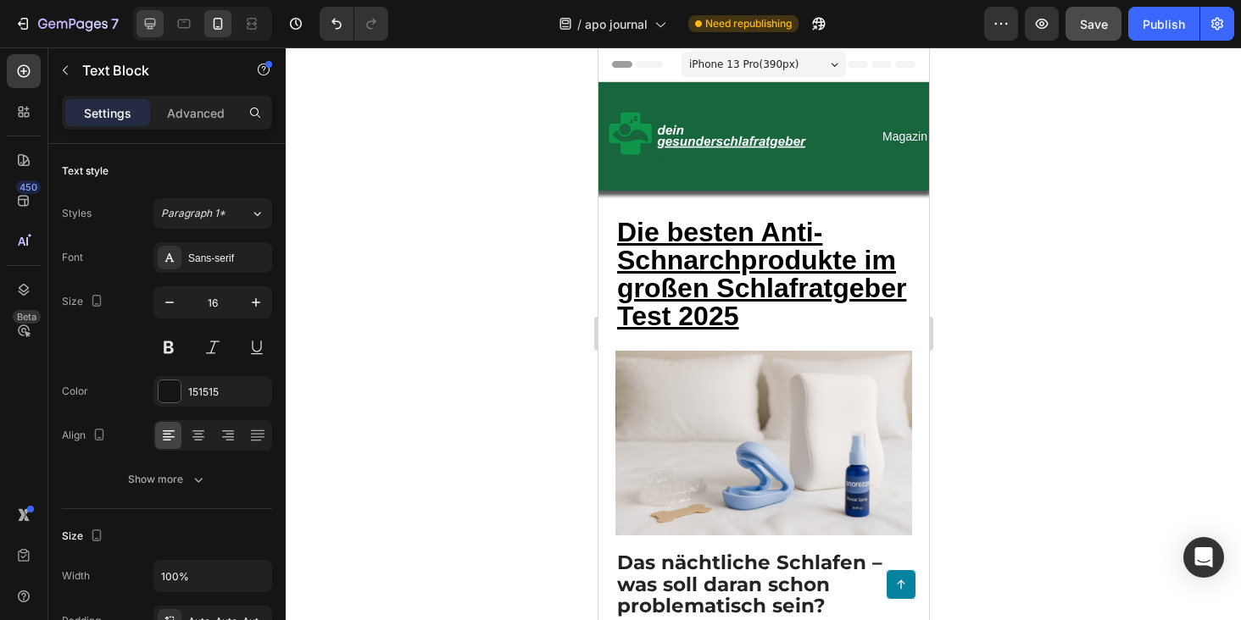
click at [154, 17] on icon at bounding box center [150, 23] width 17 height 17
type input "22"
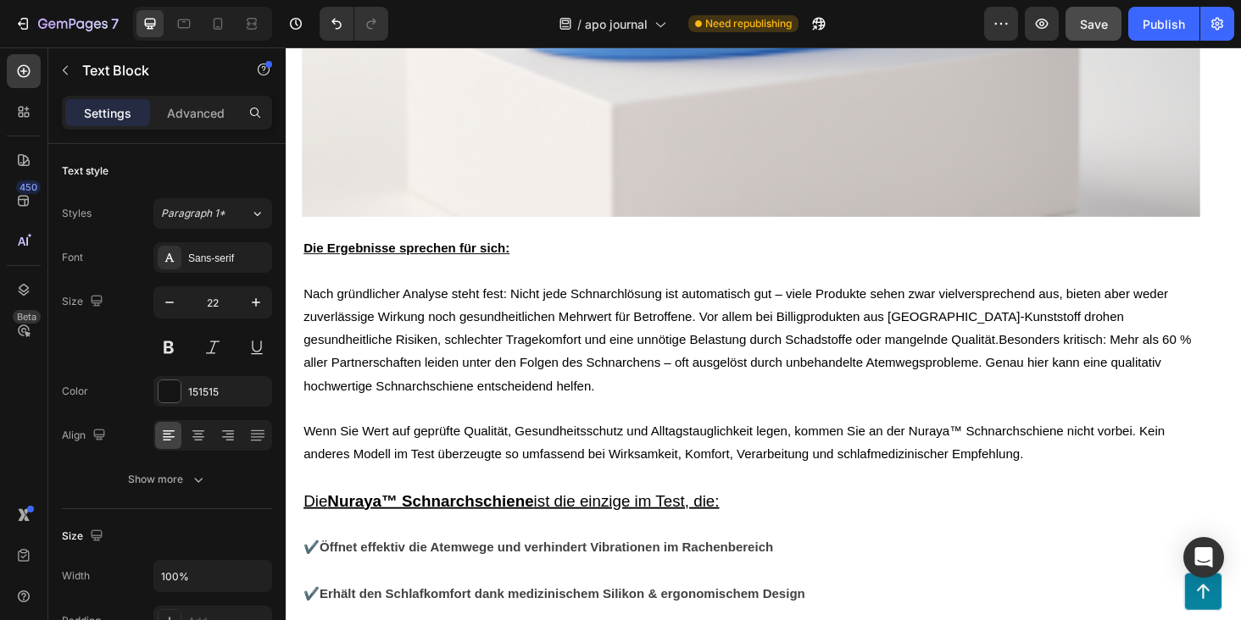
scroll to position [18041, 0]
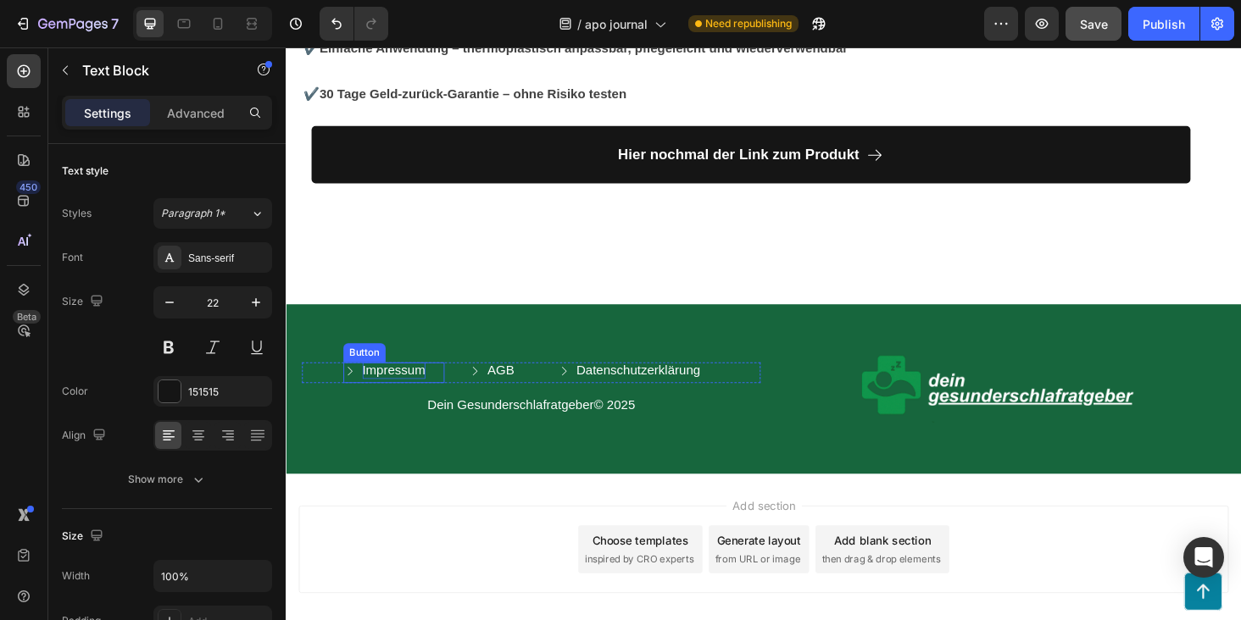
click at [406, 383] on p "Impressum" at bounding box center [400, 392] width 67 height 18
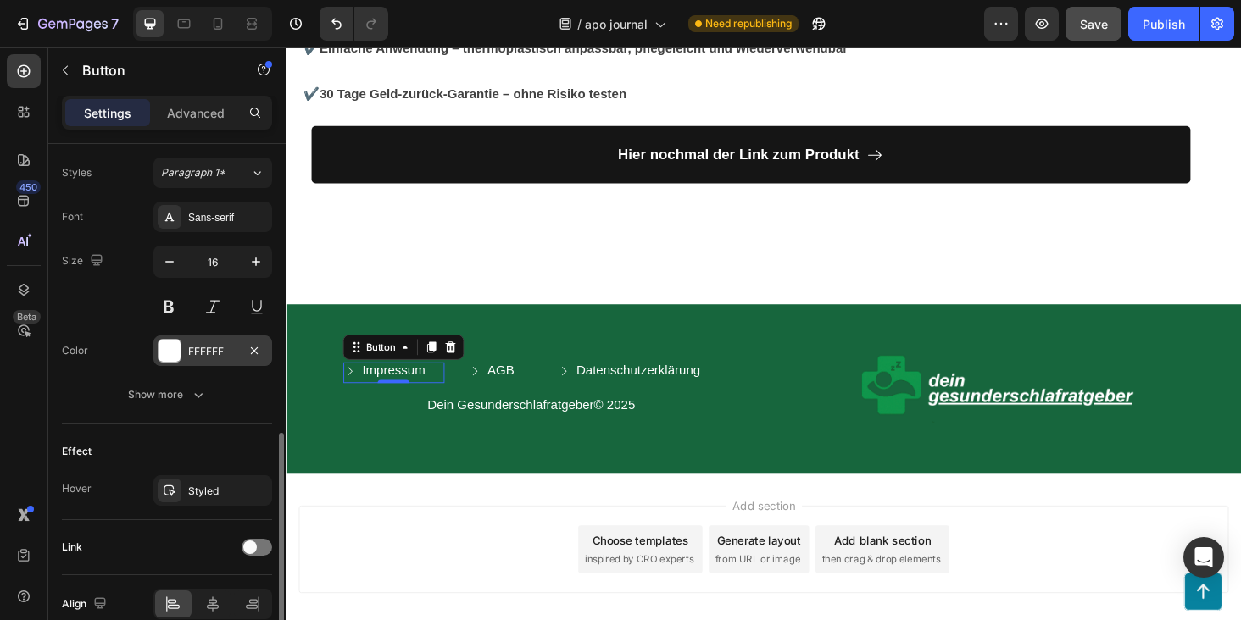
scroll to position [743, 0]
click at [405, 383] on p "Impressum" at bounding box center [400, 392] width 67 height 18
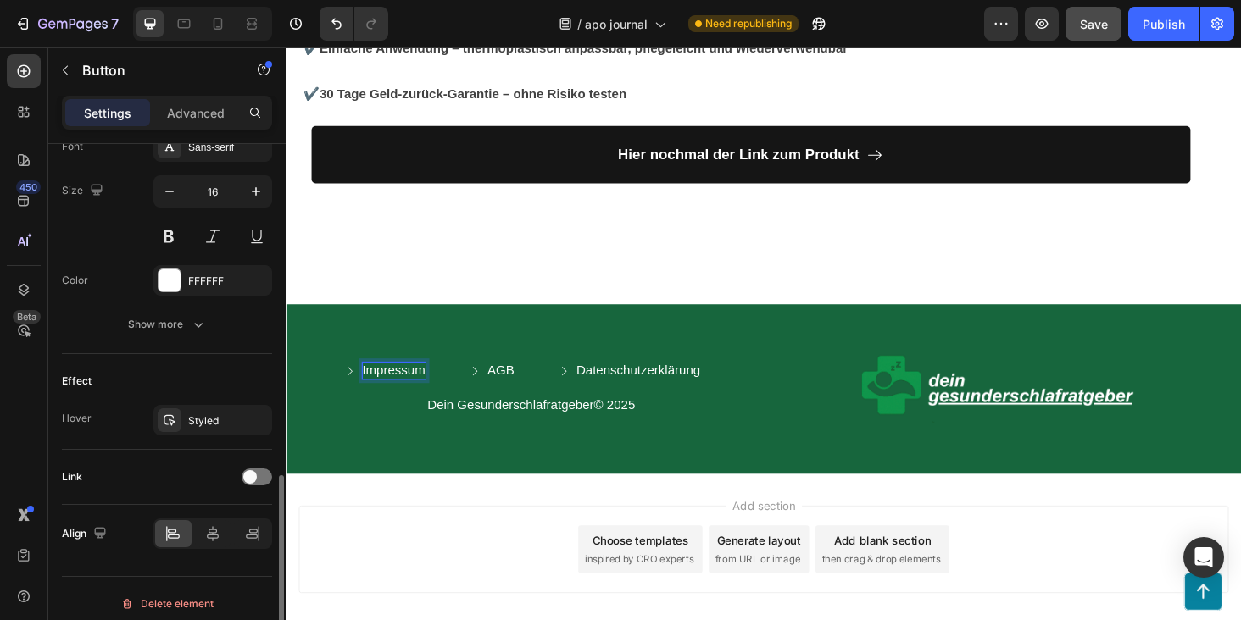
scroll to position [824, 0]
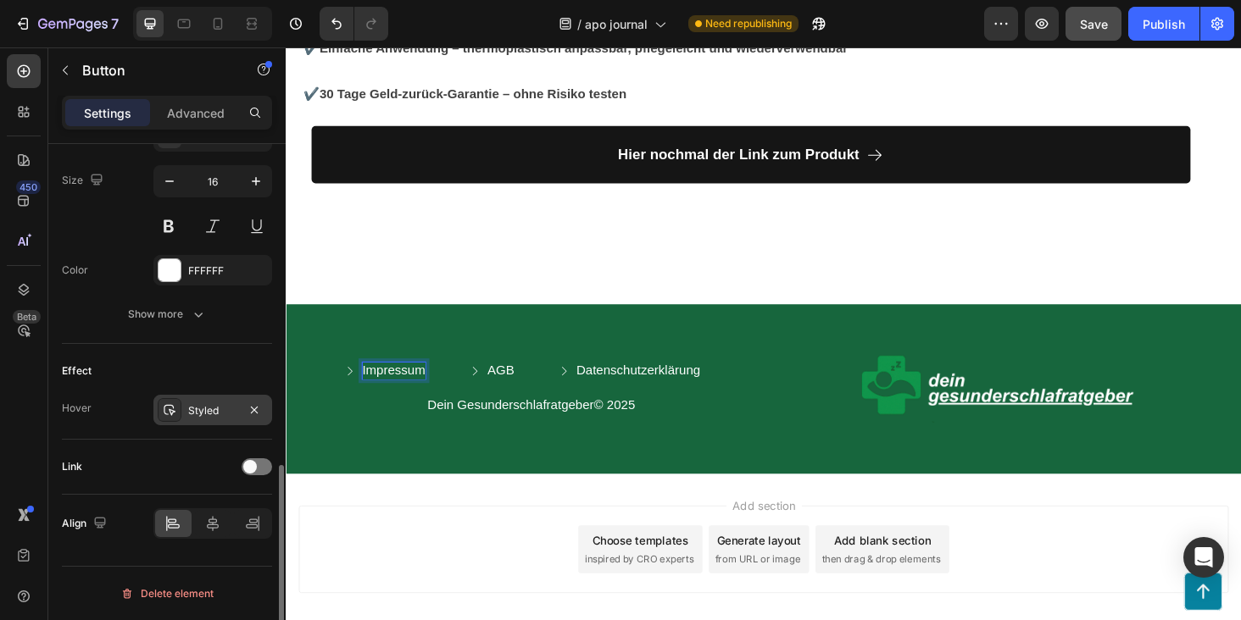
click at [203, 413] on div "Styled" at bounding box center [212, 410] width 49 height 15
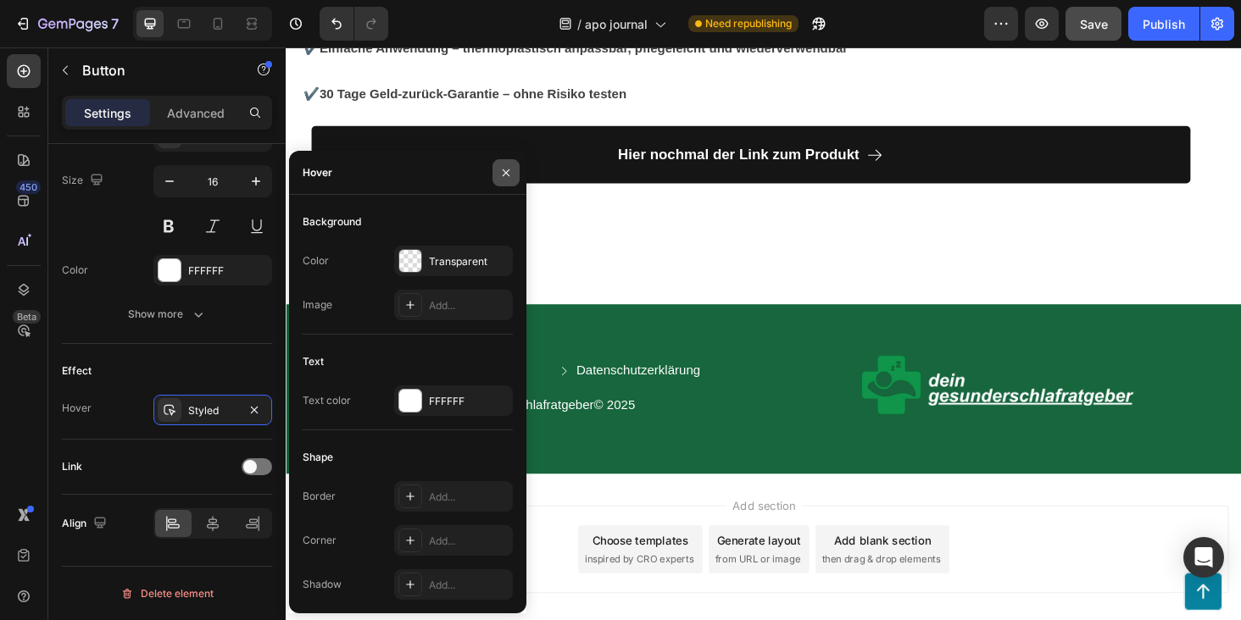
click at [506, 175] on icon "button" at bounding box center [506, 173] width 14 height 14
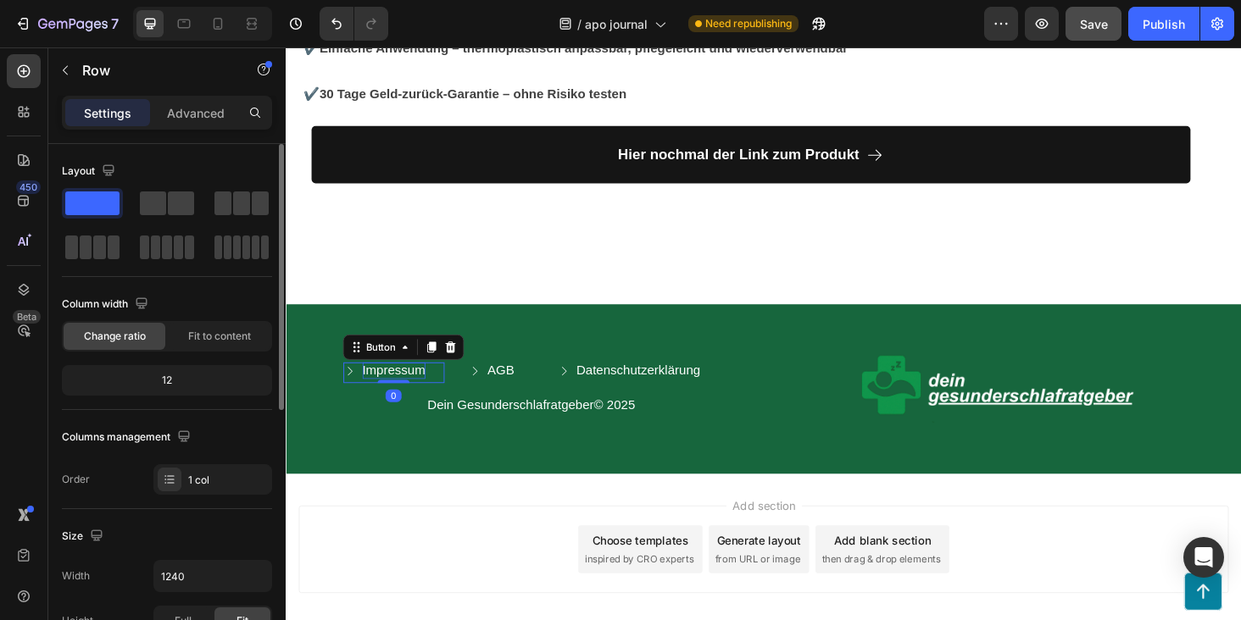
click at [402, 383] on p "Impressum" at bounding box center [400, 392] width 67 height 18
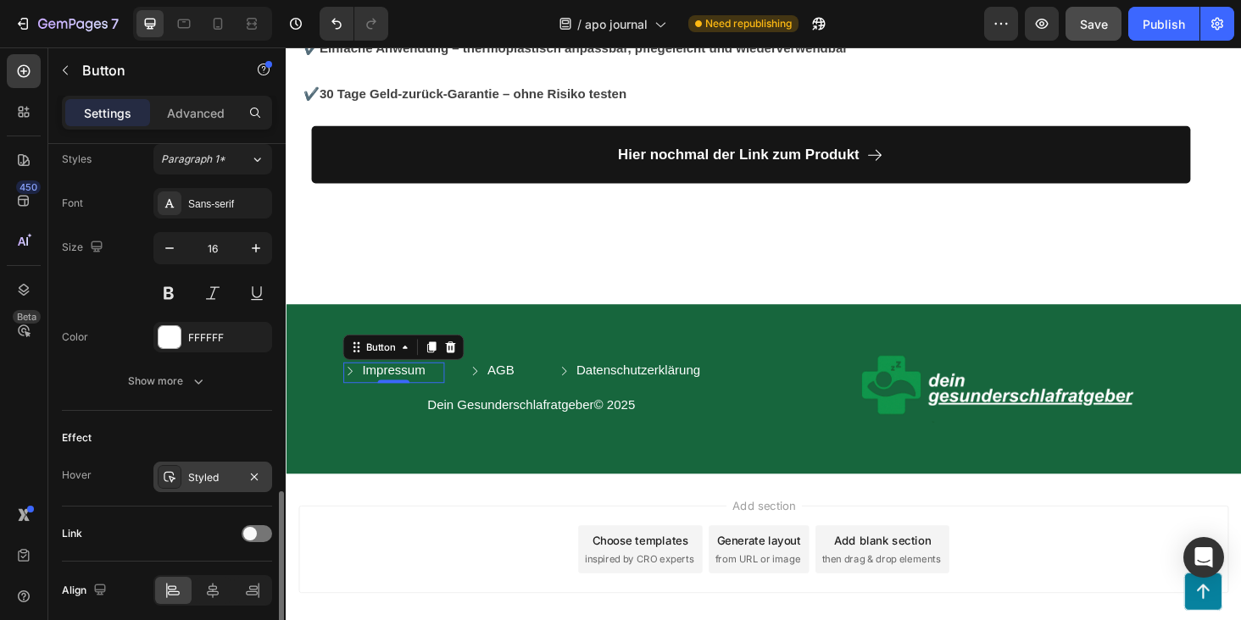
scroll to position [824, 0]
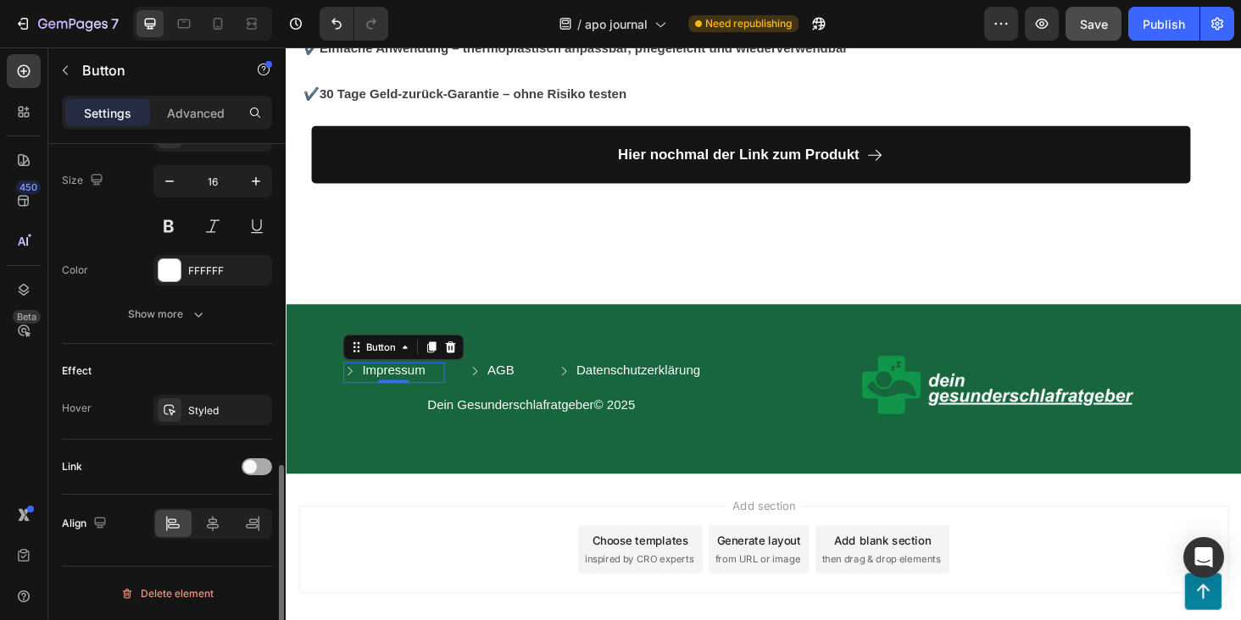
click at [253, 469] on span at bounding box center [250, 467] width 14 height 14
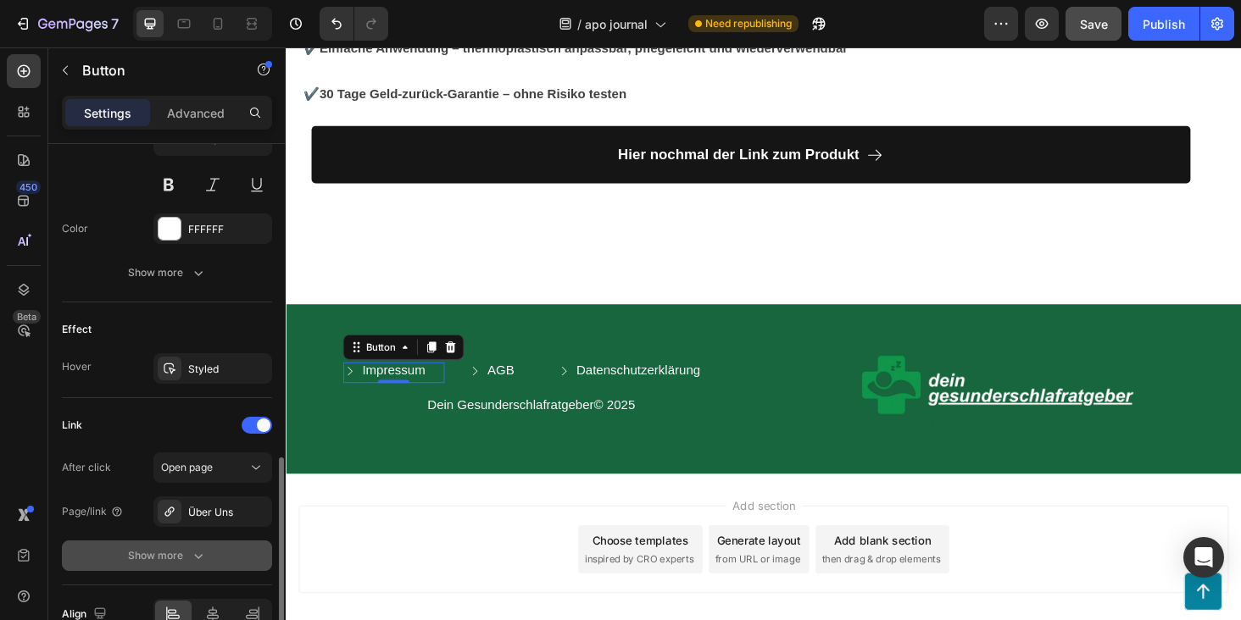
scroll to position [884, 0]
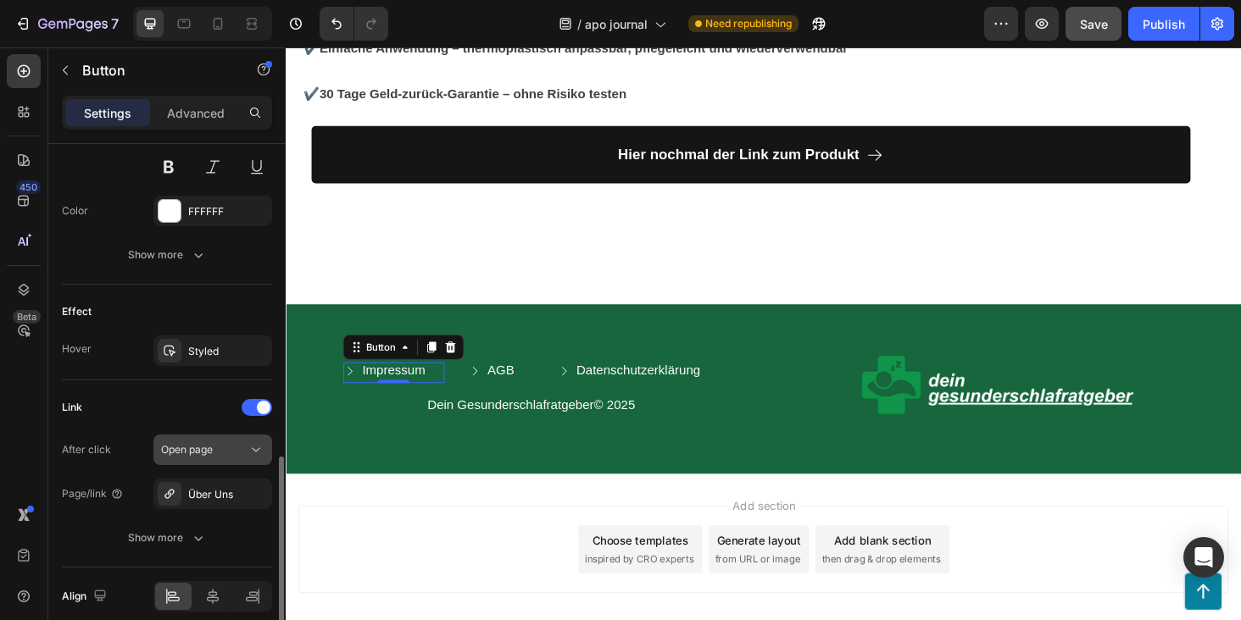
click at [217, 455] on div "Open page" at bounding box center [204, 449] width 86 height 15
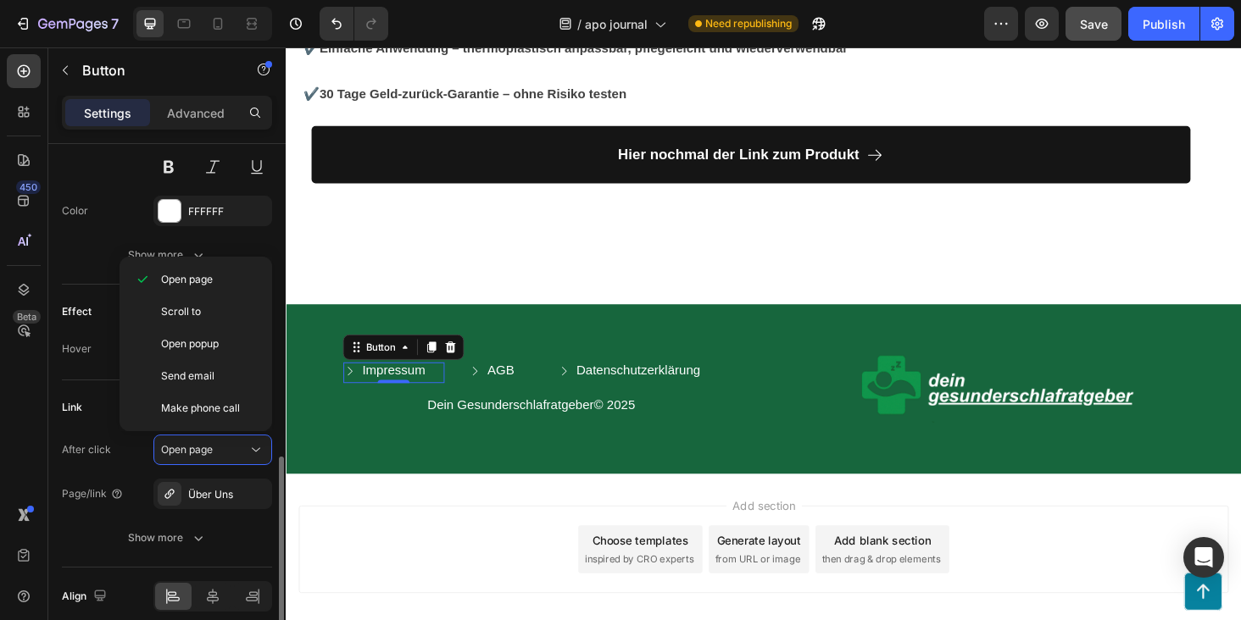
click at [97, 383] on div "Link After click Open page Page/link Über Uns Show more" at bounding box center [167, 473] width 210 height 187
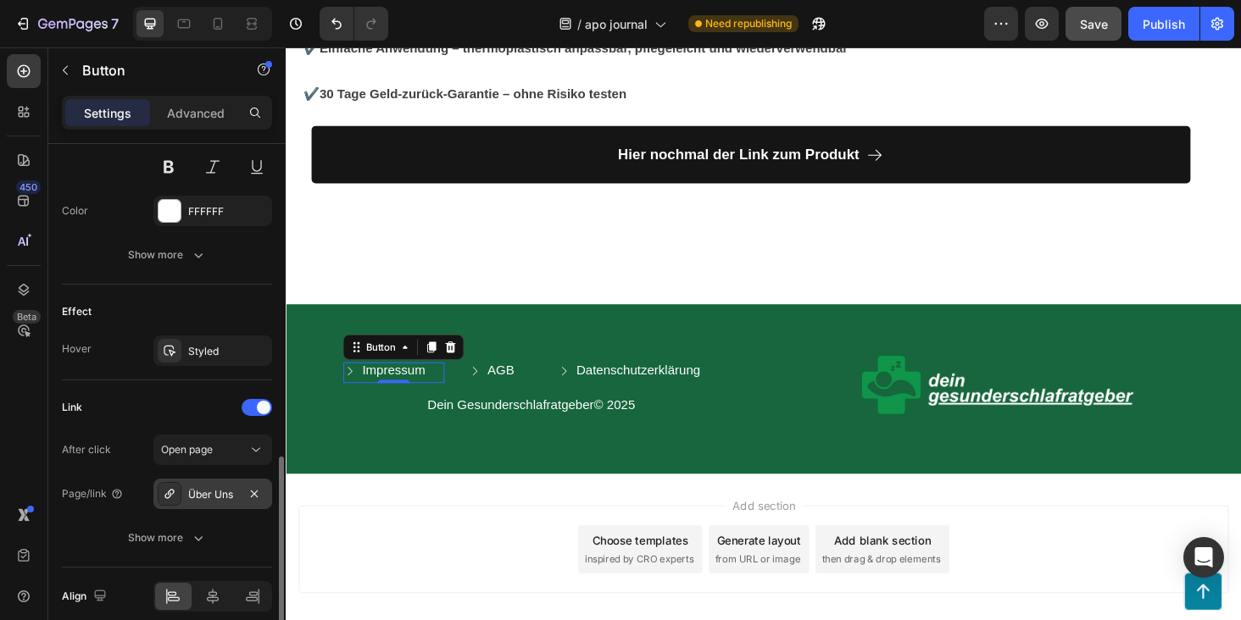
click at [198, 491] on div "Über Uns" at bounding box center [212, 494] width 49 height 15
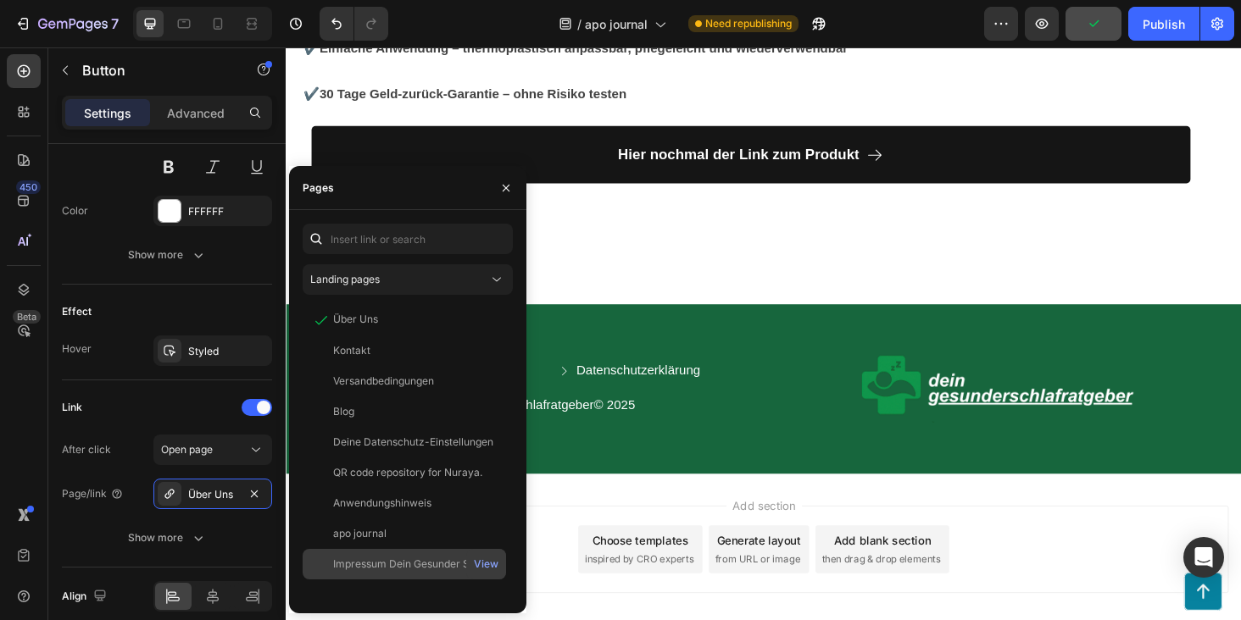
click at [411, 554] on div "Impressum Dein Gesunder Schlafratgeber View" at bounding box center [404, 564] width 203 height 31
click at [656, 502] on div "Add section Choose templates inspired by CRO experts Generate layout from URL o…" at bounding box center [794, 586] width 1017 height 168
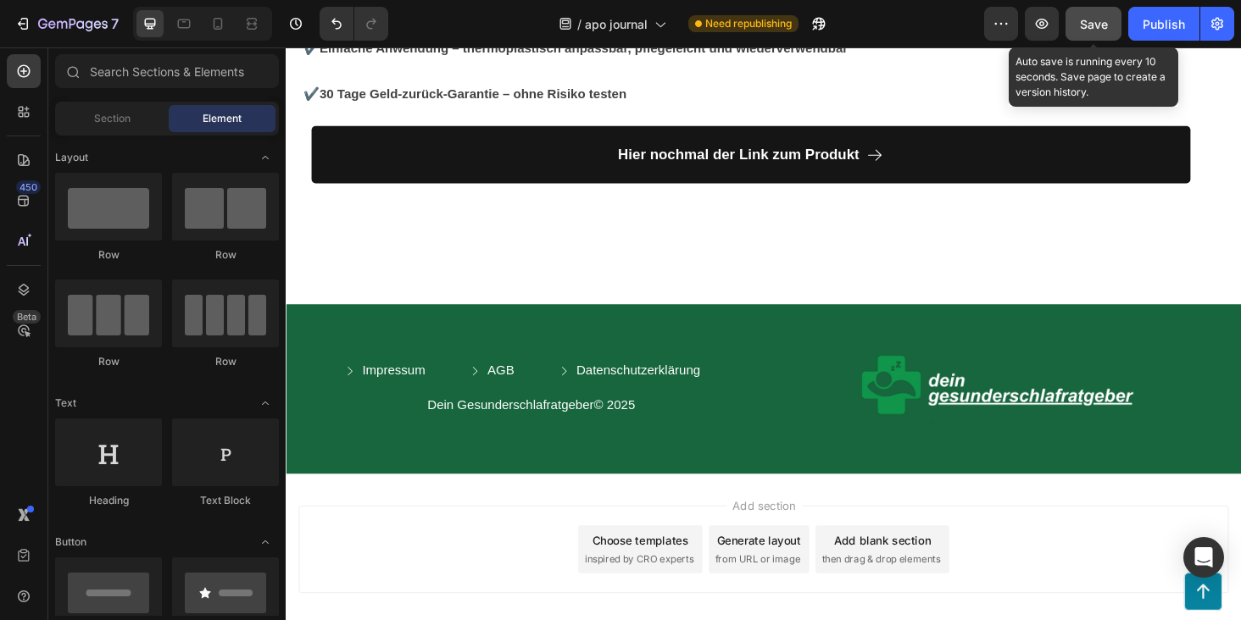
click at [1105, 17] on span "Save" at bounding box center [1094, 24] width 28 height 14
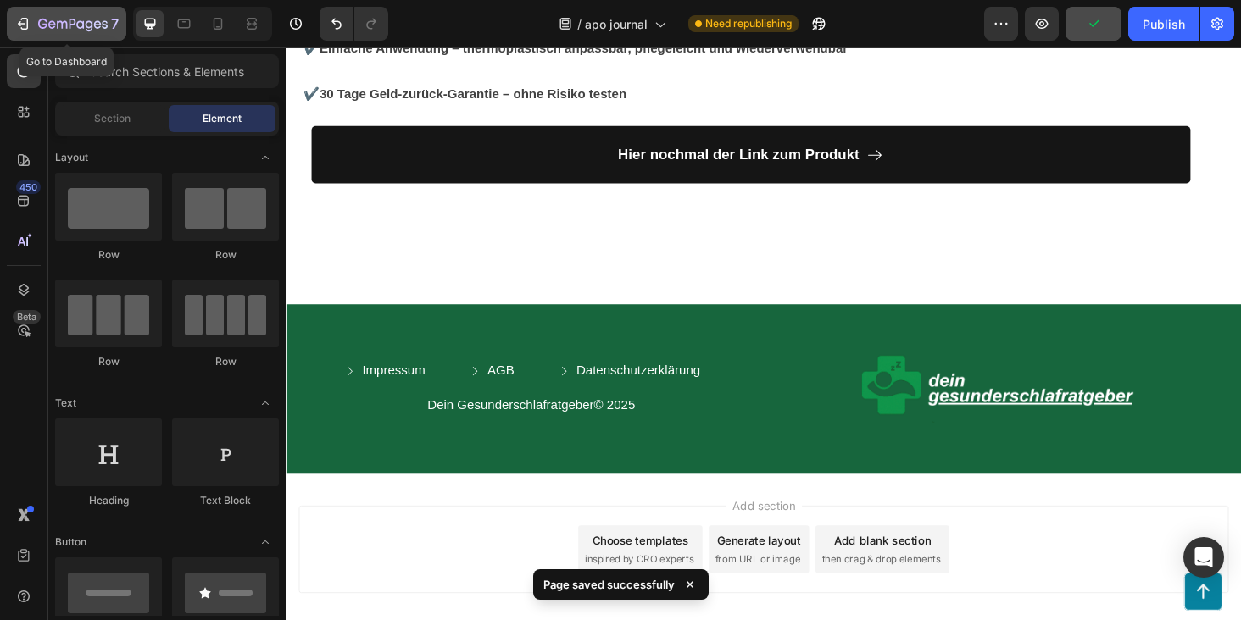
click at [61, 25] on icon "button" at bounding box center [72, 25] width 69 height 14
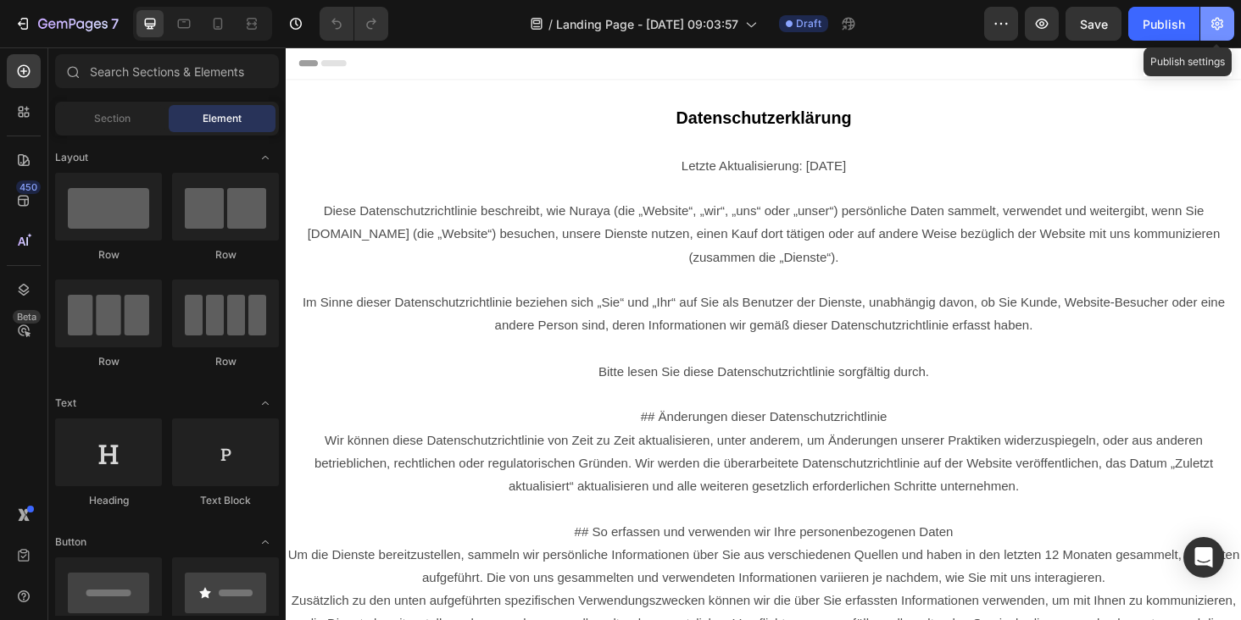
click at [1228, 19] on button "button" at bounding box center [1217, 24] width 34 height 34
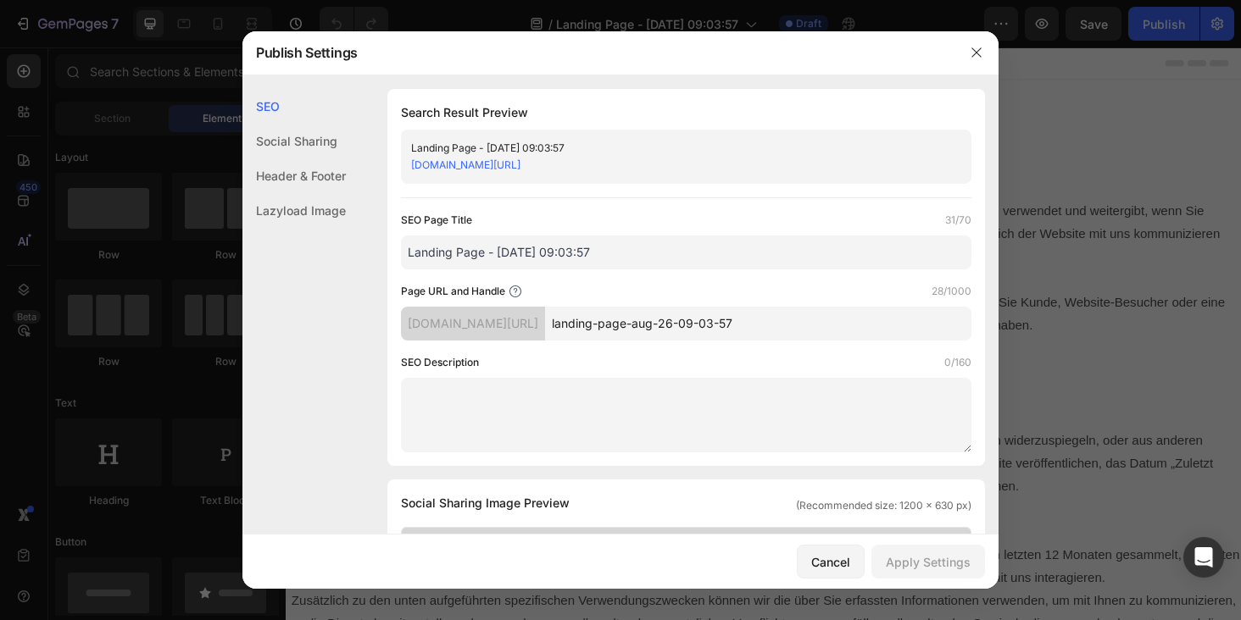
drag, startPoint x: 626, startPoint y: 246, endPoint x: 309, endPoint y: 246, distance: 316.9
type input "d"
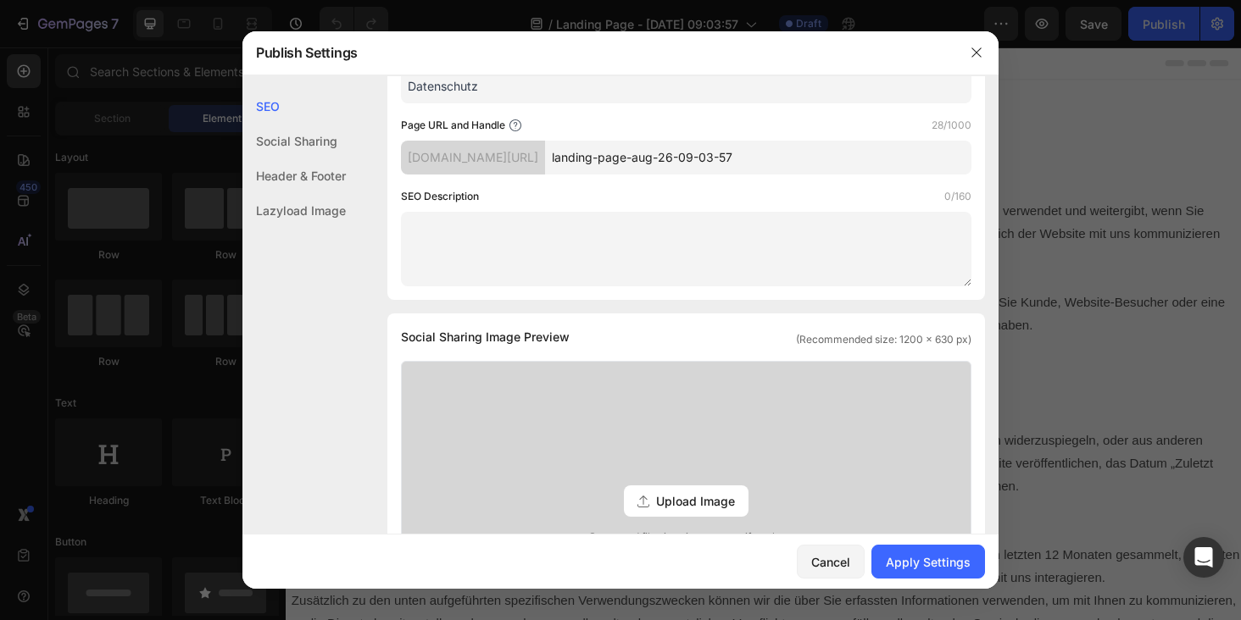
scroll to position [186, 0]
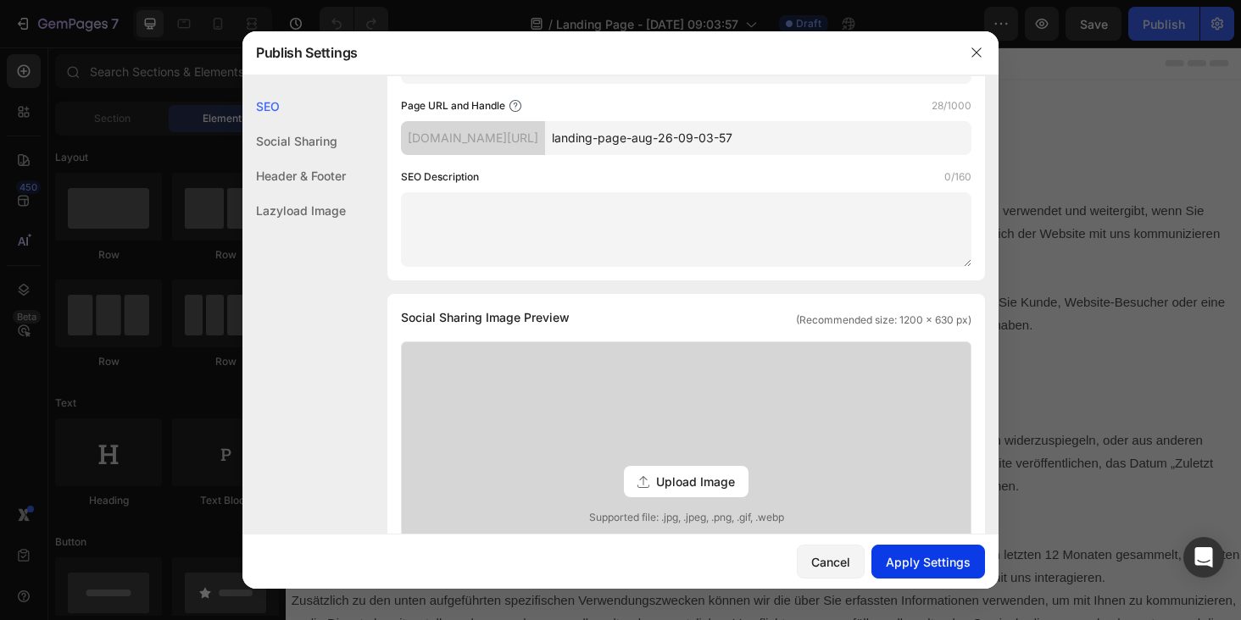
type input "Datenschutz"
click at [933, 554] on div "Apply Settings" at bounding box center [927, 562] width 85 height 18
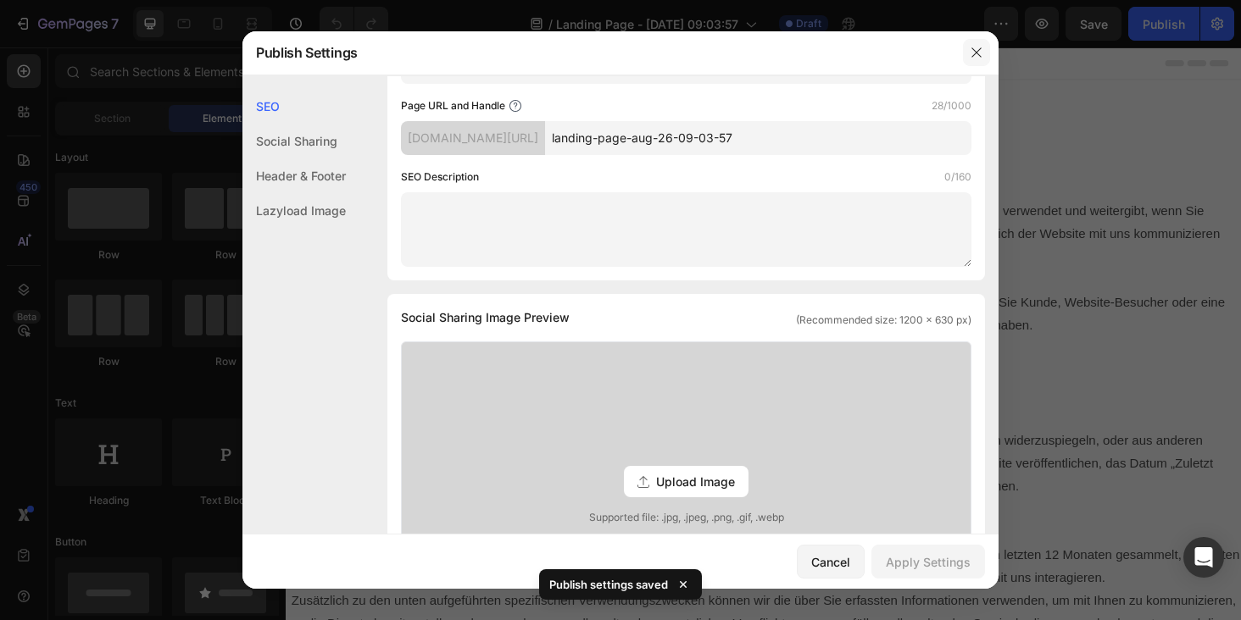
click at [980, 59] on button "button" at bounding box center [976, 52] width 27 height 27
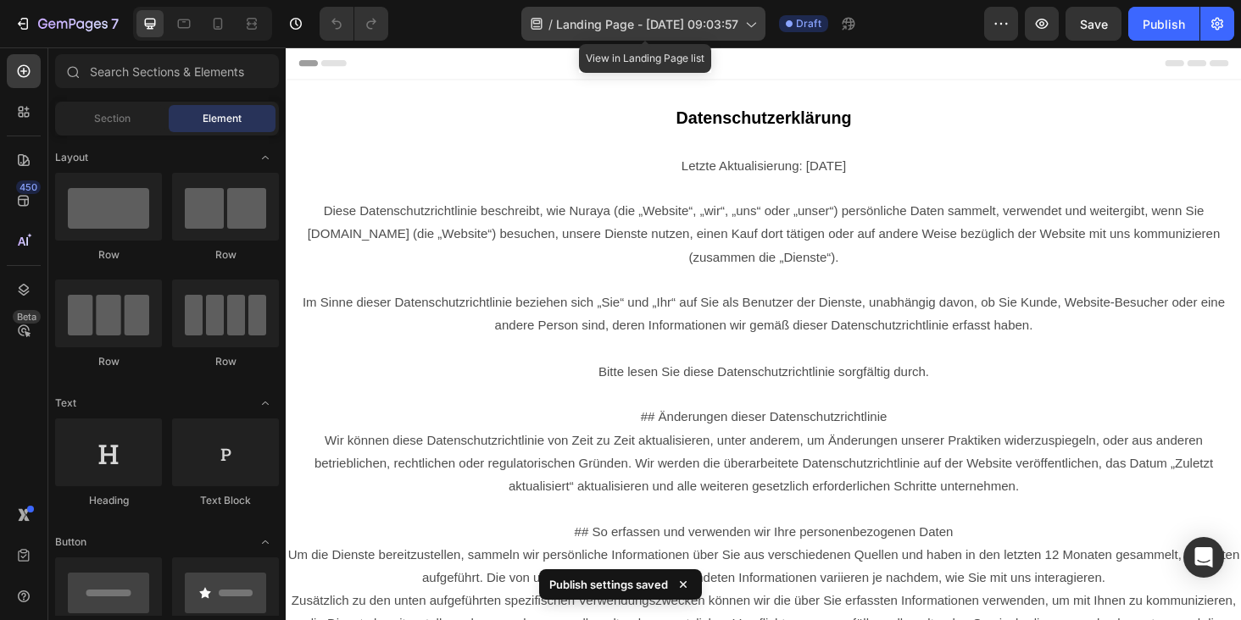
click at [678, 15] on span "Landing Page - Aug 26, 09:03:57" at bounding box center [647, 24] width 182 height 18
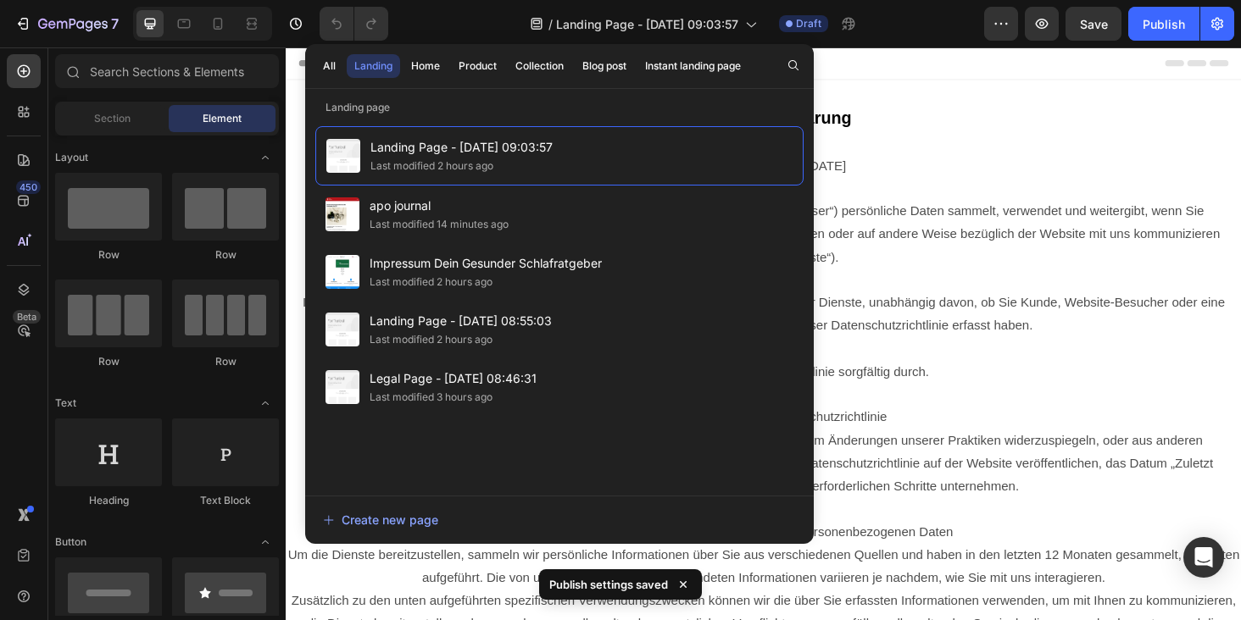
click at [961, 71] on div "Header" at bounding box center [794, 64] width 990 height 34
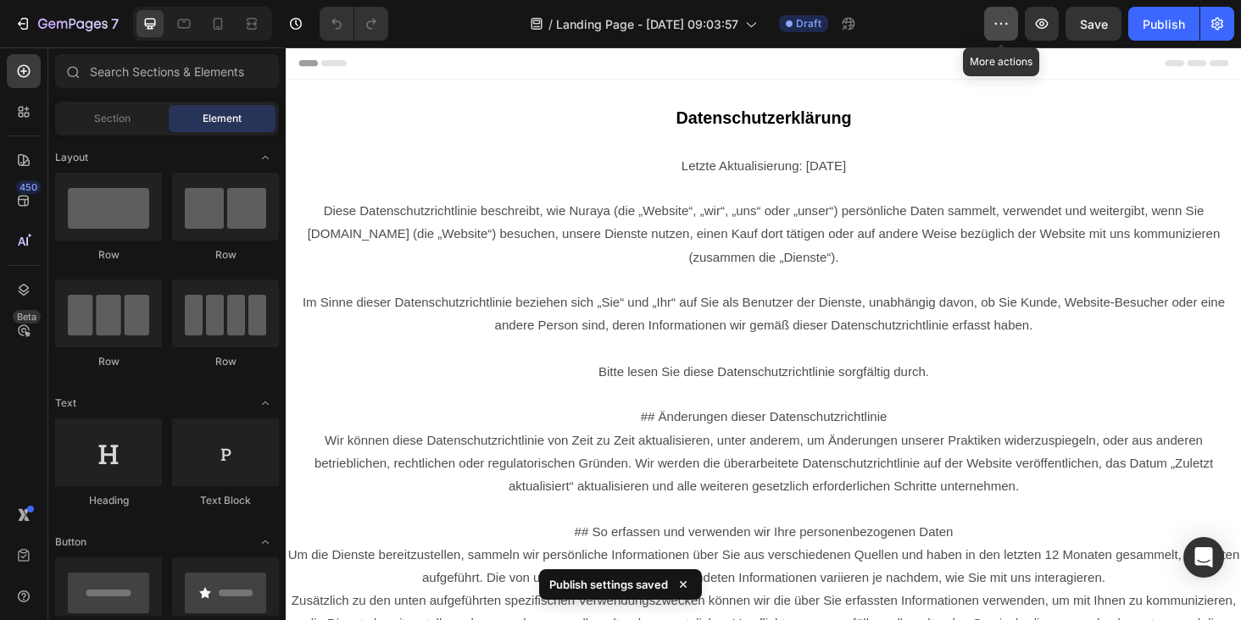
click at [1002, 19] on icon "button" at bounding box center [1000, 23] width 17 height 17
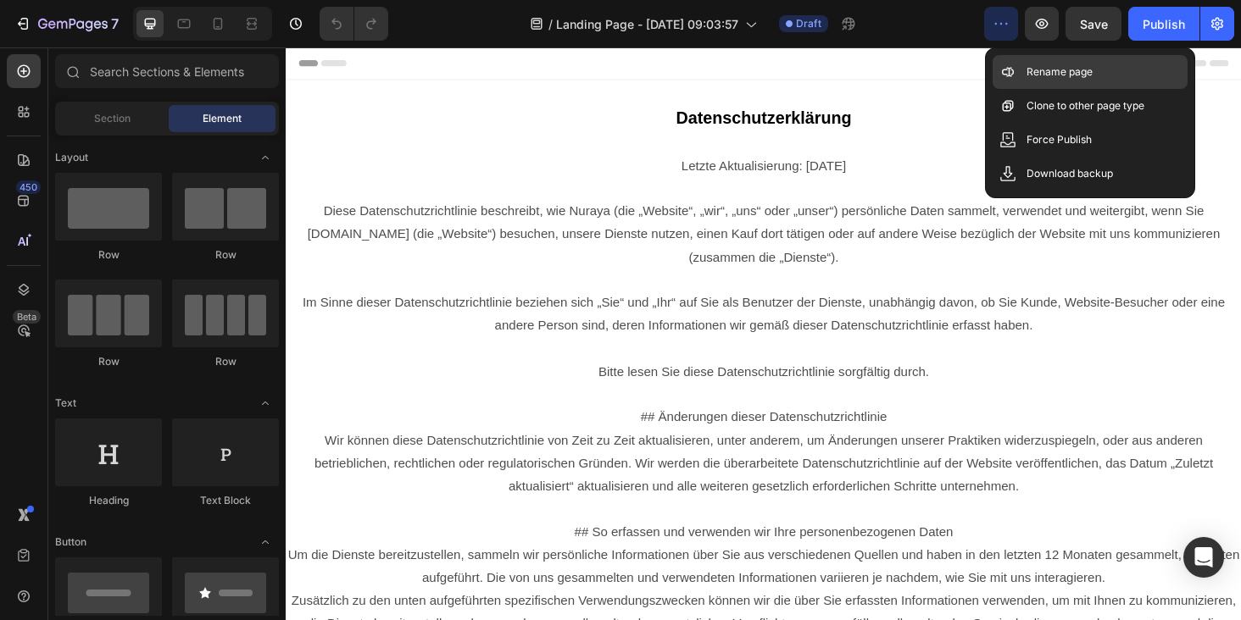
click at [1011, 71] on icon at bounding box center [1007, 72] width 17 height 17
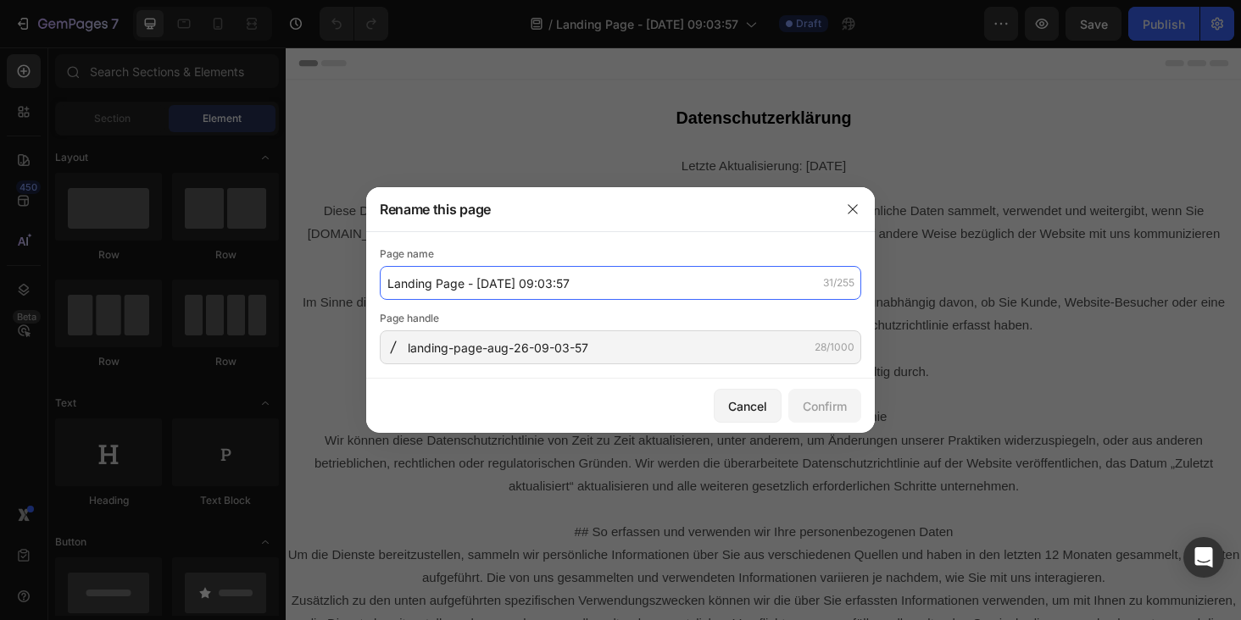
drag, startPoint x: 620, startPoint y: 275, endPoint x: 382, endPoint y: 275, distance: 238.1
click at [382, 275] on input "Landing Page - Aug 26, 09:03:57" at bounding box center [620, 283] width 481 height 34
drag, startPoint x: 598, startPoint y: 284, endPoint x: 251, endPoint y: 284, distance: 347.4
click at [251, 284] on div "Rename this page Page name Landing Page - Aug 26, 09:03:57 31/255 Page handle l…" at bounding box center [620, 310] width 1241 height 620
type input "datenschutz"
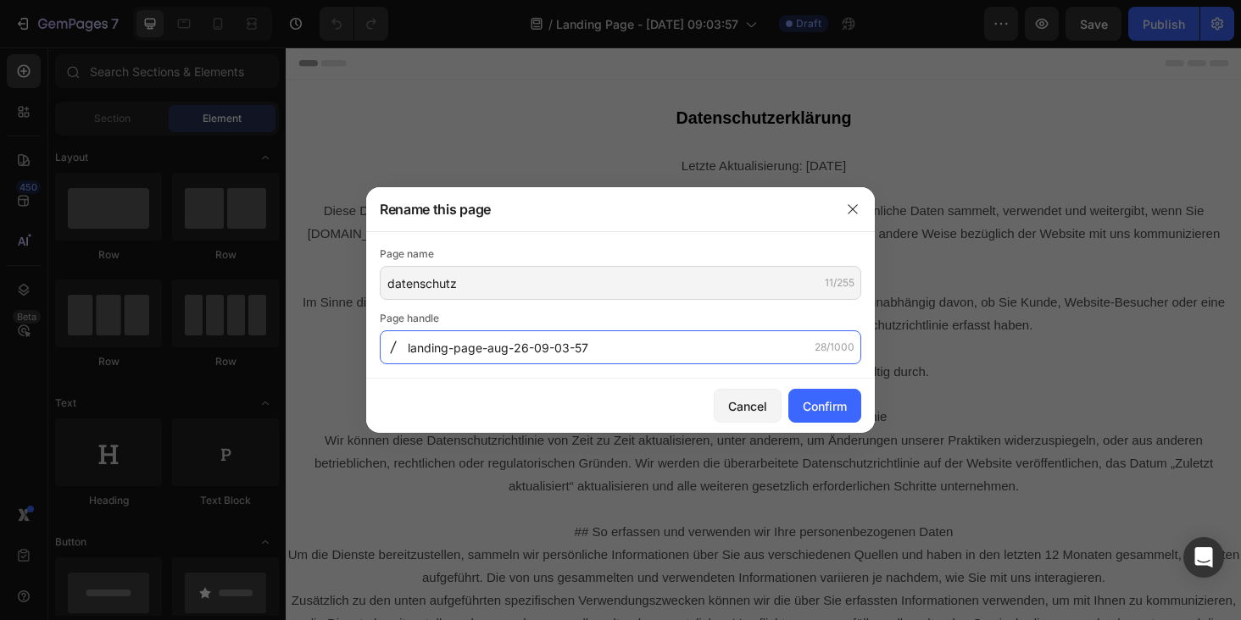
click at [585, 346] on input "landing-page-aug-26-09-03-57" at bounding box center [620, 347] width 481 height 34
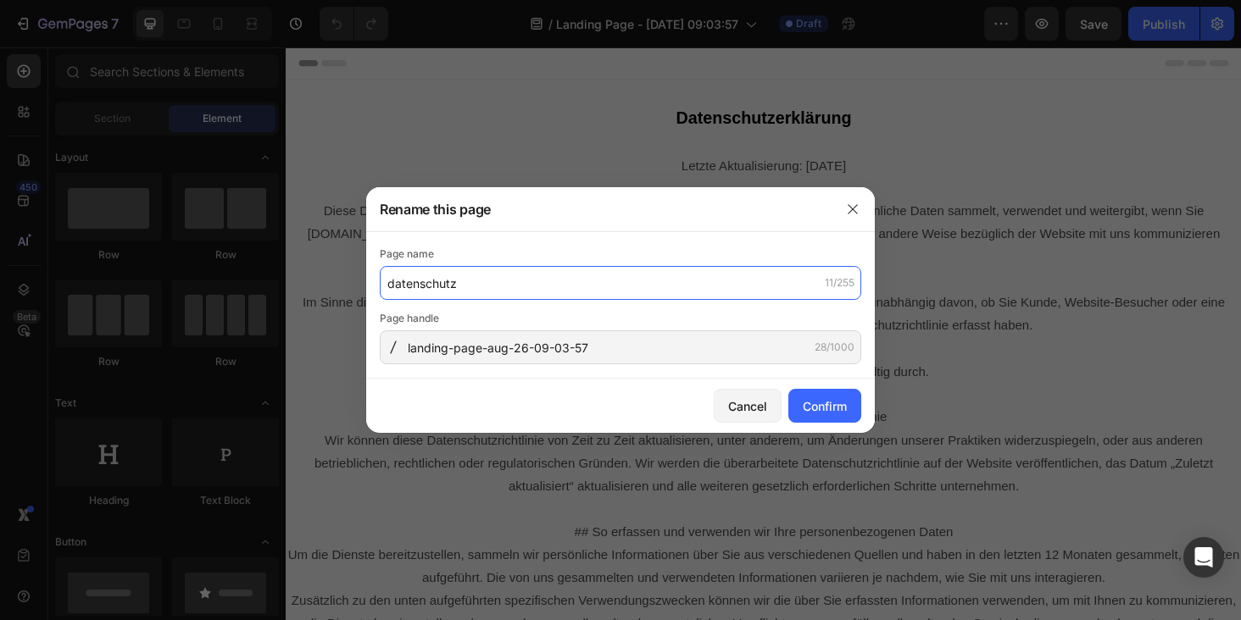
drag, startPoint x: 417, startPoint y: 277, endPoint x: 303, endPoint y: 275, distance: 114.4
click at [303, 275] on div "Rename this page Page name datenschutz 11/255 Page handle landing-page-aug-26-0…" at bounding box center [620, 310] width 1241 height 620
drag, startPoint x: 469, startPoint y: 284, endPoint x: 295, endPoint y: 284, distance: 174.6
click at [295, 284] on div "Rename this page Page name datenschutz 11/255 Page handle landing-page-aug-26-0…" at bounding box center [620, 310] width 1241 height 620
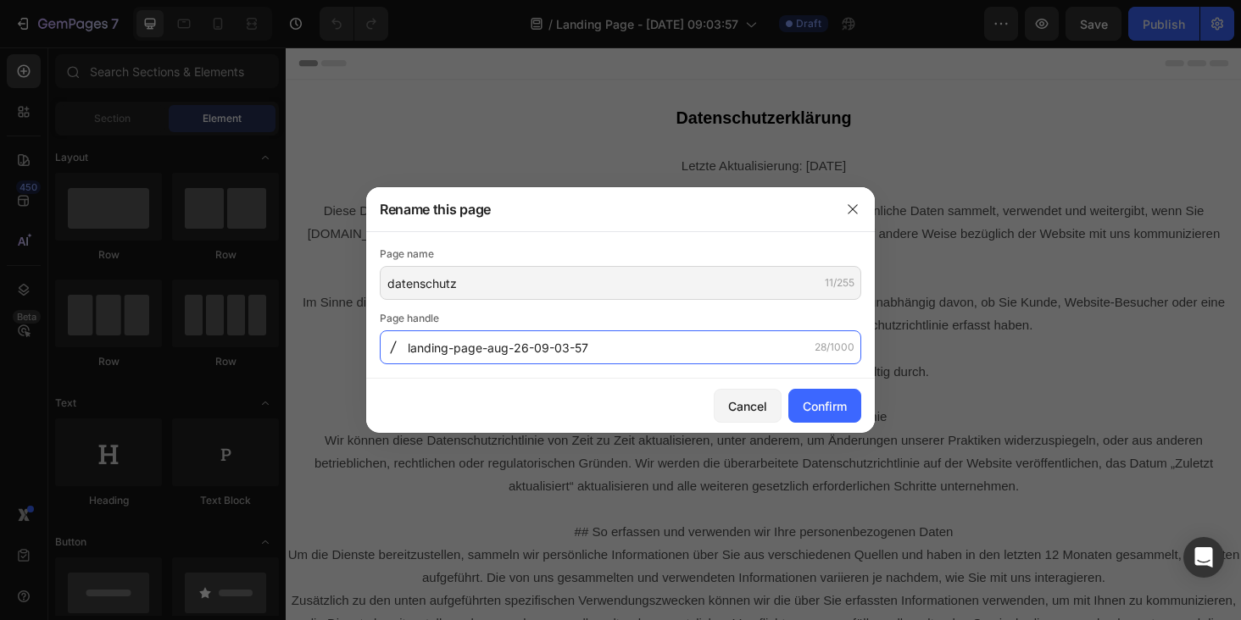
drag, startPoint x: 643, startPoint y: 353, endPoint x: 372, endPoint y: 341, distance: 271.4
click at [372, 341] on div "Page name datenschutz 11/255 Page handle landing-page-aug-26-09-03-57 28/1000" at bounding box center [620, 305] width 508 height 147
paste input "datenschutz"
drag, startPoint x: 669, startPoint y: 340, endPoint x: 432, endPoint y: 340, distance: 237.3
click at [432, 340] on input "datenschutzlanding-page-aug-26-09-03-57" at bounding box center [620, 347] width 481 height 34
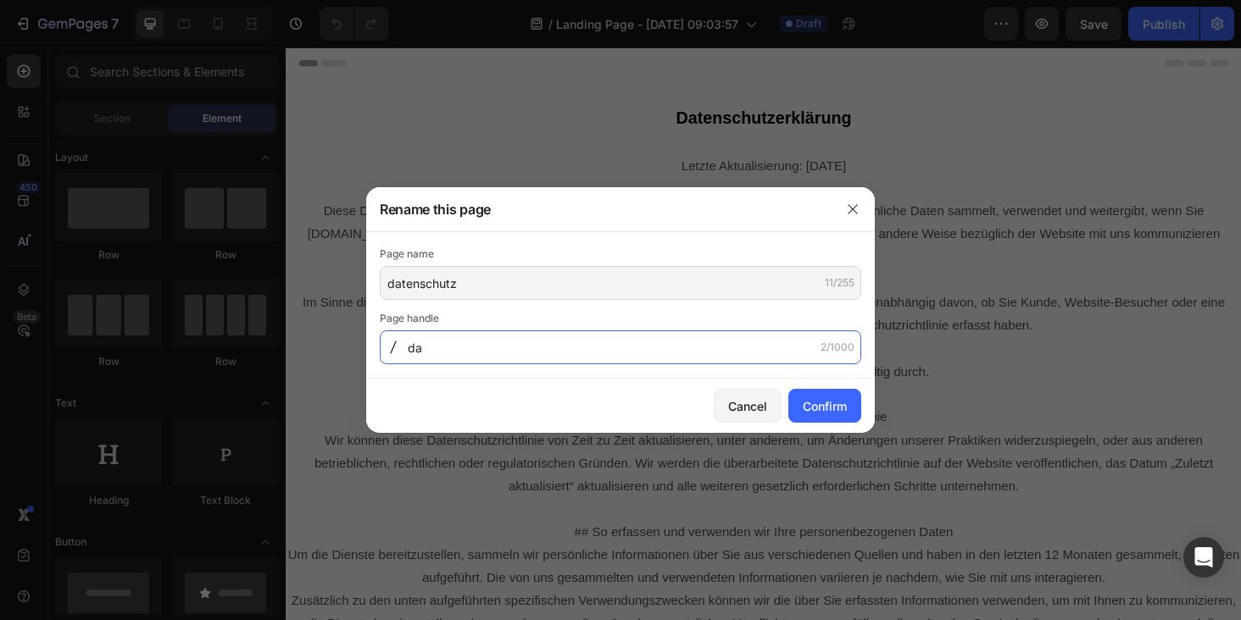
type input "d"
paste input "datenschutz"
type input "datenschutz"
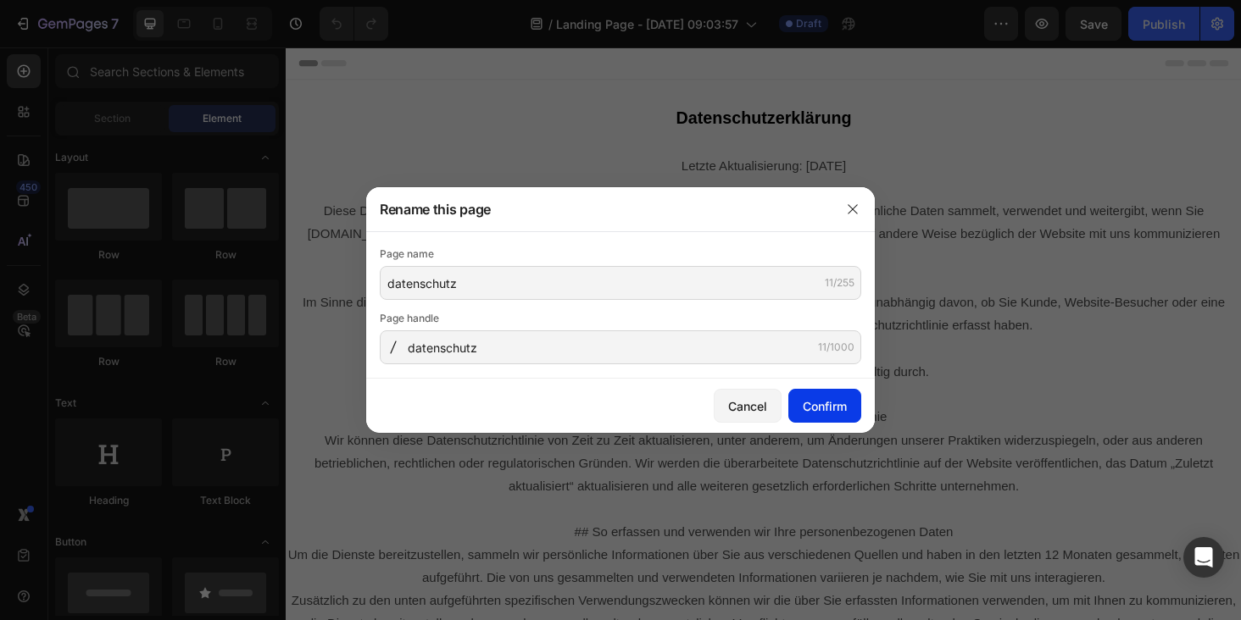
click at [829, 402] on div "Confirm" at bounding box center [824, 406] width 44 height 18
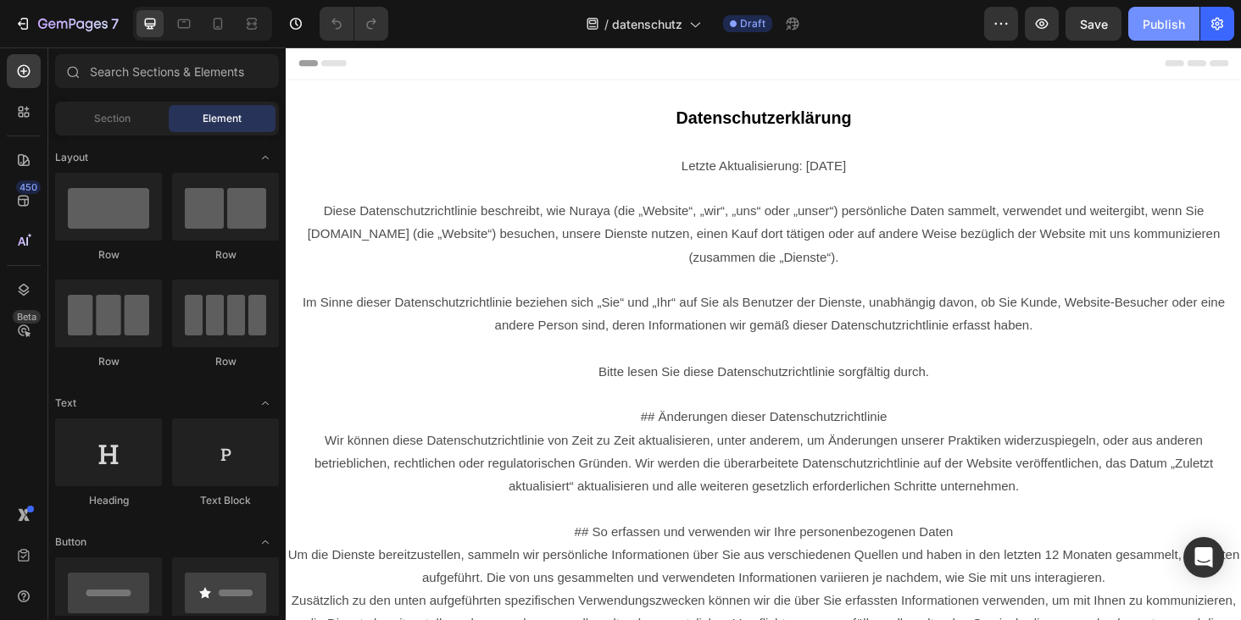
click at [1162, 25] on div "Publish" at bounding box center [1163, 24] width 42 height 18
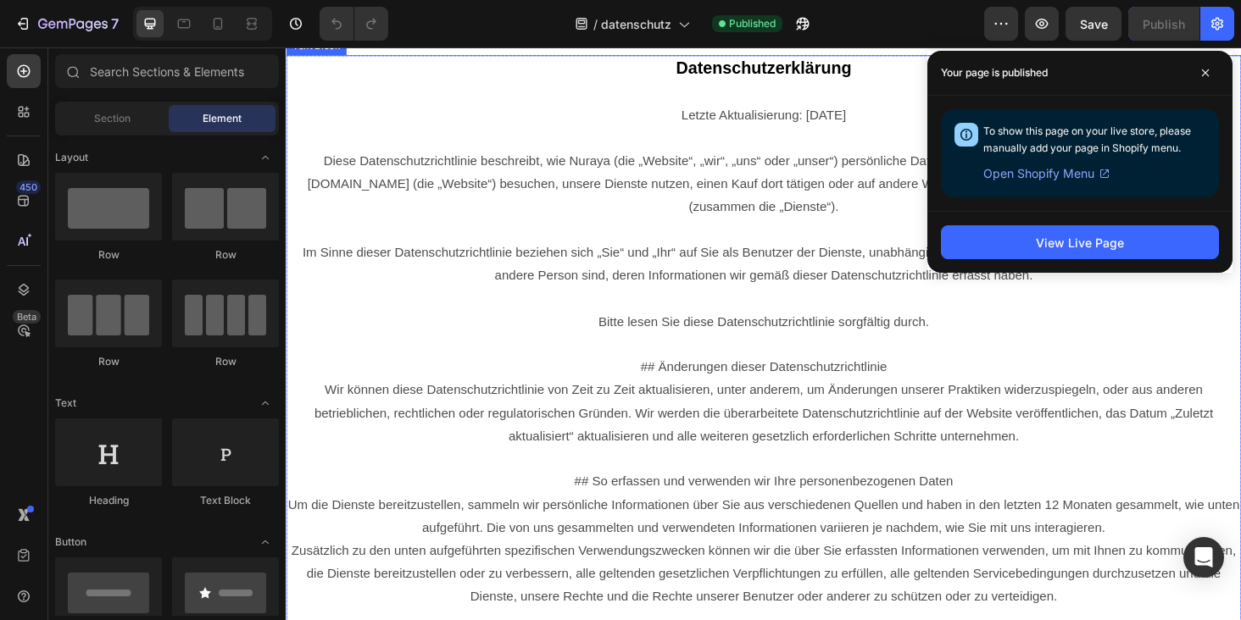
scroll to position [56, 0]
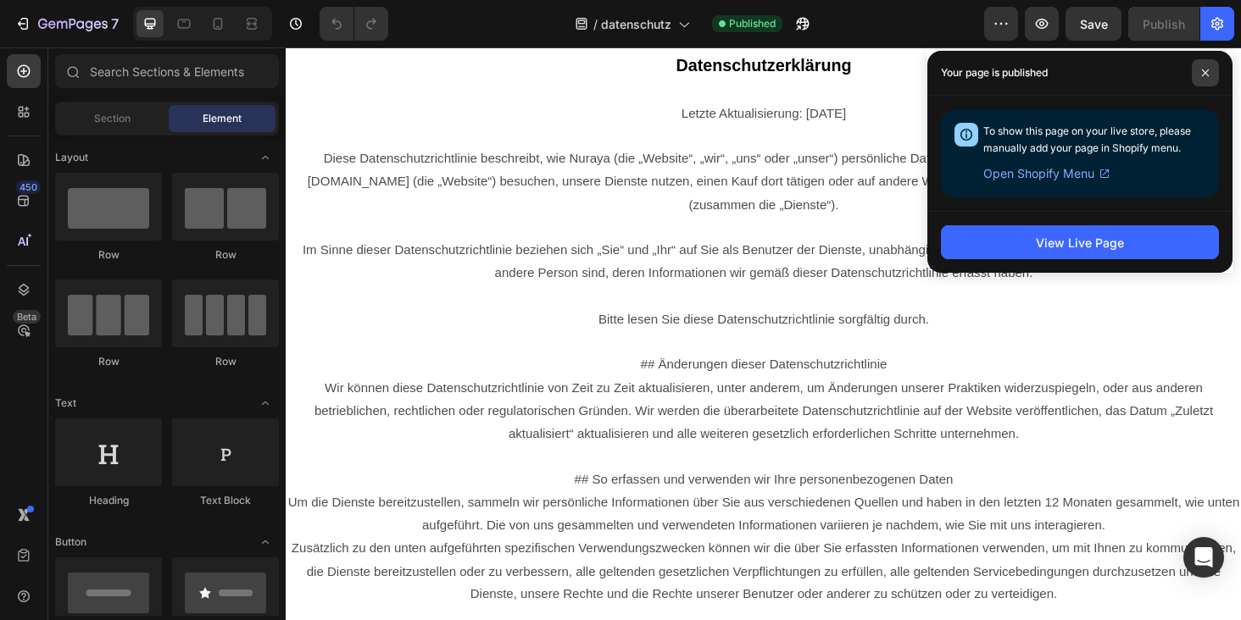
click at [1211, 69] on span at bounding box center [1204, 72] width 27 height 27
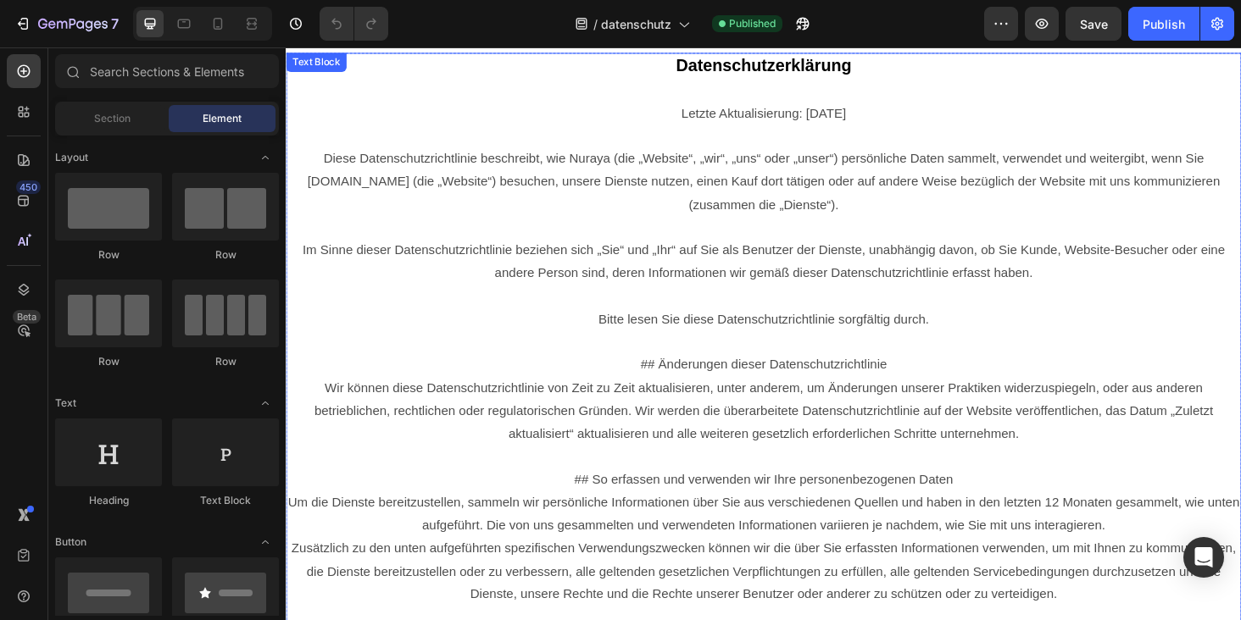
scroll to position [0, 0]
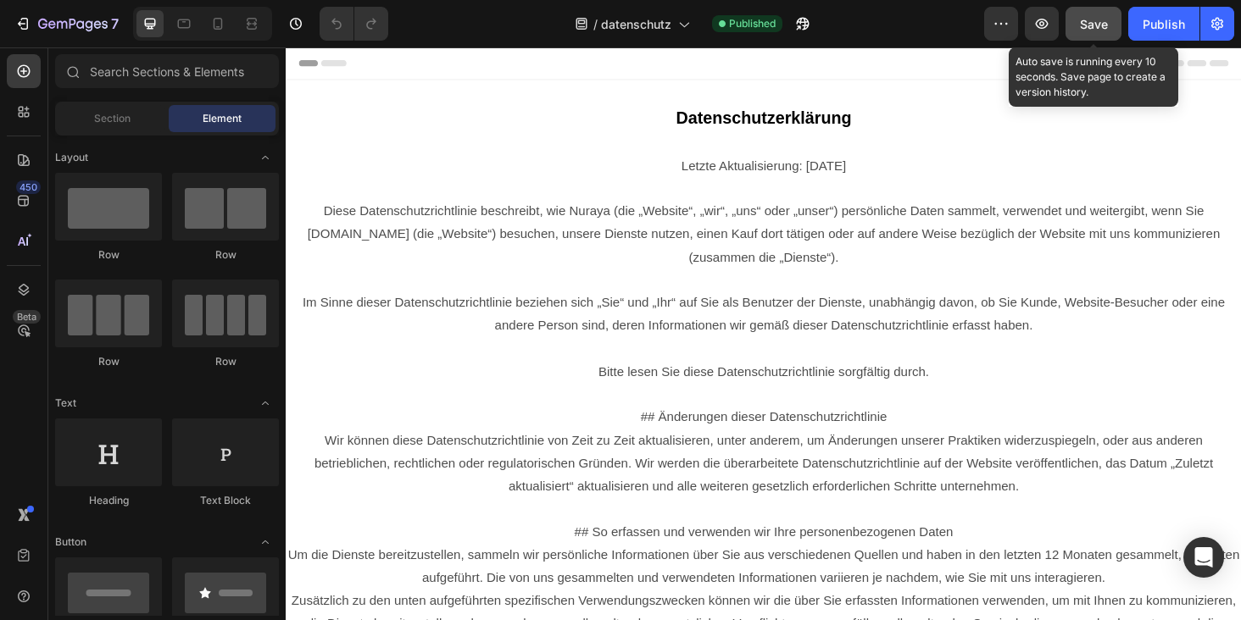
click at [1093, 27] on span "Save" at bounding box center [1094, 24] width 28 height 14
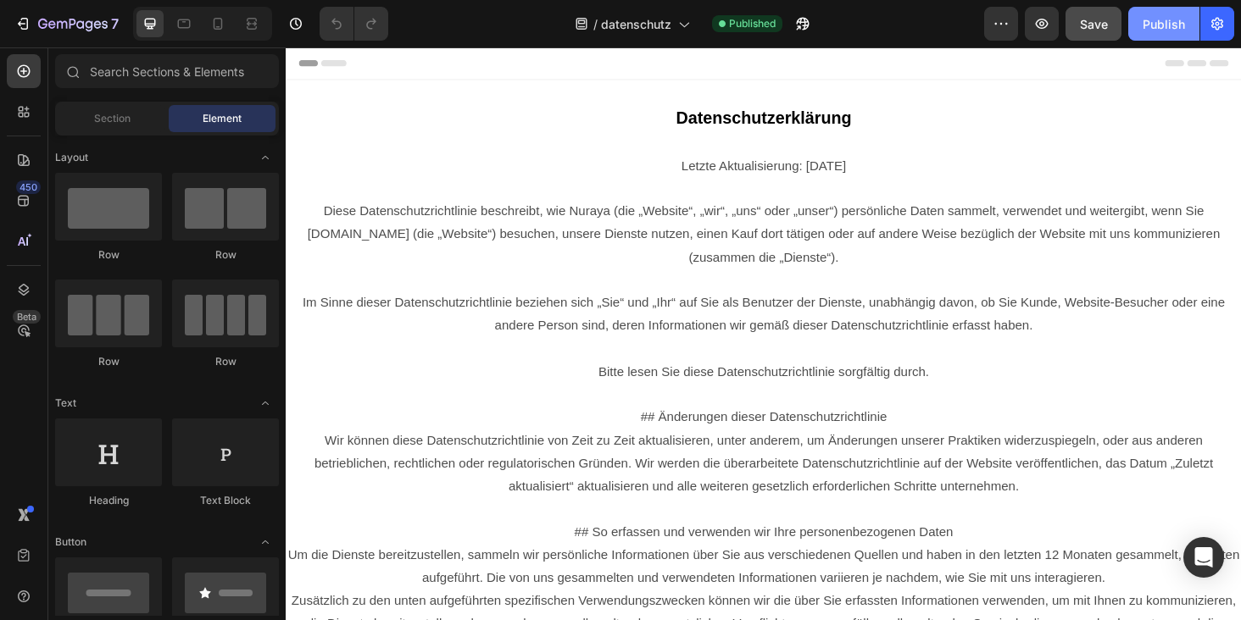
click at [1152, 31] on div "Publish" at bounding box center [1163, 24] width 42 height 18
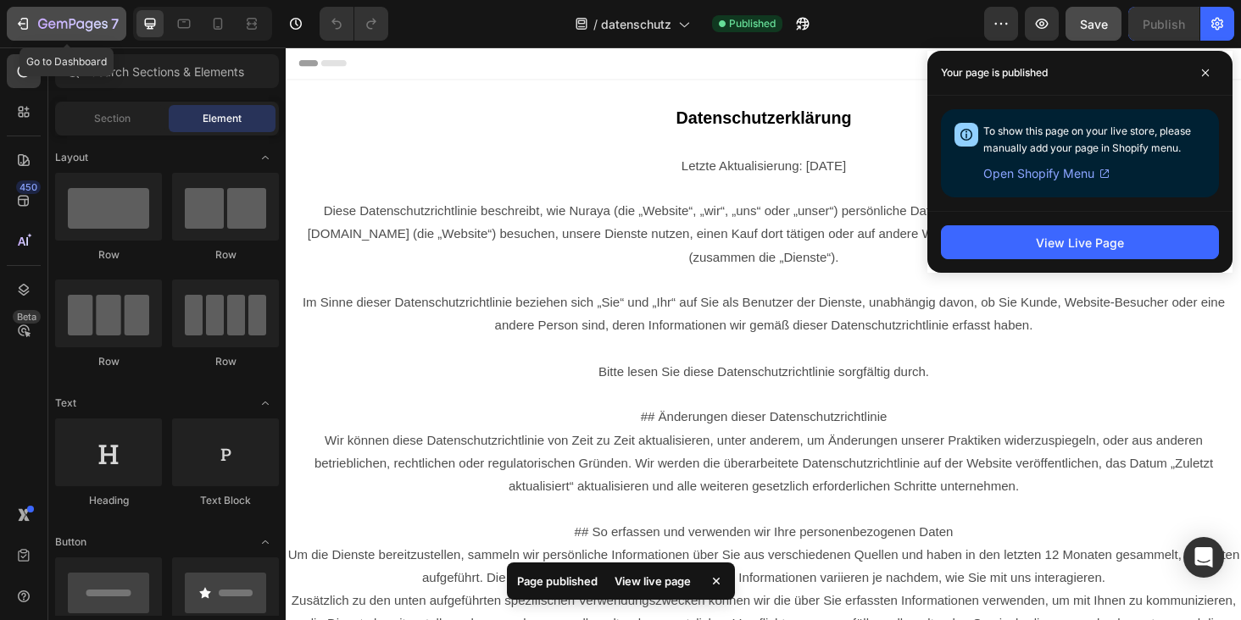
click at [62, 25] on icon "button" at bounding box center [62, 25] width 10 height 8
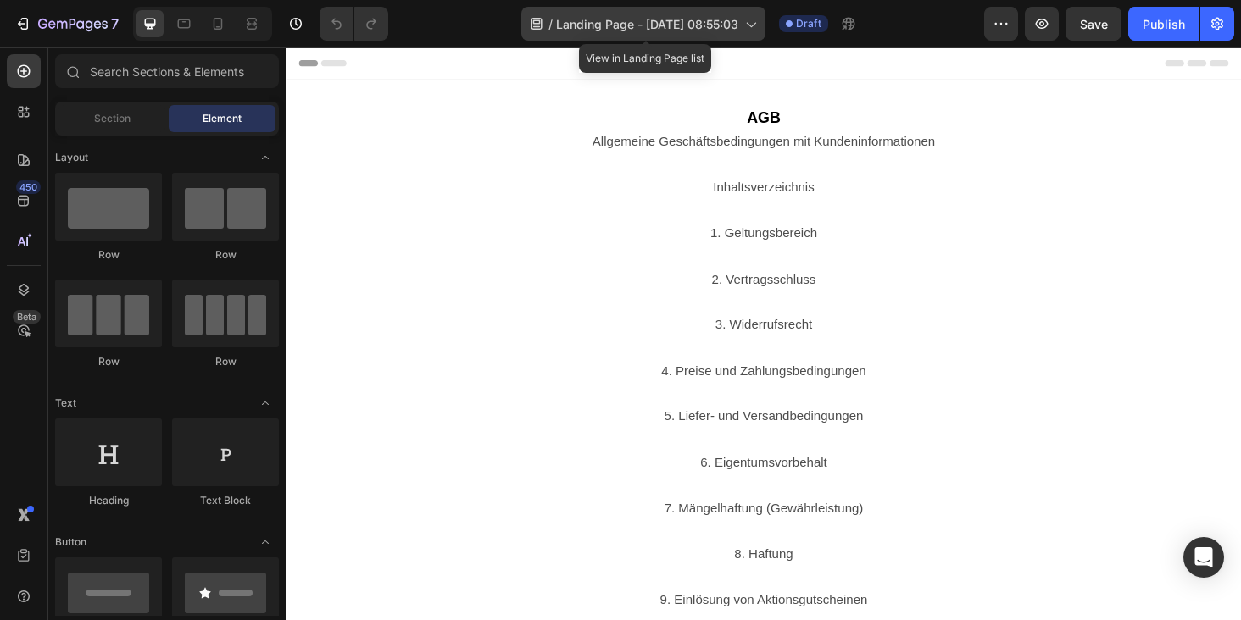
click at [586, 19] on span "Landing Page - [DATE] 08:55:03" at bounding box center [647, 24] width 182 height 18
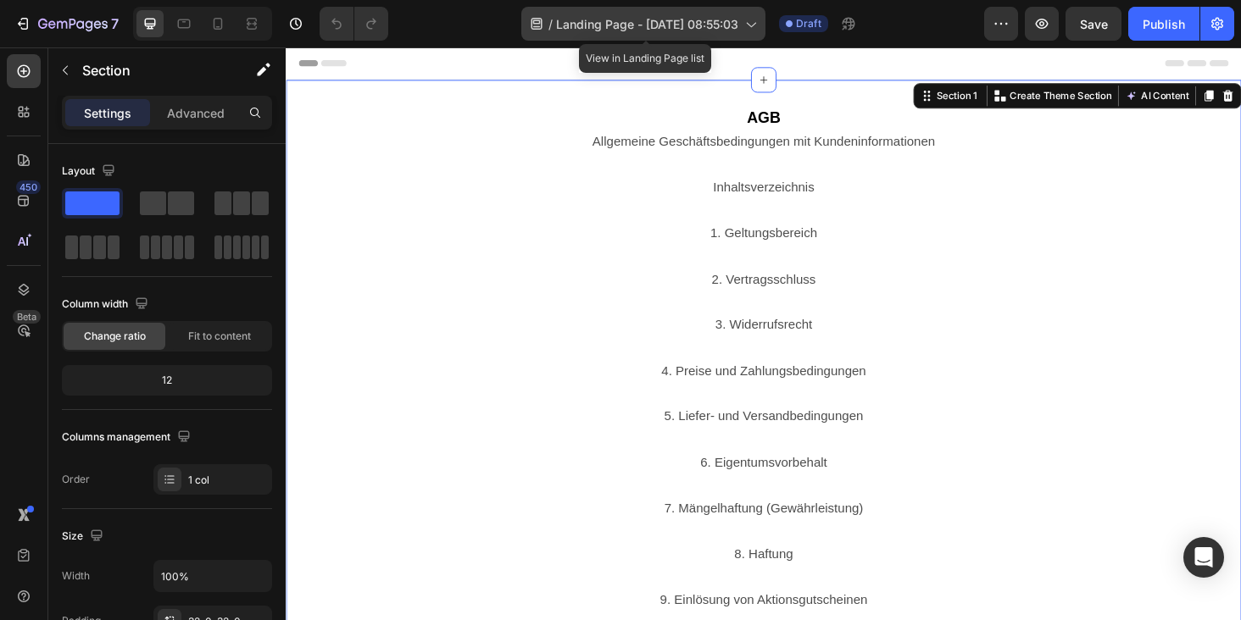
click at [752, 24] on icon at bounding box center [750, 25] width 9 height 5
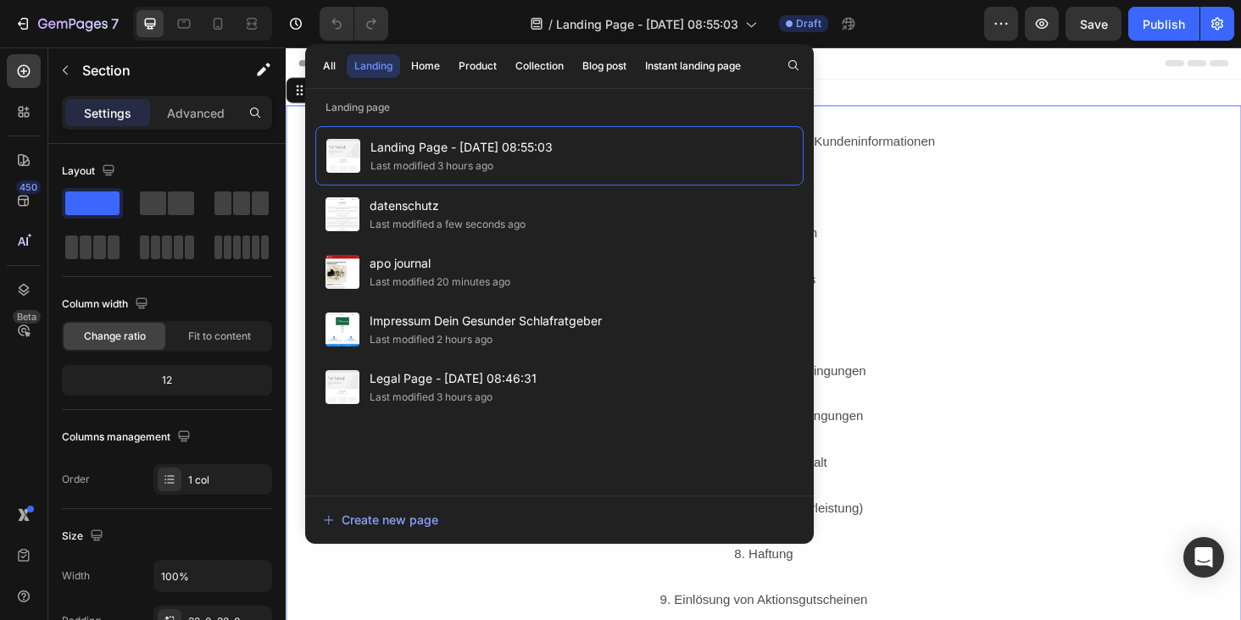
click at [989, 236] on p "1. Geltungsbereich" at bounding box center [793, 258] width 1013 height 49
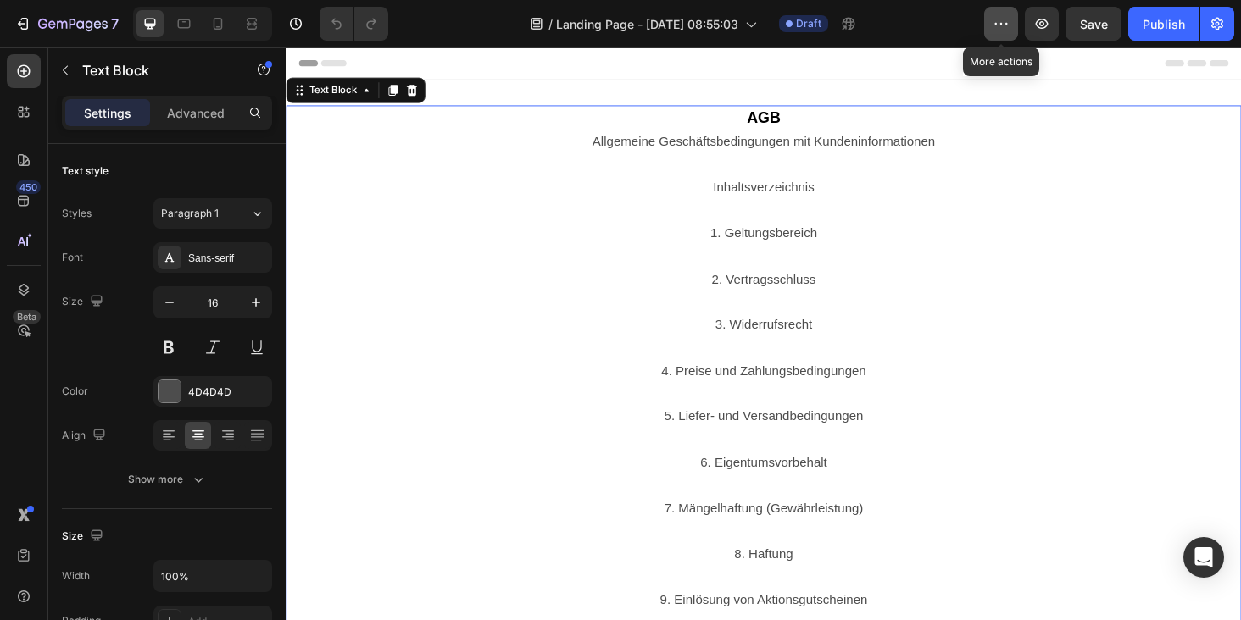
click at [1007, 14] on button "button" at bounding box center [1001, 24] width 34 height 34
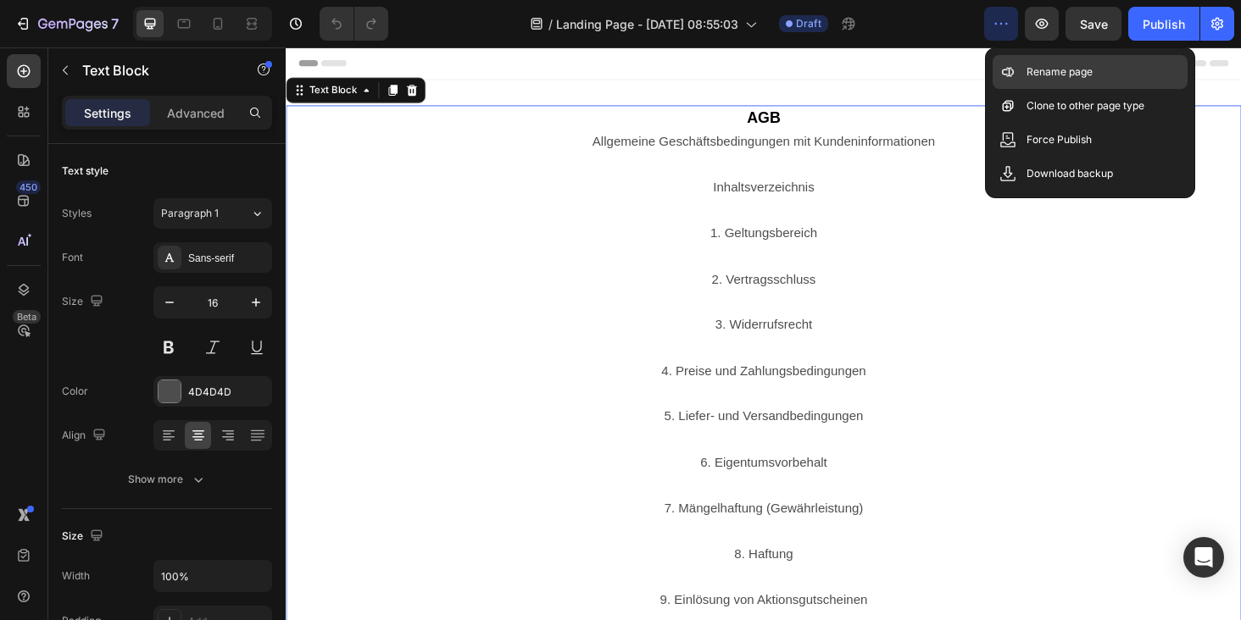
click at [1060, 89] on div "Rename page" at bounding box center [1089, 106] width 195 height 34
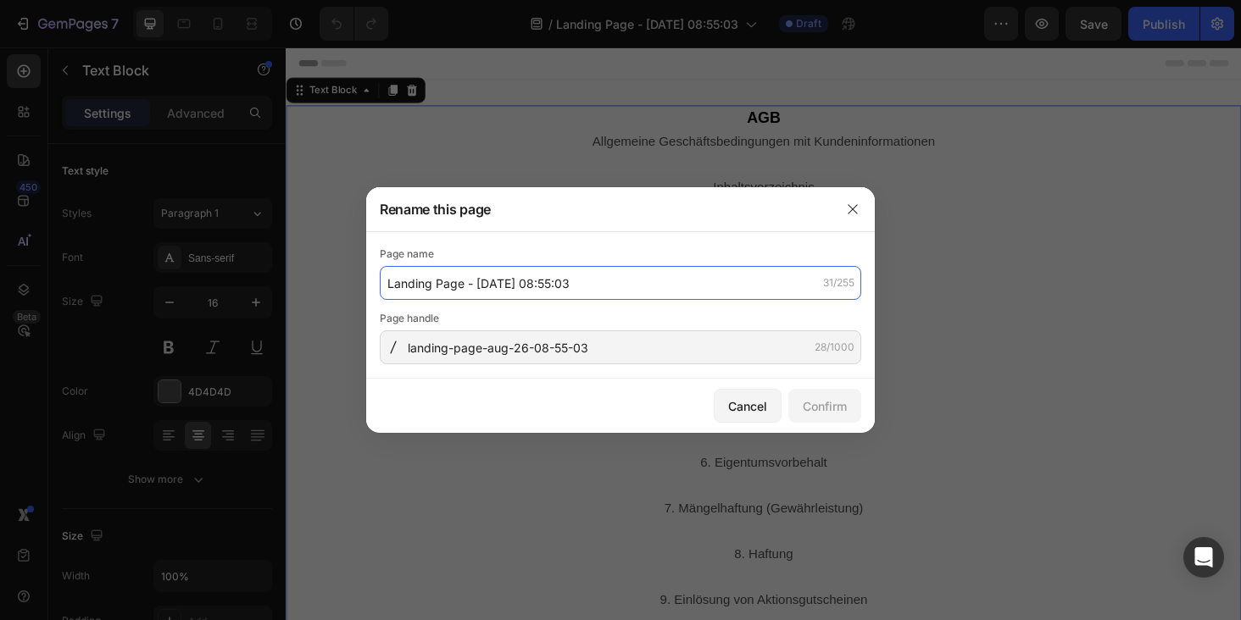
drag, startPoint x: 617, startPoint y: 274, endPoint x: 328, endPoint y: 274, distance: 289.0
click at [328, 274] on div "Rename this page Page name Landing Page - [DATE] 08:55:03 31/255 Page handle la…" at bounding box center [620, 310] width 1241 height 620
drag, startPoint x: 594, startPoint y: 276, endPoint x: 333, endPoint y: 276, distance: 261.0
click at [333, 276] on div "Rename this page Page name Landing Page - [DATE] 08:55:03 31/255 Page handle la…" at bounding box center [620, 310] width 1241 height 620
type input "AGB"
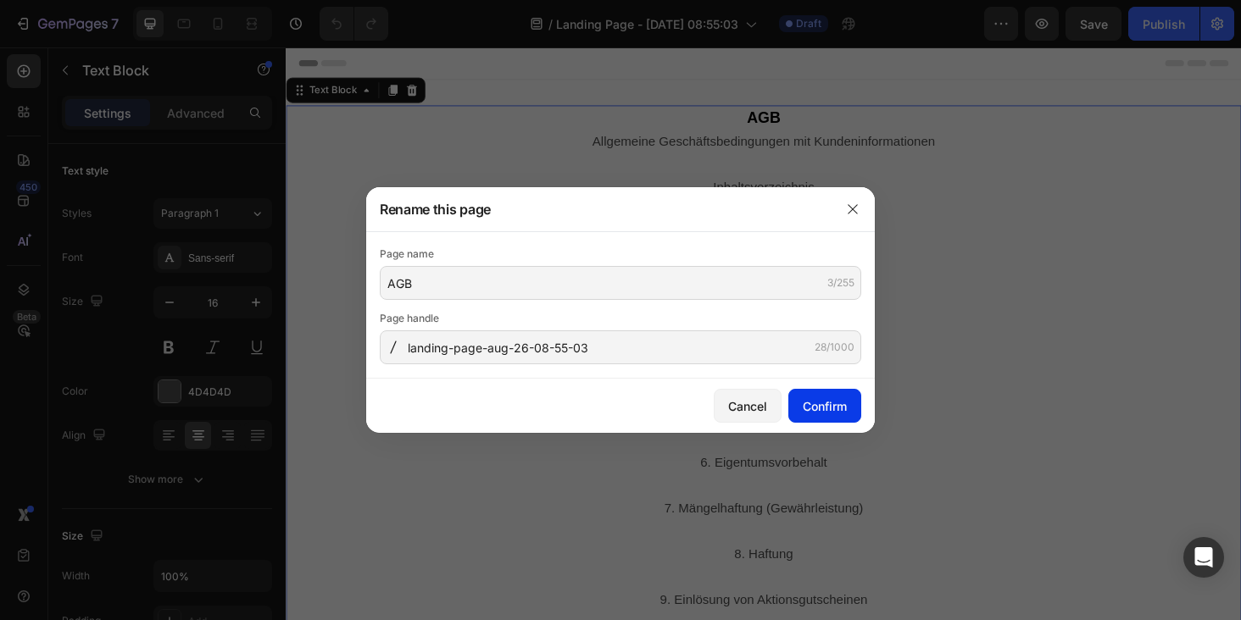
click at [822, 397] on div "Confirm" at bounding box center [824, 406] width 44 height 18
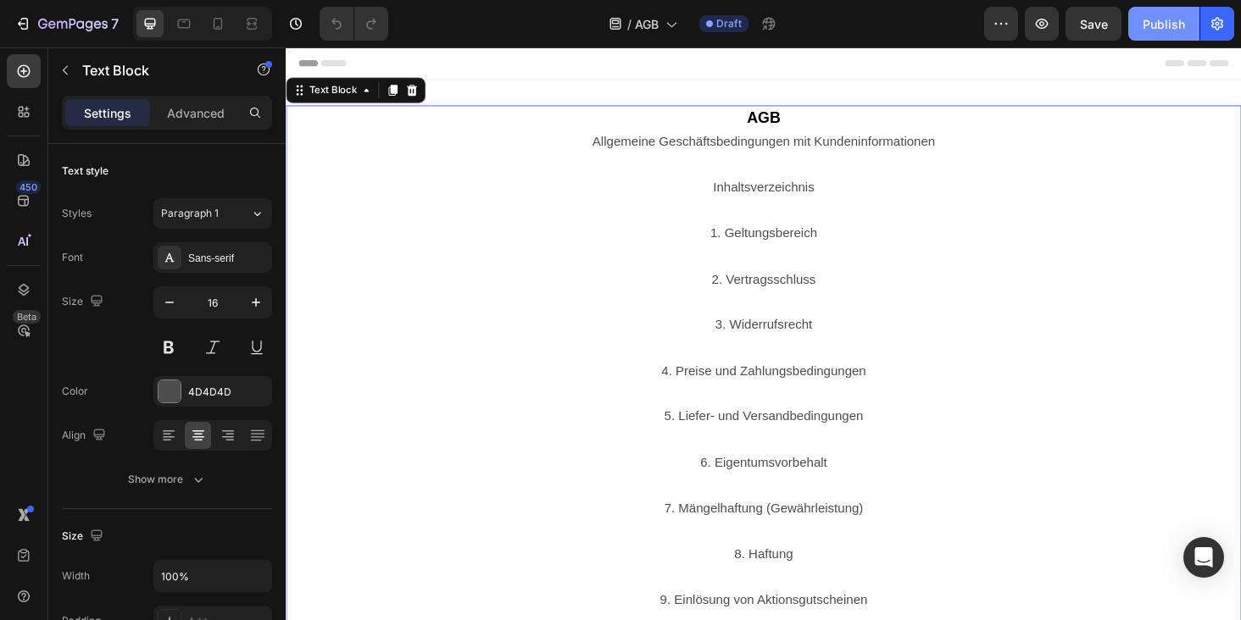
click at [1152, 25] on div "Publish" at bounding box center [1163, 24] width 42 height 18
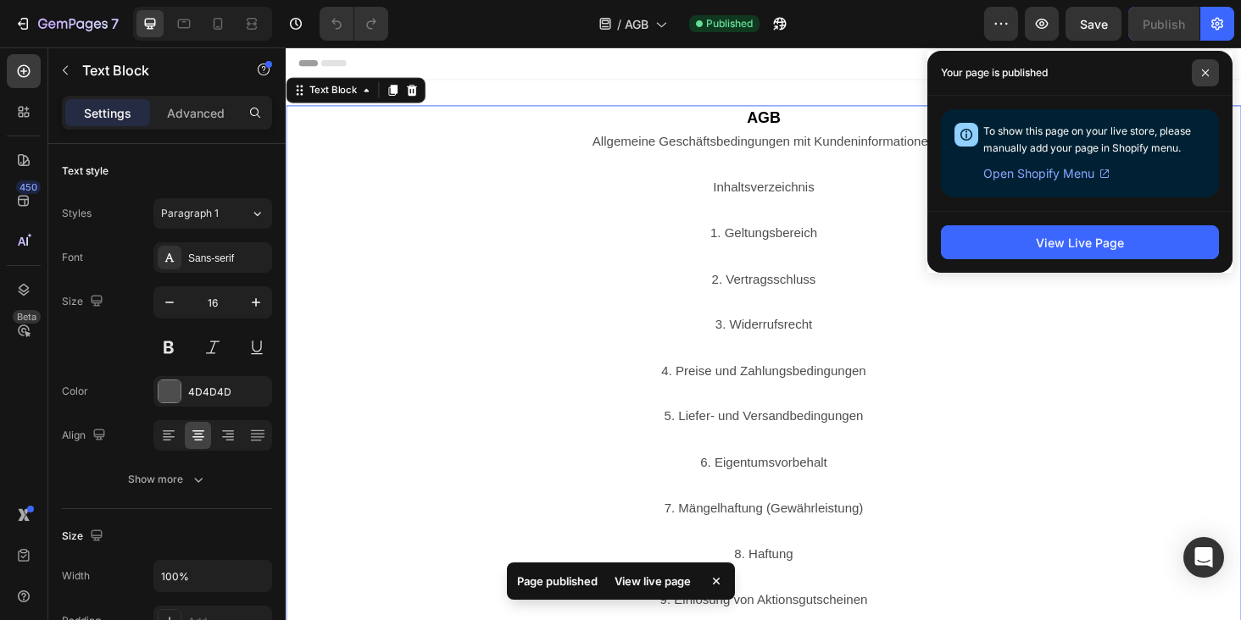
click at [1208, 69] on icon at bounding box center [1205, 73] width 8 height 8
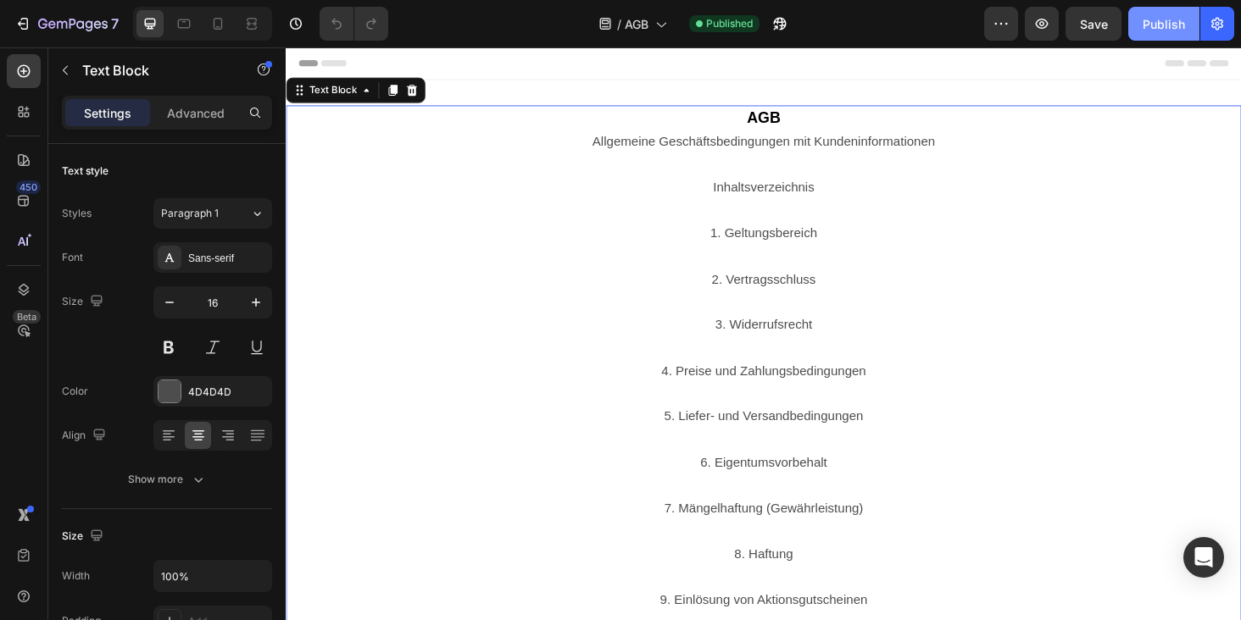
click at [1163, 28] on div "Publish" at bounding box center [1163, 24] width 42 height 18
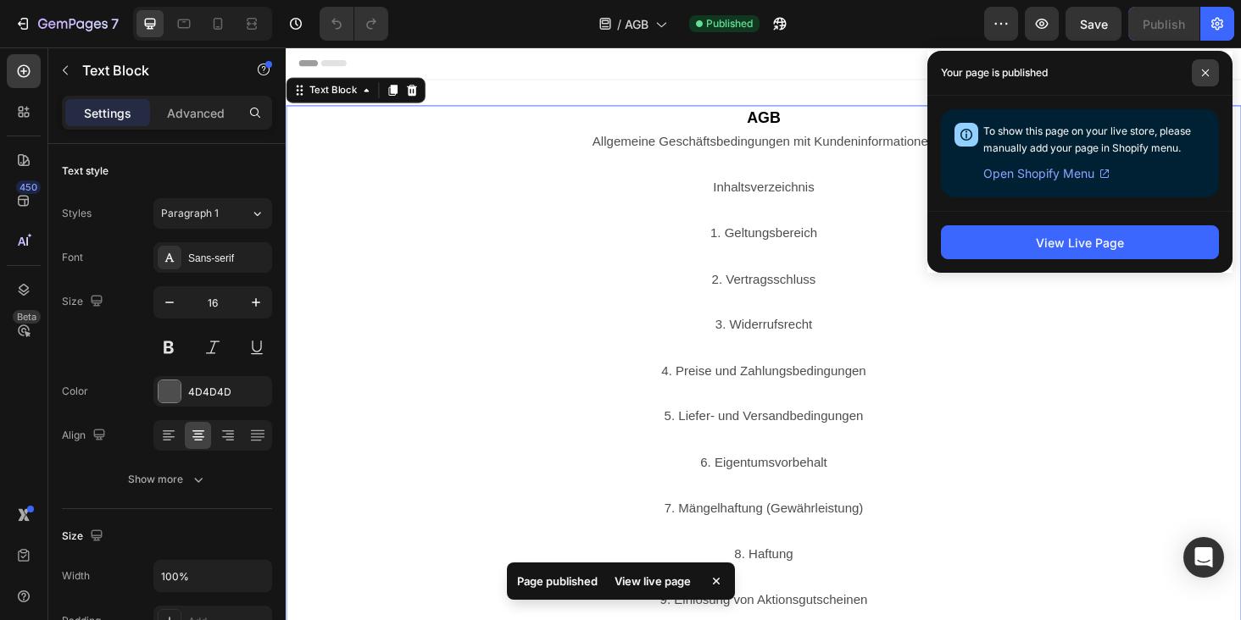
click at [1205, 71] on icon at bounding box center [1205, 72] width 7 height 7
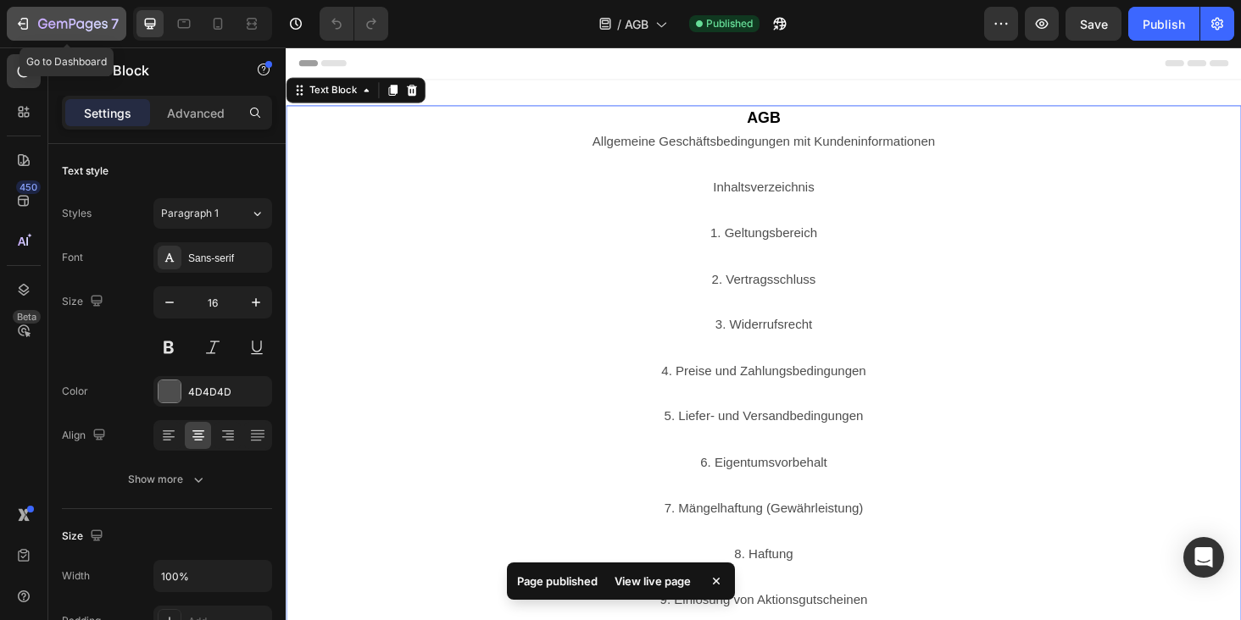
click at [44, 28] on icon "button" at bounding box center [72, 25] width 69 height 14
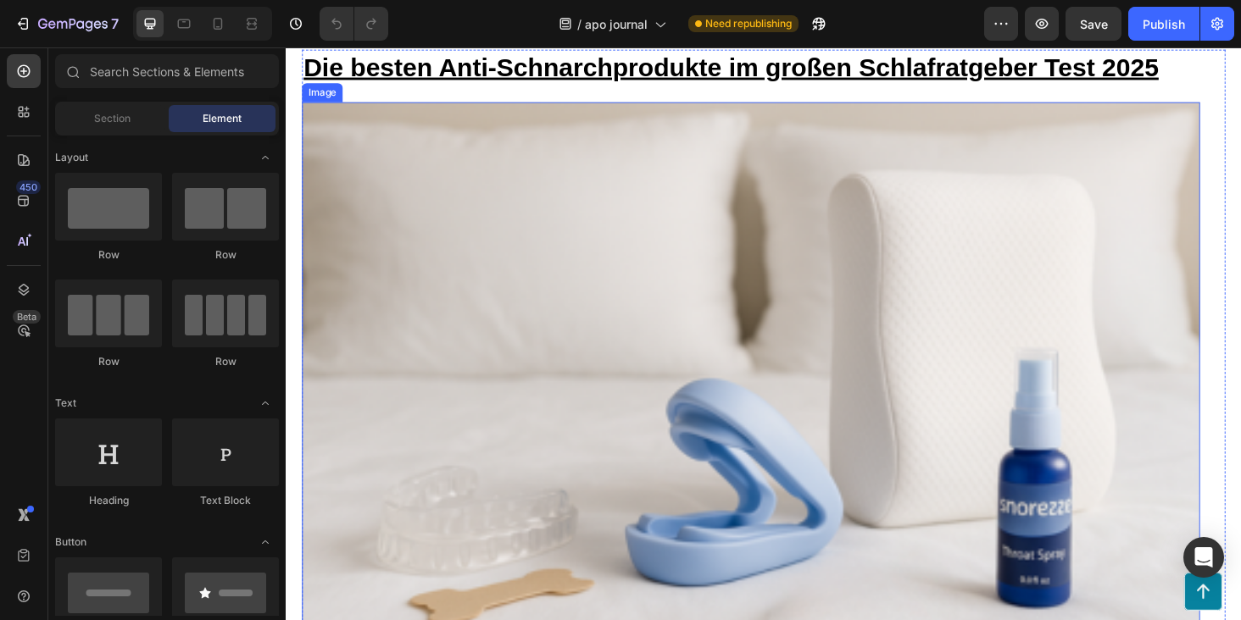
scroll to position [191, 0]
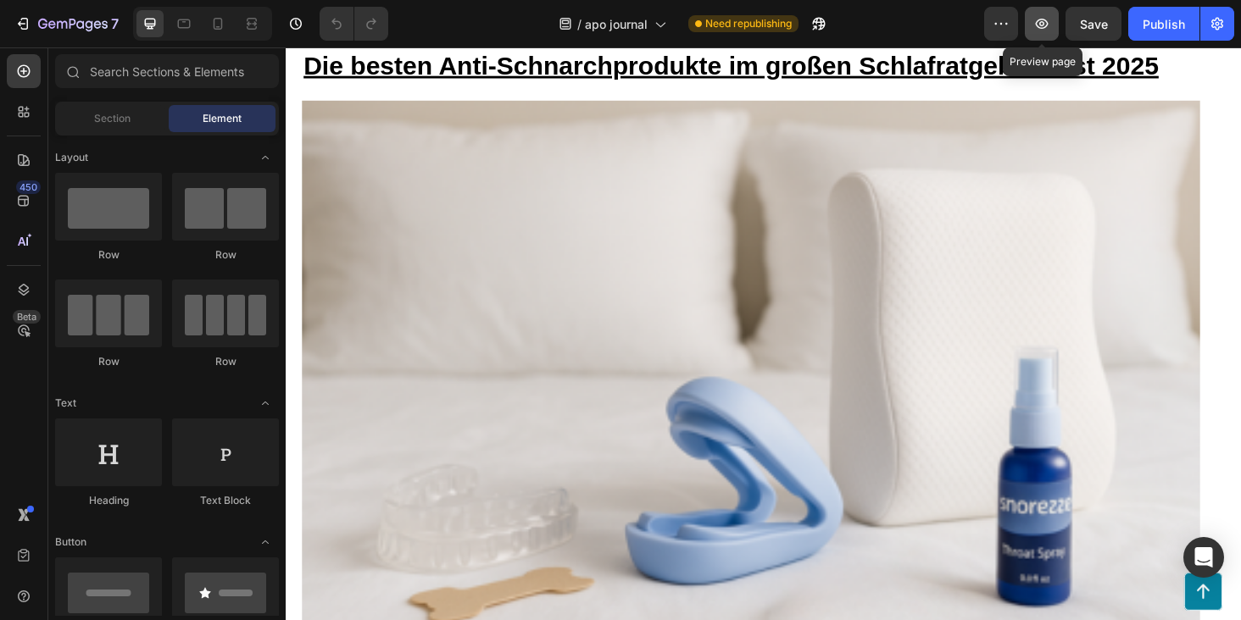
click at [1040, 25] on icon "button" at bounding box center [1041, 23] width 17 height 17
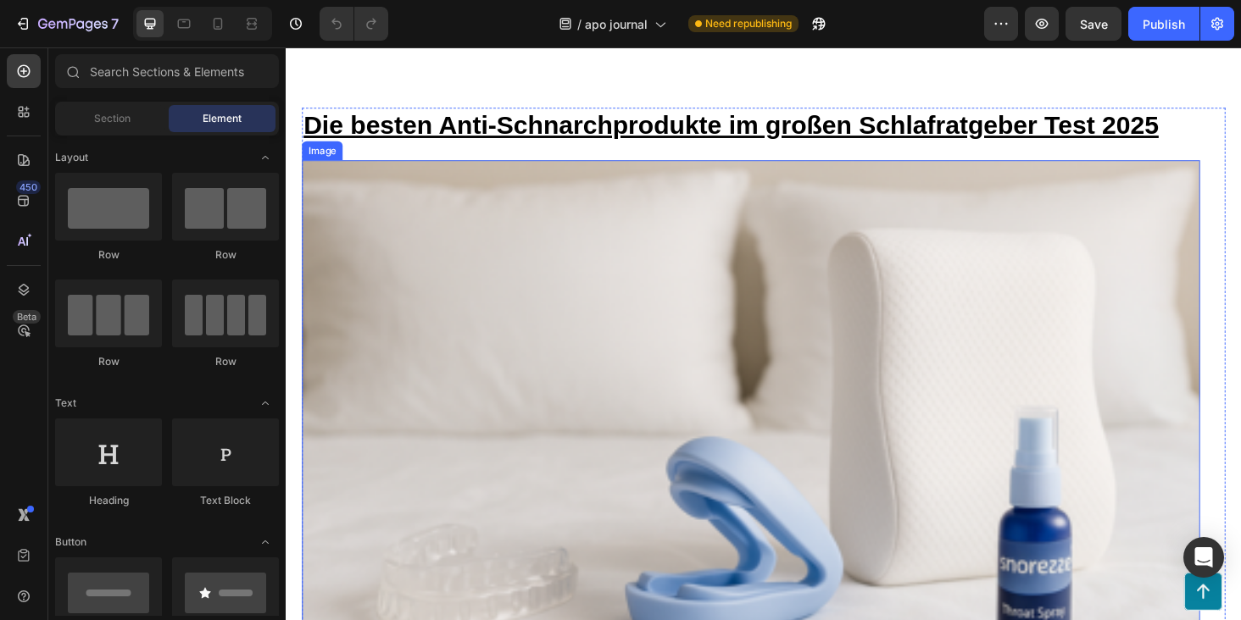
scroll to position [0, 0]
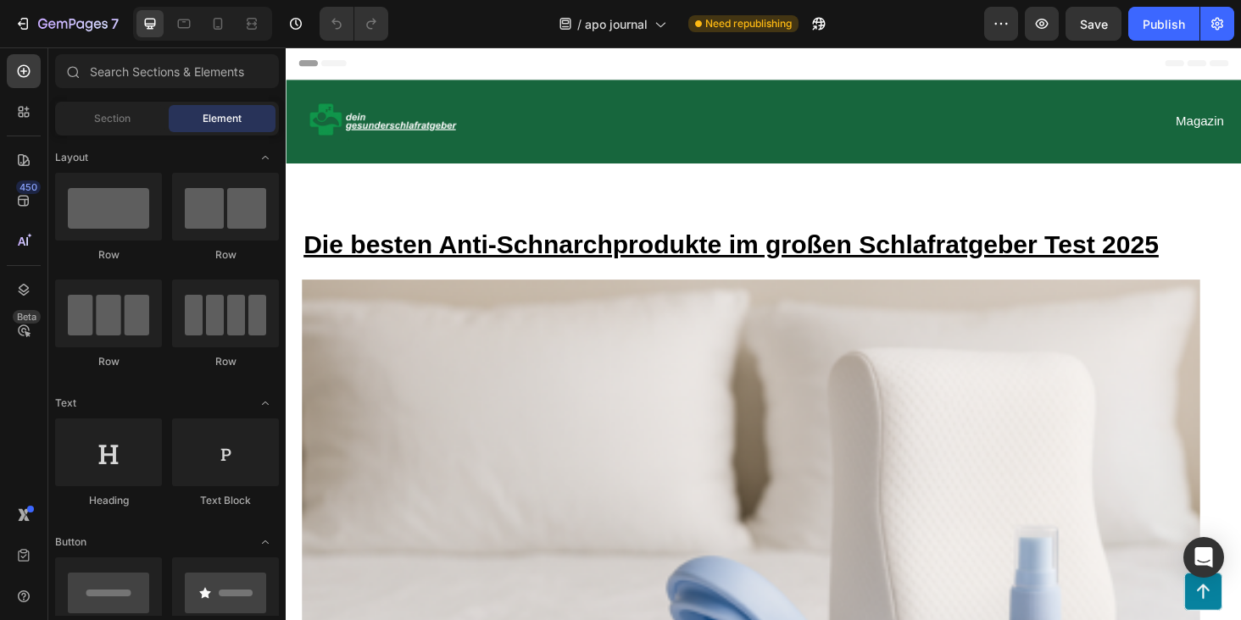
click at [574, 61] on div "Header" at bounding box center [794, 64] width 990 height 34
click at [324, 63] on span "Header" at bounding box center [336, 64] width 37 height 17
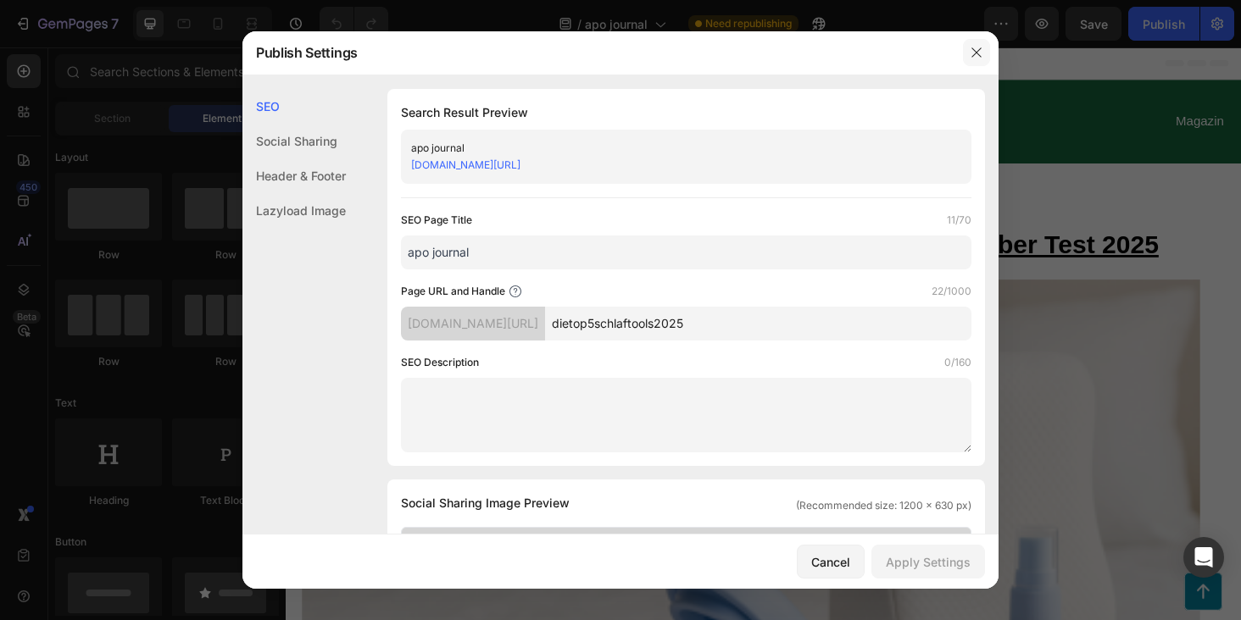
click at [978, 53] on icon "button" at bounding box center [976, 53] width 14 height 14
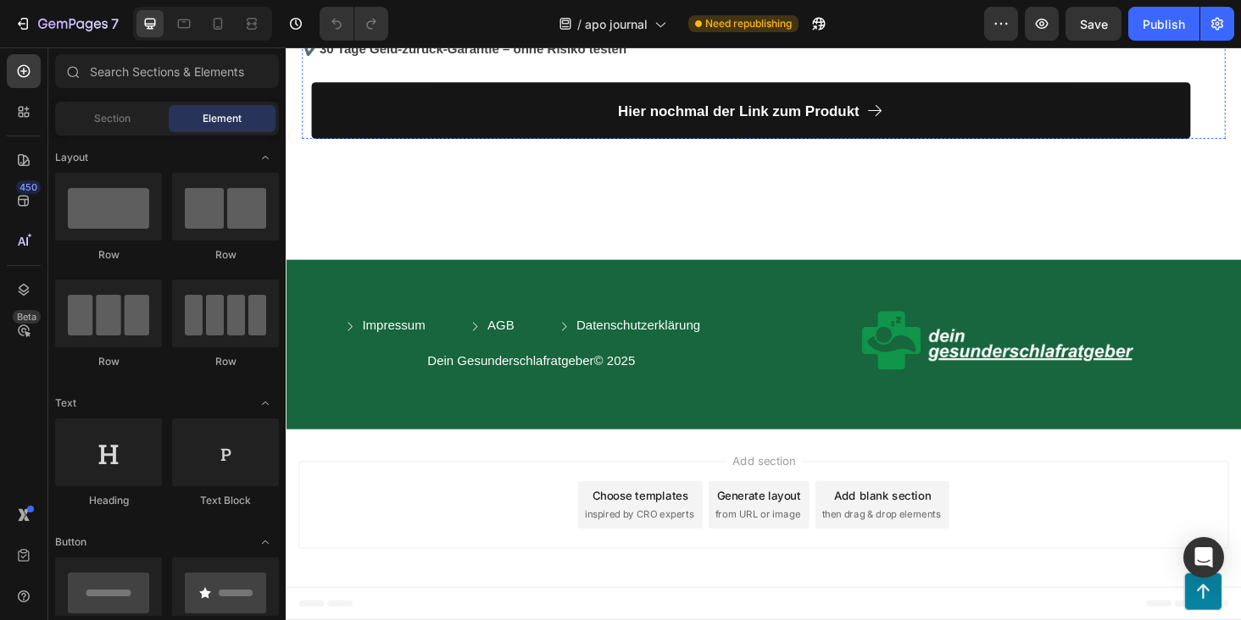
scroll to position [18041, 0]
click at [416, 340] on p "Impressum" at bounding box center [400, 345] width 67 height 18
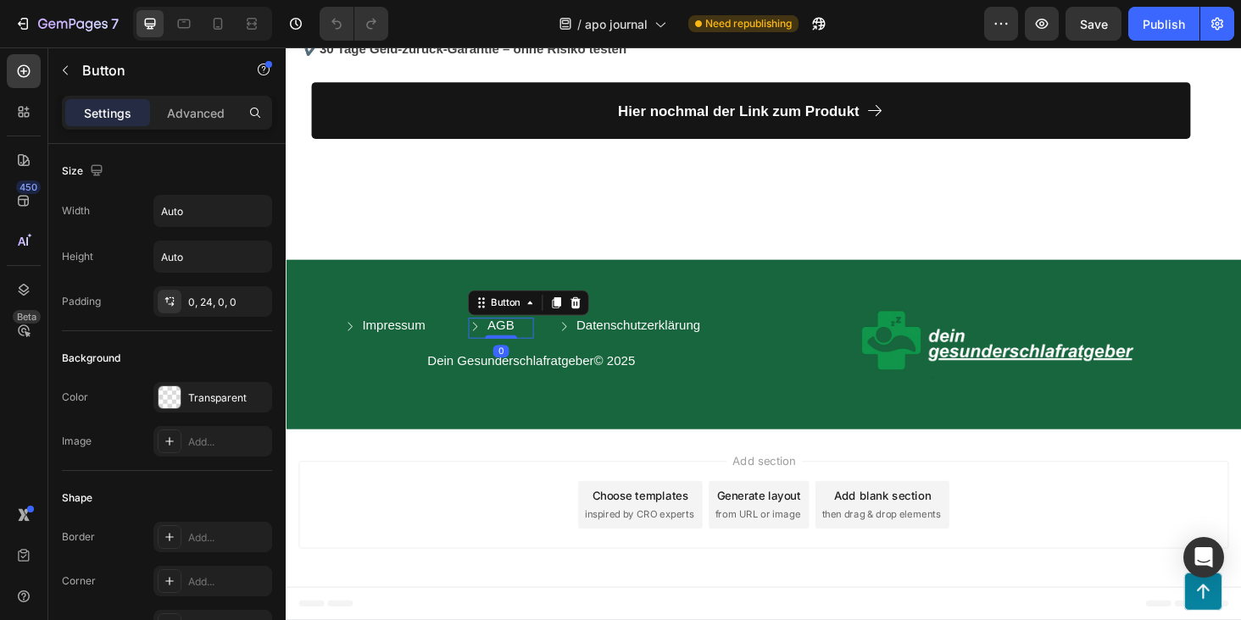
click at [530, 338] on button "AGB" at bounding box center [514, 345] width 69 height 18
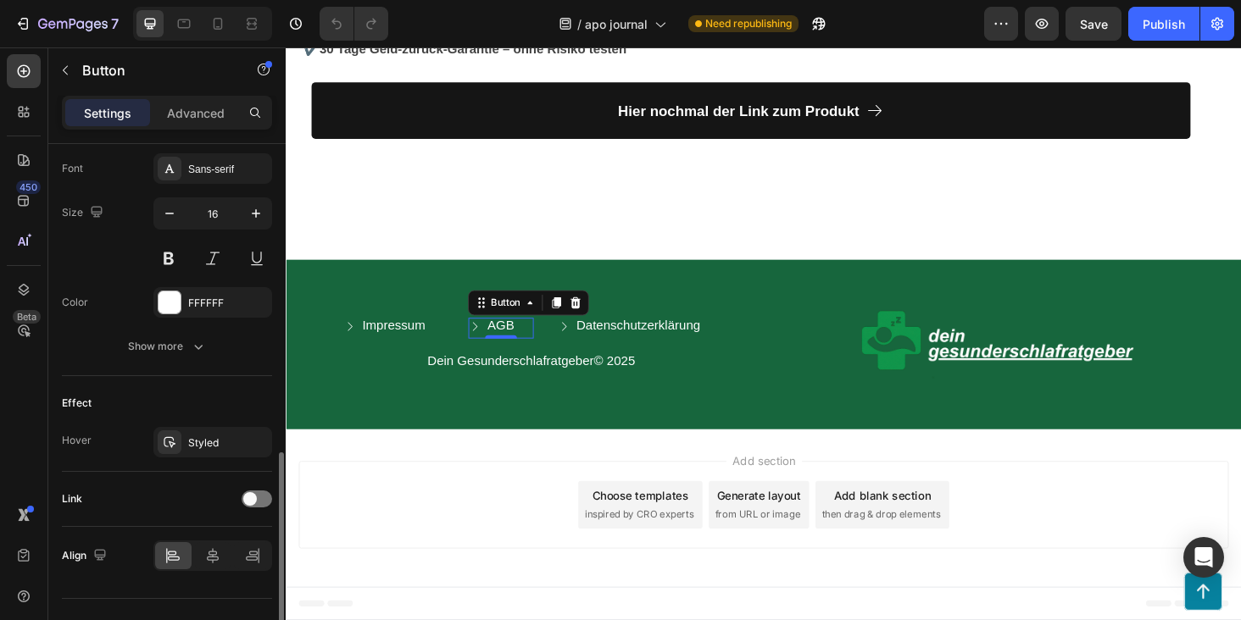
scroll to position [824, 0]
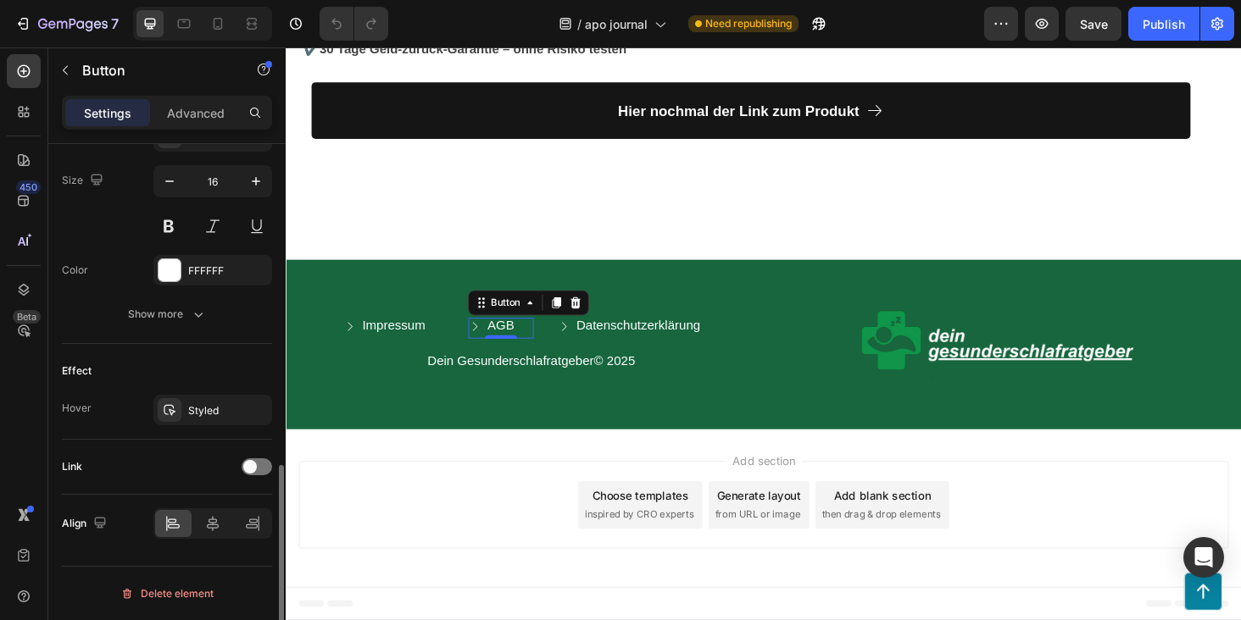
click at [237, 464] on div "Link" at bounding box center [167, 466] width 210 height 27
click at [247, 464] on span at bounding box center [250, 467] width 14 height 14
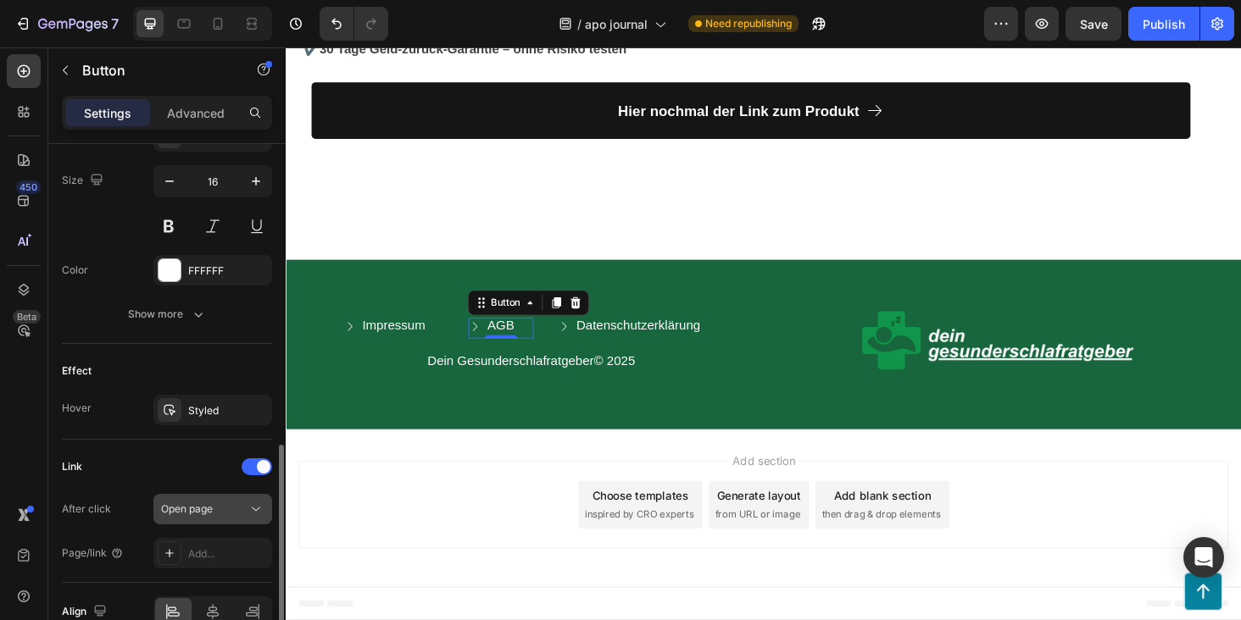
click at [205, 514] on span "Open page" at bounding box center [187, 508] width 52 height 13
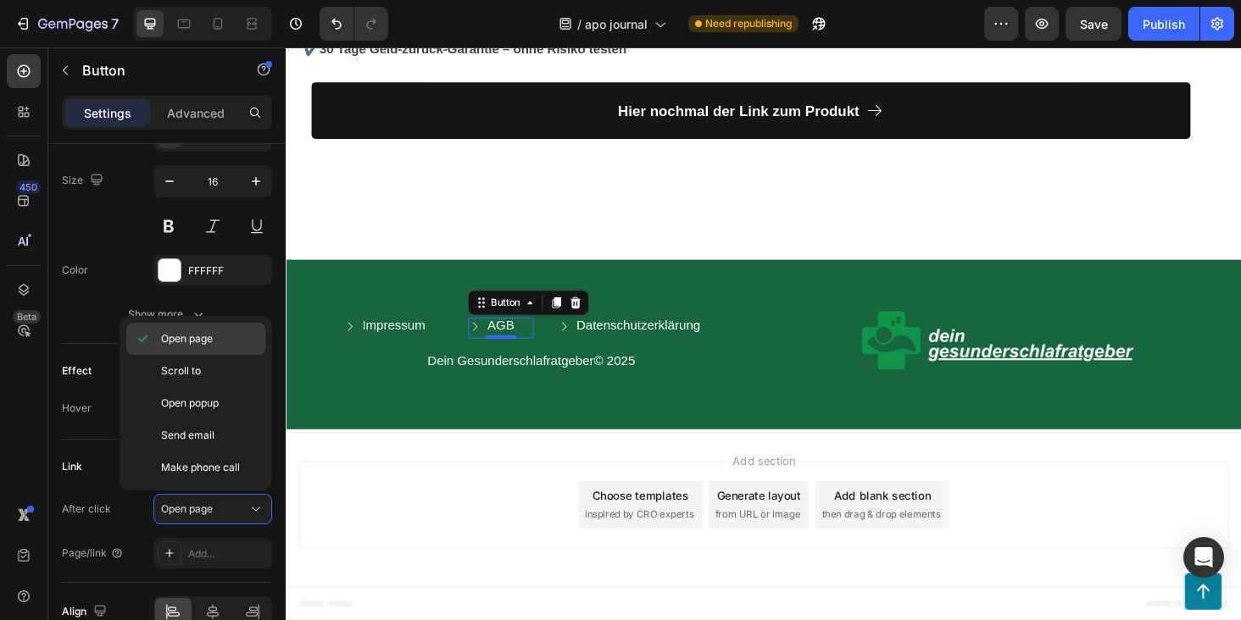
click at [214, 355] on div "Open page" at bounding box center [195, 371] width 139 height 32
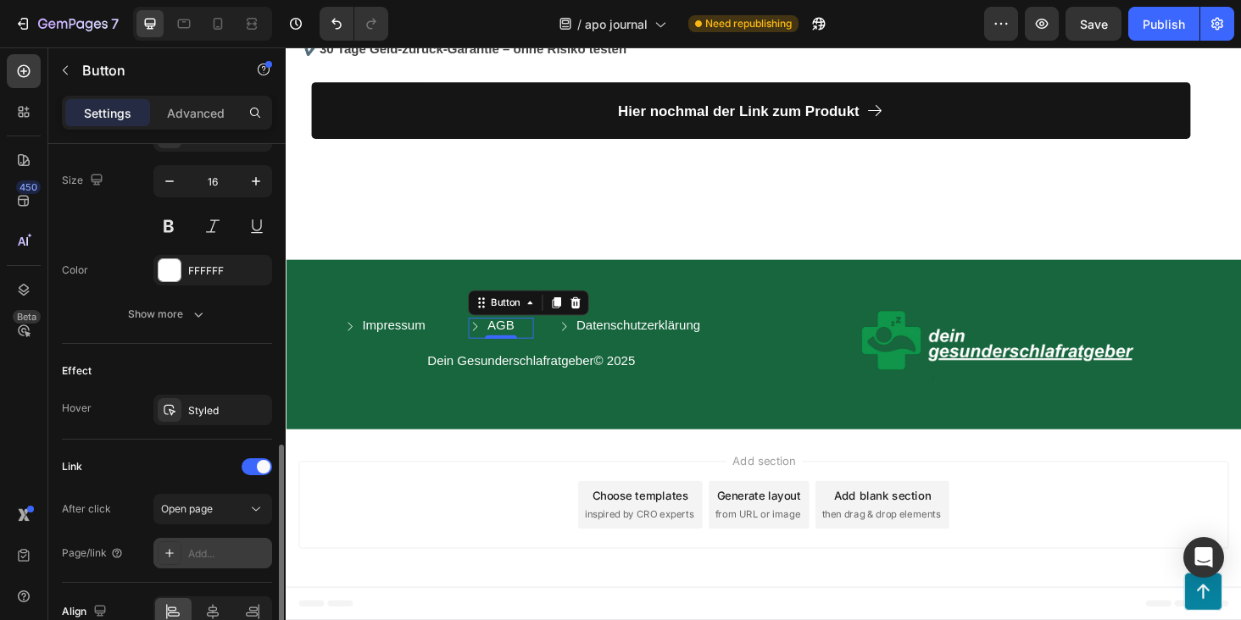
click at [215, 558] on div "Add..." at bounding box center [228, 554] width 80 height 15
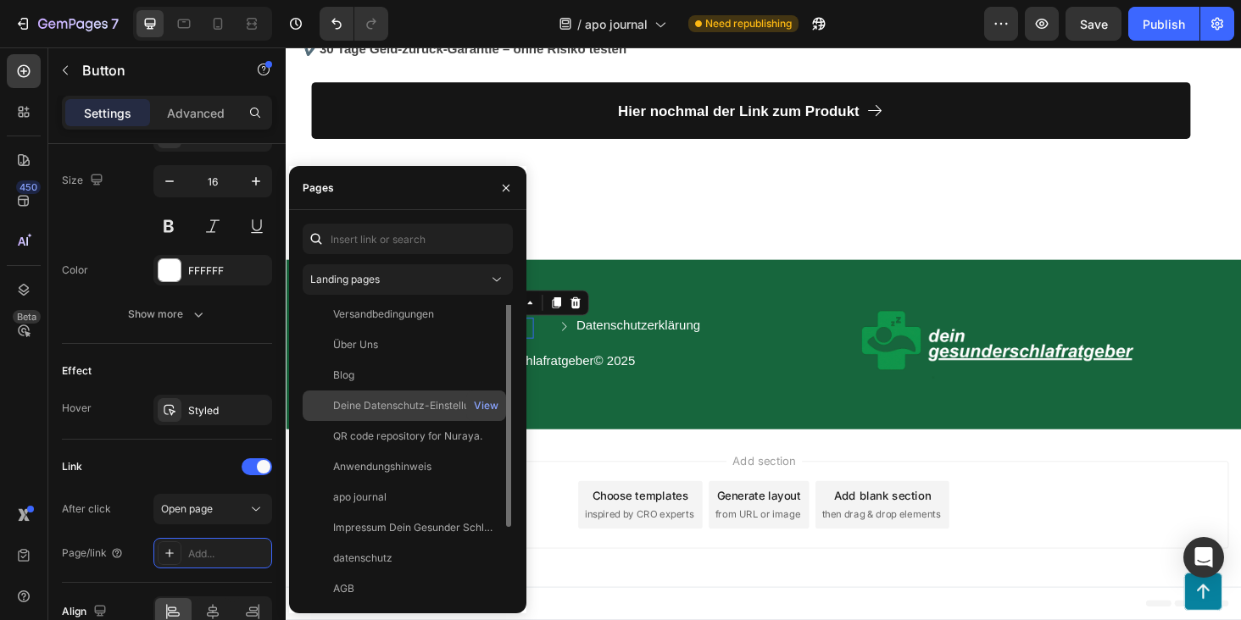
scroll to position [41, 0]
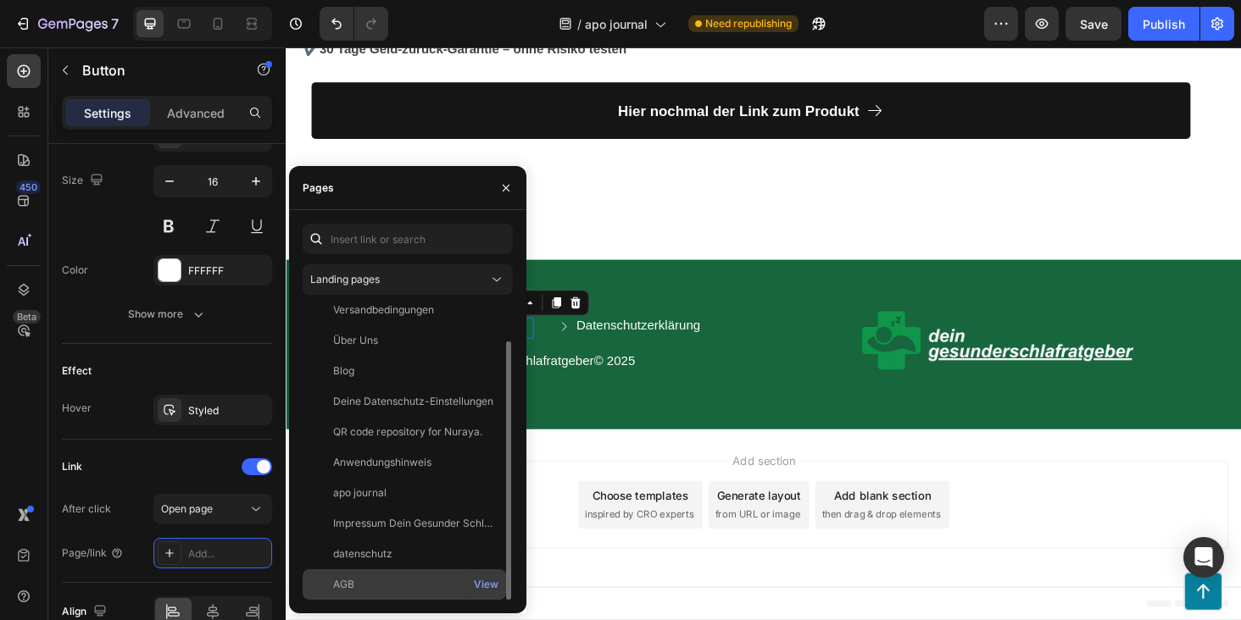
click at [371, 586] on div "AGB" at bounding box center [404, 584] width 190 height 15
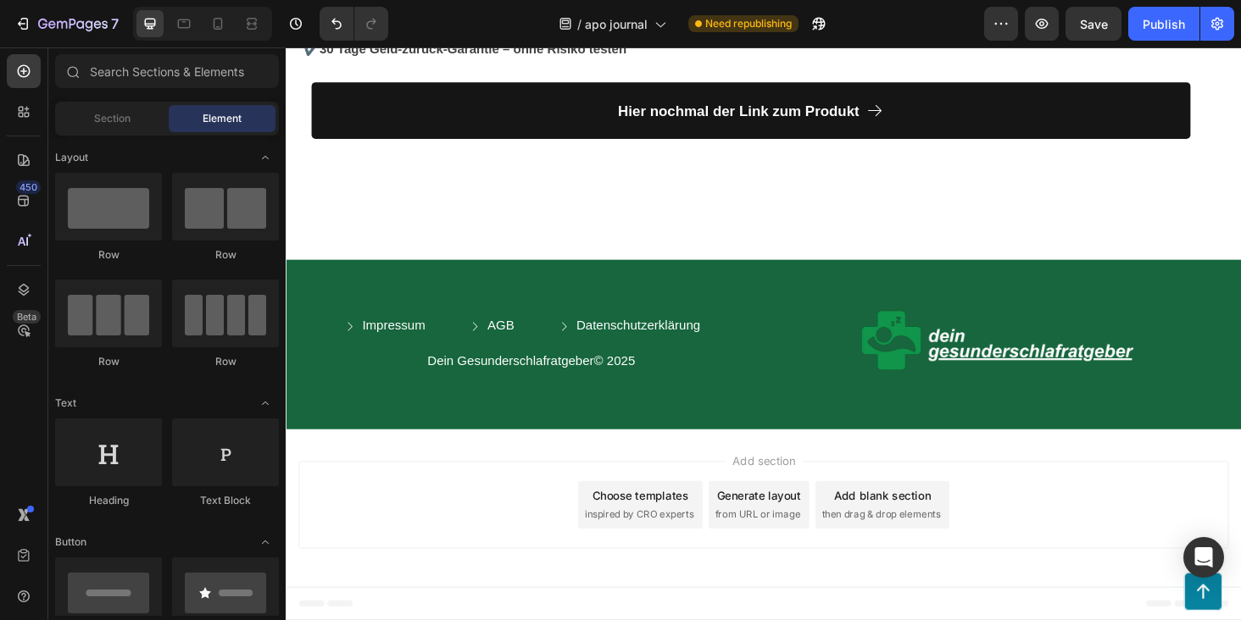
click at [626, 477] on div "Add section Choose templates inspired by CRO experts Generate layout from URL o…" at bounding box center [794, 538] width 1017 height 168
click at [677, 341] on p "Datenschutzerklärung" at bounding box center [661, 345] width 132 height 18
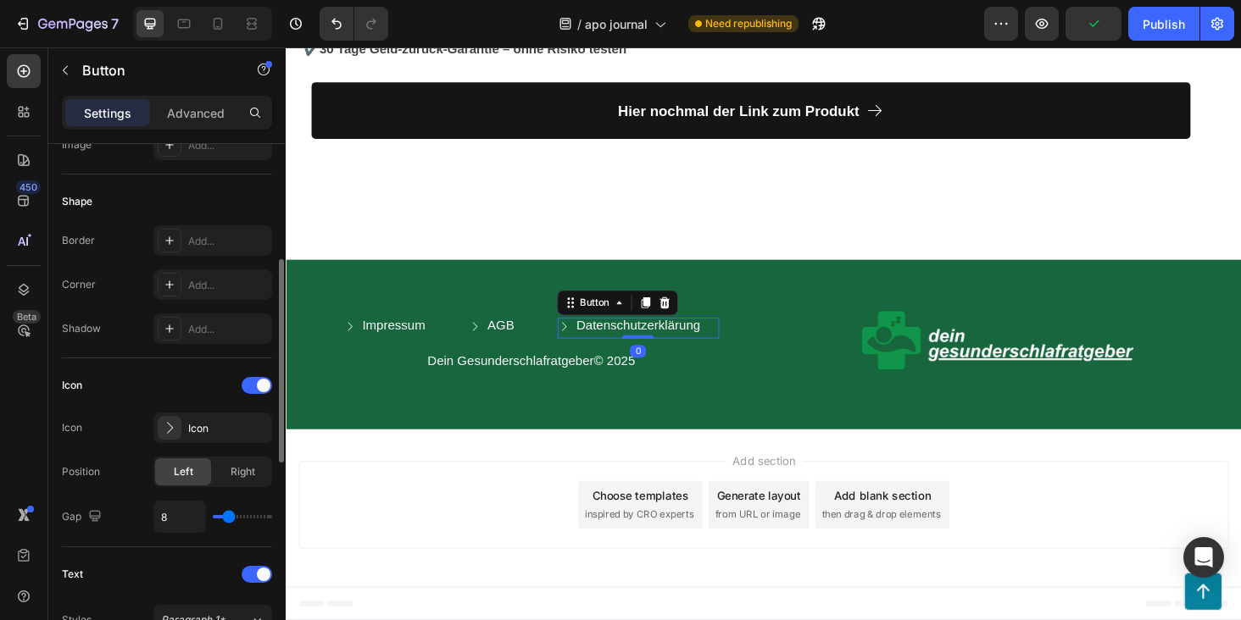
scroll to position [824, 0]
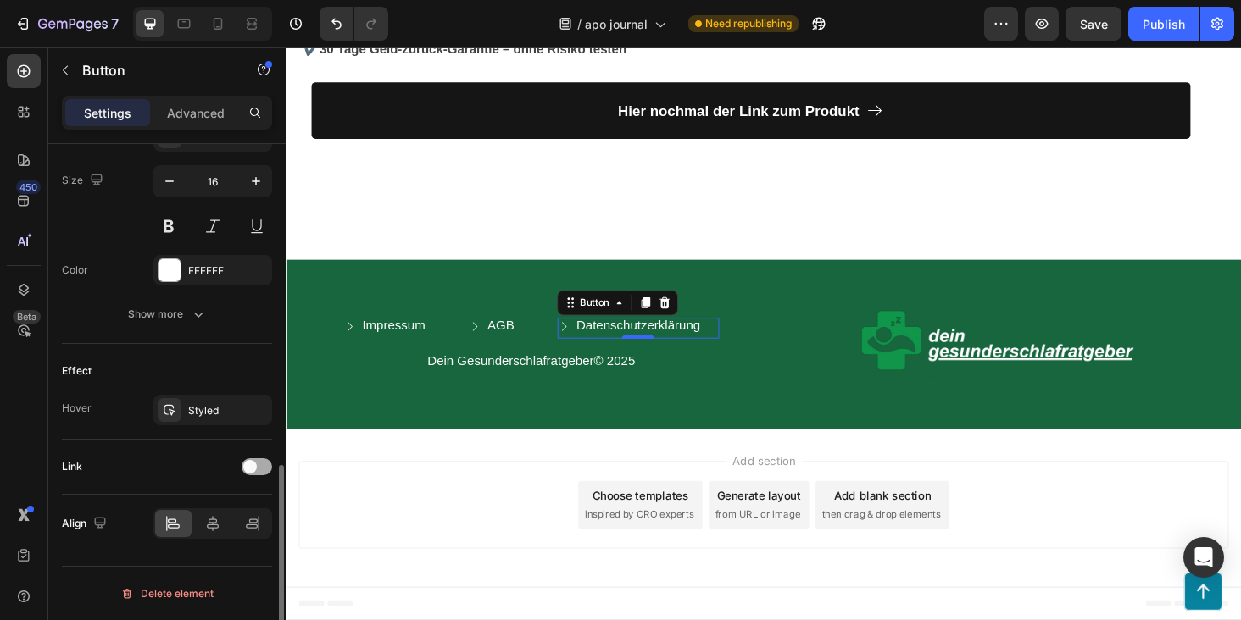
click at [251, 468] on span at bounding box center [250, 467] width 14 height 14
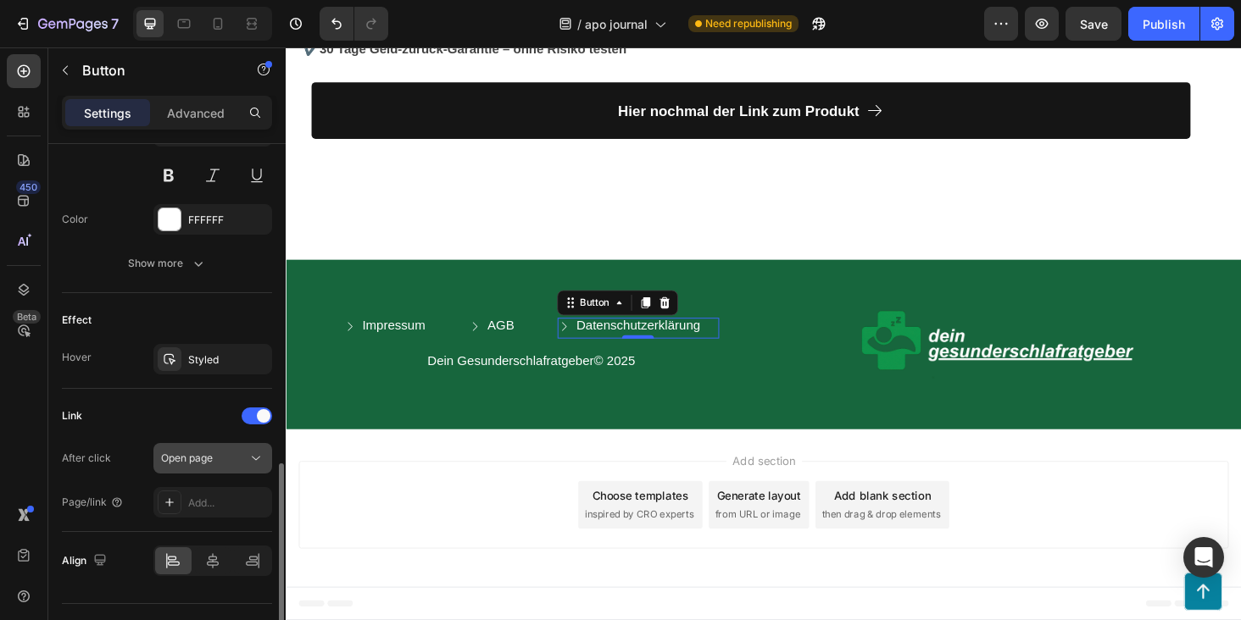
scroll to position [895, 0]
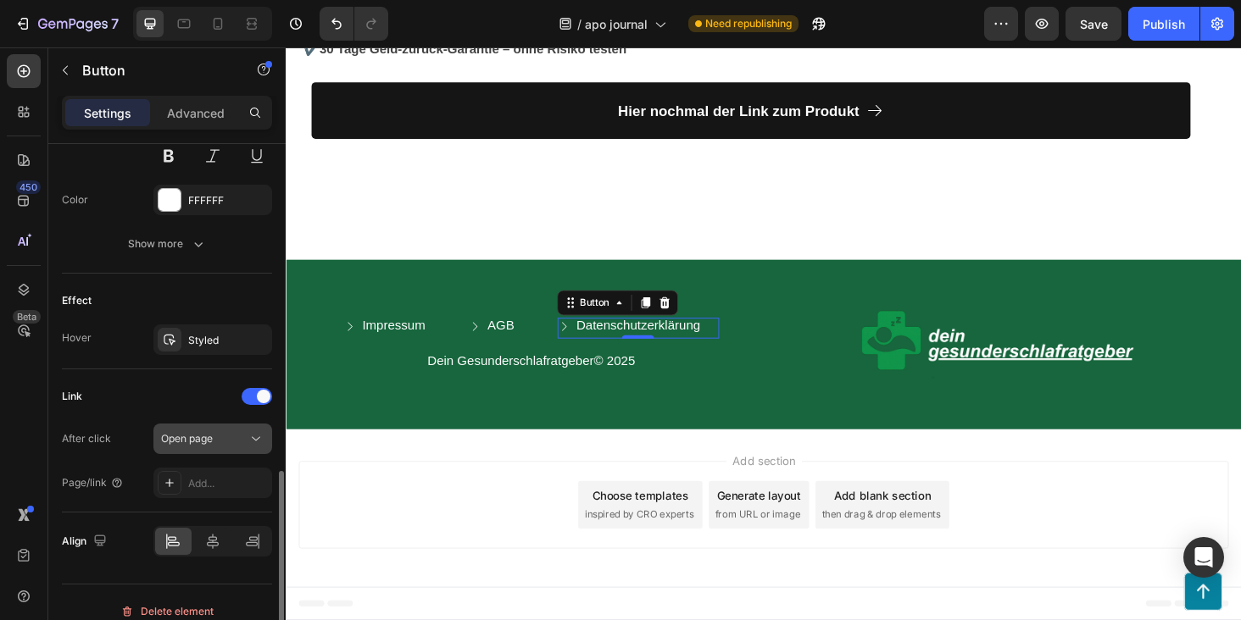
click at [226, 441] on div "Open page" at bounding box center [204, 438] width 86 height 15
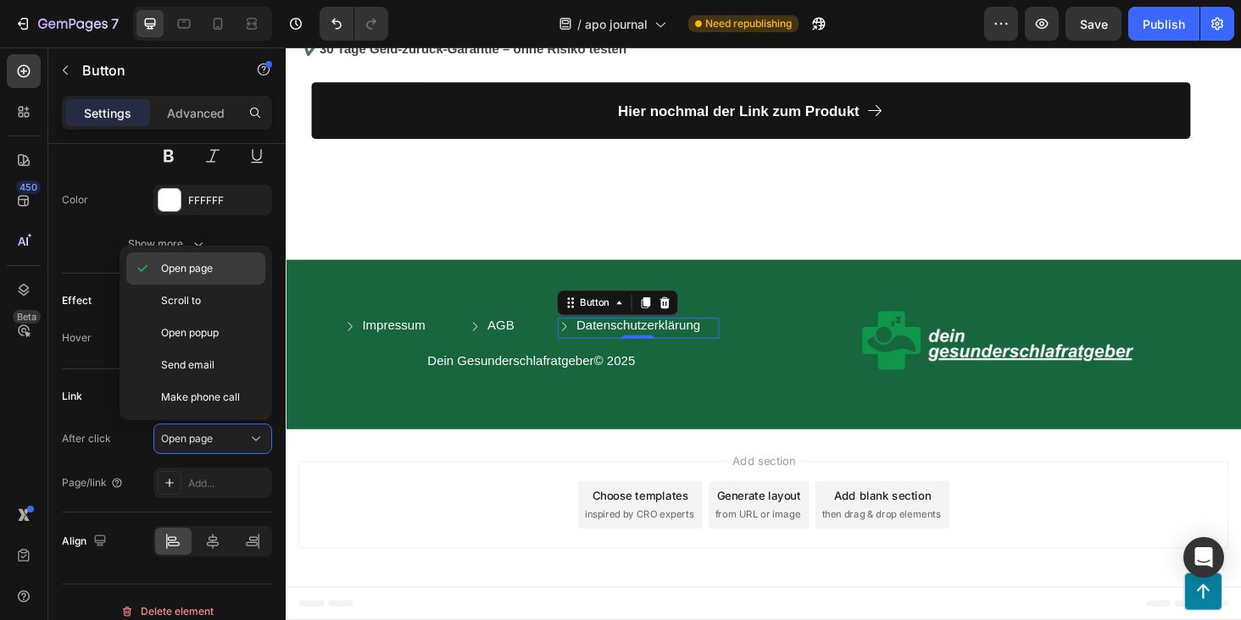
click at [205, 270] on span "Open page" at bounding box center [187, 268] width 52 height 15
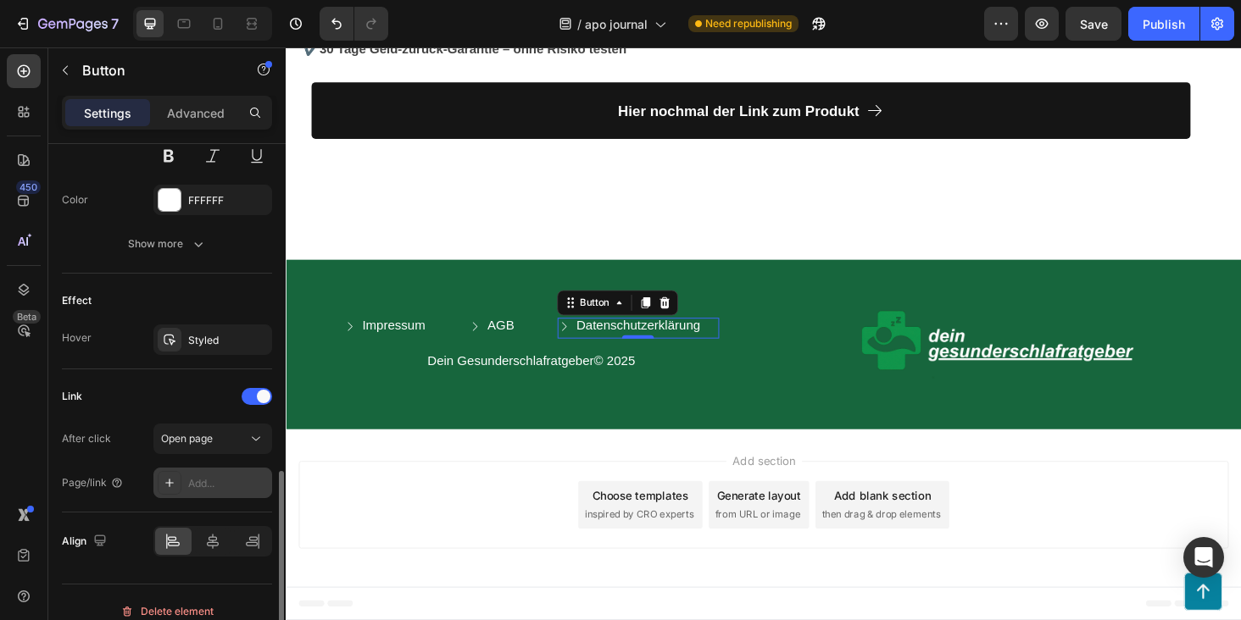
click at [203, 481] on div "Add..." at bounding box center [228, 483] width 80 height 15
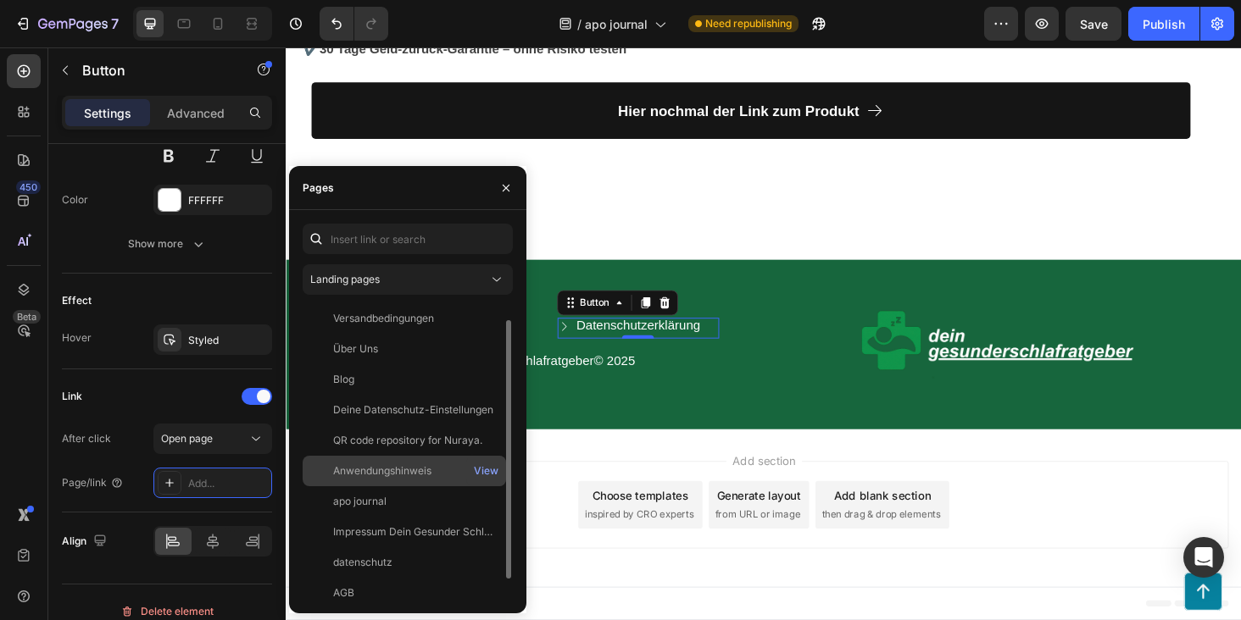
scroll to position [41, 0]
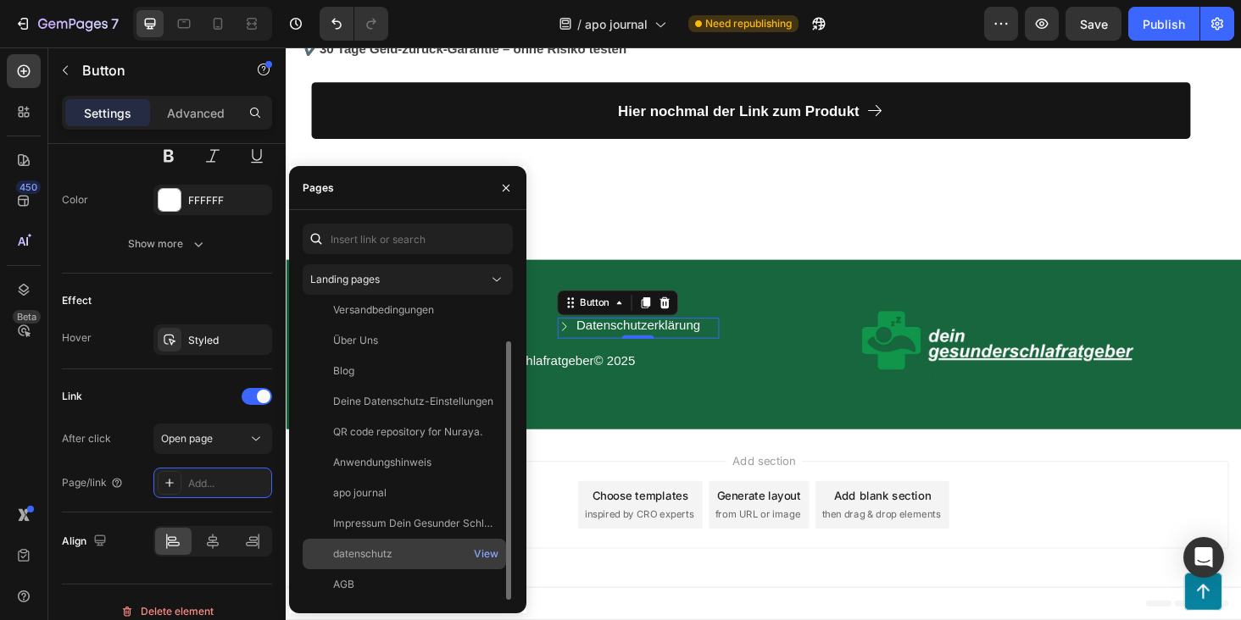
click at [389, 558] on div "datenschutz" at bounding box center [362, 554] width 59 height 15
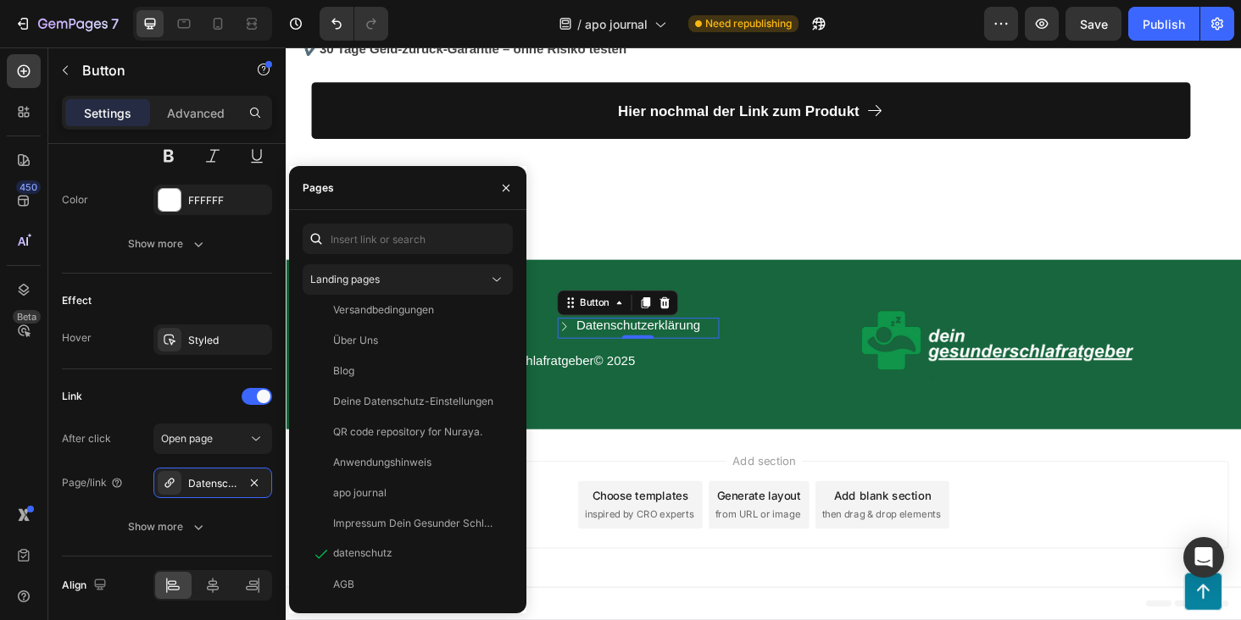
click at [674, 475] on div "Add section Choose templates inspired by CRO experts Generate layout from URL o…" at bounding box center [794, 538] width 1017 height 168
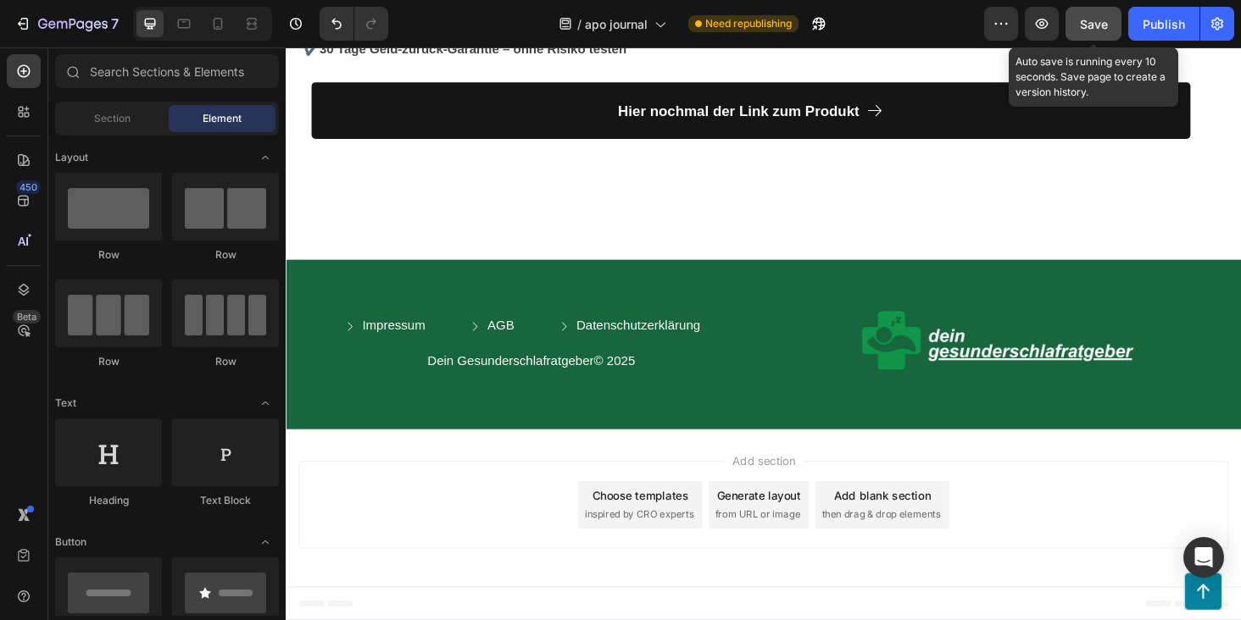
click at [1096, 23] on span "Save" at bounding box center [1094, 24] width 28 height 14
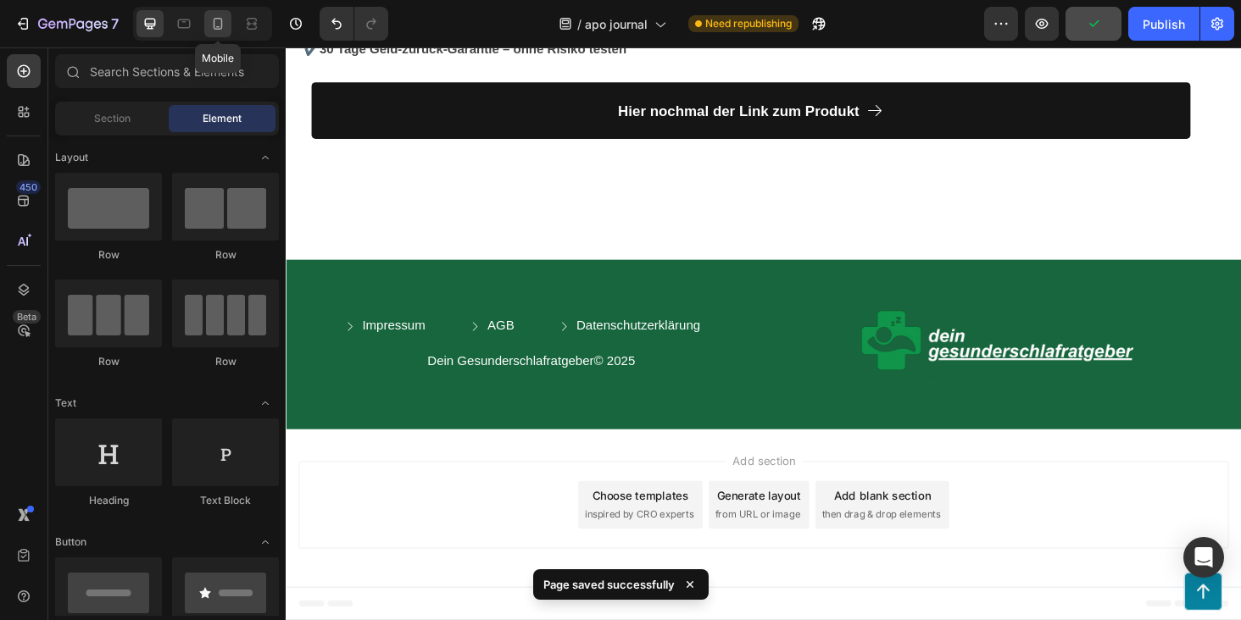
click at [218, 20] on icon at bounding box center [217, 23] width 17 height 17
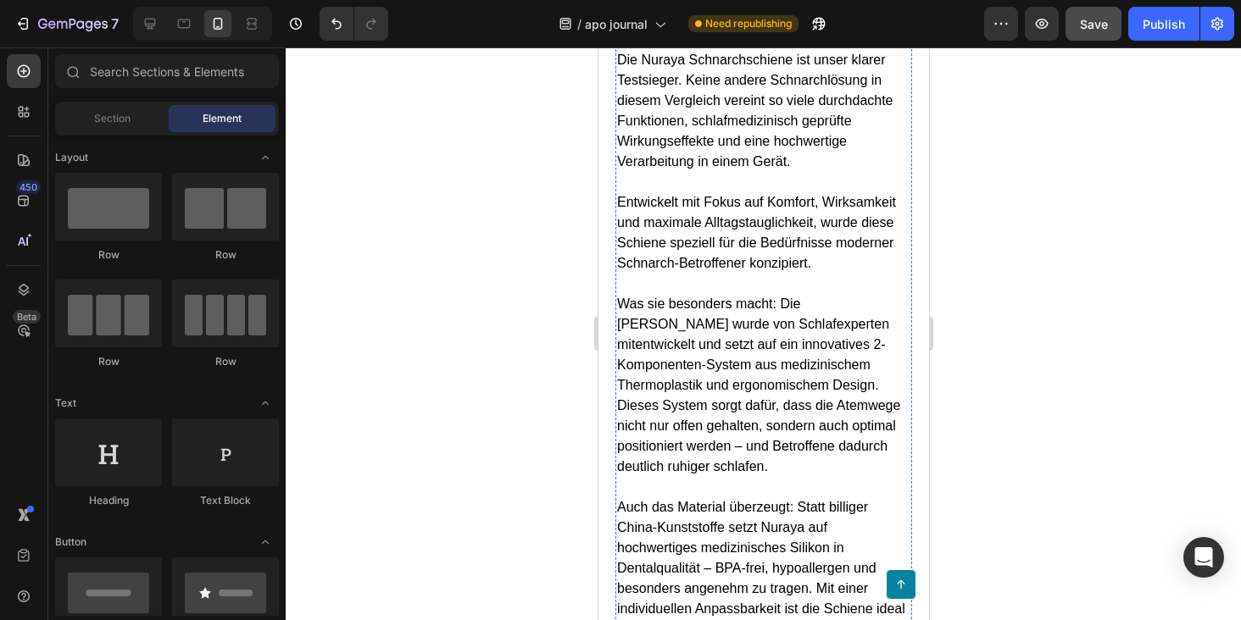
scroll to position [4359, 0]
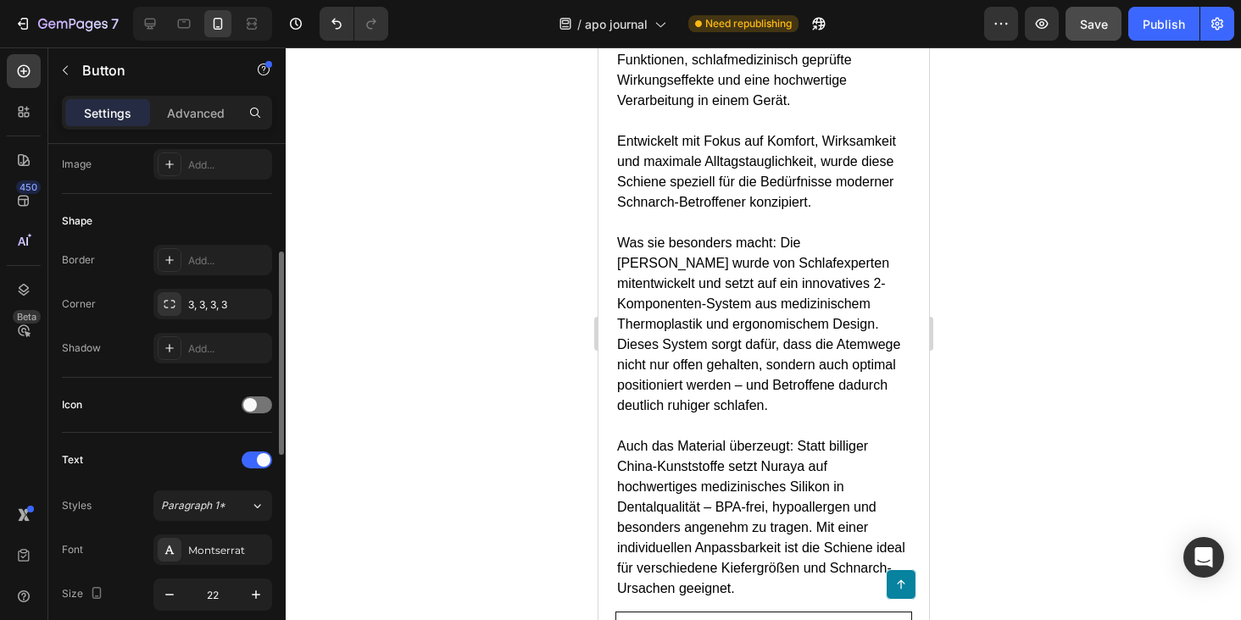
scroll to position [823, 0]
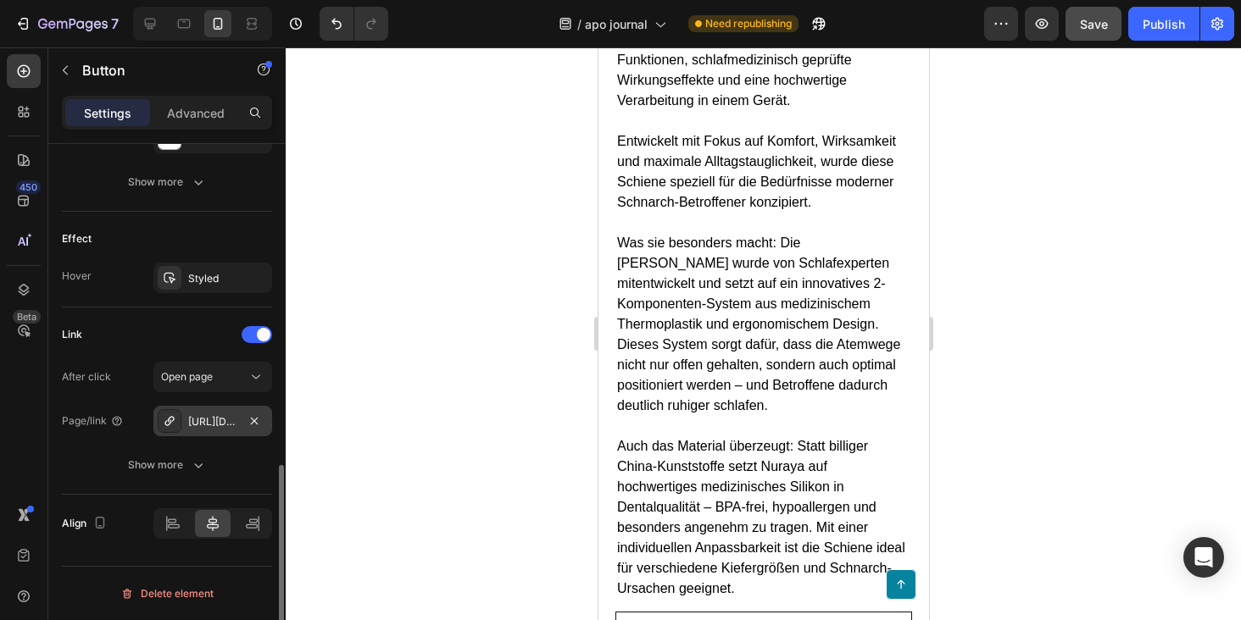
click at [208, 424] on div "https://nuraya.de/nuraya-anti-schnarch-mundstuck" at bounding box center [212, 421] width 49 height 15
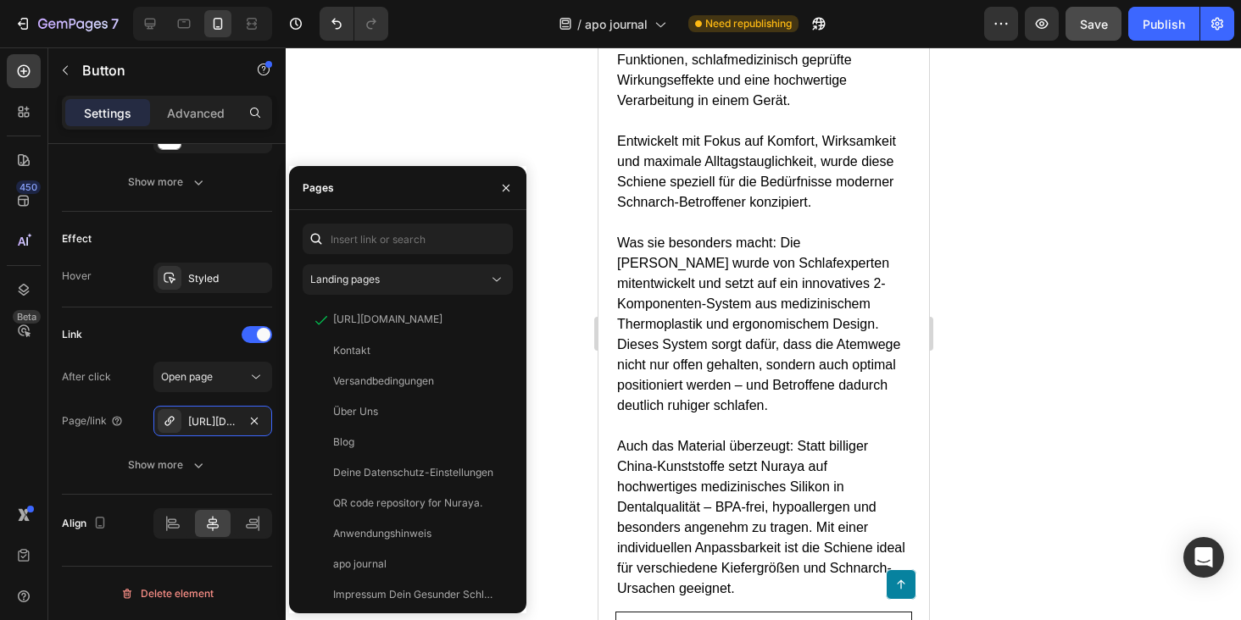
click at [560, 326] on div at bounding box center [763, 333] width 955 height 573
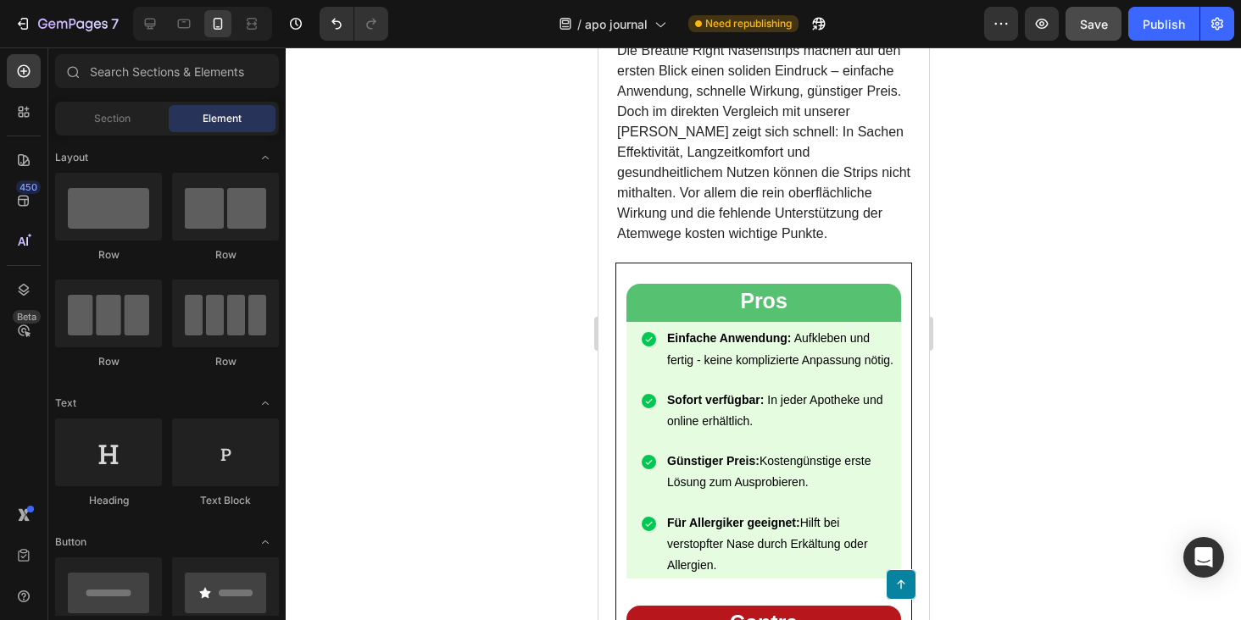
scroll to position [6420, 0]
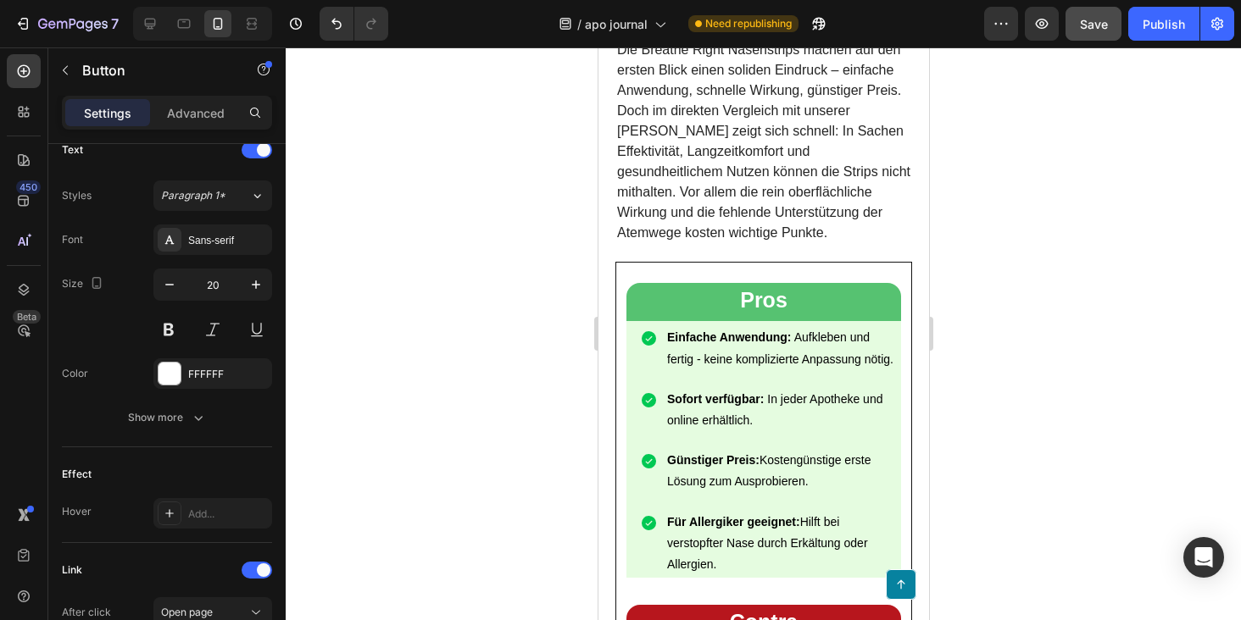
scroll to position [957, 0]
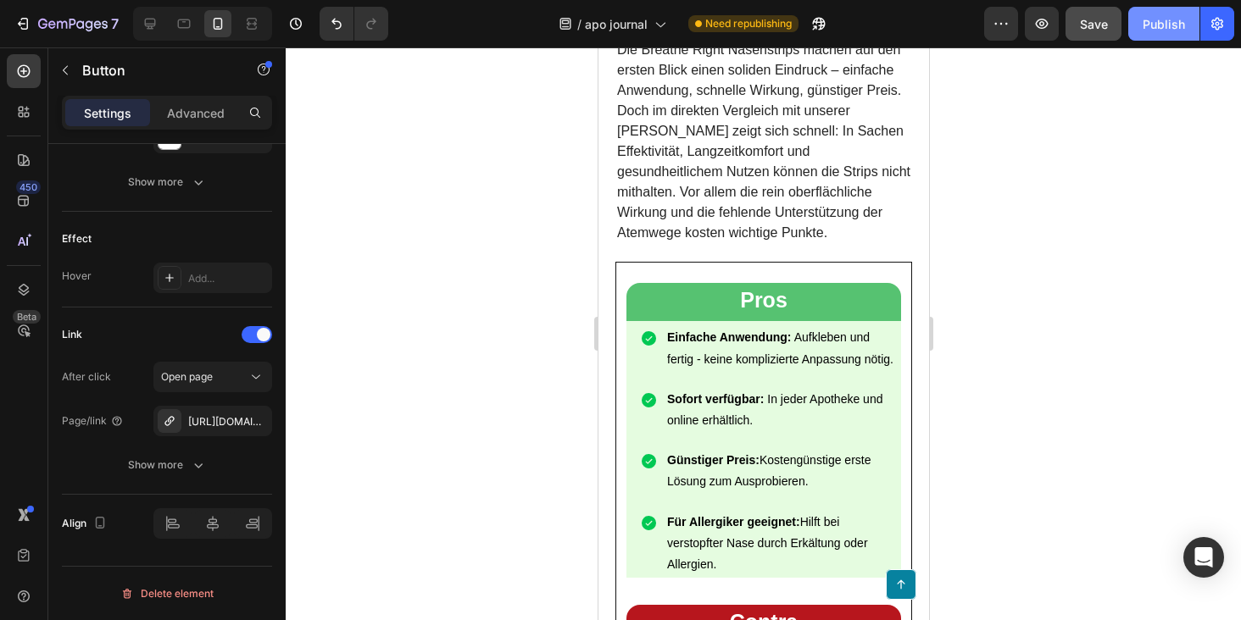
click at [1172, 21] on div "Publish" at bounding box center [1163, 24] width 42 height 18
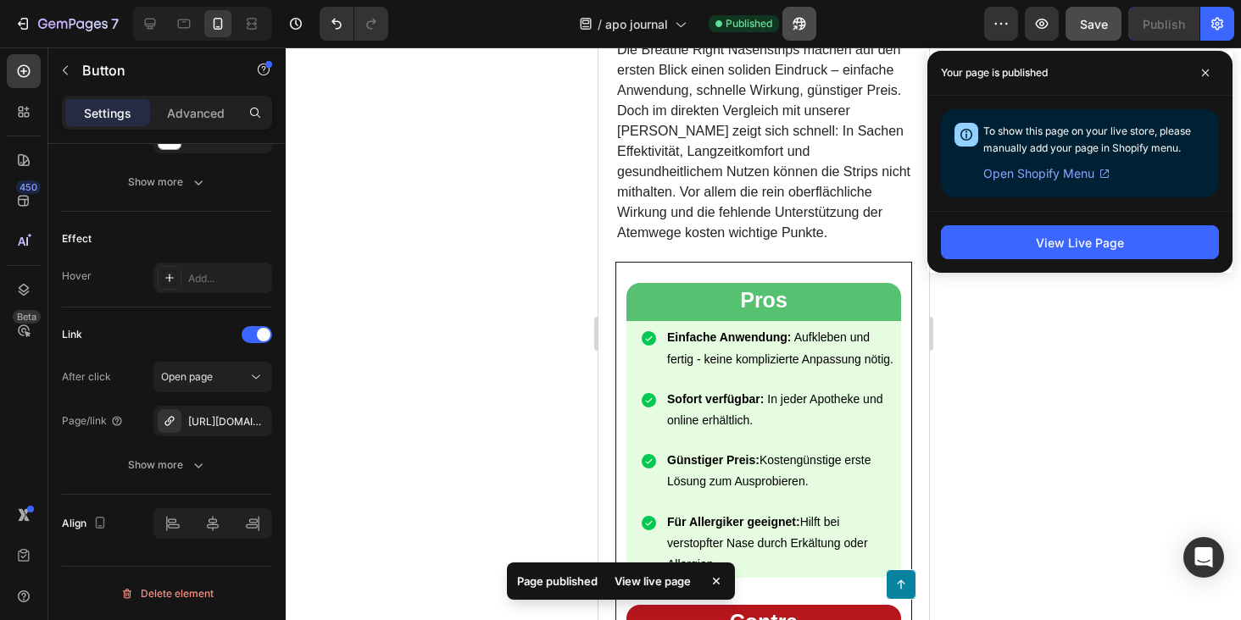
click at [808, 26] on icon "button" at bounding box center [799, 23] width 17 height 17
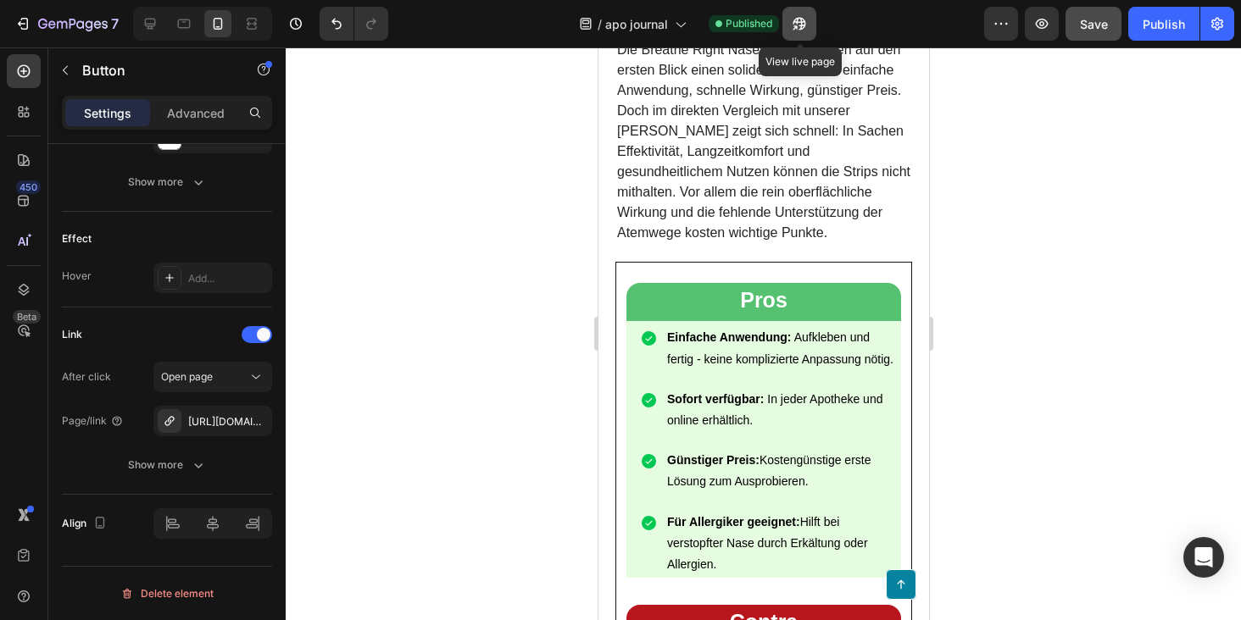
click at [809, 21] on button "button" at bounding box center [799, 24] width 34 height 34
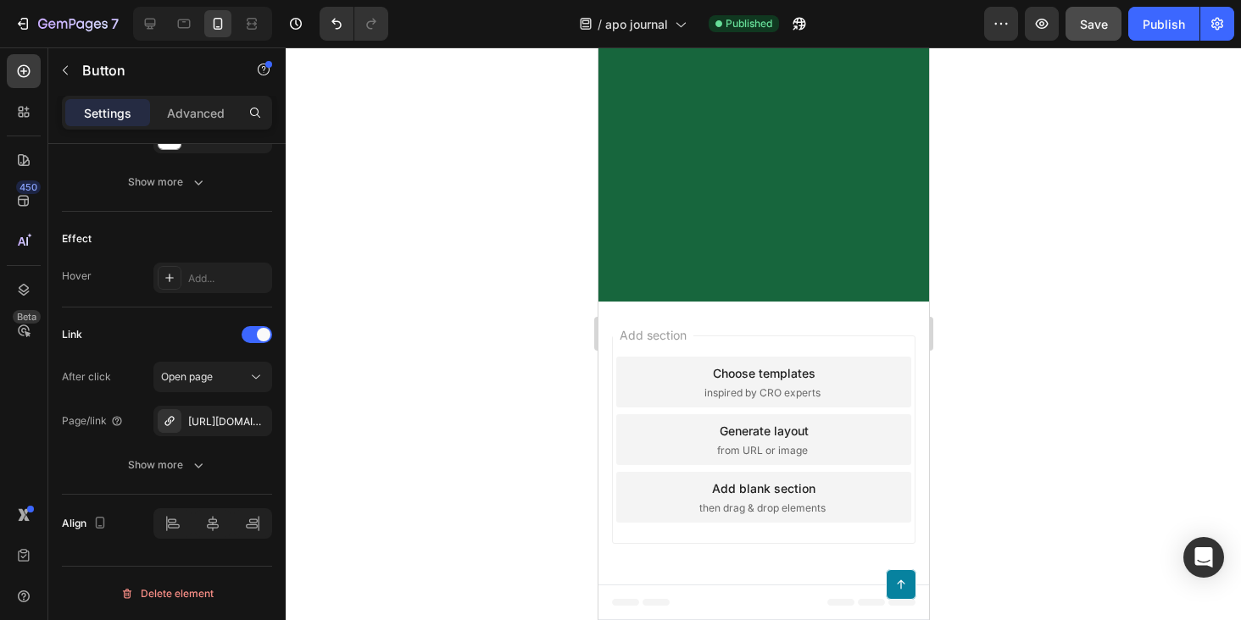
scroll to position [15858, 0]
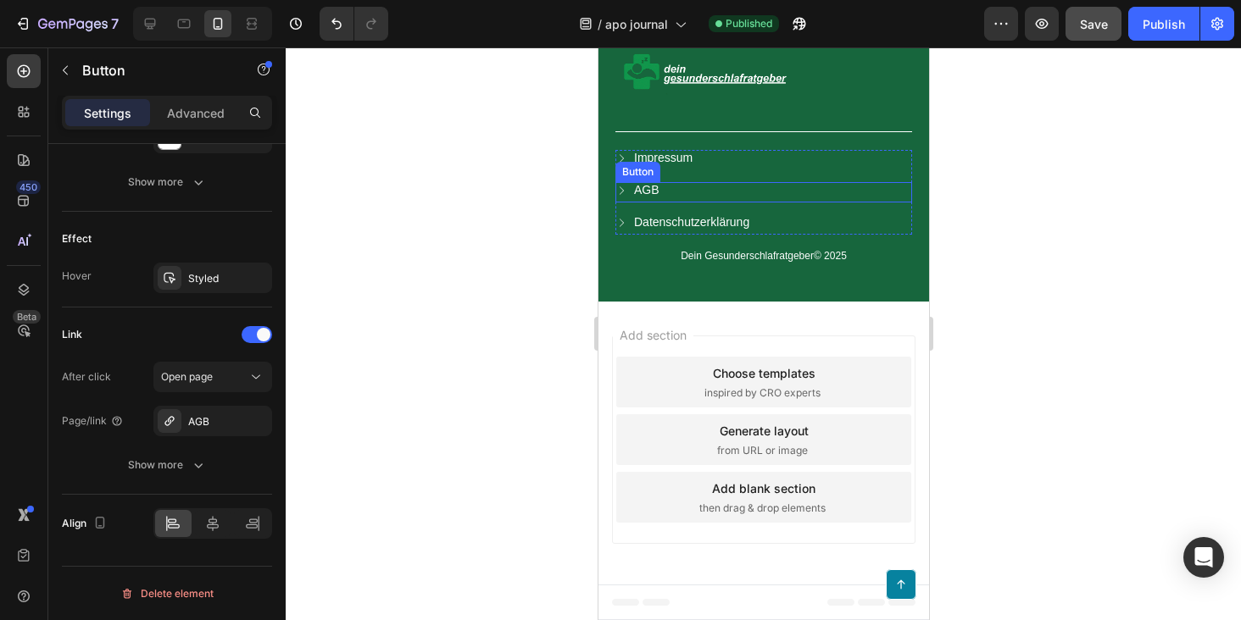
click at [649, 162] on div "Button" at bounding box center [636, 172] width 45 height 20
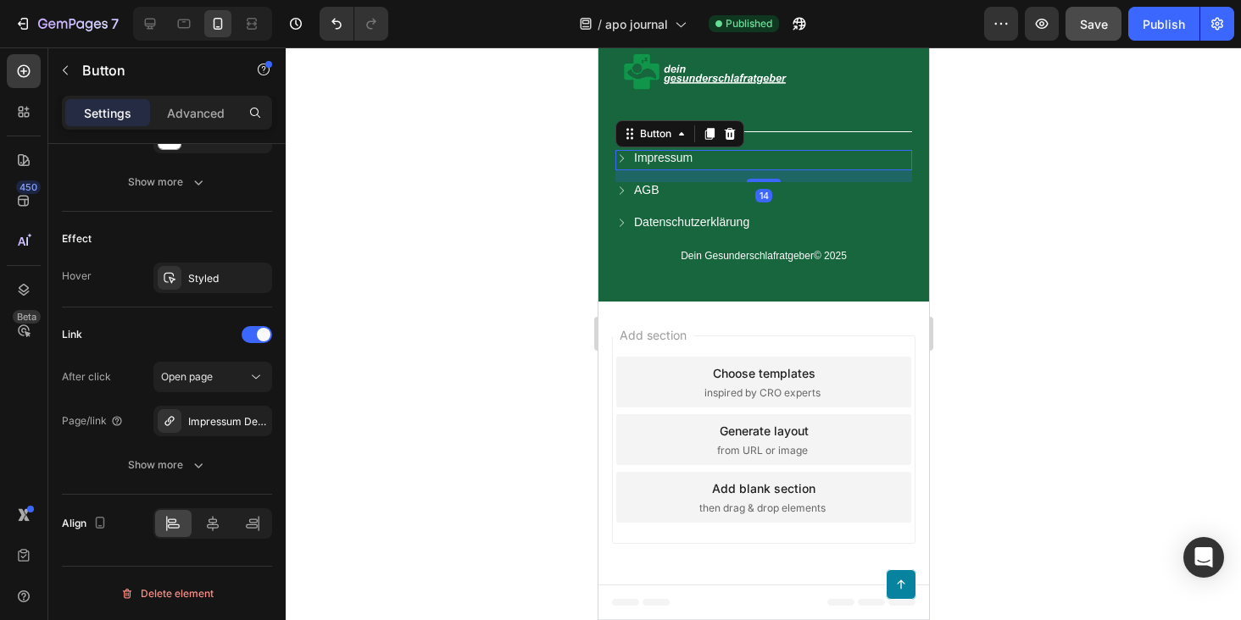
click at [813, 158] on div "Impressum Button 14" at bounding box center [762, 160] width 297 height 20
click at [659, 190] on link "AGB" at bounding box center [646, 189] width 64 height 15
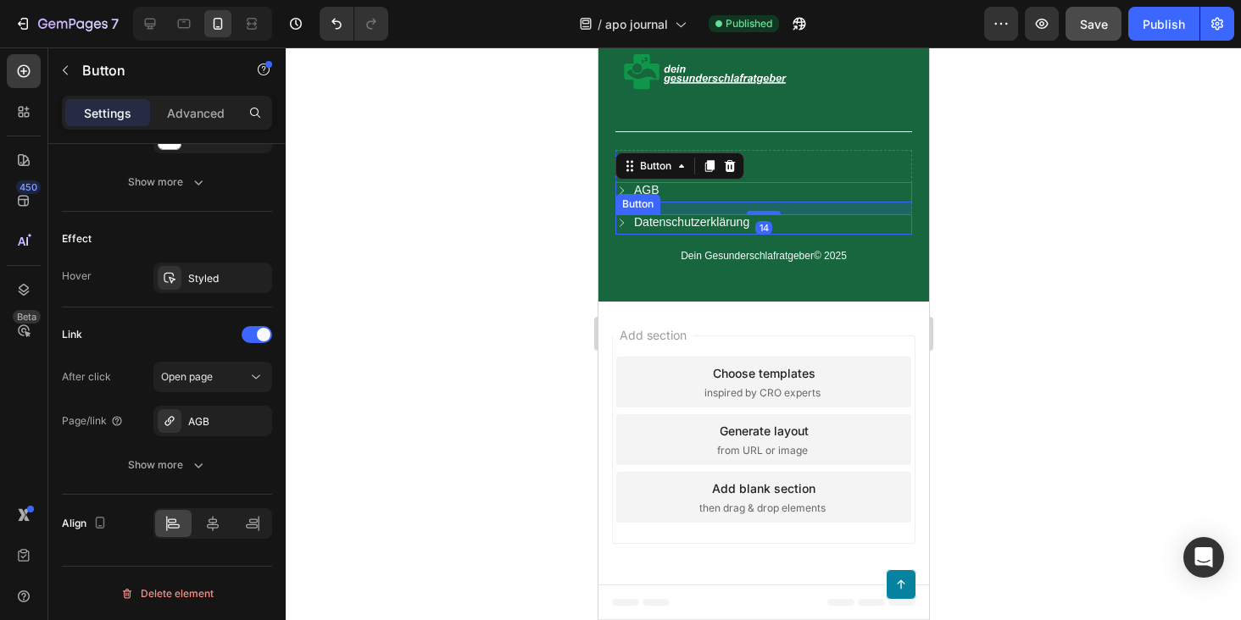
click at [804, 231] on div "Datenschutzerklärung Button" at bounding box center [762, 224] width 297 height 20
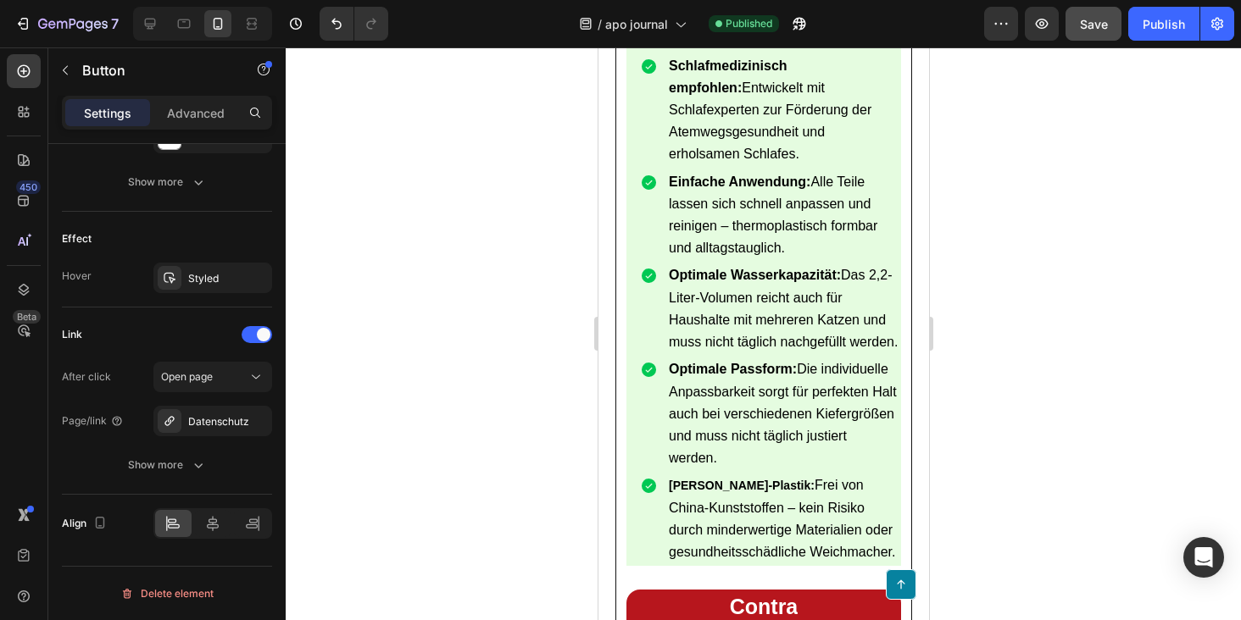
scroll to position [4811, 0]
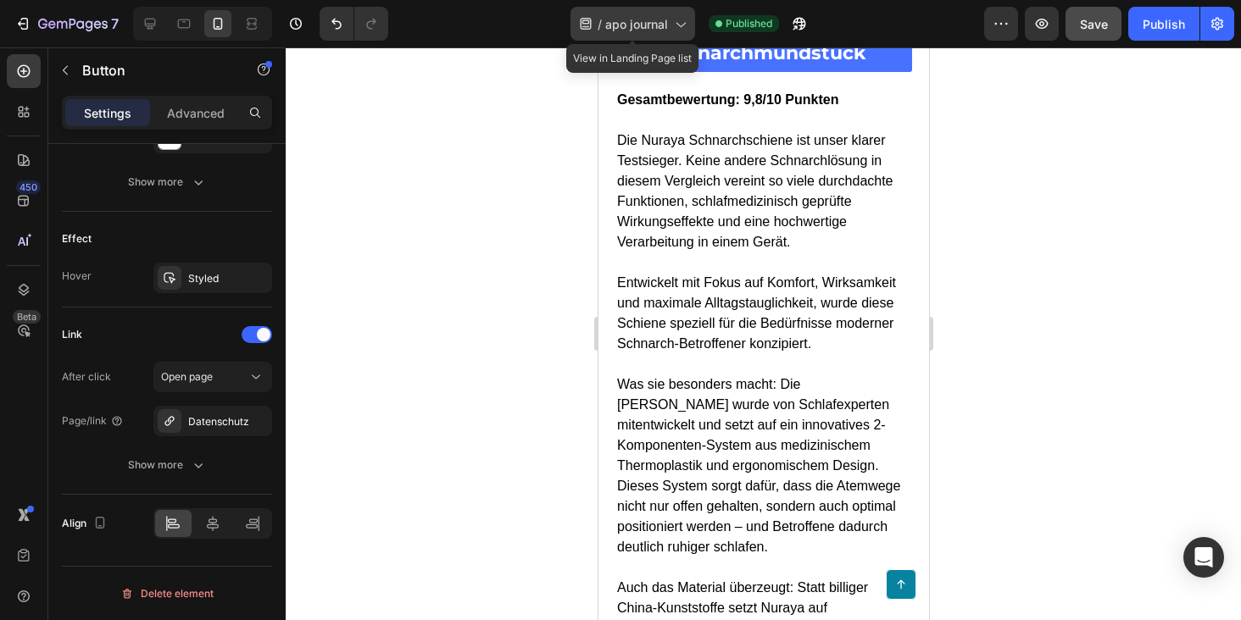
click at [643, 22] on span "apo journal" at bounding box center [636, 24] width 63 height 18
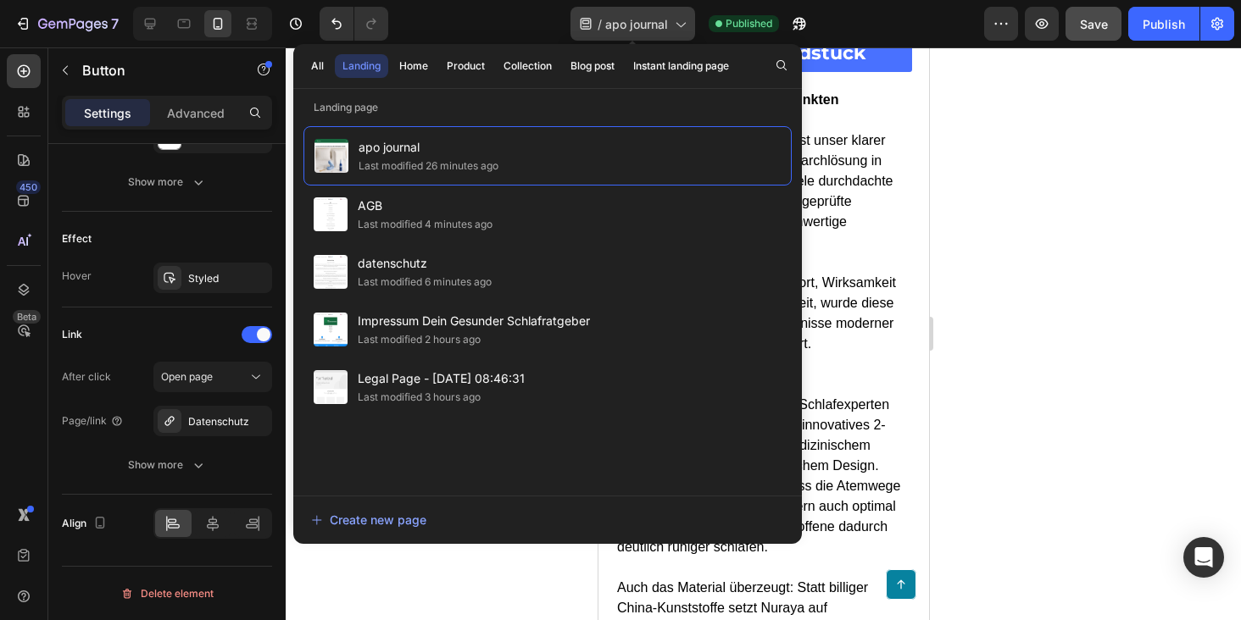
click at [673, 21] on icon at bounding box center [679, 23] width 17 height 17
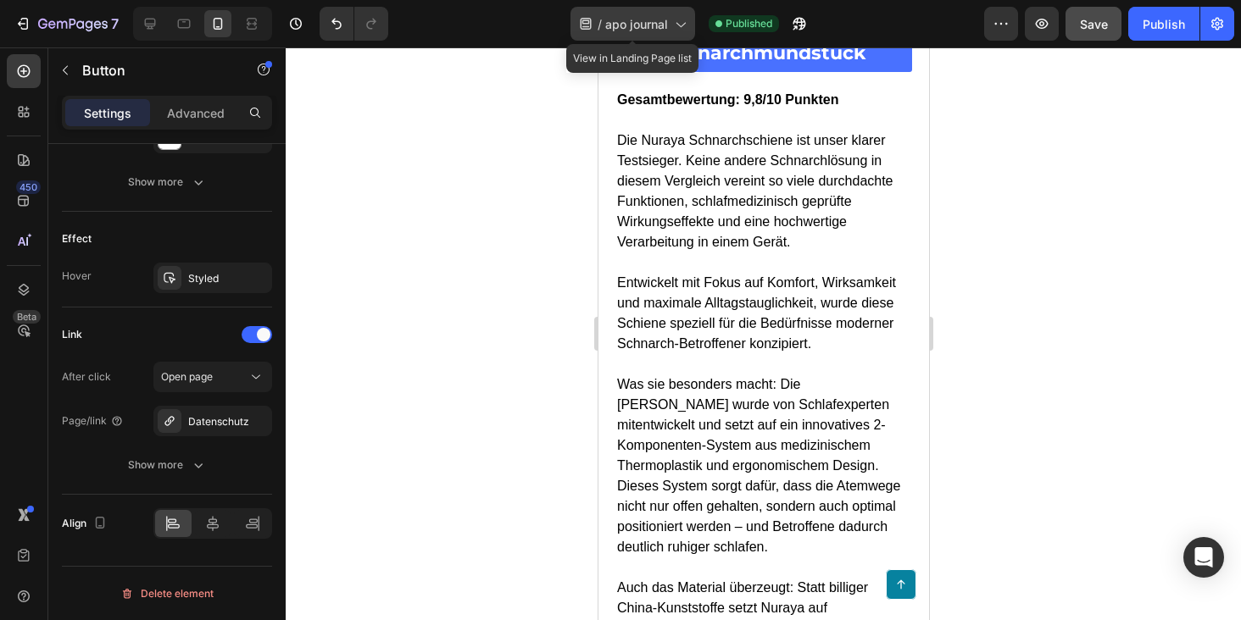
click at [676, 20] on icon at bounding box center [679, 23] width 17 height 17
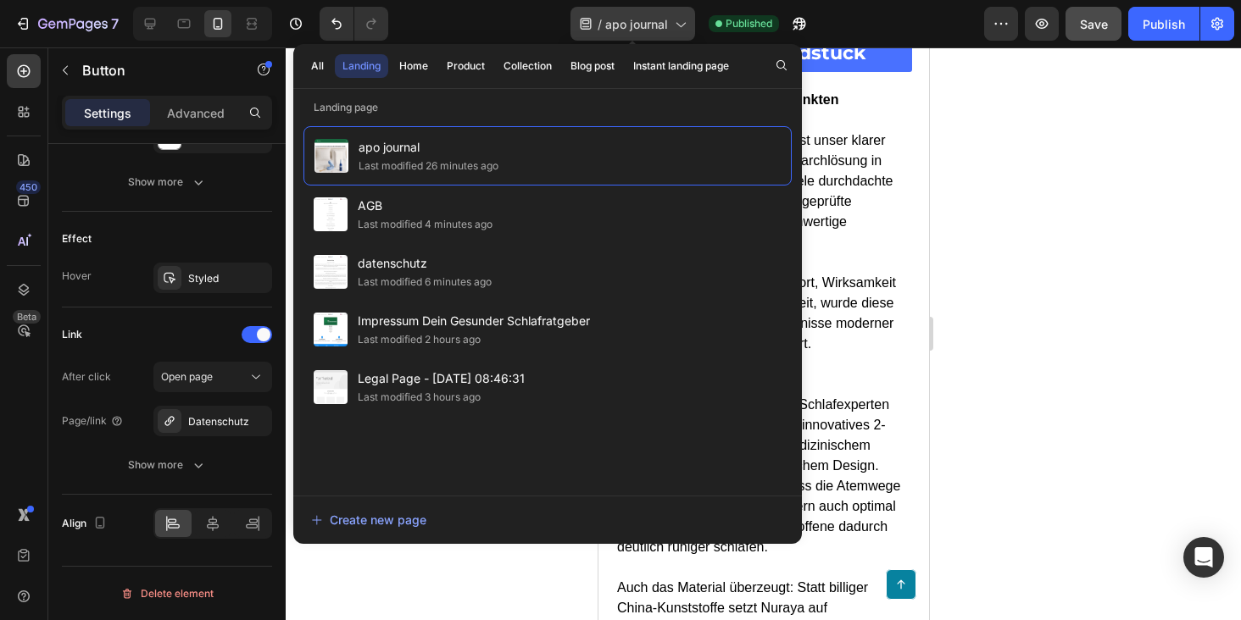
click at [688, 21] on div "/ apo journal" at bounding box center [632, 24] width 125 height 34
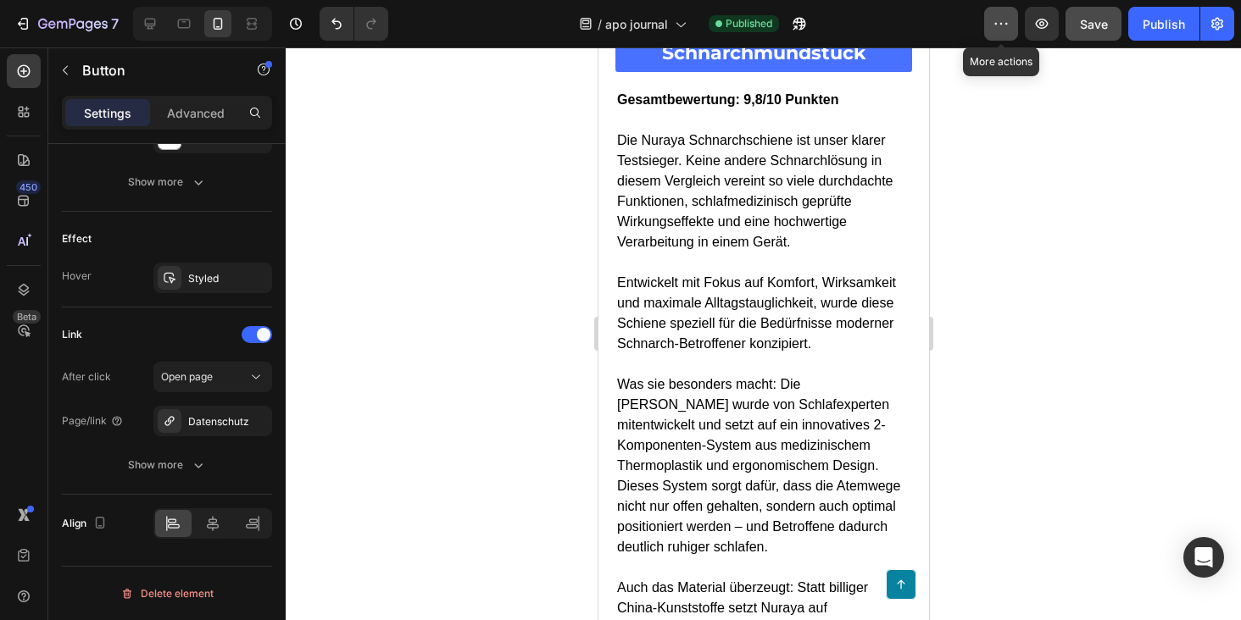
click at [988, 20] on button "button" at bounding box center [1001, 24] width 34 height 34
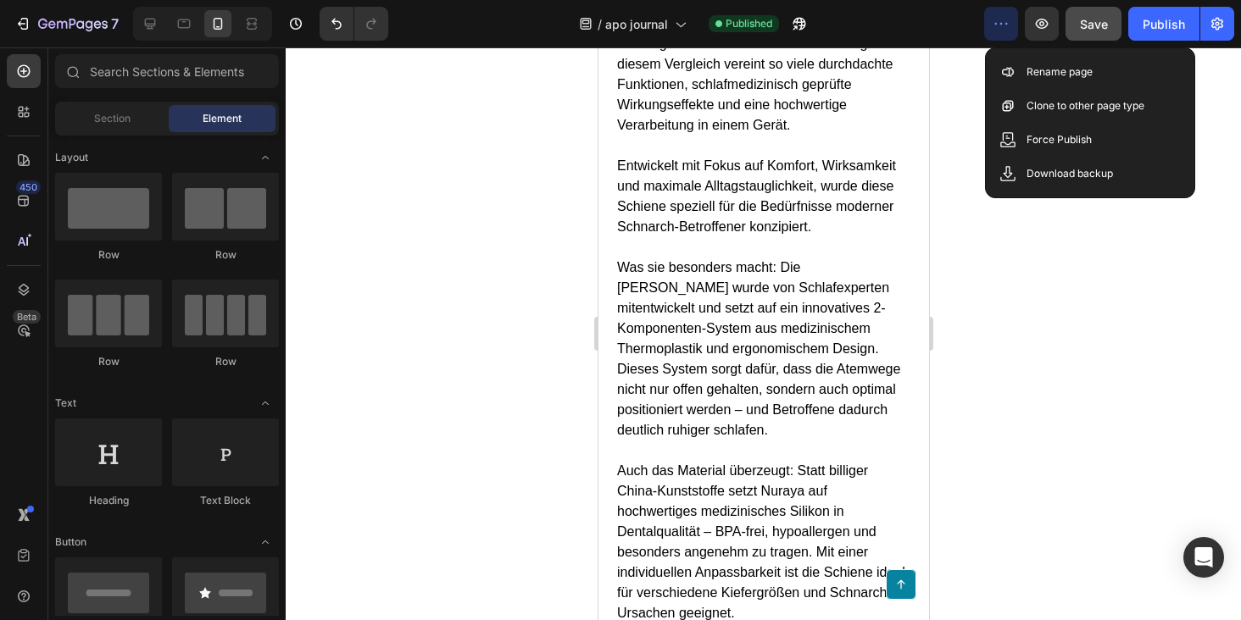
scroll to position [5483, 0]
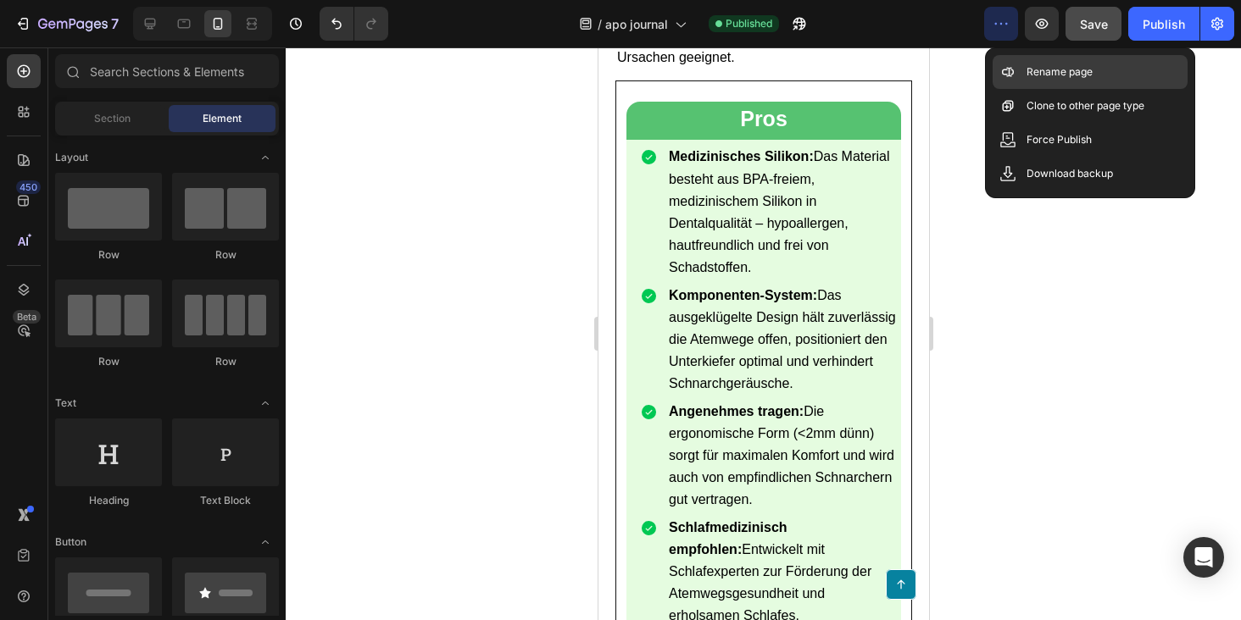
click at [1059, 75] on p "Rename page" at bounding box center [1059, 72] width 66 height 17
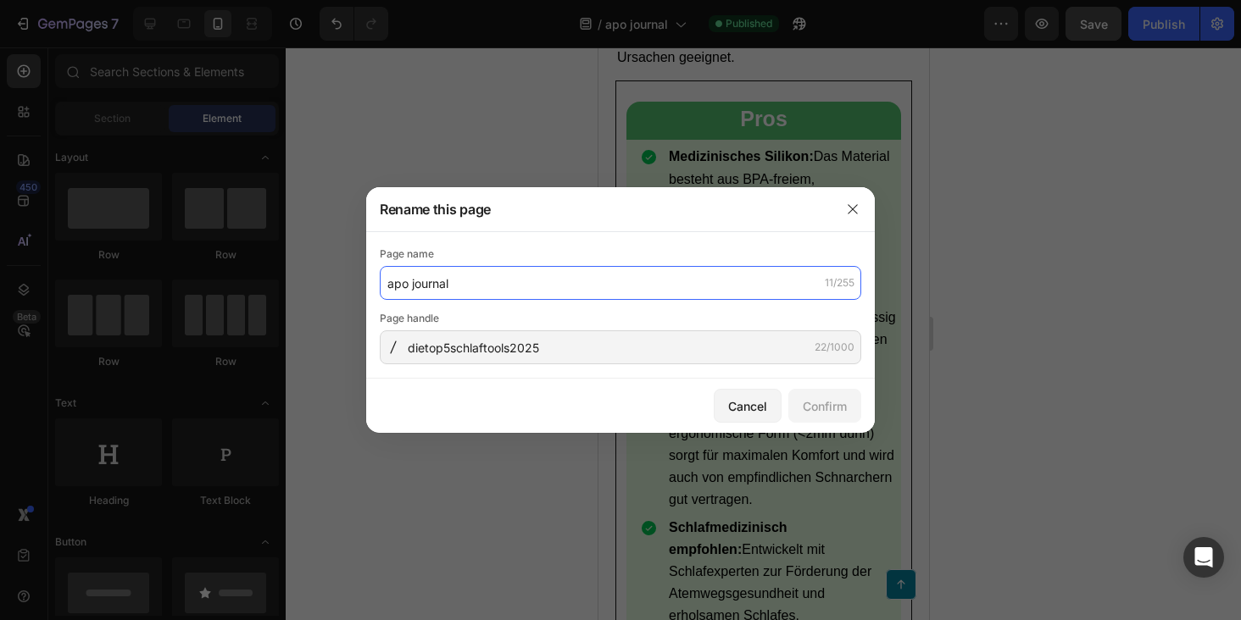
drag, startPoint x: 417, startPoint y: 269, endPoint x: 367, endPoint y: 269, distance: 50.0
click at [367, 269] on div "Page name apo journal 11/255 Page handle dietop5schlaftools2025 22/1000" at bounding box center [620, 305] width 508 height 147
drag, startPoint x: 479, startPoint y: 283, endPoint x: 332, endPoint y: 277, distance: 146.7
click at [332, 277] on div "Rename this page Page name apo journal 11/255 Page handle dietop5schlaftools202…" at bounding box center [620, 310] width 1241 height 620
type input "Die Top 5 Schnarchtools 2025"
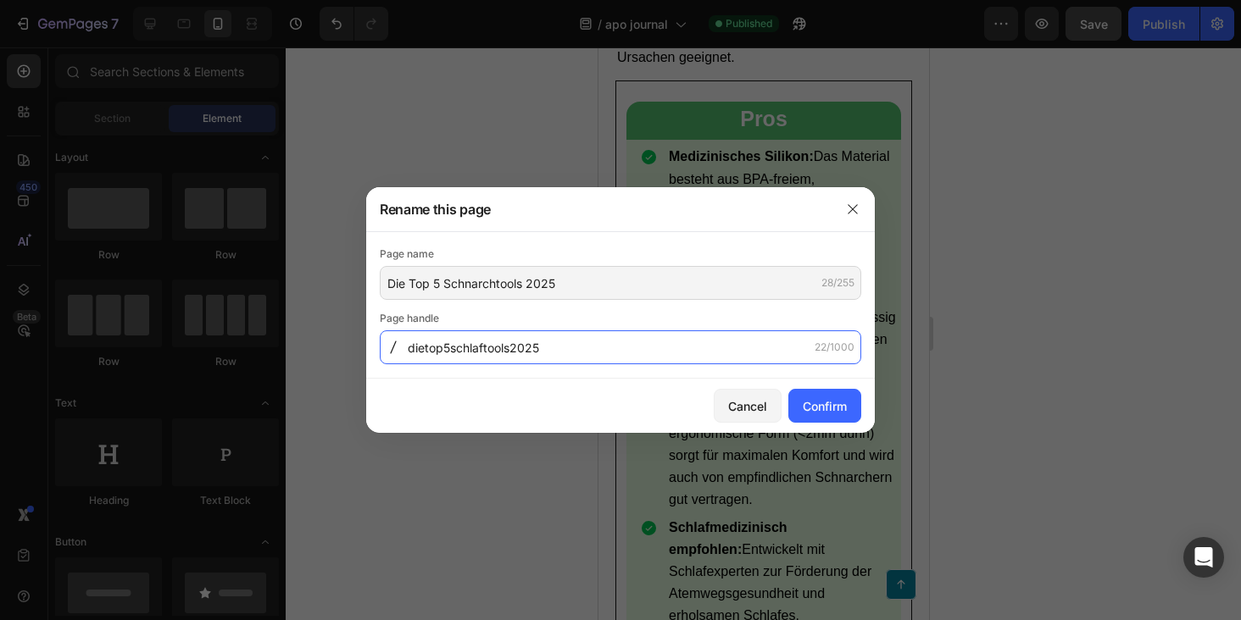
click at [470, 347] on input "dietop5schlaftools2025" at bounding box center [620, 347] width 481 height 34
click at [554, 350] on input "dietop5schlaftools2025" at bounding box center [620, 347] width 481 height 34
click at [469, 346] on input "dietop5schlaftools2025" at bounding box center [620, 347] width 481 height 34
click at [490, 347] on input "dietop5schnaftools2025" at bounding box center [620, 347] width 481 height 34
type input "dietop5schnarchtools2025"
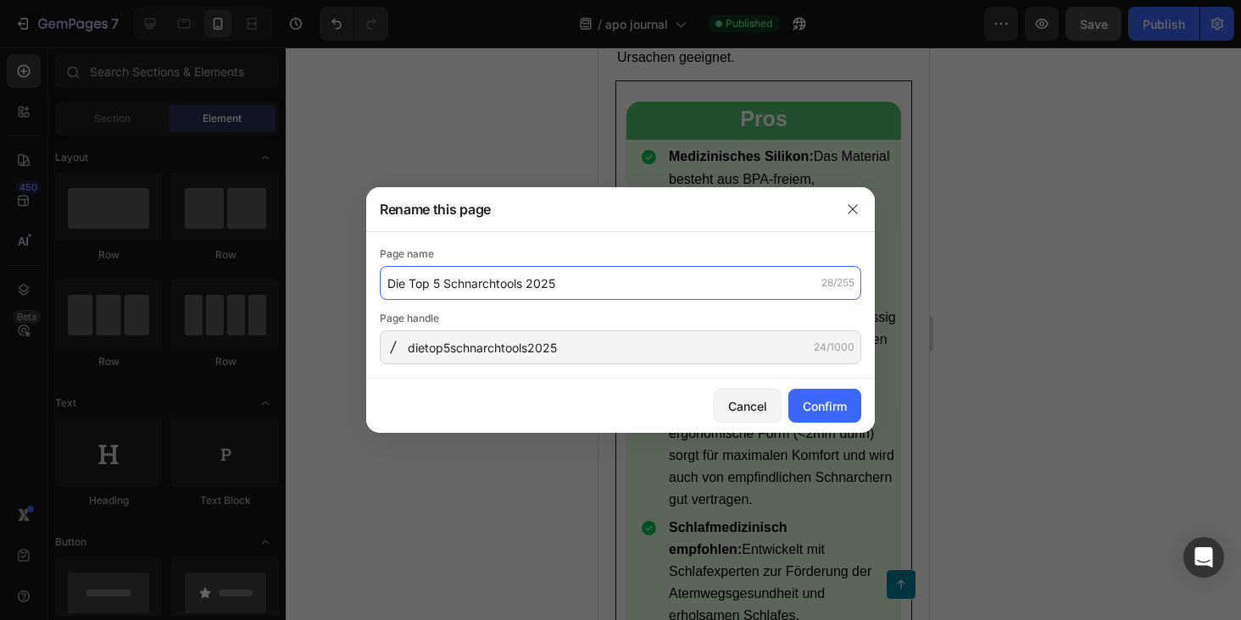
click at [443, 282] on input "Die Top 5 Schnarchtools 2025" at bounding box center [620, 283] width 481 height 34
click at [444, 284] on input "Die Top 5 Schnarchtools 2025" at bounding box center [620, 283] width 481 height 34
type input "Die Top 5 Anti-Schnarchtools 2025"
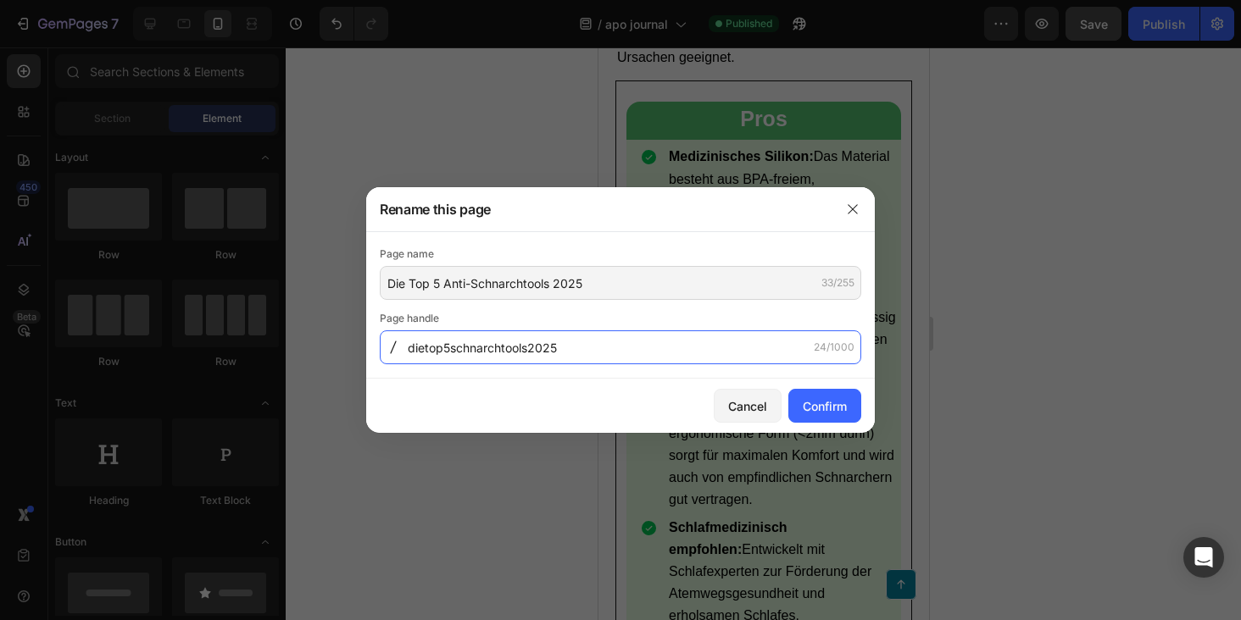
click at [452, 352] on input "dietop5schnarchtools2025" at bounding box center [620, 347] width 481 height 34
click at [450, 349] on input "dietop5schnarchtools2025" at bounding box center [620, 347] width 481 height 34
type input "dietop5antischnarchtools2025"
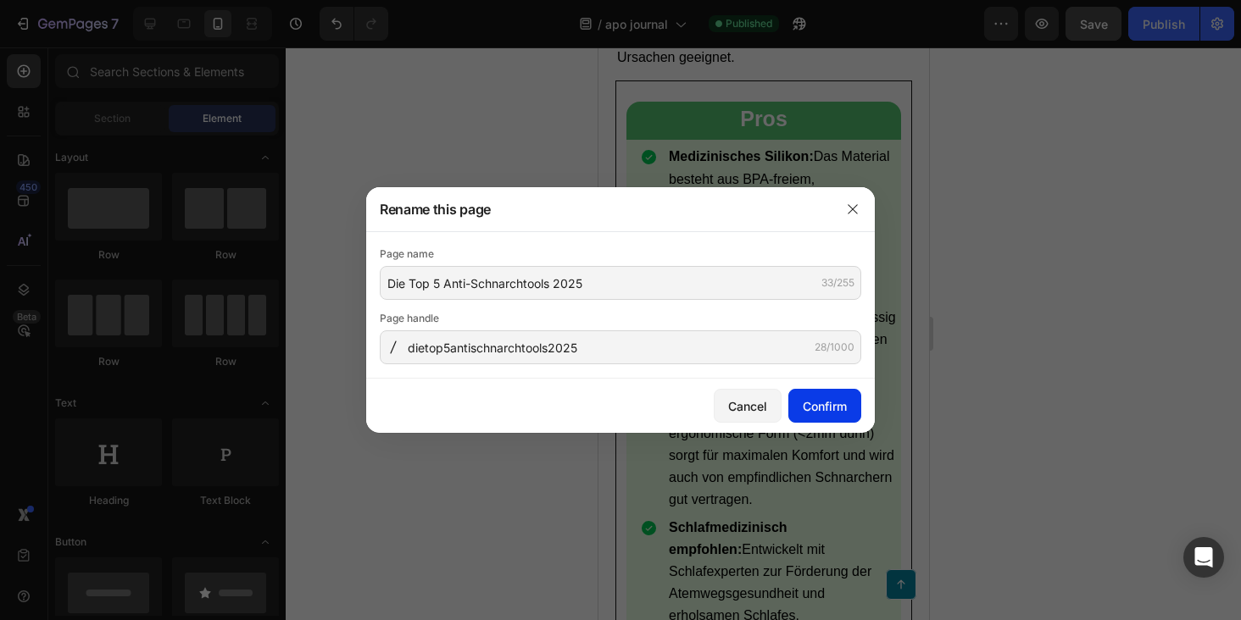
click at [830, 411] on div "Confirm" at bounding box center [824, 406] width 44 height 18
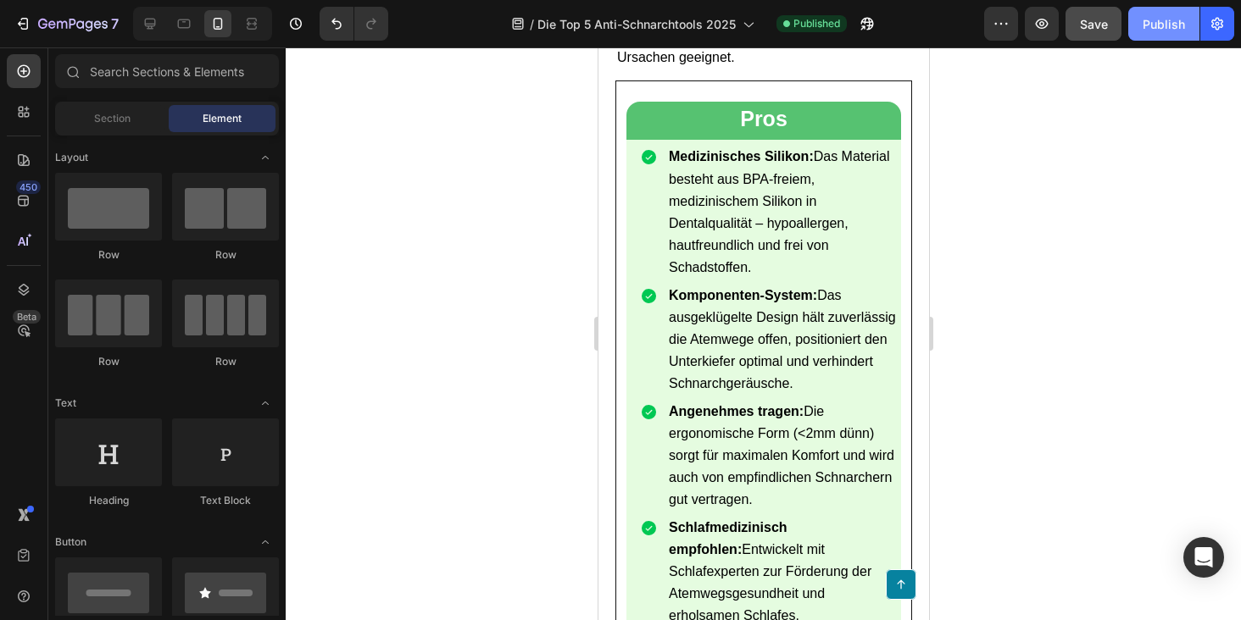
click at [1133, 19] on button "Publish" at bounding box center [1163, 24] width 71 height 34
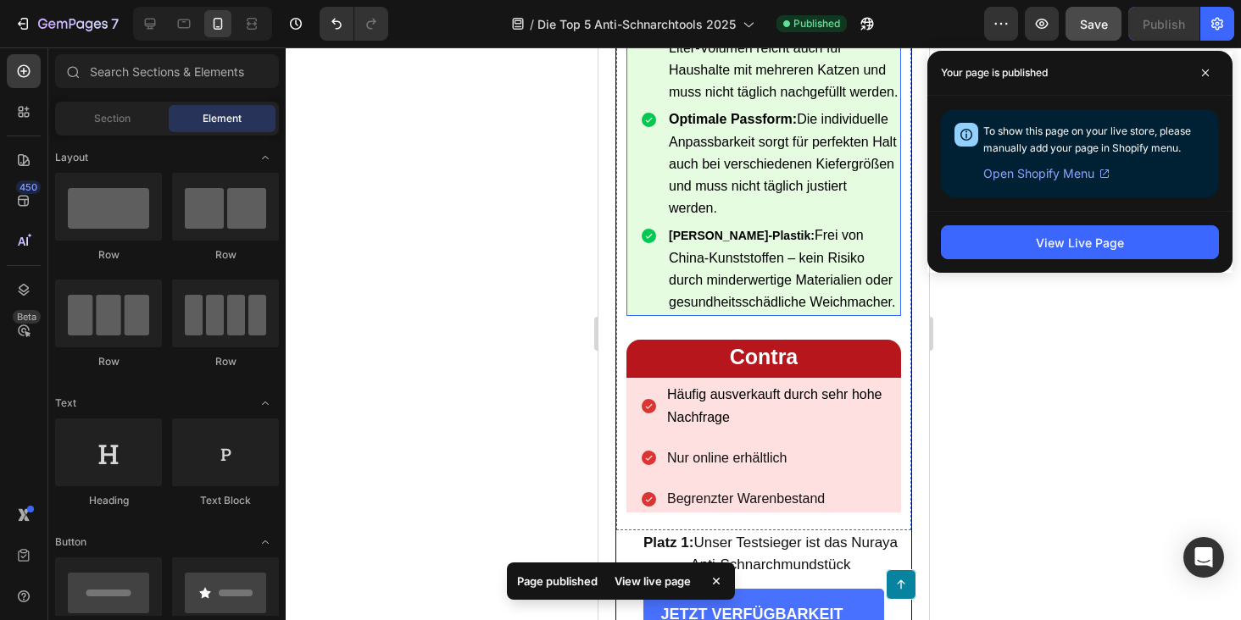
scroll to position [6202, 0]
